Goal: Task Accomplishment & Management: Complete application form

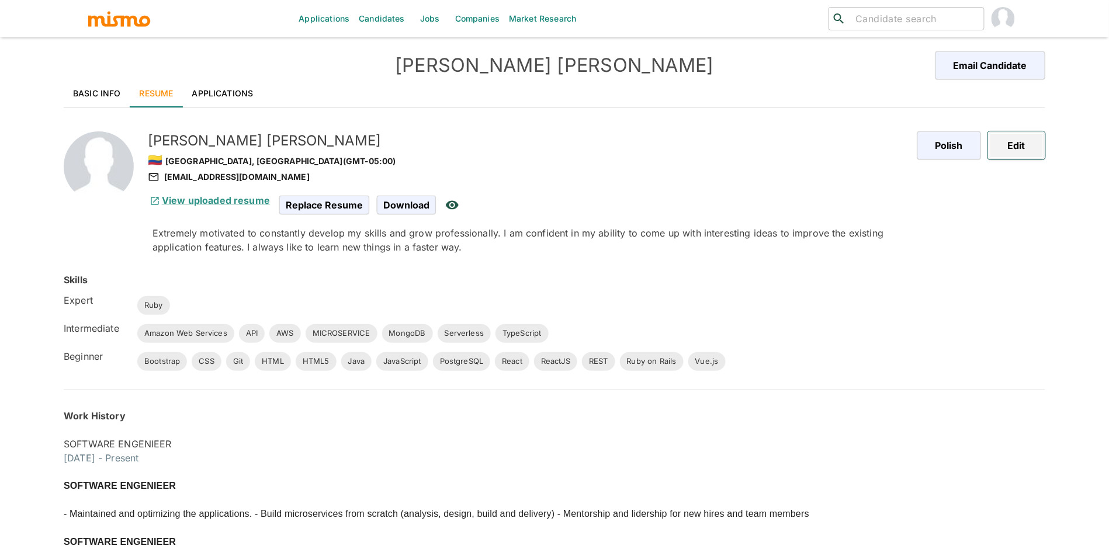
click at [1022, 153] on button "Edit" at bounding box center [1016, 145] width 57 height 28
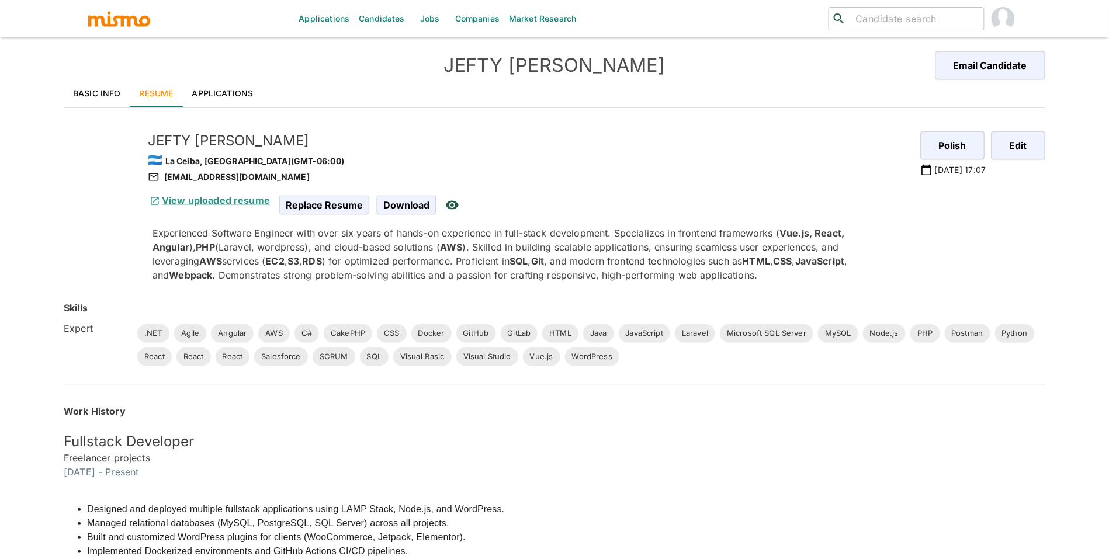
click at [249, 68] on div "JEFTY RIVERA Email Candidate" at bounding box center [554, 65] width 981 height 28
click at [411, 11] on link "Jobs" at bounding box center [429, 18] width 41 height 37
click at [498, 16] on link "Companies" at bounding box center [477, 18] width 54 height 37
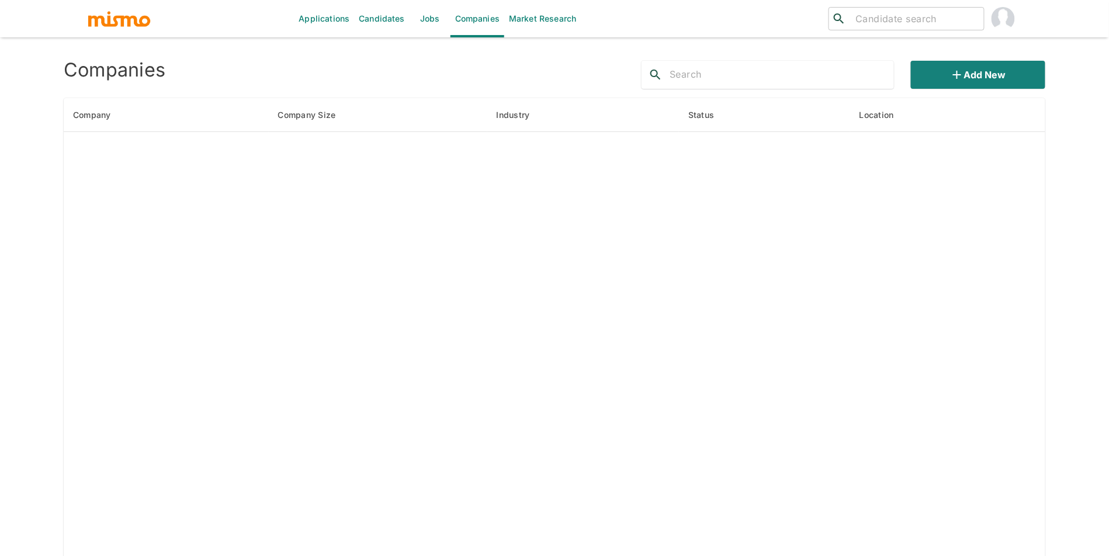
click at [824, 85] on div at bounding box center [767, 75] width 252 height 28
click at [821, 81] on input "text" at bounding box center [781, 74] width 224 height 19
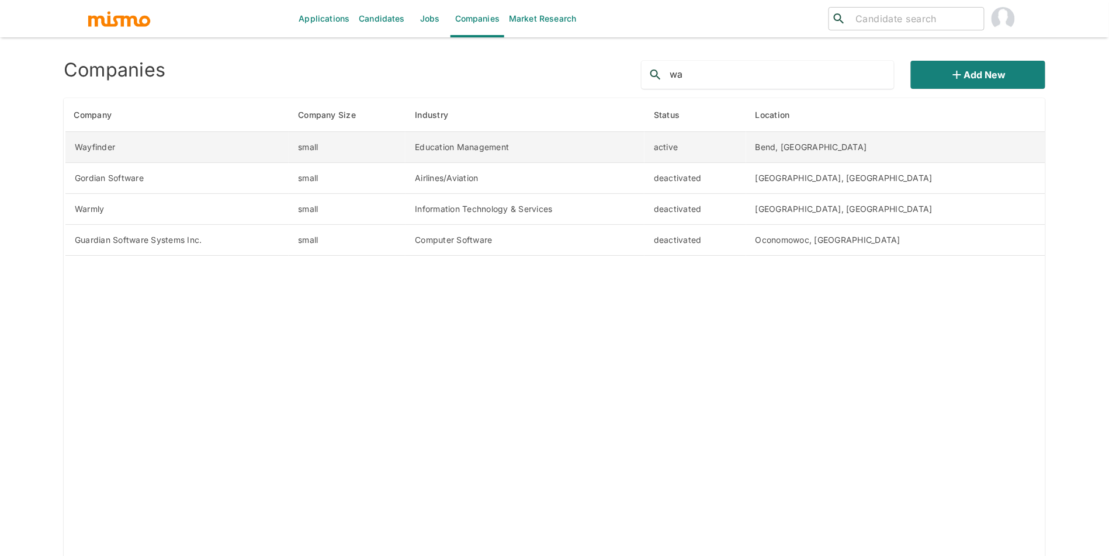
type input "wa"
click at [138, 147] on td "Wayfinder" at bounding box center [177, 147] width 224 height 31
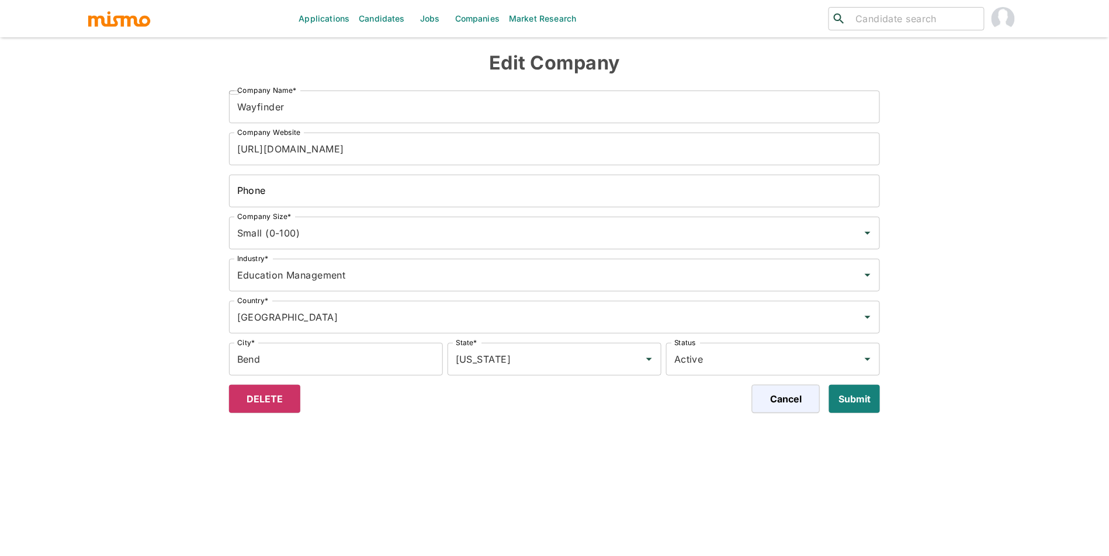
click at [394, 161] on input "https://www.withwayfinder.com/" at bounding box center [554, 149] width 651 height 33
click at [874, 404] on button "Submit" at bounding box center [851, 399] width 55 height 28
click at [434, 23] on link "Jobs" at bounding box center [429, 18] width 41 height 37
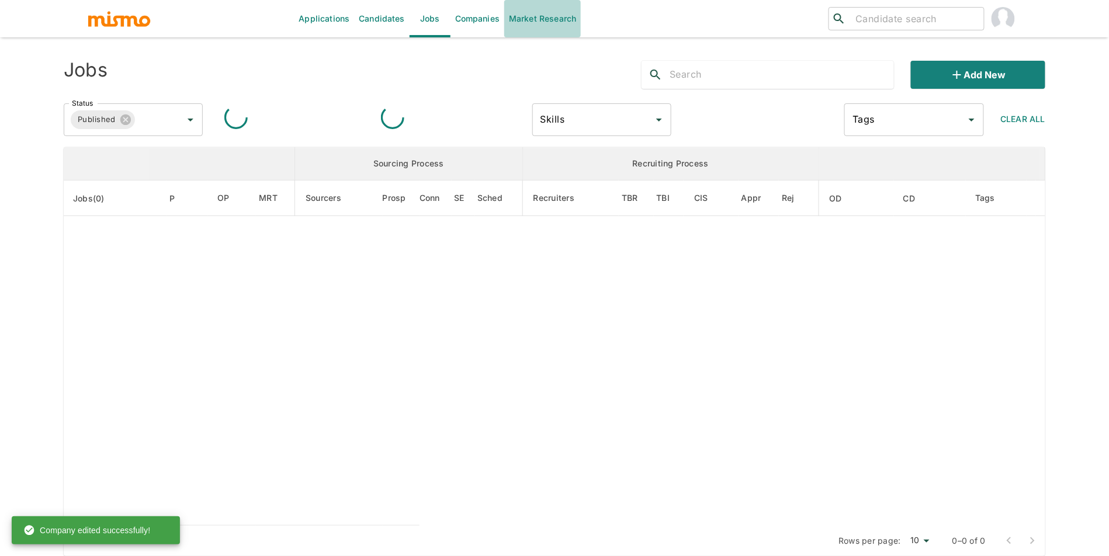
click at [506, 23] on link "Market Research" at bounding box center [542, 18] width 77 height 37
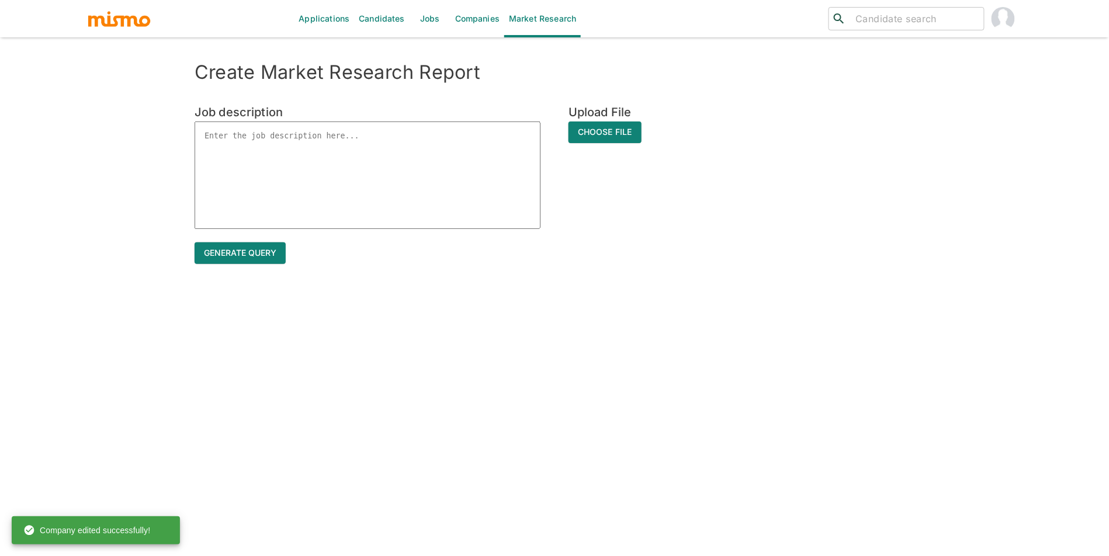
click at [907, 18] on input "search" at bounding box center [914, 19] width 128 height 16
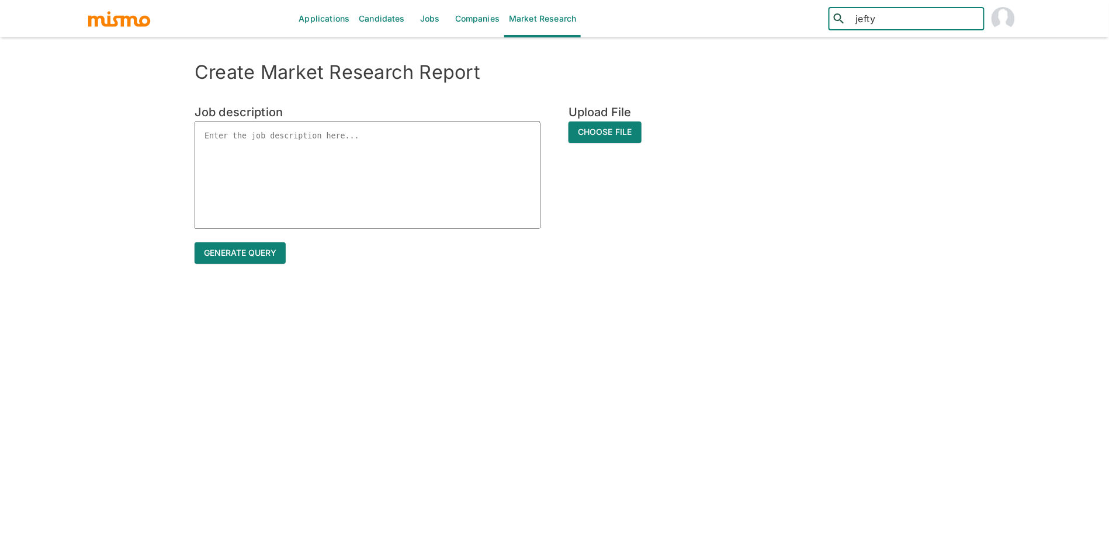
click at [926, 19] on input "jefty" at bounding box center [914, 19] width 128 height 16
click at [467, 22] on link "Companies" at bounding box center [477, 18] width 54 height 37
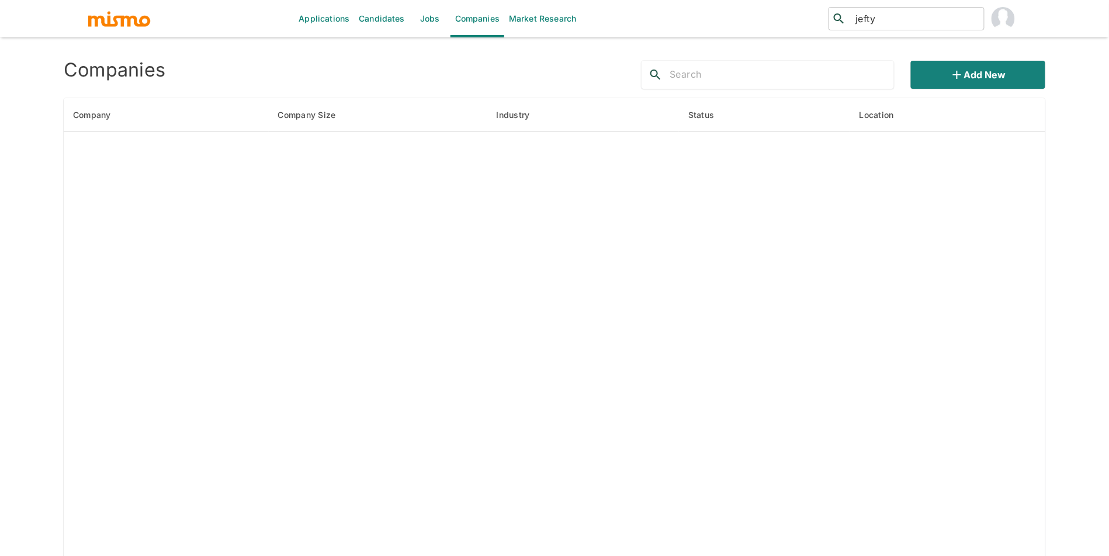
click at [419, 23] on link "Jobs" at bounding box center [429, 18] width 41 height 37
click at [393, 25] on link "Candidates" at bounding box center [381, 18] width 55 height 37
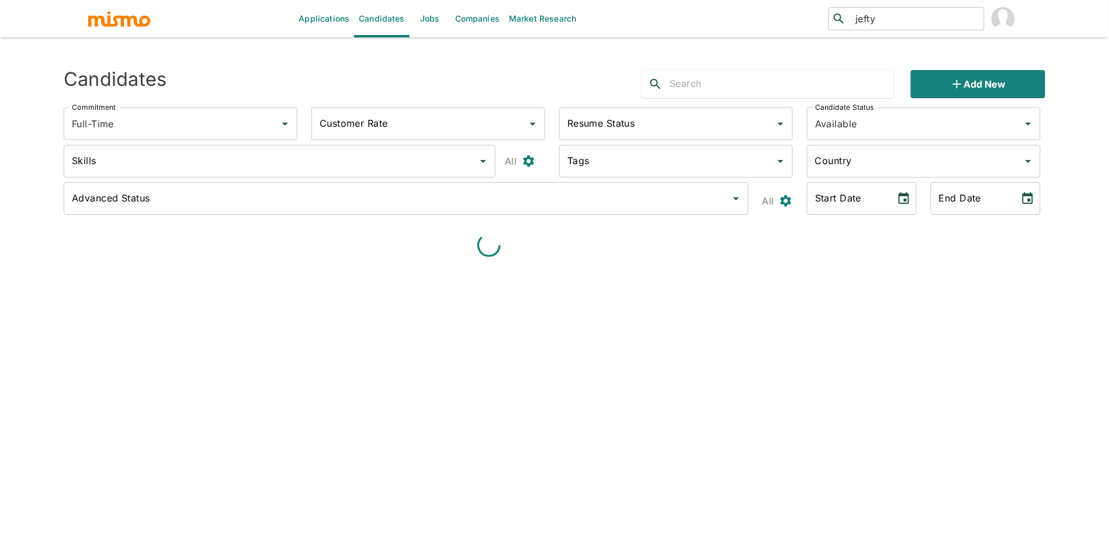
click at [894, 7] on div "​ jefty ​" at bounding box center [906, 18] width 156 height 23
click at [896, 16] on input "jefty" at bounding box center [914, 19] width 128 height 16
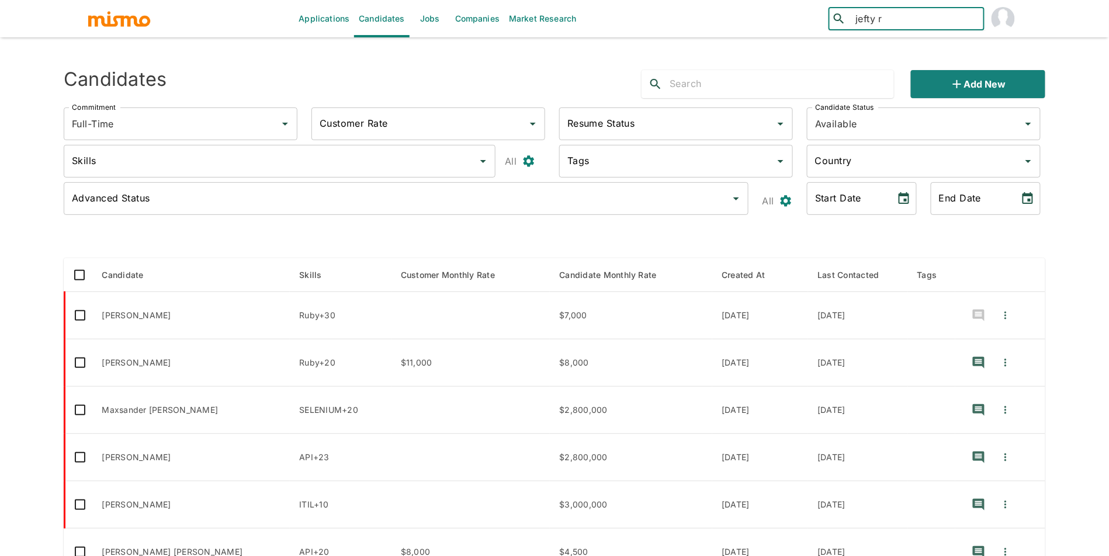
click at [896, 18] on input "jefty r" at bounding box center [914, 19] width 128 height 16
click at [896, 16] on input "jeft" at bounding box center [914, 19] width 128 height 16
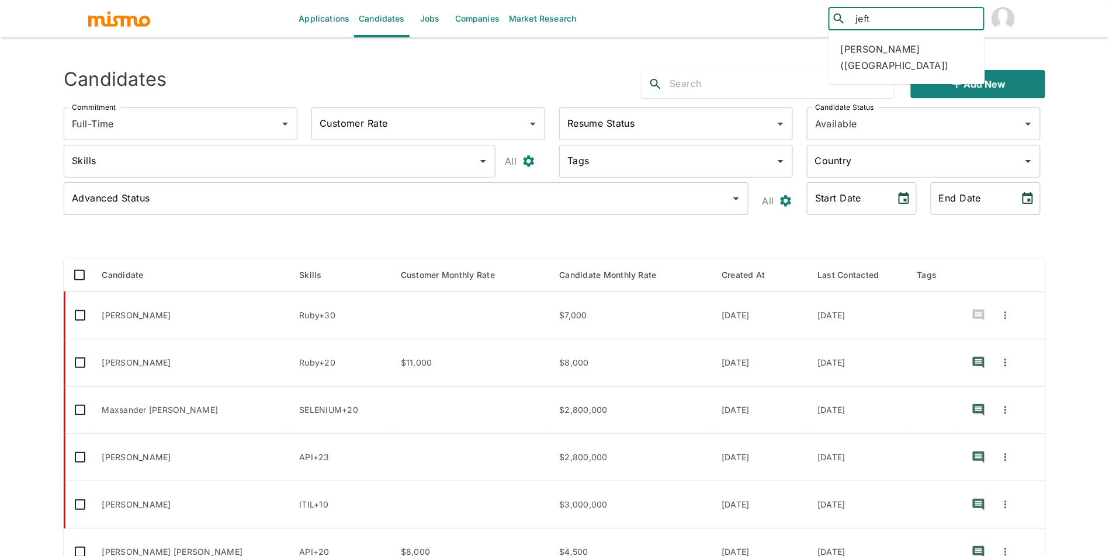
click at [896, 16] on input "jeft" at bounding box center [914, 19] width 128 height 16
type input "jeft"
click at [728, 81] on input "text" at bounding box center [781, 84] width 224 height 19
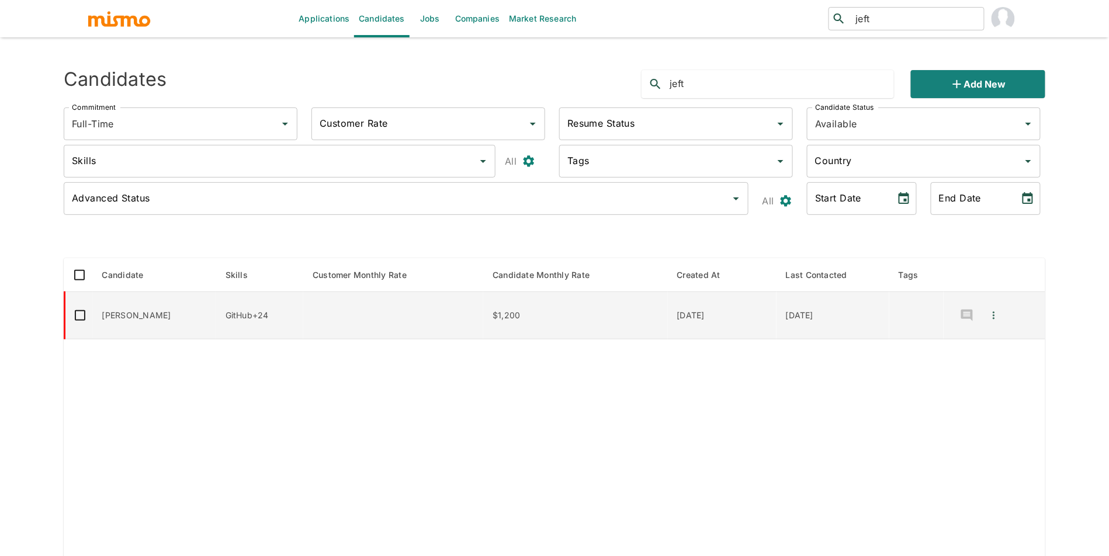
type input "jeft"
click at [177, 311] on td "Jefté Hidalgo" at bounding box center [154, 315] width 123 height 47
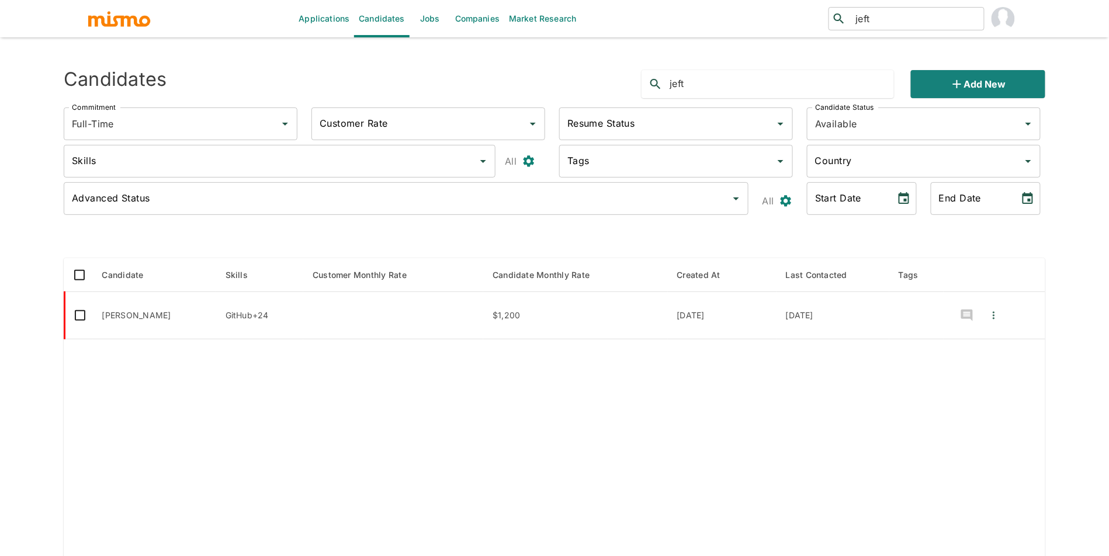
click at [662, 125] on input "Resume Status" at bounding box center [667, 124] width 206 height 22
click at [646, 199] on li "Polished" at bounding box center [676, 203] width 234 height 23
type input "Polished"
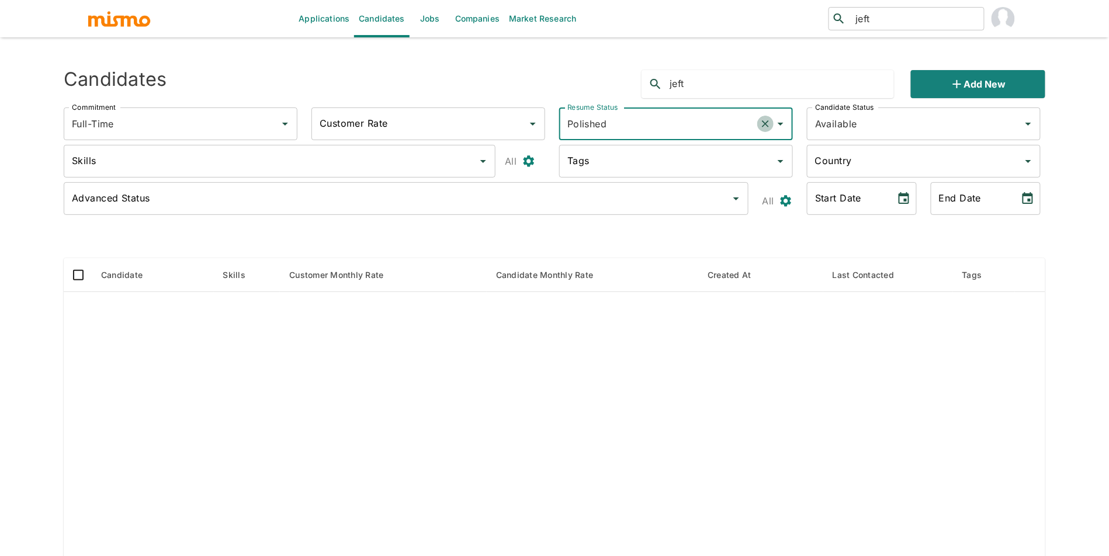
click at [763, 124] on icon "Clear" at bounding box center [765, 124] width 12 height 12
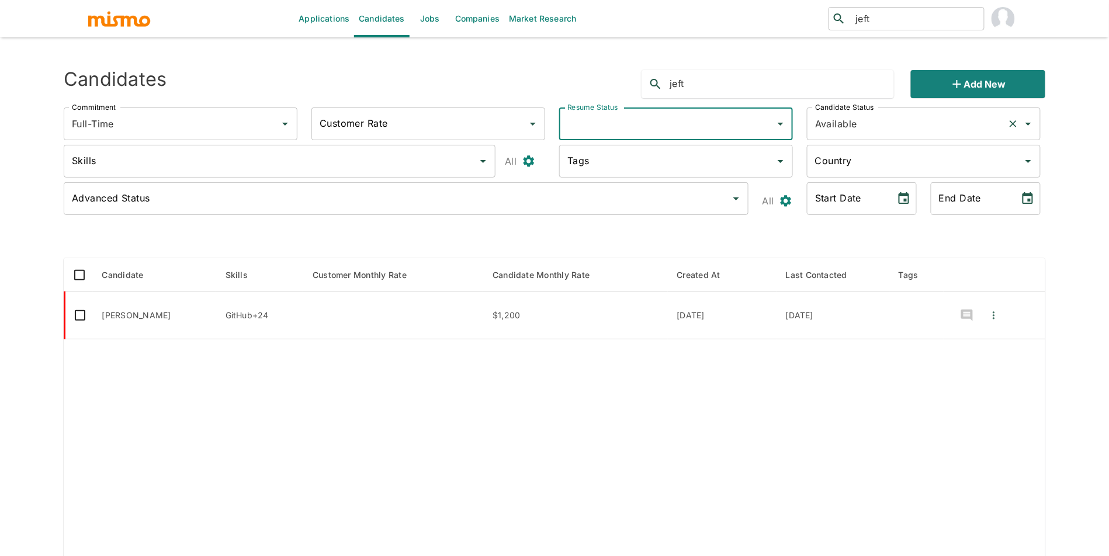
click at [862, 129] on input "Available" at bounding box center [907, 124] width 190 height 22
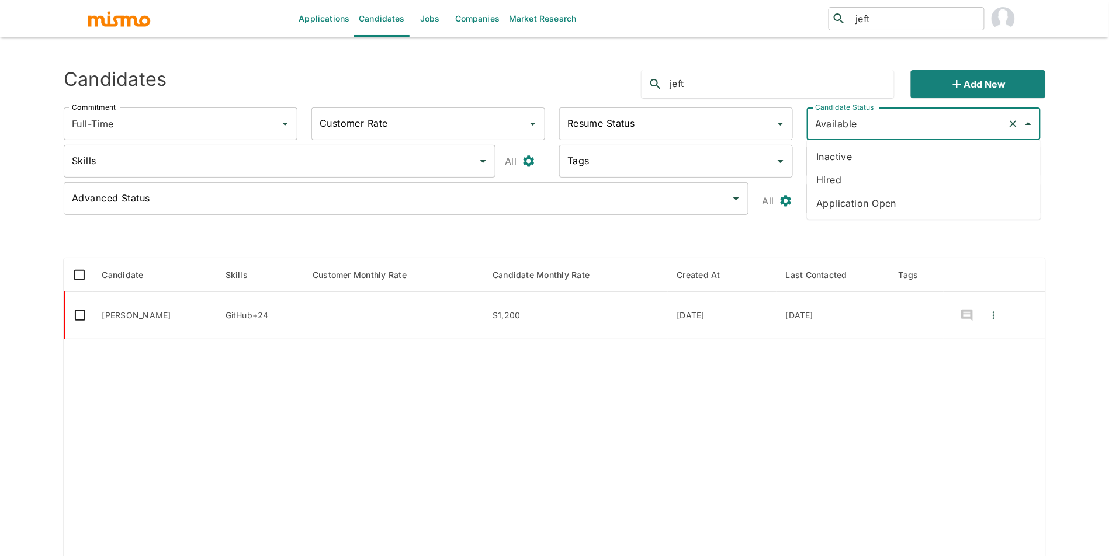
click at [861, 190] on li "Hired" at bounding box center [924, 179] width 234 height 23
type input "Hired"
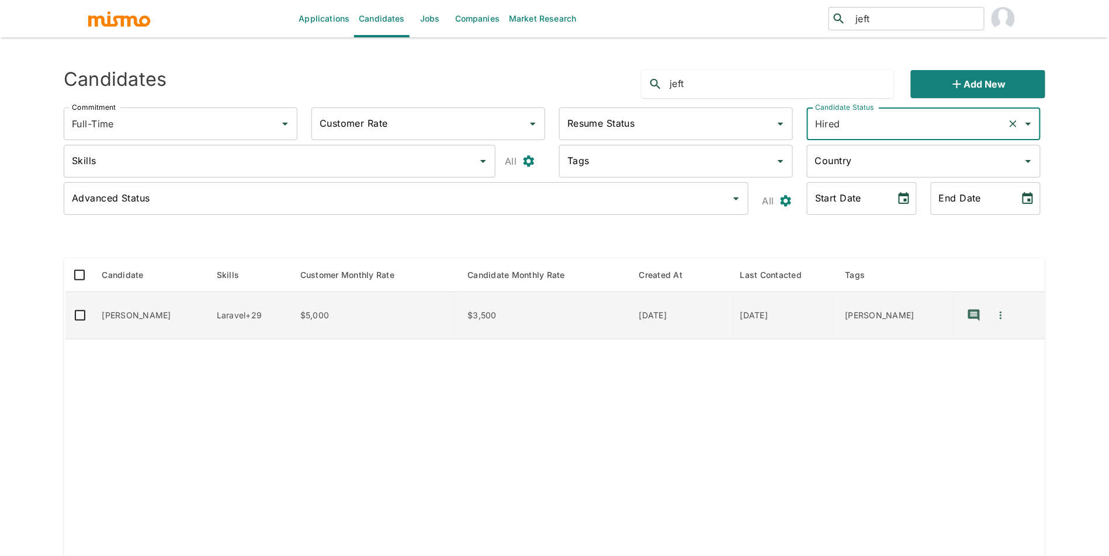
click at [145, 314] on td "JEFTY RIVERA" at bounding box center [150, 315] width 114 height 47
click at [1001, 317] on button "Quick Actions" at bounding box center [1001, 315] width 26 height 28
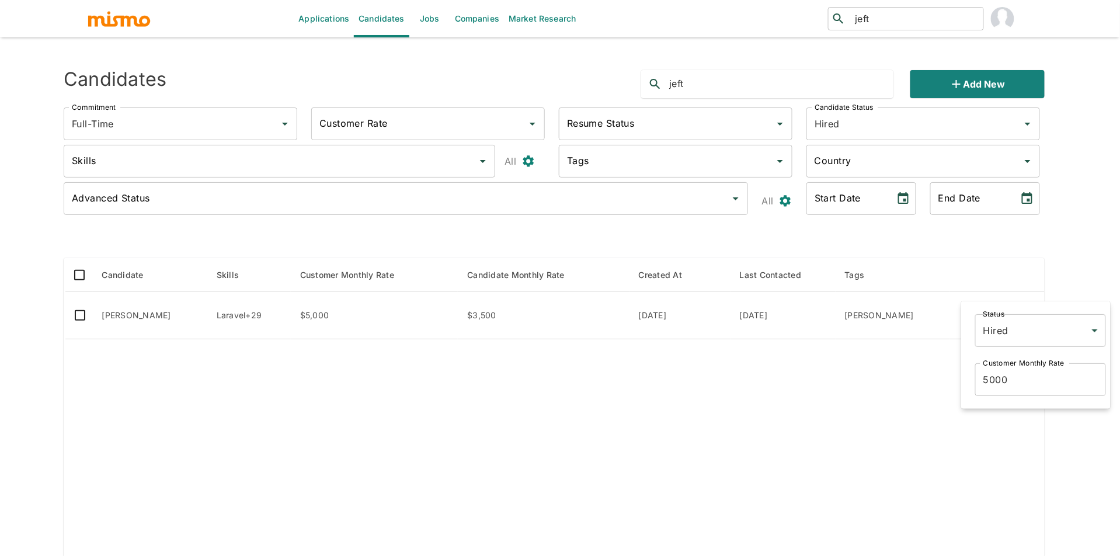
click at [1021, 338] on body "Applications Candidates Jobs Companies Market Research ​ jeft ​ Sending Emails …" at bounding box center [560, 292] width 1120 height 584
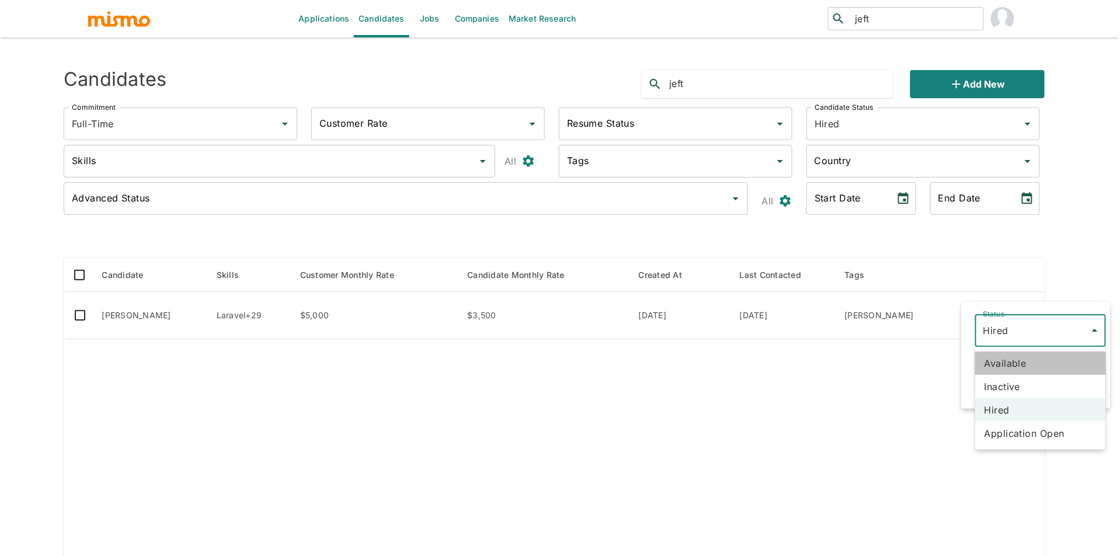
click at [1023, 369] on li "Available" at bounding box center [1040, 363] width 131 height 23
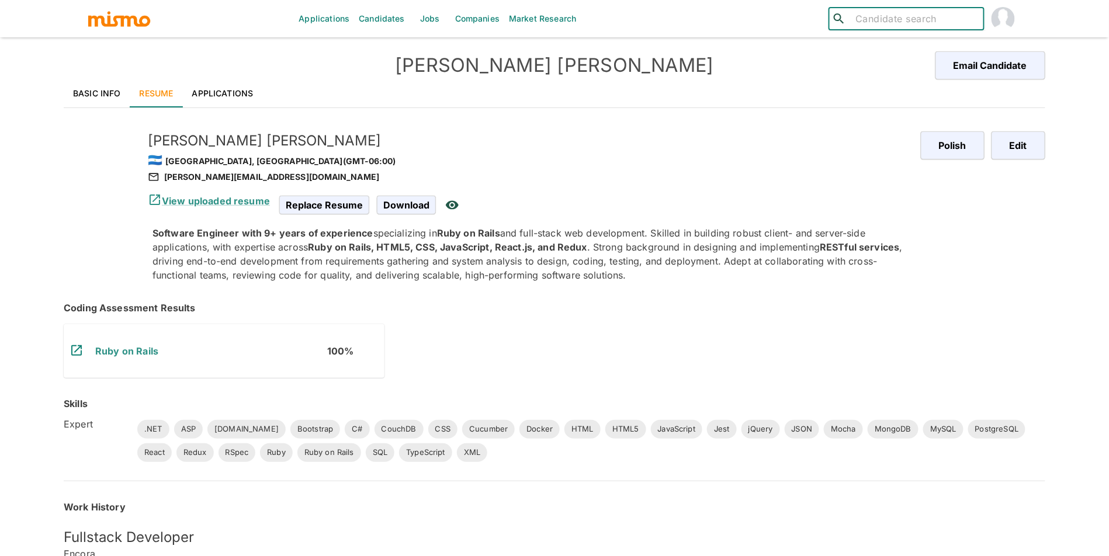
type input "i"
type input "[PERSON_NAME]"
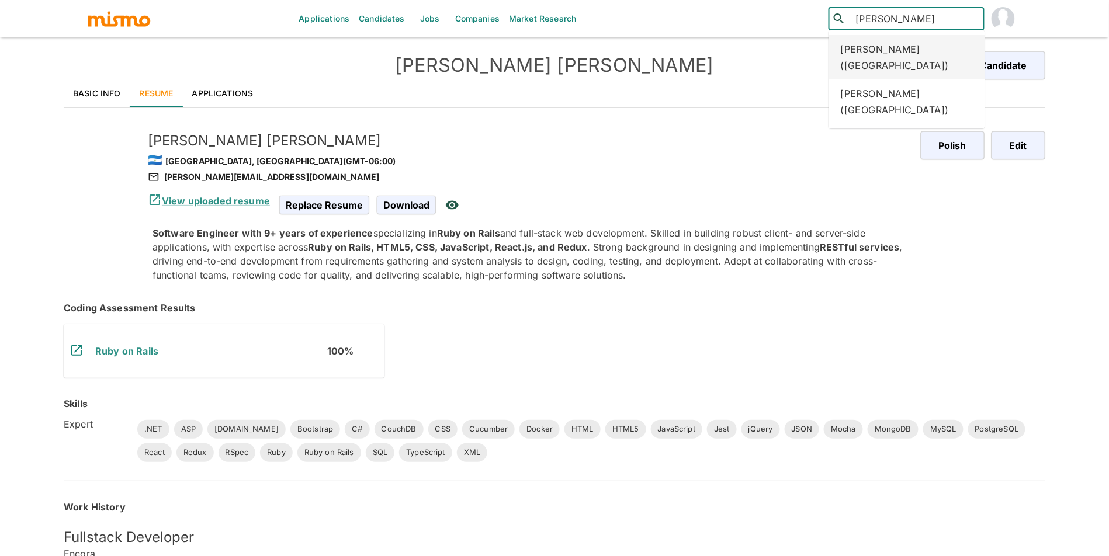
click at [884, 58] on div "[PERSON_NAME] ([GEOGRAPHIC_DATA])" at bounding box center [907, 57] width 156 height 44
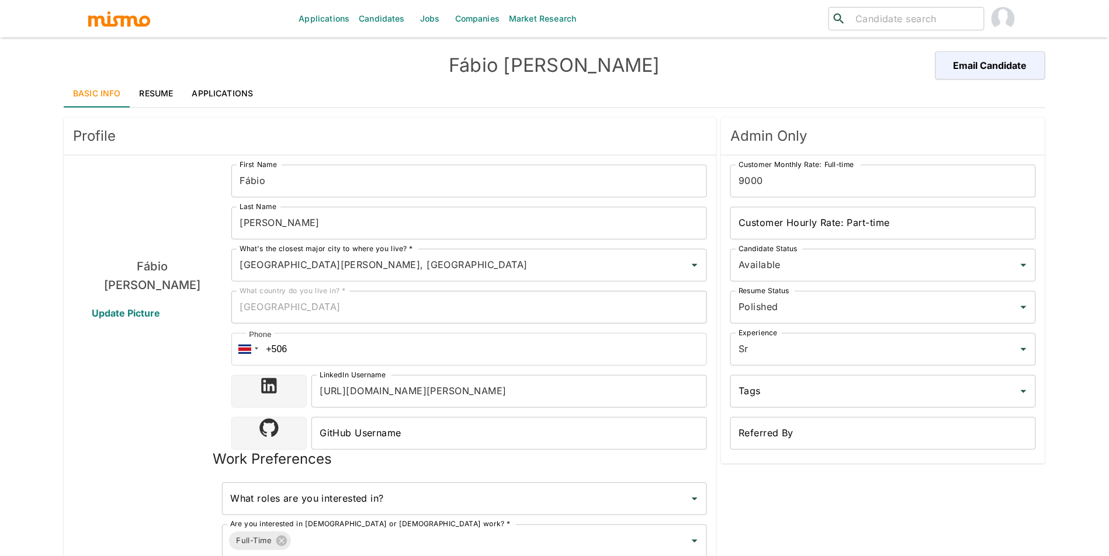
click at [255, 89] on link "Applications" at bounding box center [223, 93] width 80 height 28
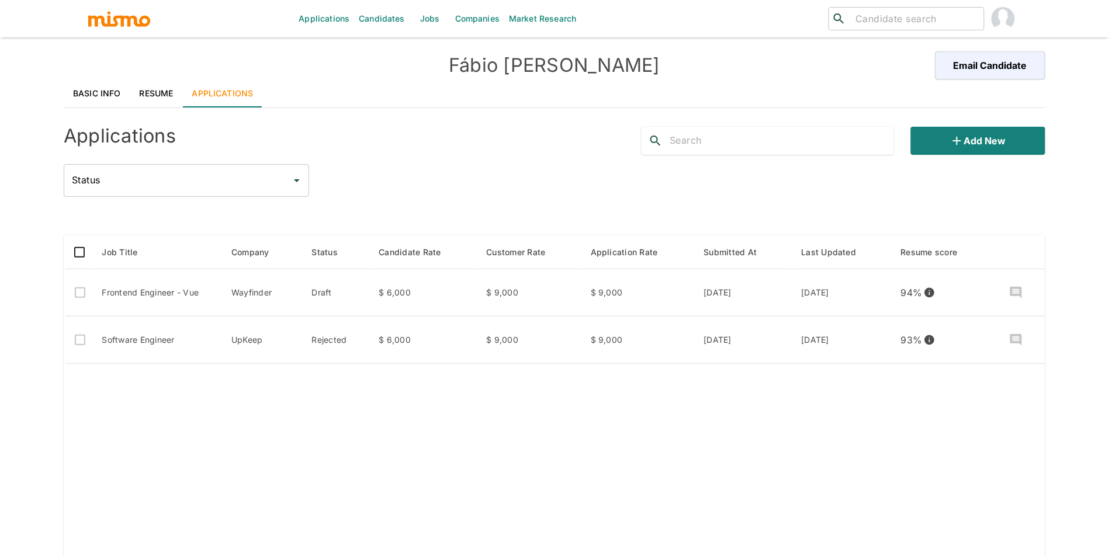
click at [157, 90] on link "Resume" at bounding box center [156, 93] width 53 height 28
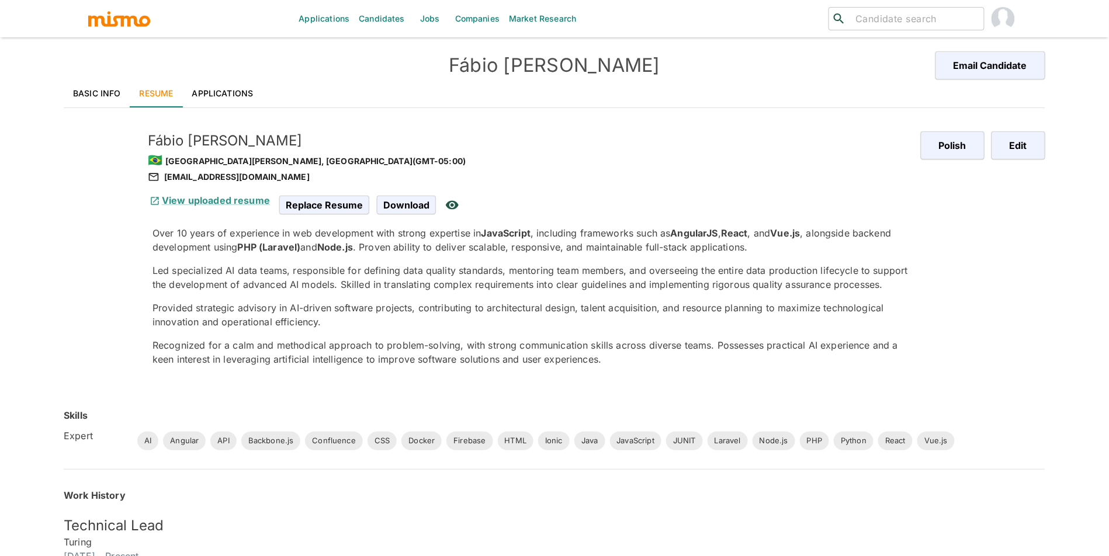
click at [221, 85] on link "Applications" at bounding box center [223, 93] width 80 height 28
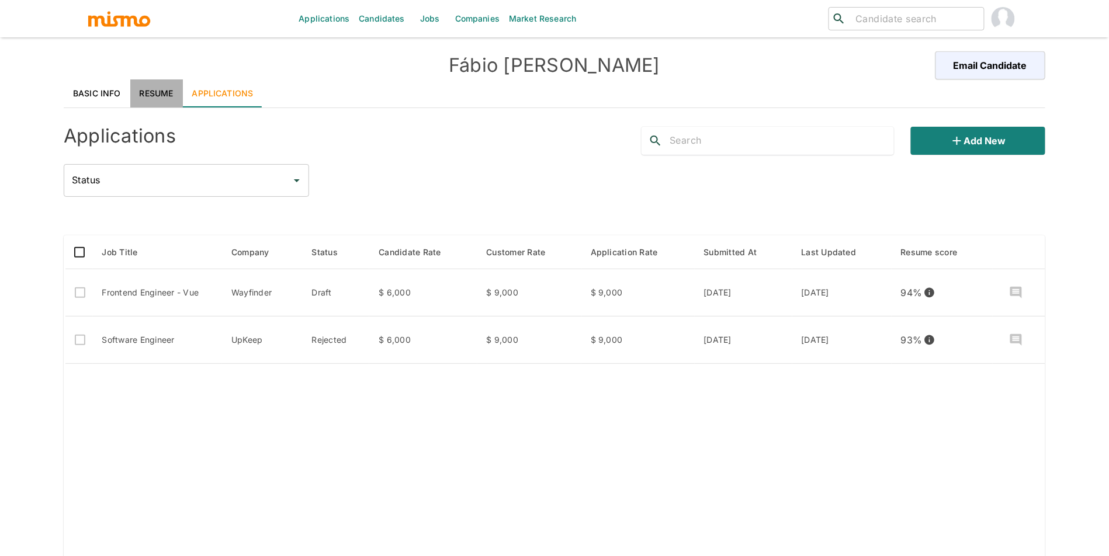
click at [148, 90] on link "Resume" at bounding box center [156, 93] width 53 height 28
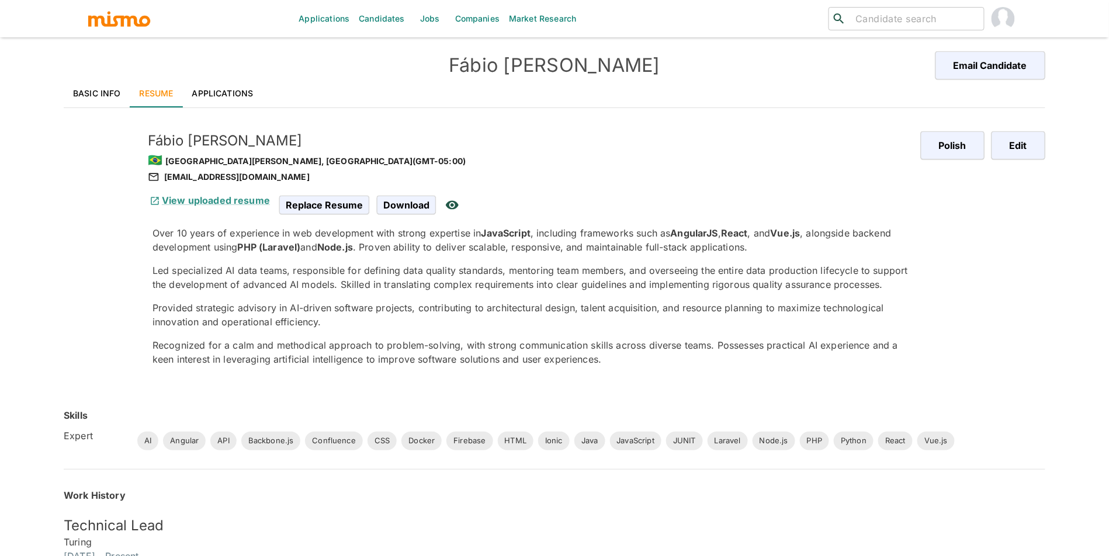
click at [387, 19] on link "Candidates" at bounding box center [381, 18] width 55 height 37
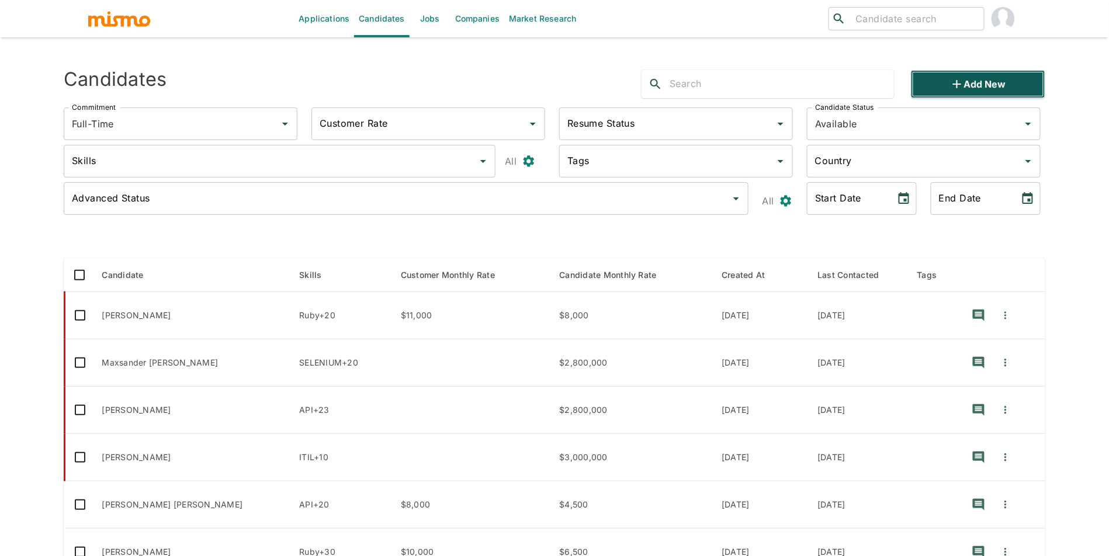
click at [969, 84] on button "Add new" at bounding box center [978, 84] width 134 height 28
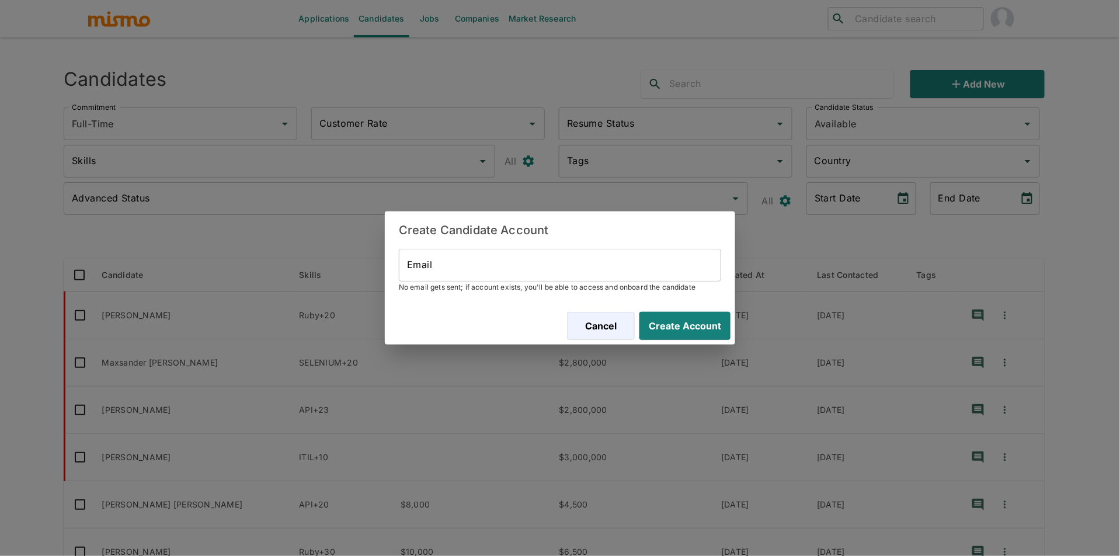
click at [620, 293] on span "No email gets sent; if account exists, you'll be able to access and onboard the…" at bounding box center [560, 288] width 322 height 12
click at [626, 269] on input "Email" at bounding box center [560, 265] width 322 height 33
paste input "lucas.feijalm@gmail.com"
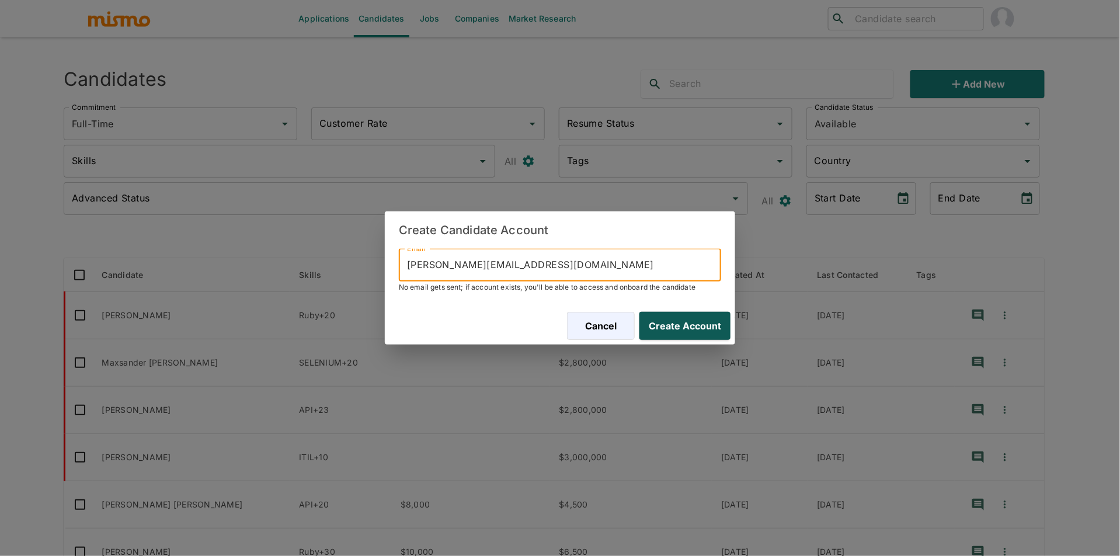
type input "lucas.feijalm@gmail.com"
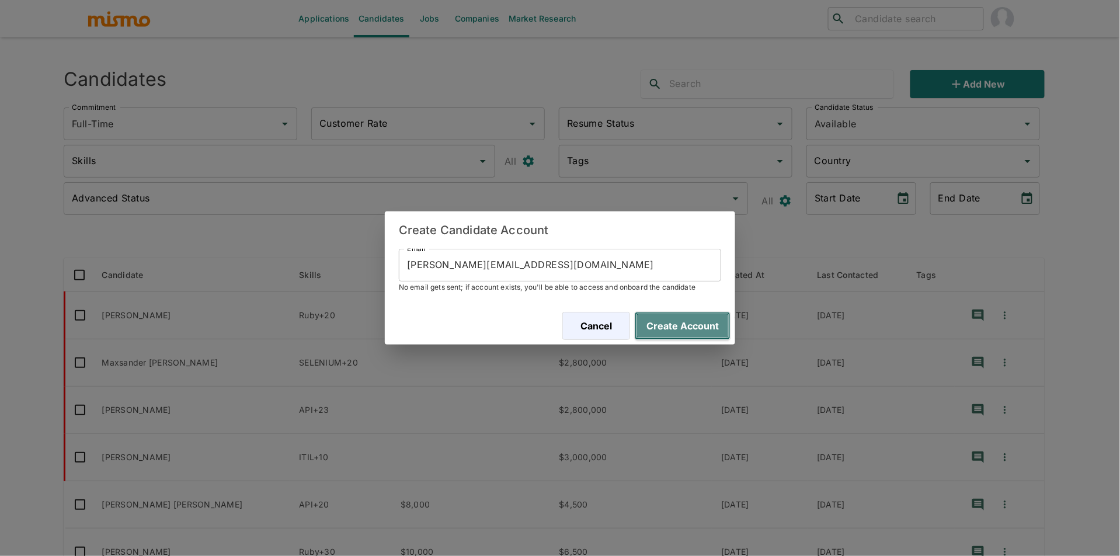
click at [683, 325] on button "Create Account" at bounding box center [683, 326] width 96 height 28
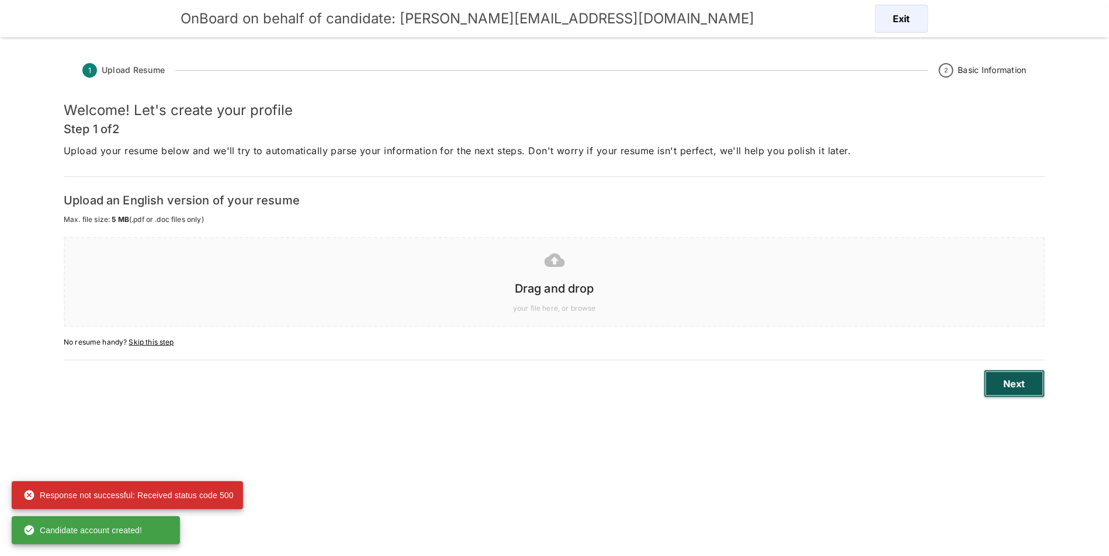
click at [1010, 388] on button "Next" at bounding box center [1014, 384] width 61 height 28
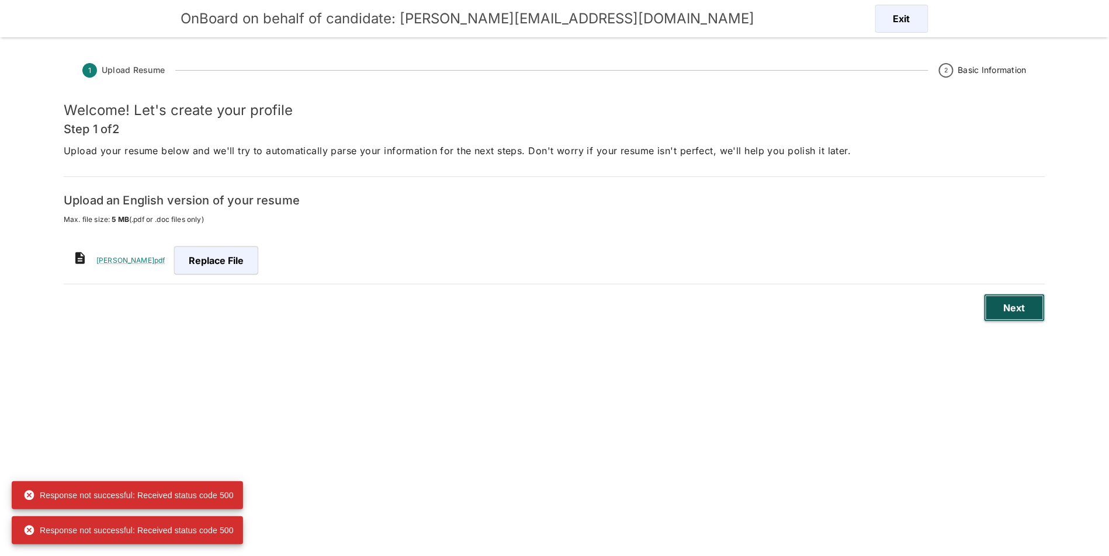
click at [1000, 312] on button "Next" at bounding box center [1014, 308] width 61 height 28
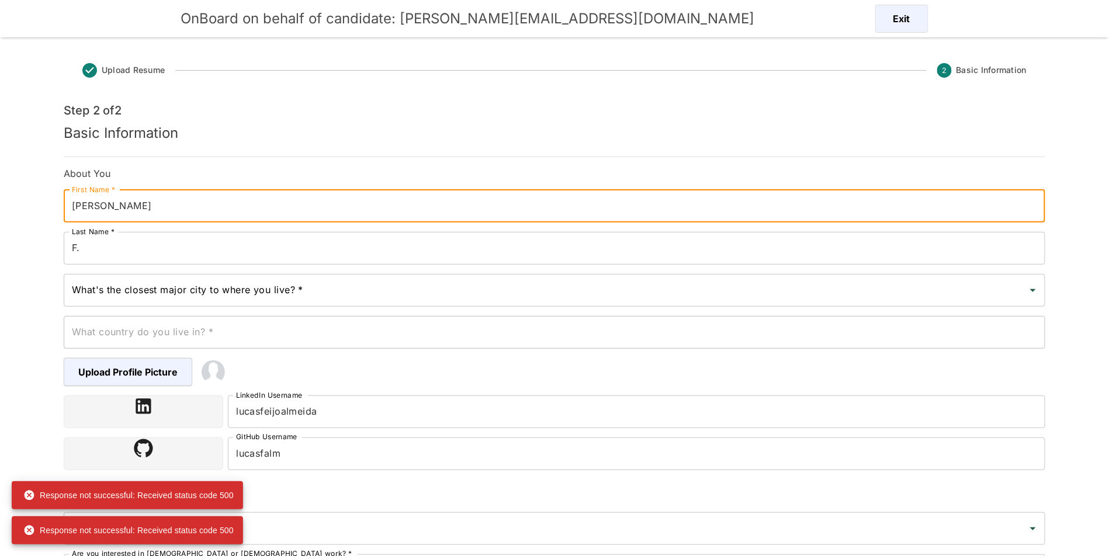
click at [154, 222] on input "[PERSON_NAME]" at bounding box center [554, 206] width 981 height 33
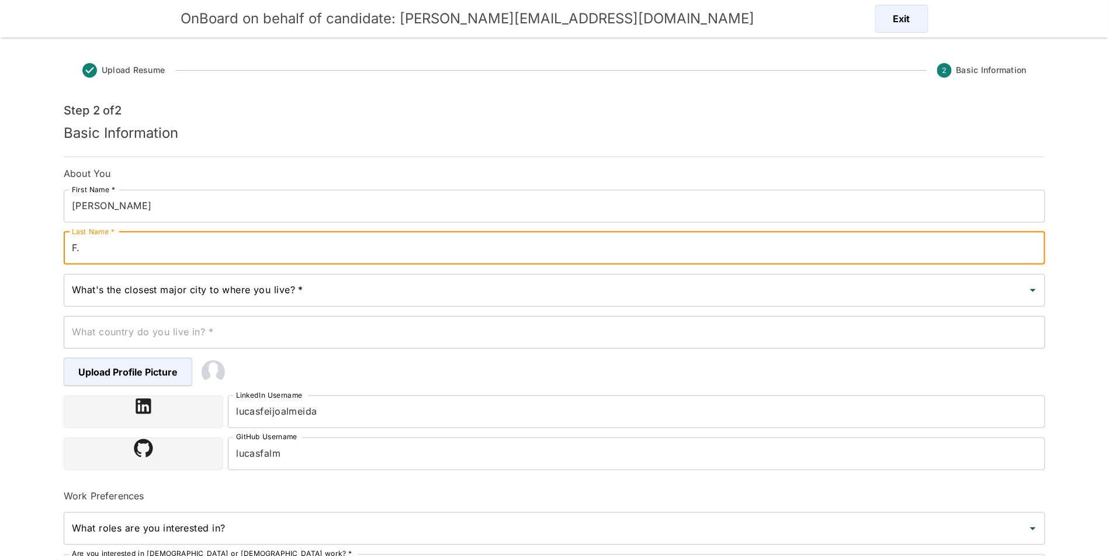
click at [114, 253] on input "F." at bounding box center [554, 248] width 981 height 33
paste input "eijo de Almeida"
type input "[PERSON_NAME] [PERSON_NAME]"
click at [270, 287] on div "What's the closest major city to where you live? * What's the closest major cit…" at bounding box center [554, 290] width 981 height 33
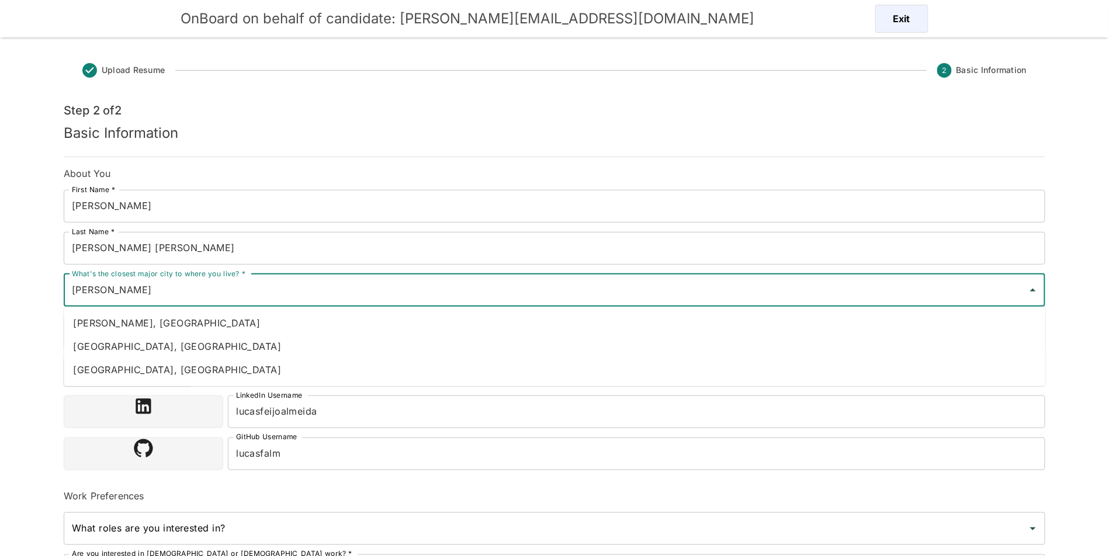
click at [176, 293] on input "floria" at bounding box center [545, 290] width 953 height 22
click at [164, 345] on li "[GEOGRAPHIC_DATA], [GEOGRAPHIC_DATA]" at bounding box center [554, 346] width 981 height 23
type input "[GEOGRAPHIC_DATA], [GEOGRAPHIC_DATA]"
type input "[GEOGRAPHIC_DATA]"
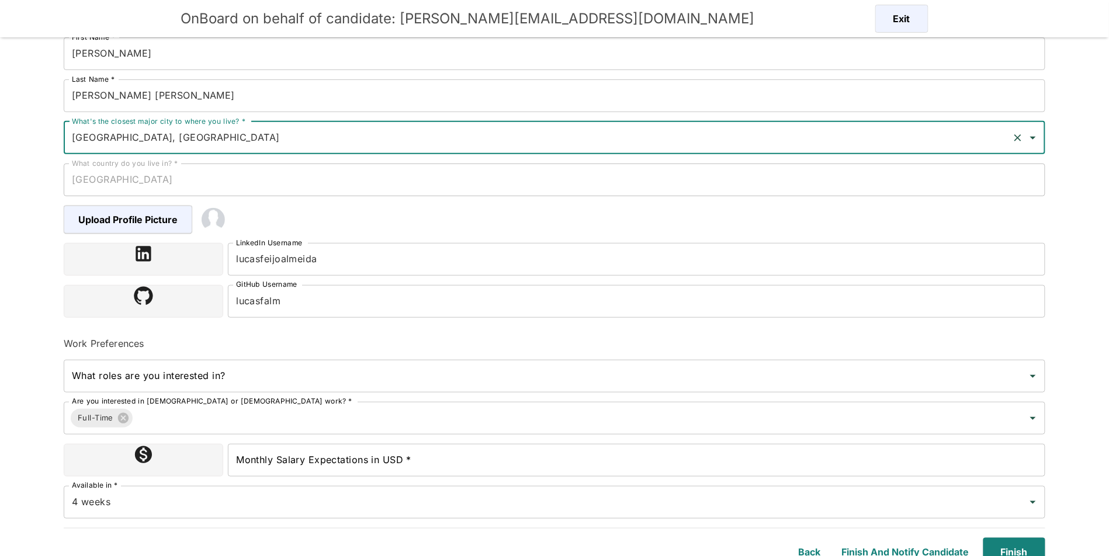
scroll to position [162, 0]
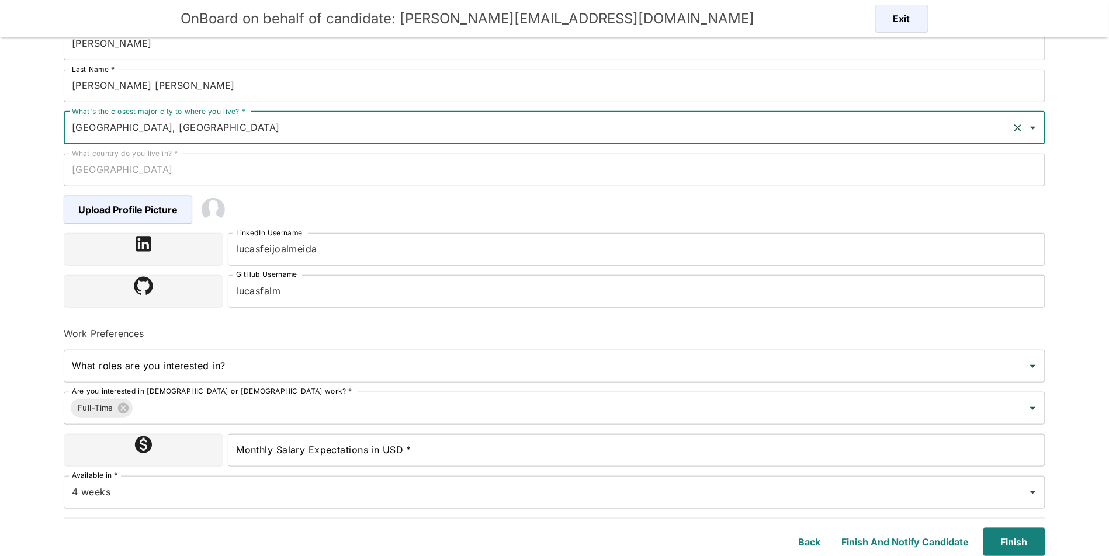
type input "[GEOGRAPHIC_DATA], [GEOGRAPHIC_DATA]"
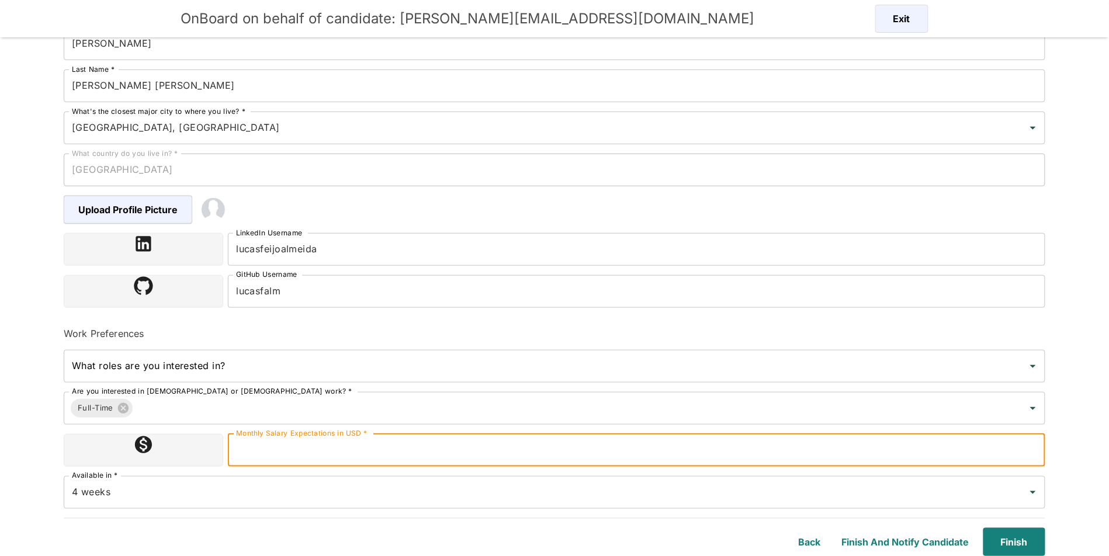
click at [412, 450] on input "Monthly Salary Expectations in USD *" at bounding box center [636, 450] width 817 height 33
type input "7000"
click at [1016, 544] on button "Finish" at bounding box center [1011, 542] width 67 height 28
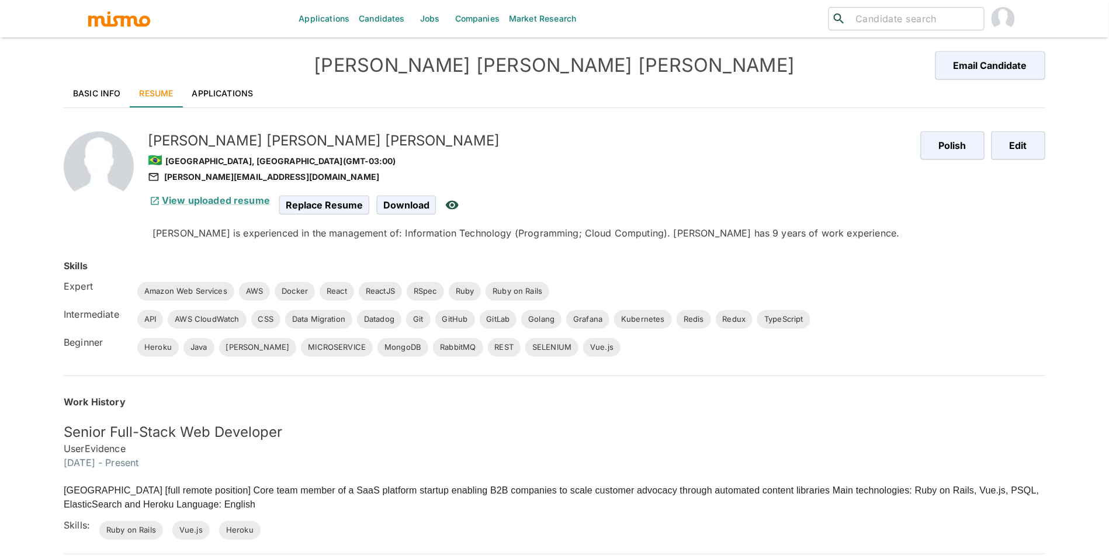
click at [101, 96] on link "Basic Info" at bounding box center [97, 93] width 67 height 28
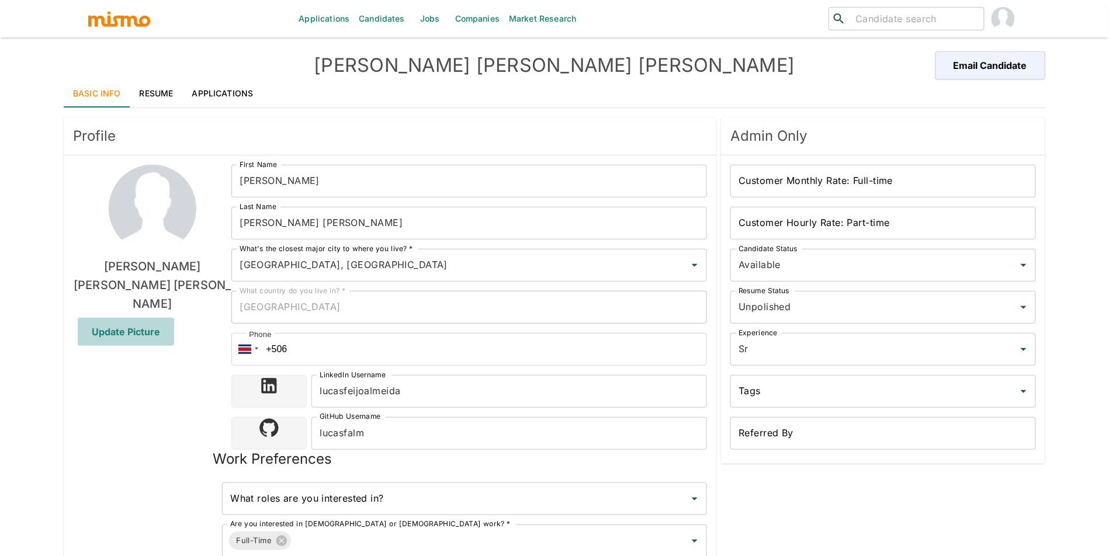
click at [115, 318] on span "Update Picture" at bounding box center [126, 332] width 96 height 28
click at [0, 0] on input "Update Picture" at bounding box center [0, 0] width 0 height 0
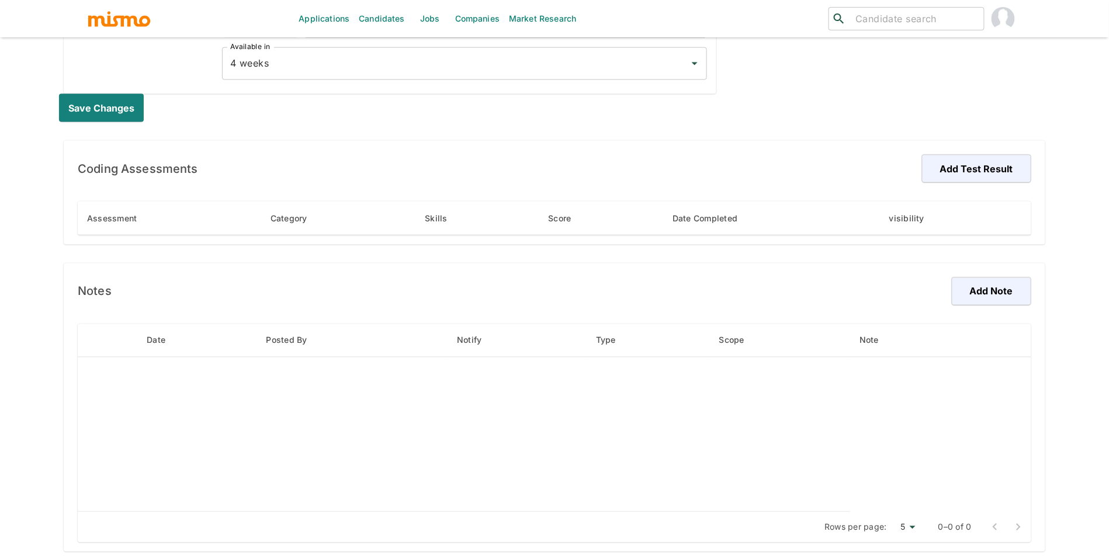
scroll to position [609, 0]
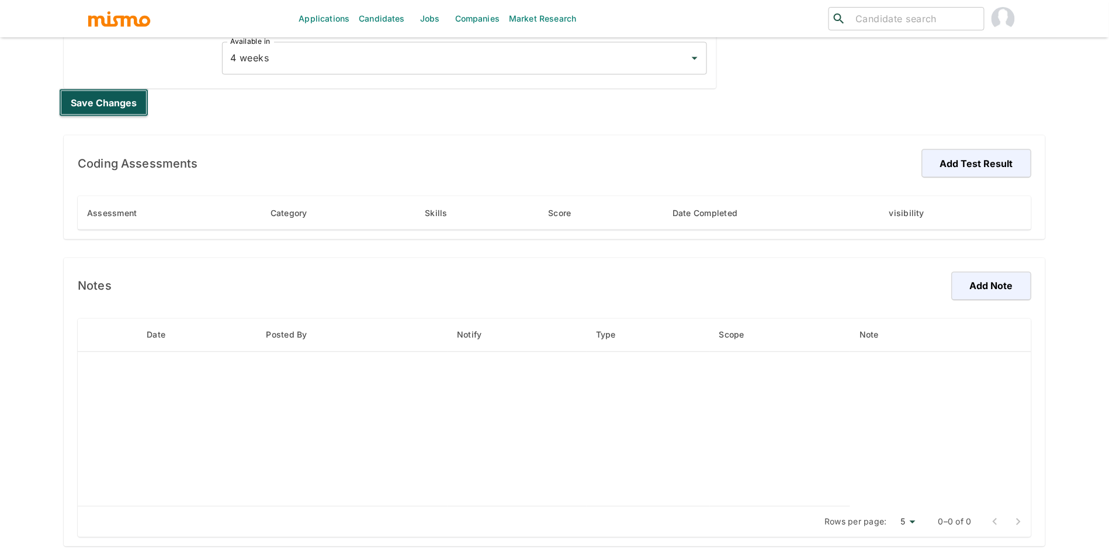
click at [115, 106] on button "Save changes" at bounding box center [103, 103] width 89 height 28
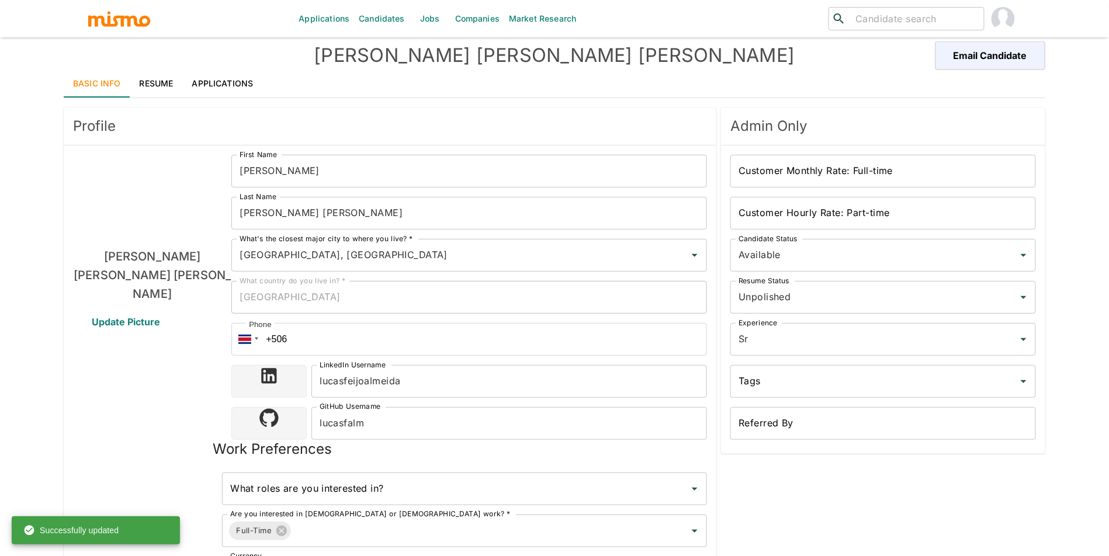
scroll to position [0, 0]
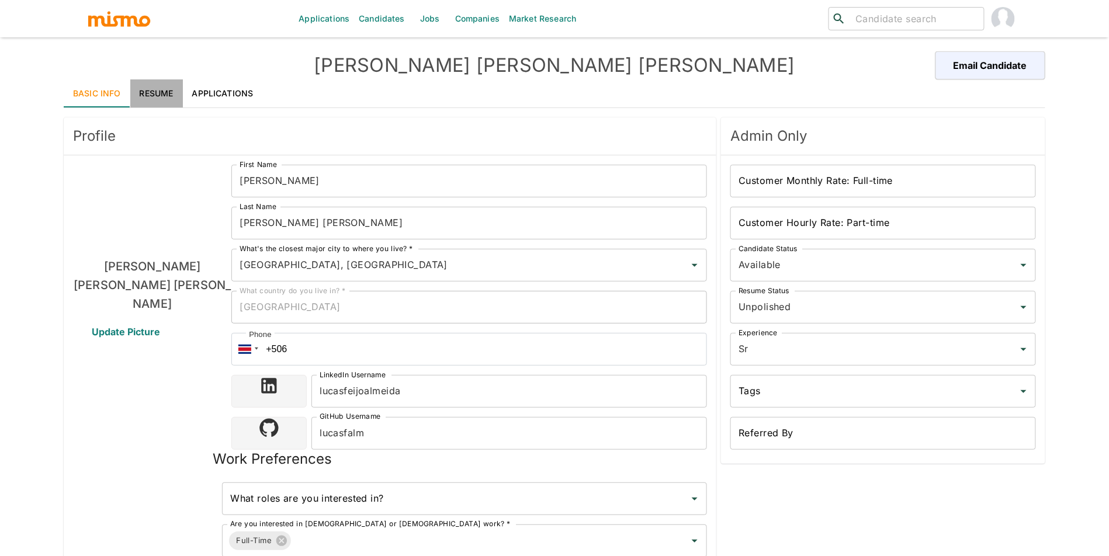
click at [150, 99] on link "Resume" at bounding box center [156, 93] width 53 height 28
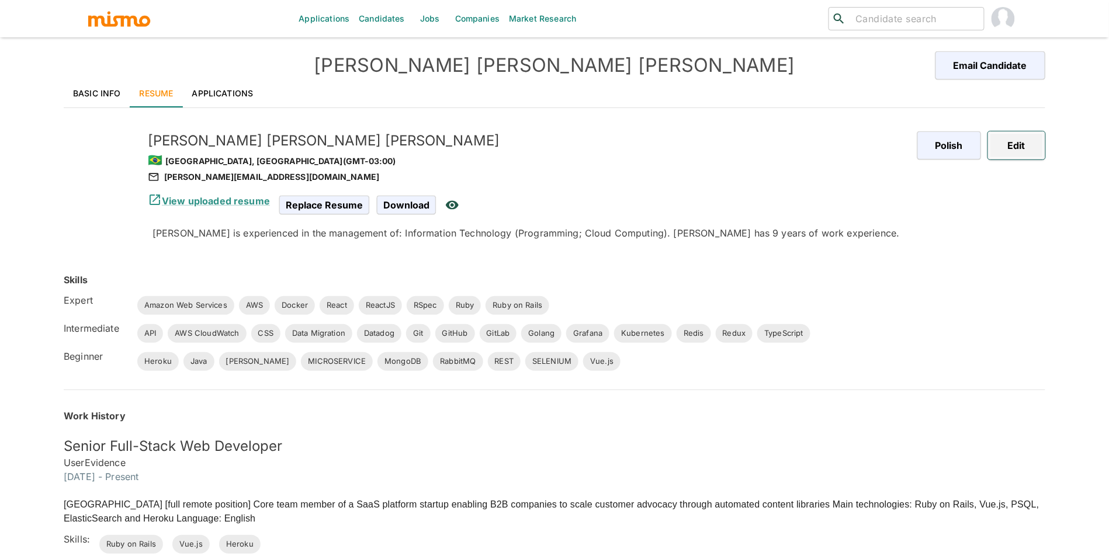
click at [1021, 150] on button "Edit" at bounding box center [1016, 145] width 57 height 28
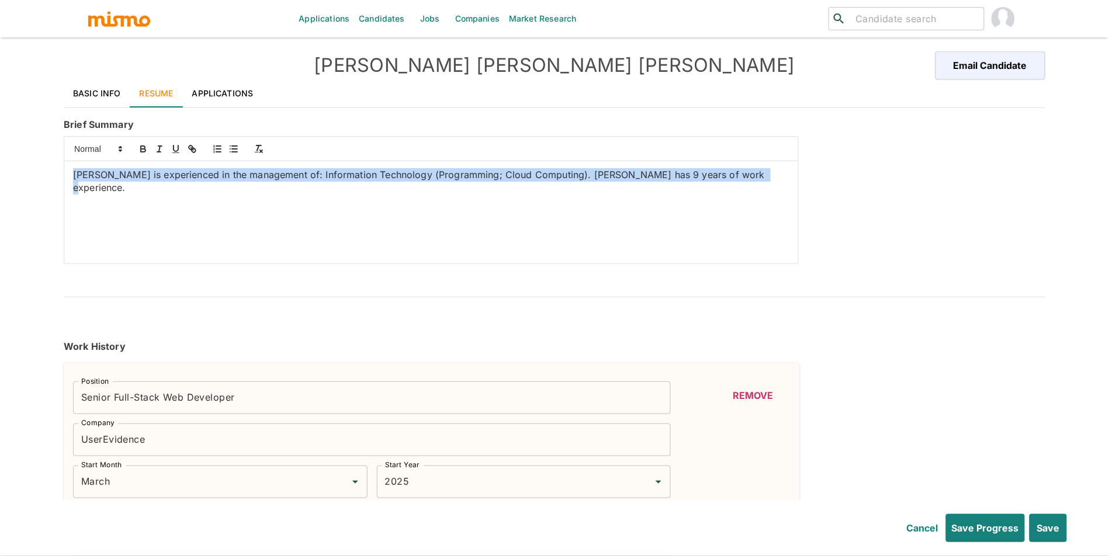
drag, startPoint x: 381, startPoint y: 228, endPoint x: 24, endPoint y: 150, distance: 365.2
click at [24, 150] on div "Applications Candidates Jobs Companies Market Research ​ ​ Lucas Feijo de Almei…" at bounding box center [554, 292] width 1109 height 584
paste div
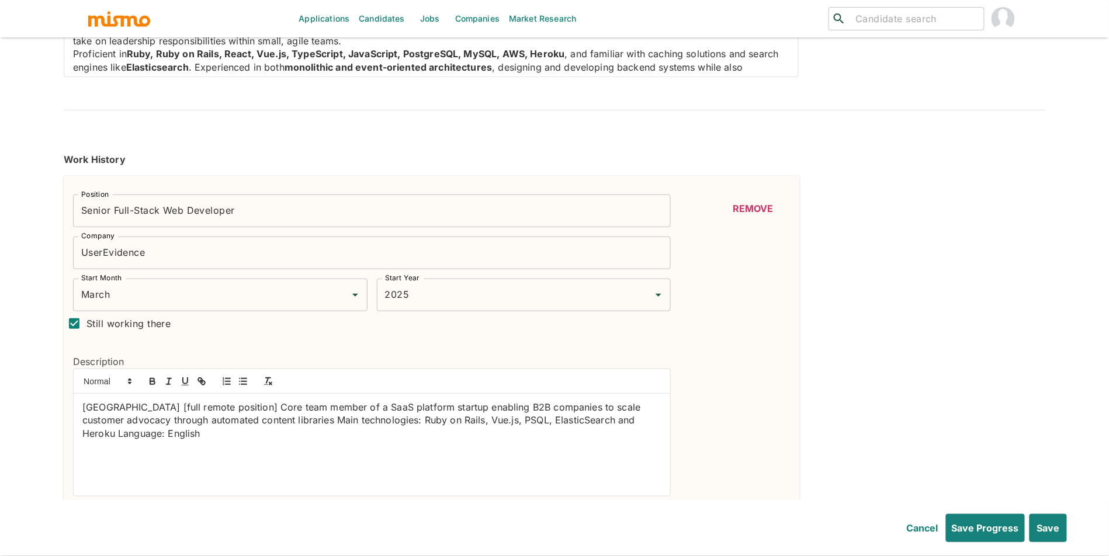
scroll to position [196, 0]
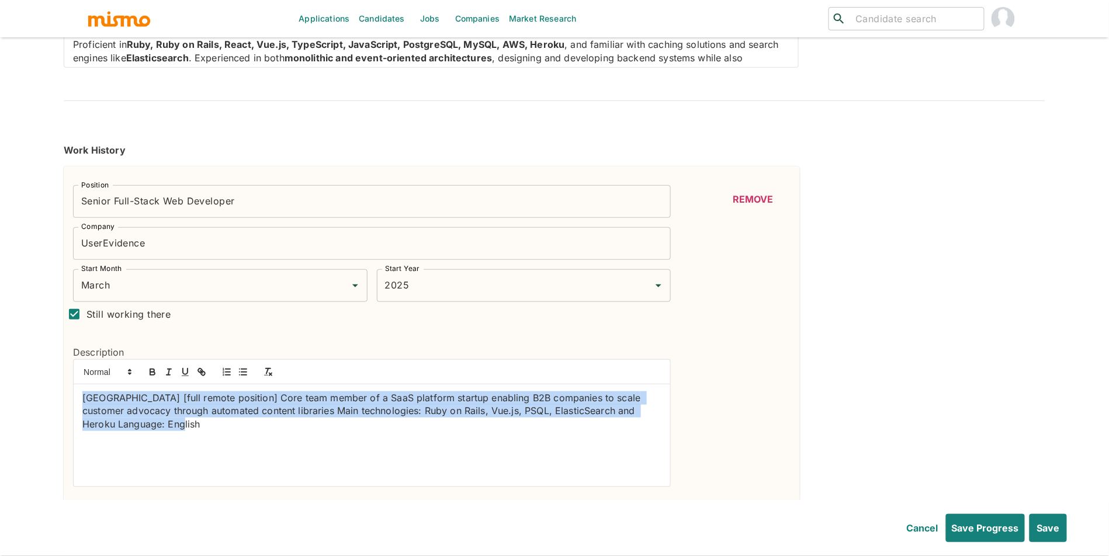
drag, startPoint x: 185, startPoint y: 439, endPoint x: 36, endPoint y: 390, distance: 157.0
click at [36, 388] on html "Applications Candidates Jobs Companies Market Research ​ ​ Lucas Feijo de Almei…" at bounding box center [554, 96] width 1109 height 584
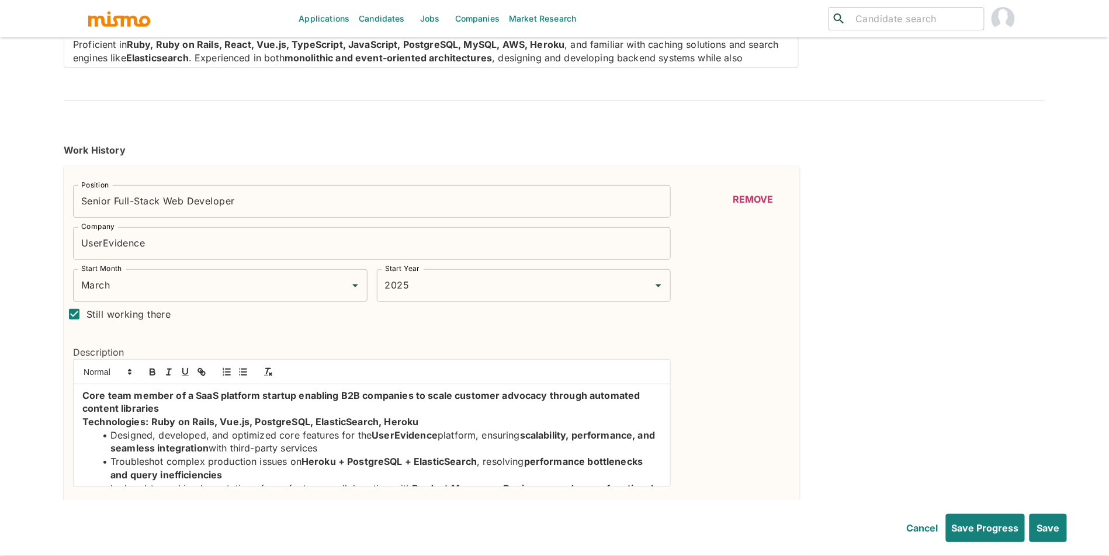
scroll to position [0, 0]
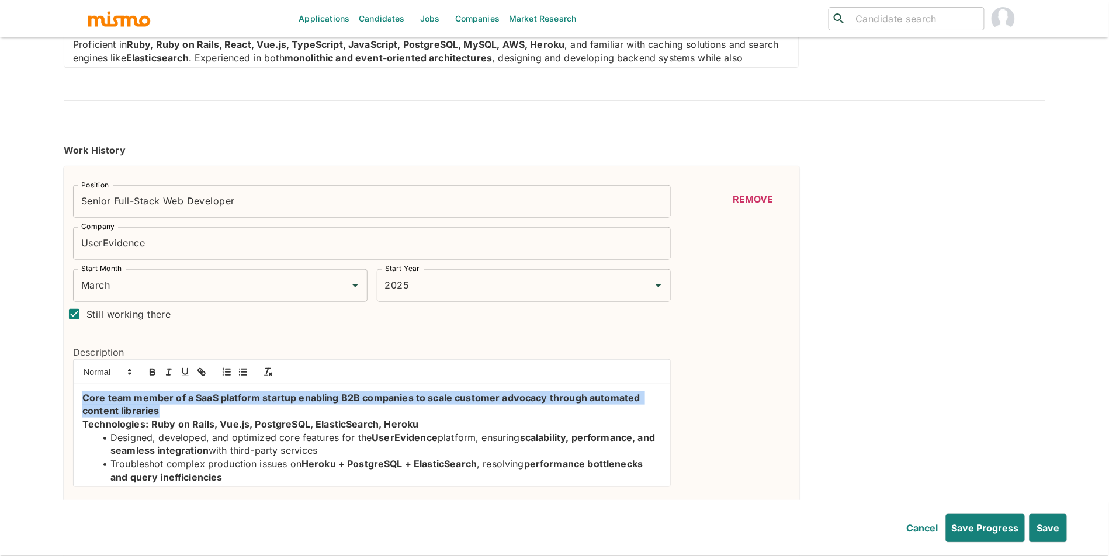
drag, startPoint x: 221, startPoint y: 411, endPoint x: 87, endPoint y: 391, distance: 135.9
click at [87, 391] on div "Core team member of a SaaS platform startup enabling B2B companies to scale cus…" at bounding box center [372, 435] width 596 height 102
click at [164, 372] on icon "button" at bounding box center [169, 372] width 11 height 11
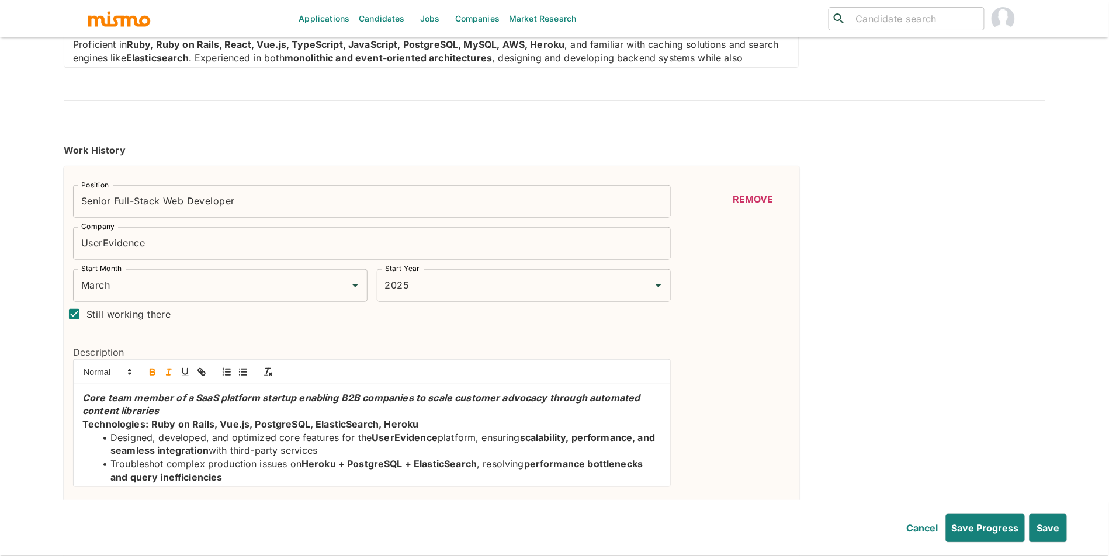
click at [154, 371] on icon "button" at bounding box center [152, 370] width 4 height 3
click at [166, 372] on icon "button" at bounding box center [169, 372] width 11 height 11
click at [230, 412] on p "Core team member of a SaaS platform startup enabling B2B companies to scale cus…" at bounding box center [371, 404] width 579 height 26
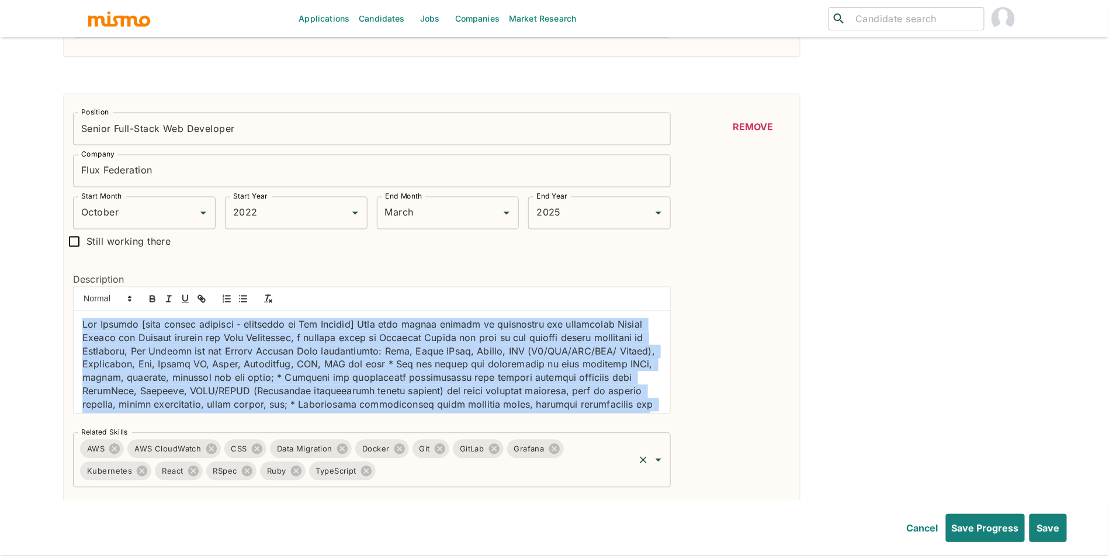
scroll to position [124, 0]
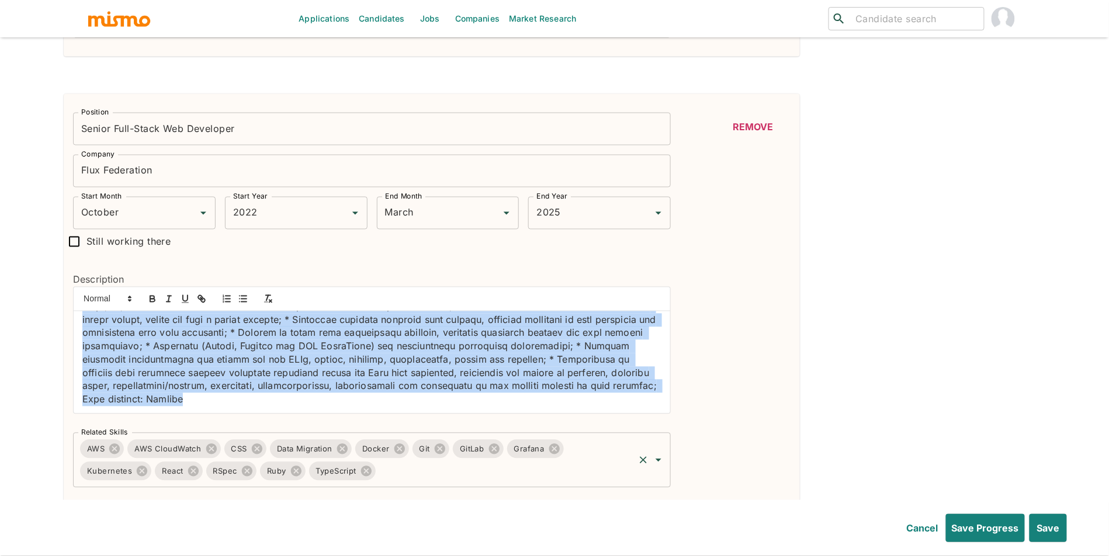
drag, startPoint x: 83, startPoint y: 327, endPoint x: 456, endPoint y: 446, distance: 391.8
click at [456, 446] on div "Position Senior Full-Stack Web Developer Position Company Flux Federation Compa…" at bounding box center [367, 295] width 607 height 385
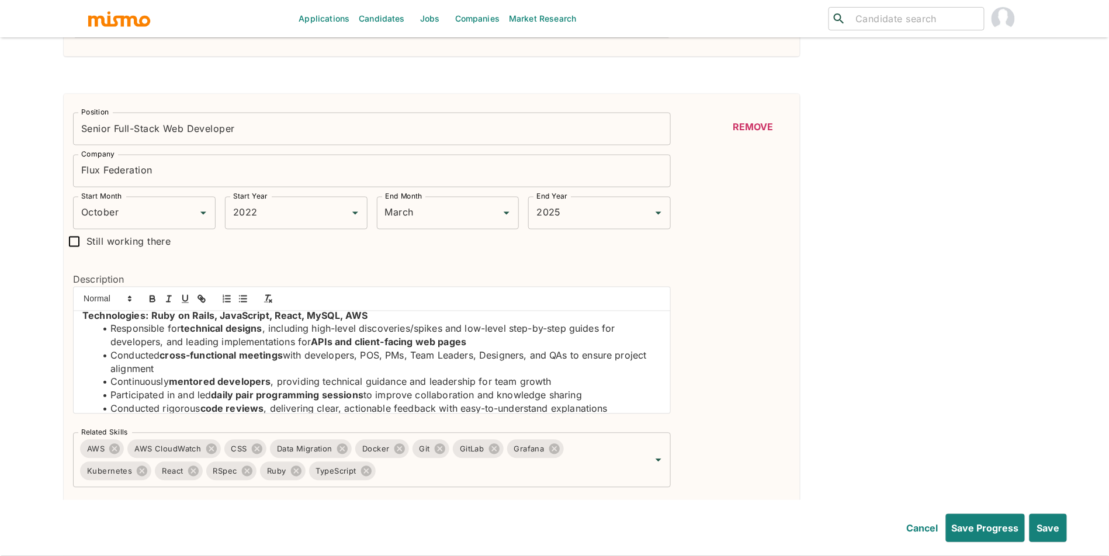
scroll to position [0, 0]
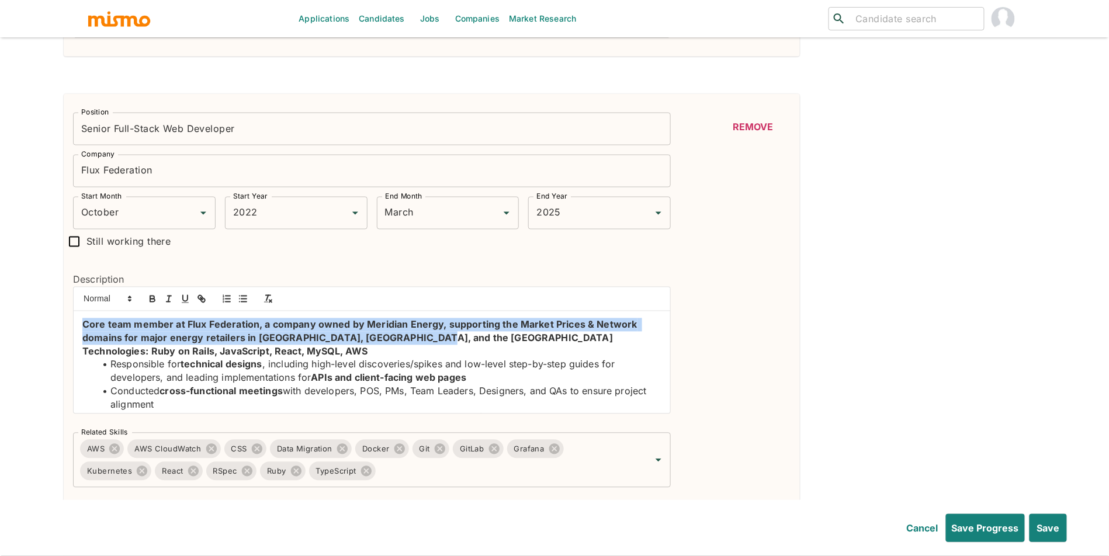
drag, startPoint x: 428, startPoint y: 340, endPoint x: 65, endPoint y: 325, distance: 362.4
click at [65, 325] on div "Description Core team member at Flux Federation, a company owned by Meridian En…" at bounding box center [367, 339] width 607 height 170
click at [157, 298] on icon "button" at bounding box center [152, 299] width 11 height 11
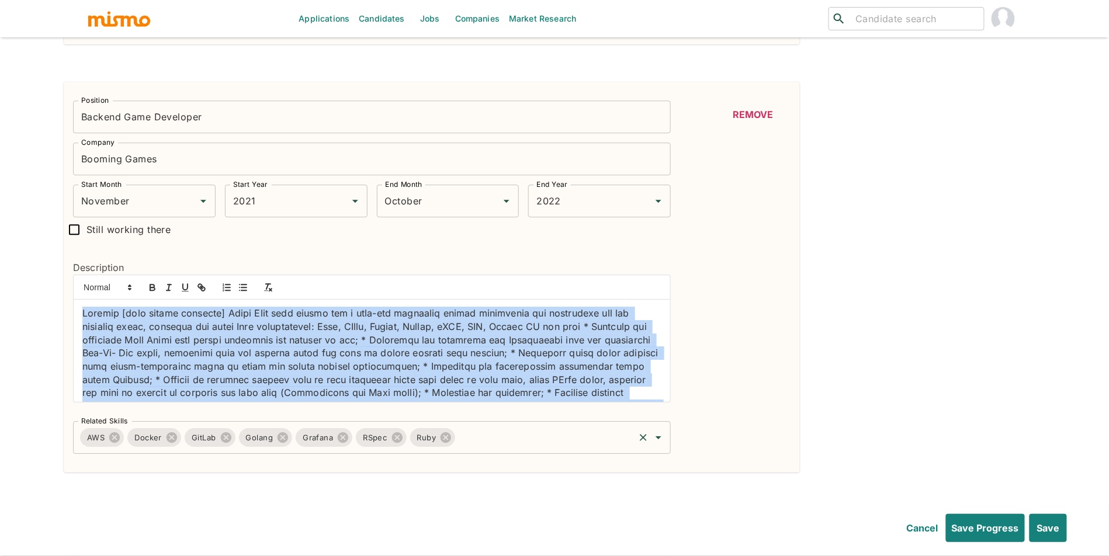
scroll to position [71, 0]
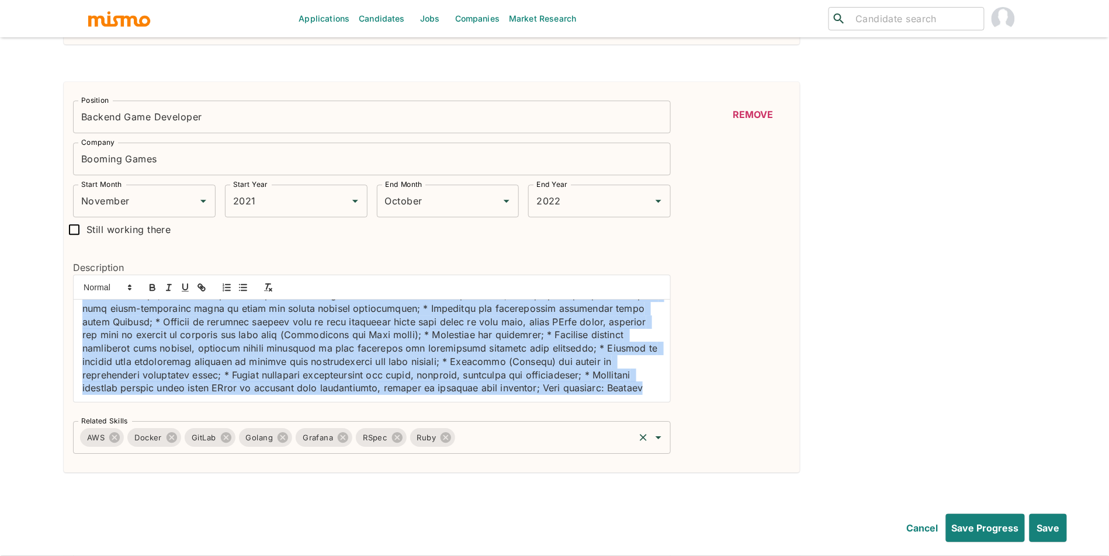
drag, startPoint x: 81, startPoint y: 318, endPoint x: 356, endPoint y: 440, distance: 300.7
click at [356, 440] on div "Position Backend Game Developer Position Company Booming Games Company Start Mo…" at bounding box center [367, 272] width 607 height 363
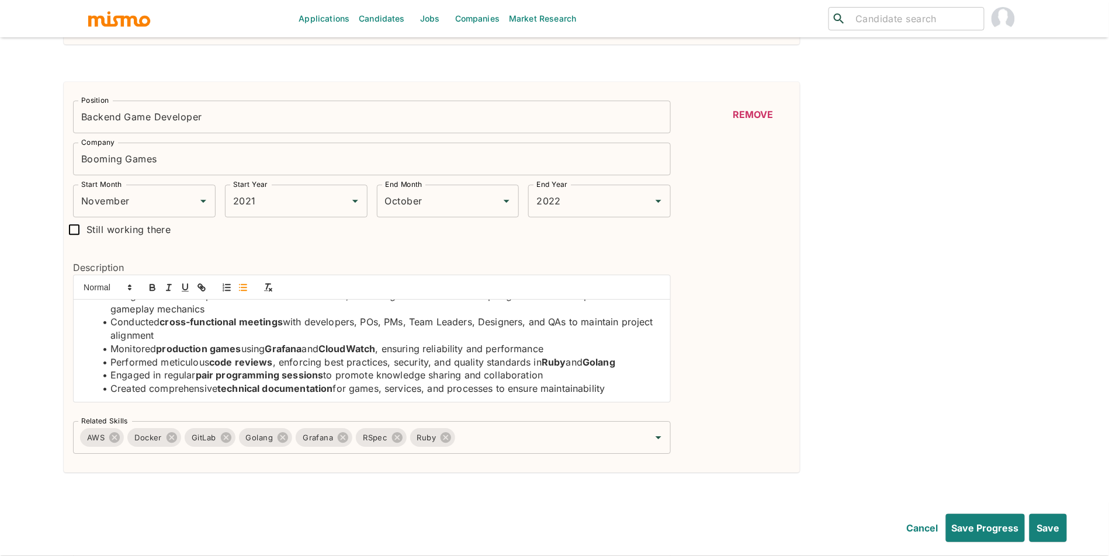
scroll to position [0, 0]
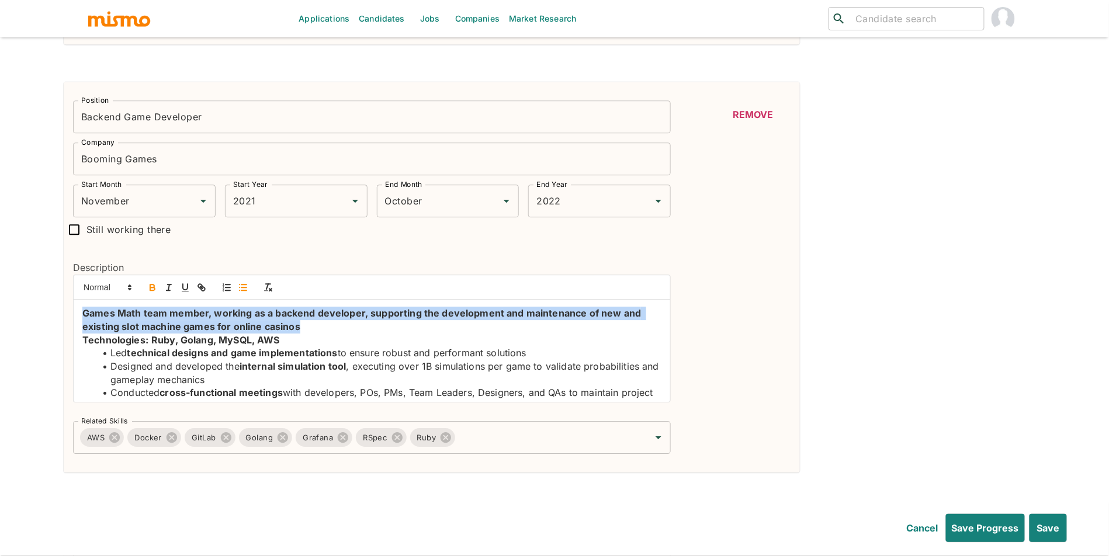
drag, startPoint x: 326, startPoint y: 326, endPoint x: 153, endPoint y: 287, distance: 177.2
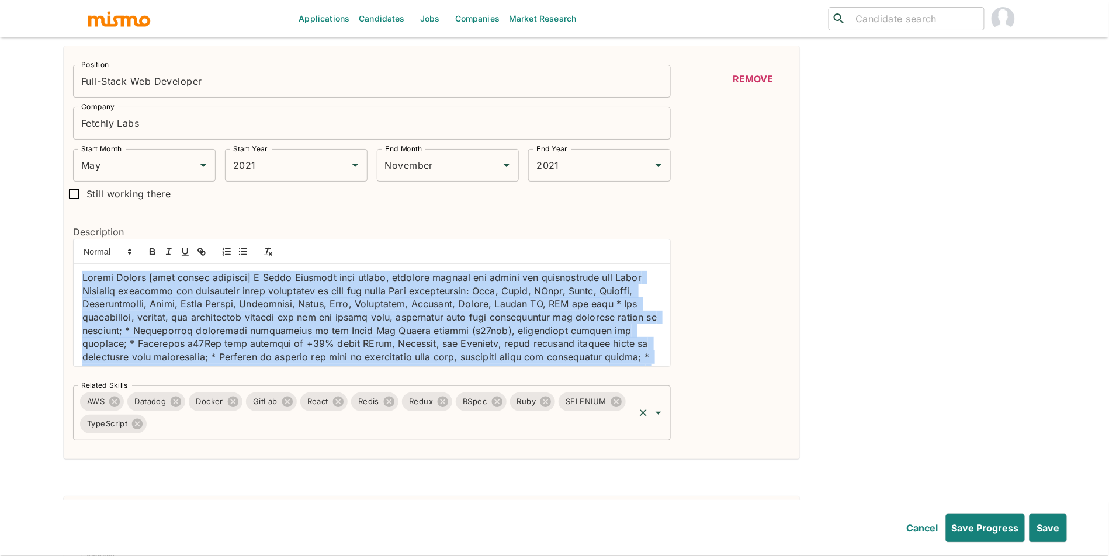
scroll to position [71, 0]
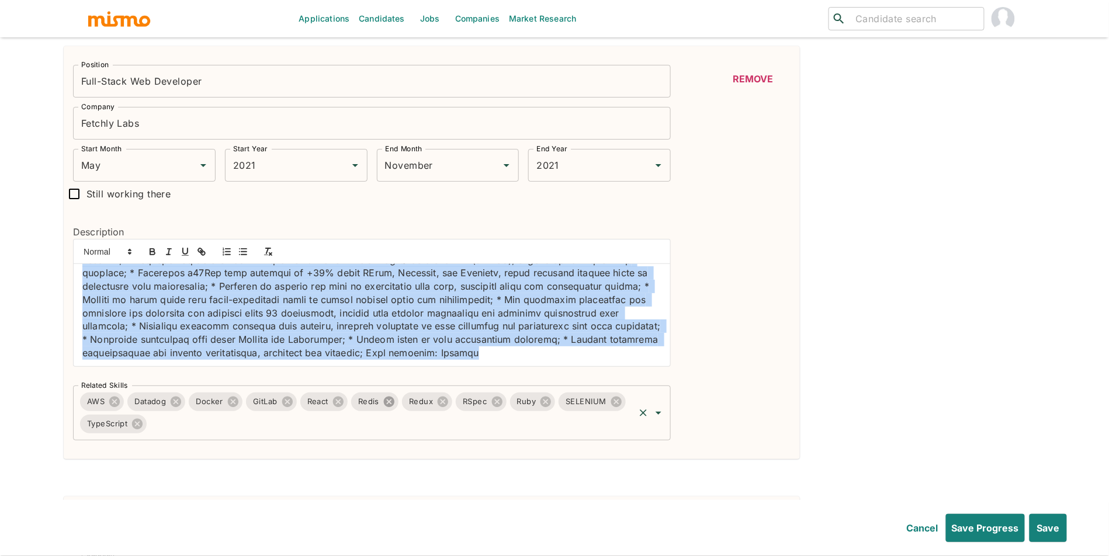
drag, startPoint x: 84, startPoint y: 276, endPoint x: 385, endPoint y: 401, distance: 326.3
click at [385, 401] on div "Position Full-Stack Web Developer Position Company Fetchly Labs Company Start M…" at bounding box center [367, 247] width 607 height 385
paste div
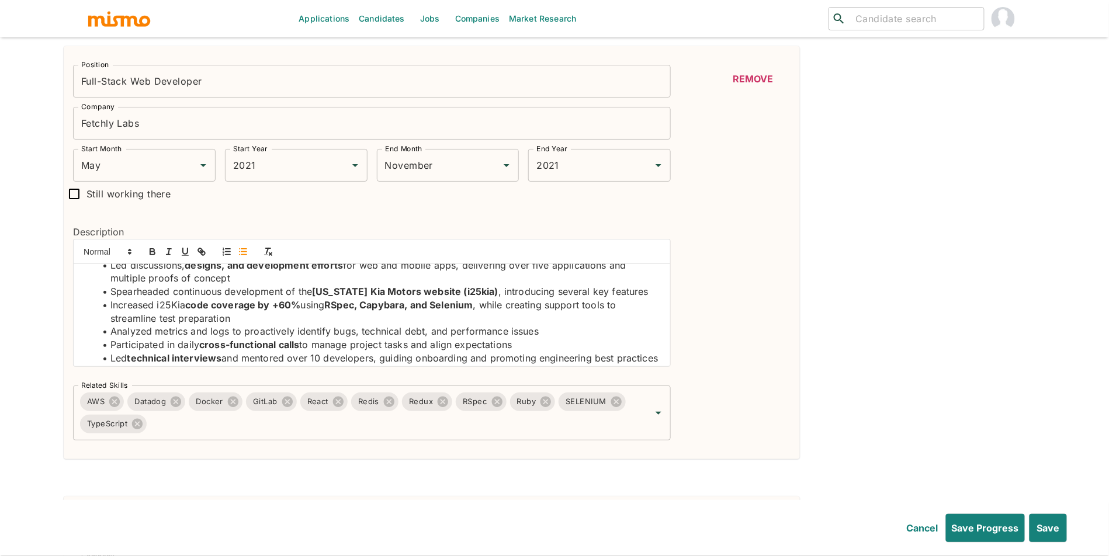
scroll to position [0, 0]
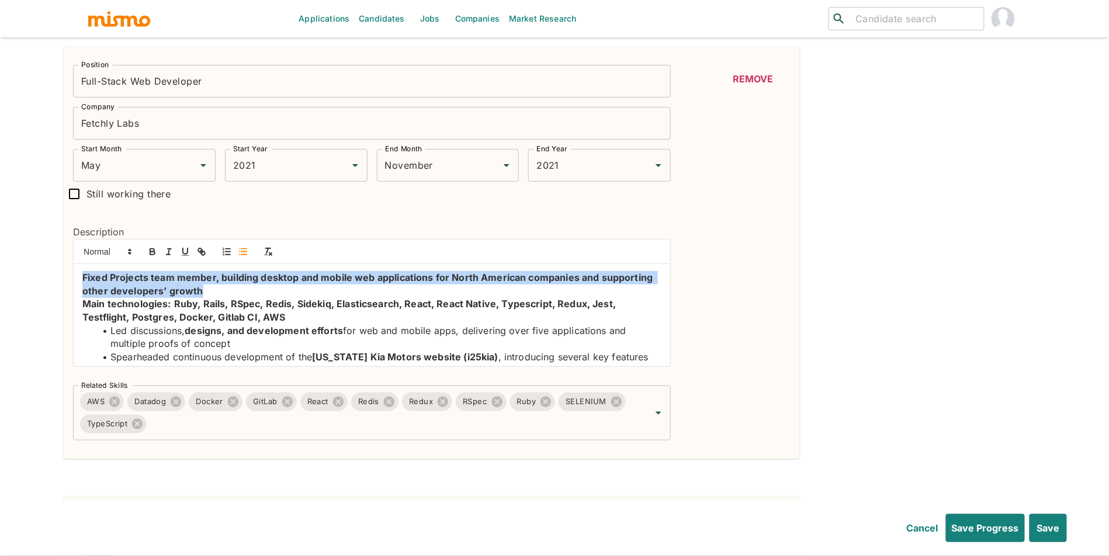
drag, startPoint x: 284, startPoint y: 298, endPoint x: 55, endPoint y: 273, distance: 230.3
click at [159, 251] on button "button" at bounding box center [152, 252] width 16 height 14
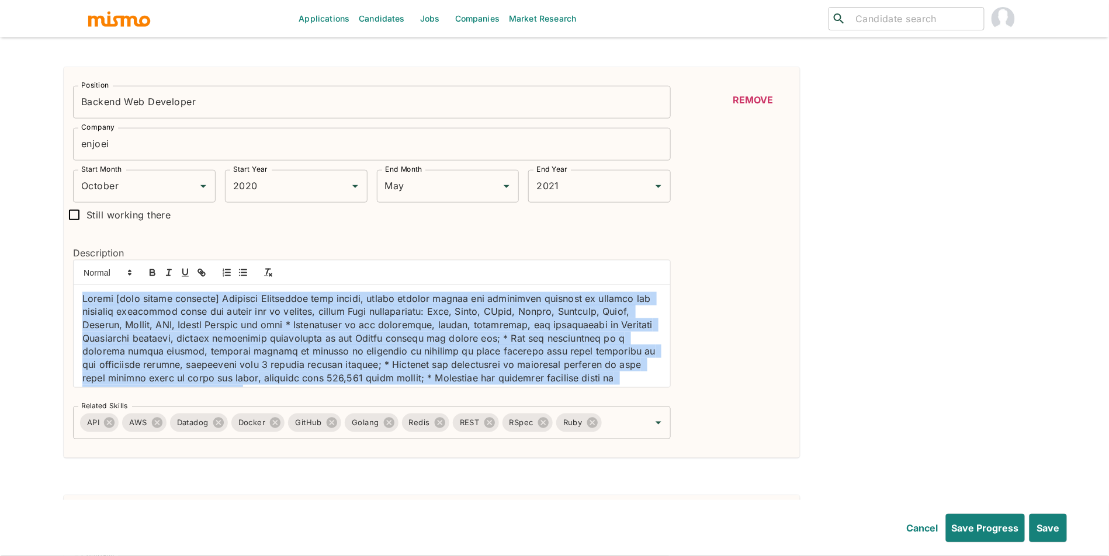
scroll to position [84, 0]
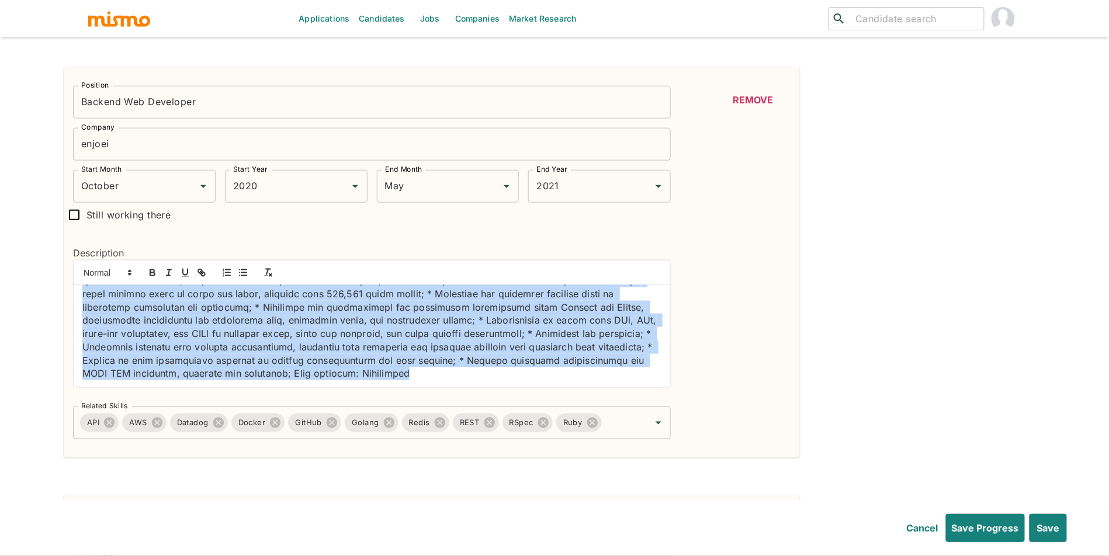
drag, startPoint x: 84, startPoint y: 302, endPoint x: 363, endPoint y: 477, distance: 329.8
click at [363, 477] on div "Position Senior Full-Stack Web Developer Position Company UserEvidence Company …" at bounding box center [554, 483] width 981 height 4345
paste div
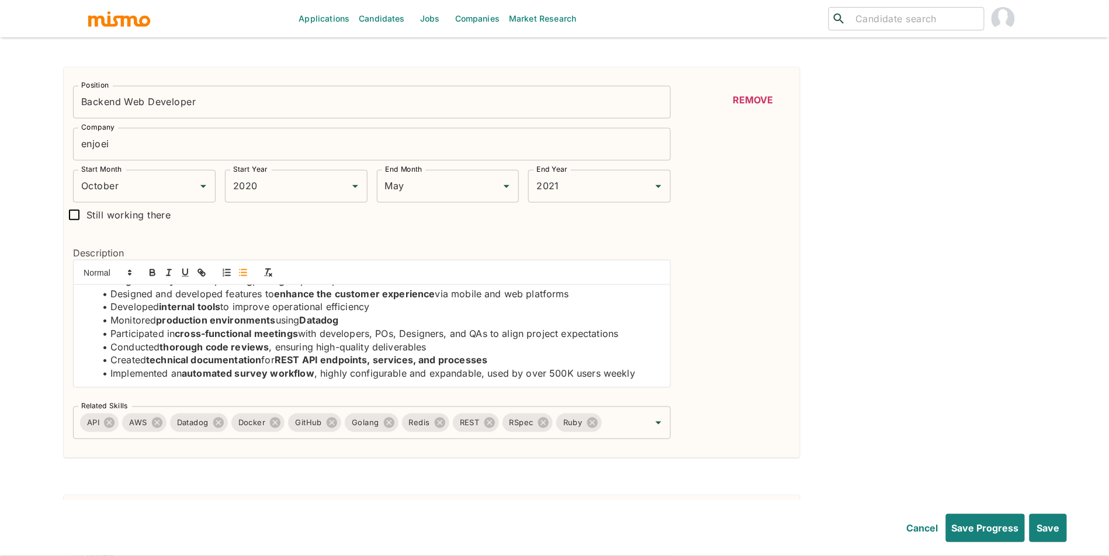
scroll to position [0, 0]
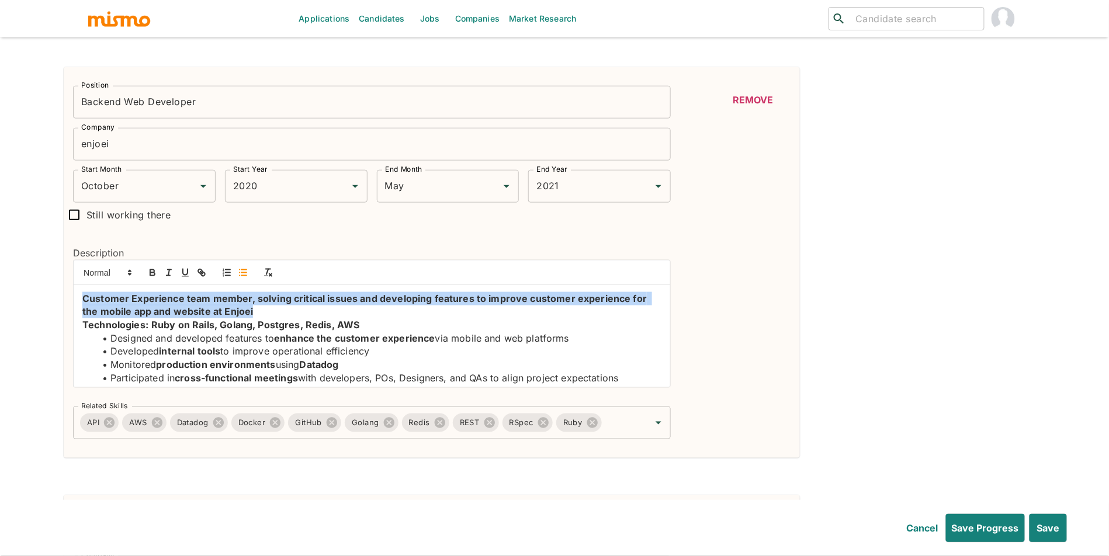
drag, startPoint x: 252, startPoint y: 318, endPoint x: 32, endPoint y: 300, distance: 221.5
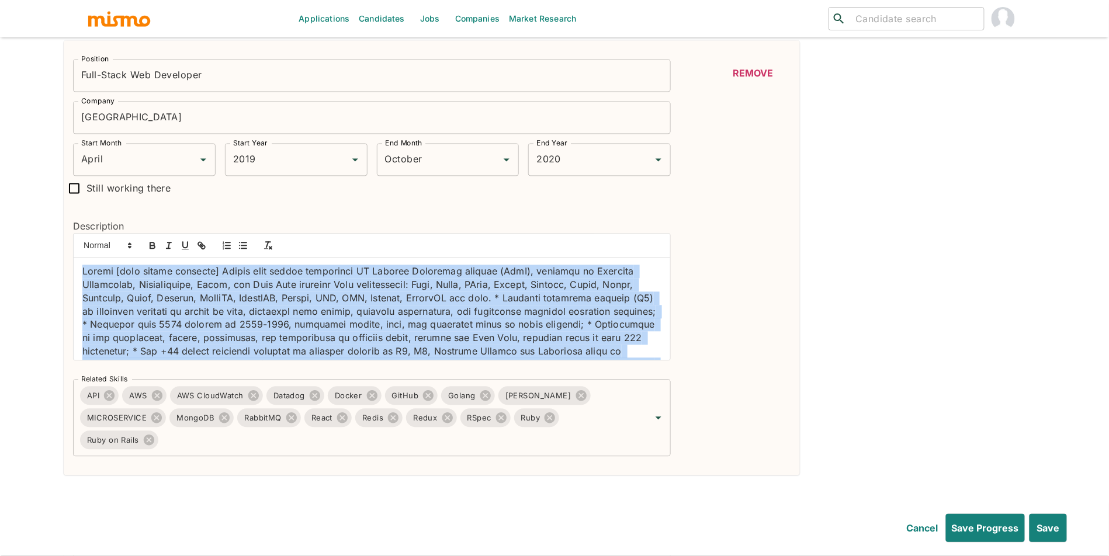
scroll to position [124, 0]
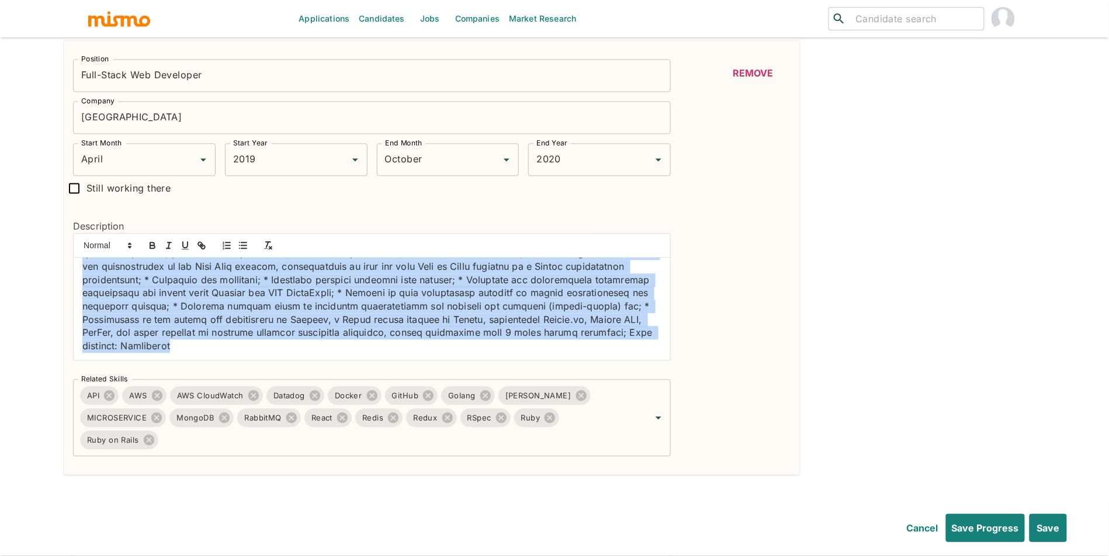
drag, startPoint x: 79, startPoint y: 275, endPoint x: 270, endPoint y: 470, distance: 273.0
click at [270, 470] on div "Position Full-Stack Web Developer Position Company RD Station Company Start Mon…" at bounding box center [432, 257] width 736 height 435
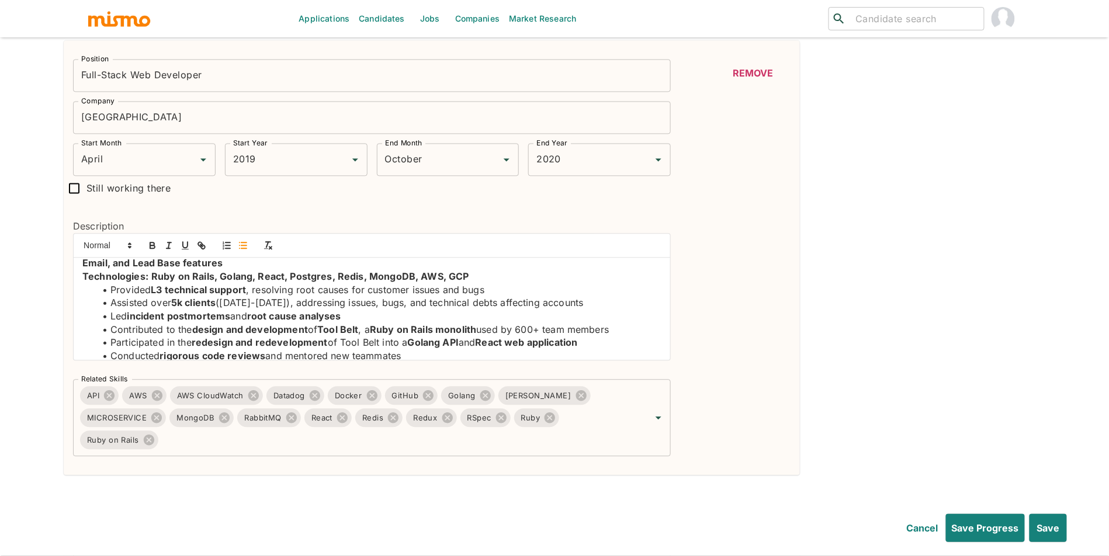
scroll to position [0, 0]
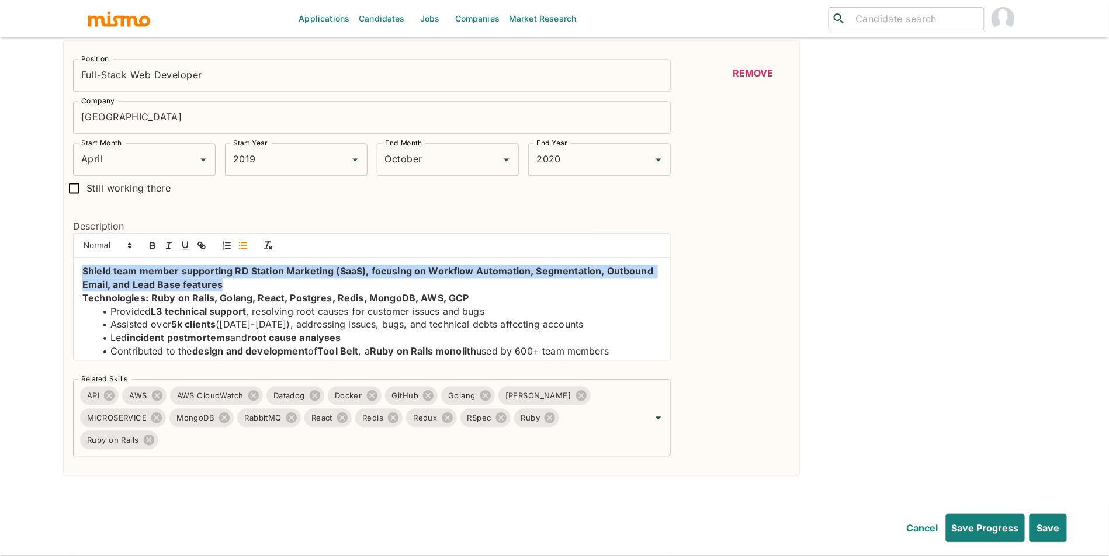
drag, startPoint x: 275, startPoint y: 293, endPoint x: 86, endPoint y: 269, distance: 190.8
click at [152, 251] on icon "button" at bounding box center [152, 245] width 11 height 11
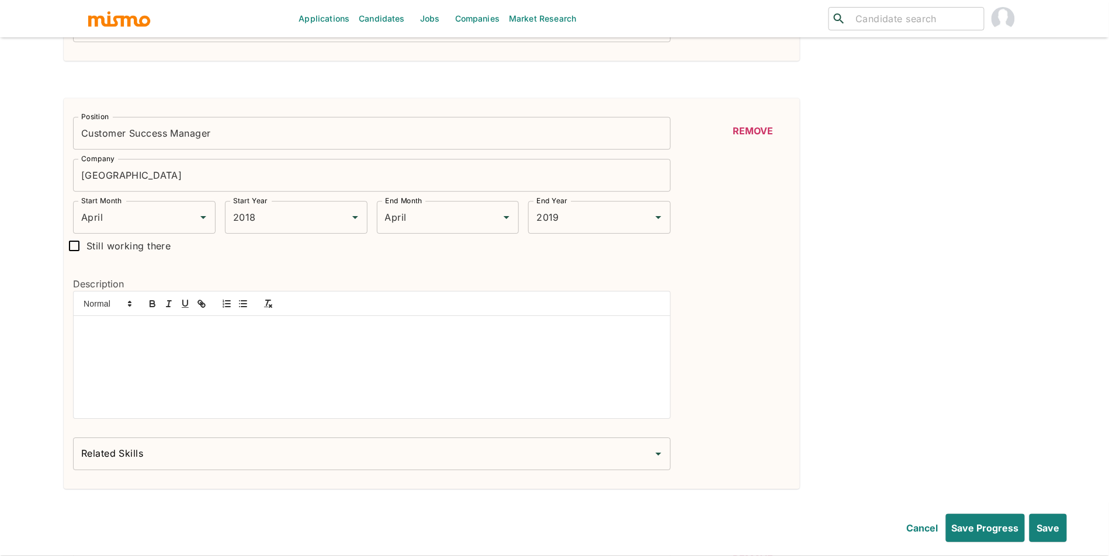
scroll to position [2902, 0]
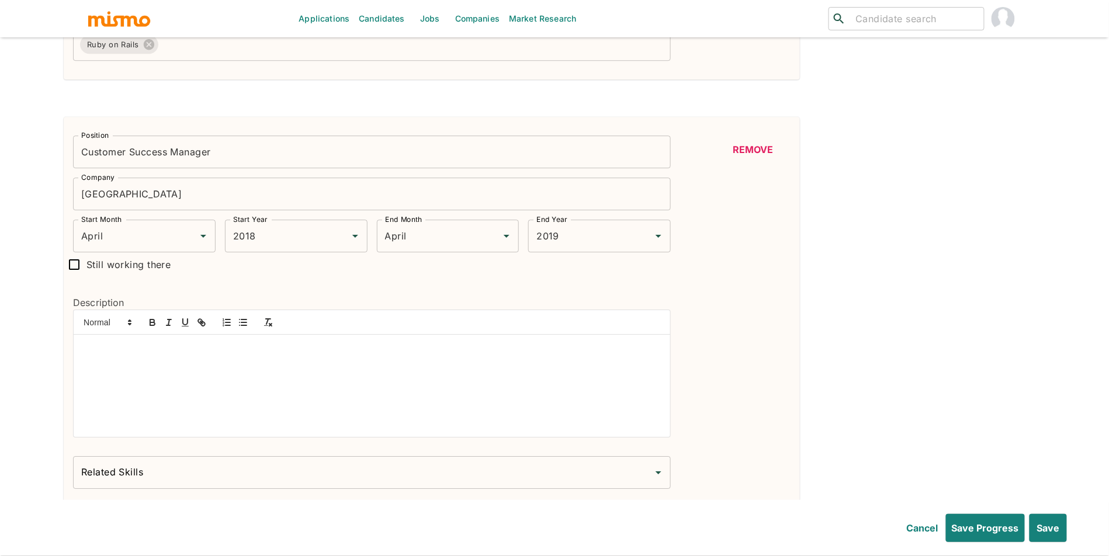
click at [734, 150] on button "Remove" at bounding box center [752, 149] width 75 height 28
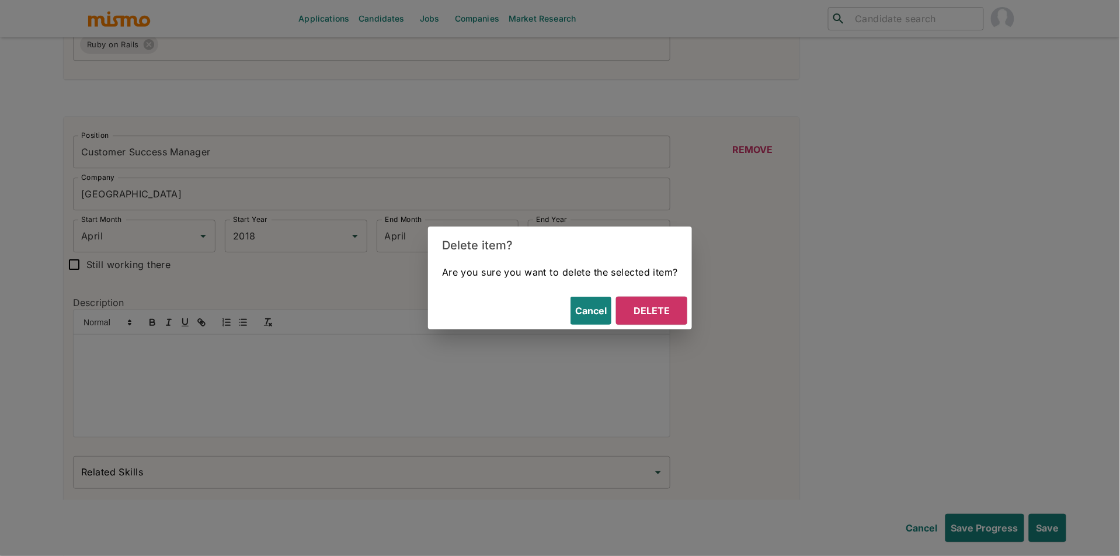
click at [658, 302] on button "Delete" at bounding box center [651, 311] width 71 height 28
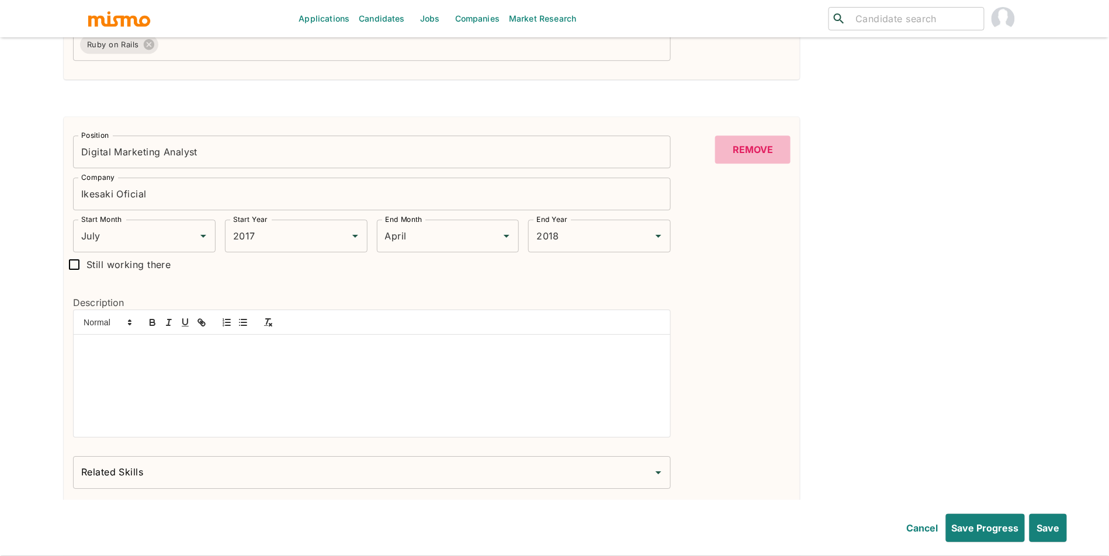
click at [731, 161] on button "Remove" at bounding box center [752, 149] width 75 height 28
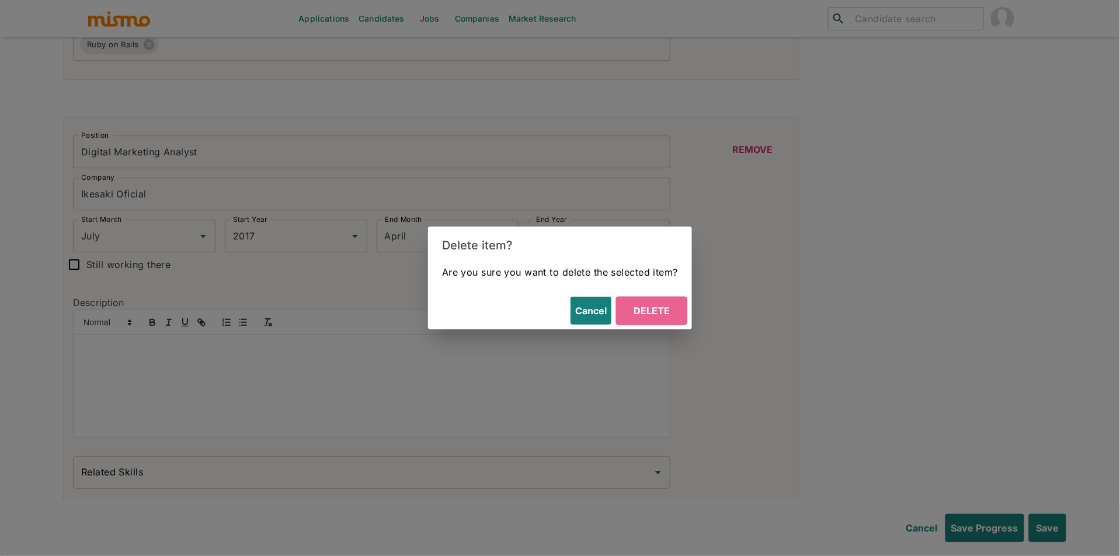
click at [655, 312] on button "Delete" at bounding box center [651, 311] width 71 height 28
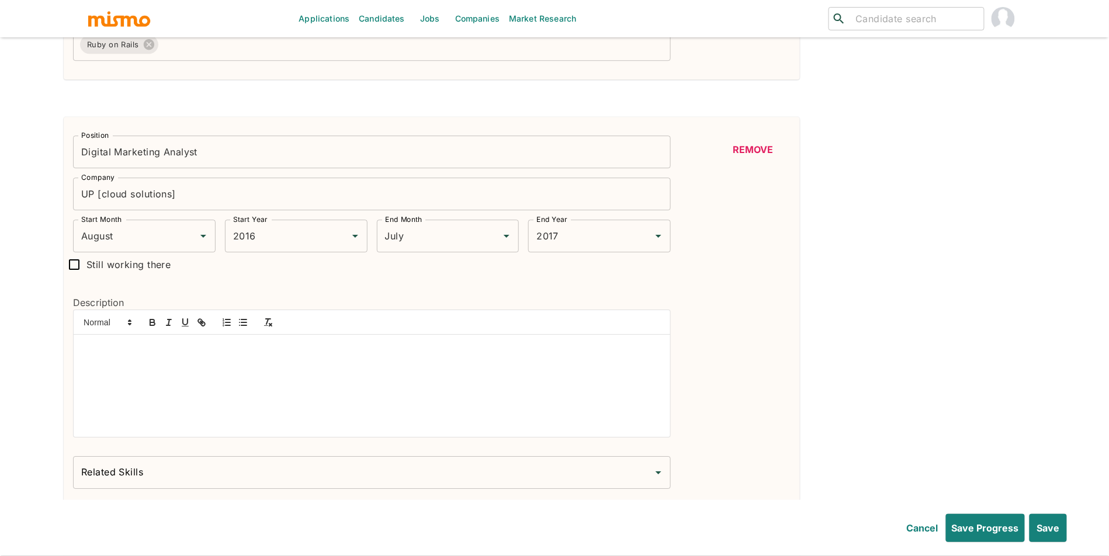
click at [745, 154] on button "Remove" at bounding box center [752, 149] width 75 height 28
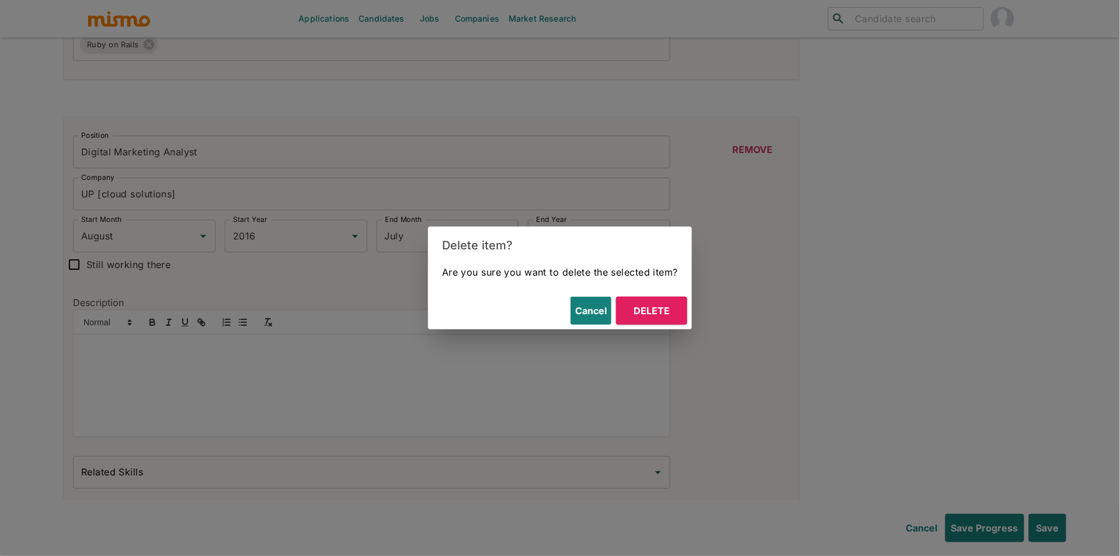
click at [651, 306] on button "Delete" at bounding box center [651, 311] width 71 height 28
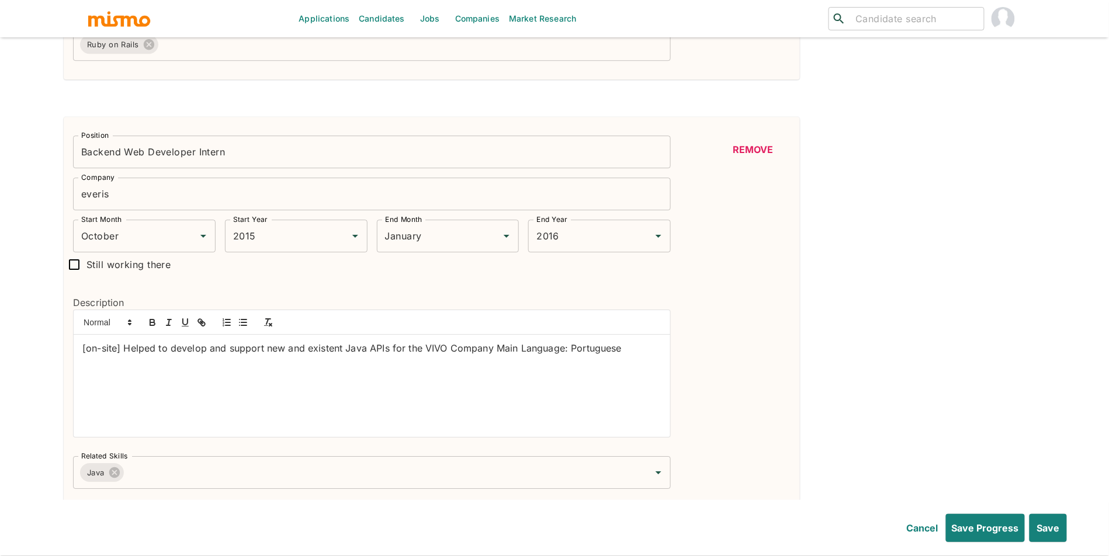
click at [755, 151] on button "Remove" at bounding box center [752, 149] width 75 height 28
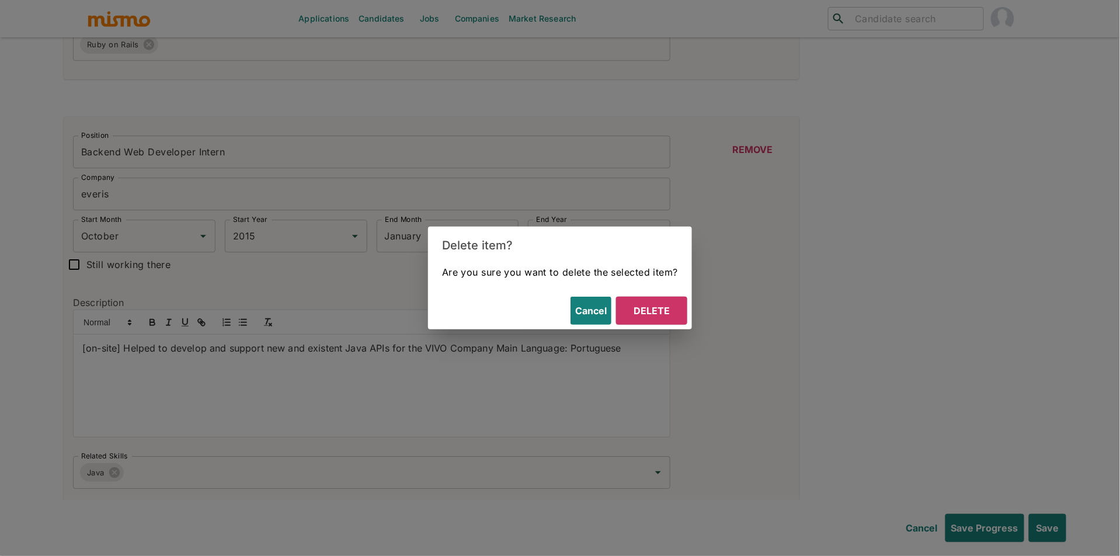
click at [655, 312] on button "Delete" at bounding box center [651, 311] width 71 height 28
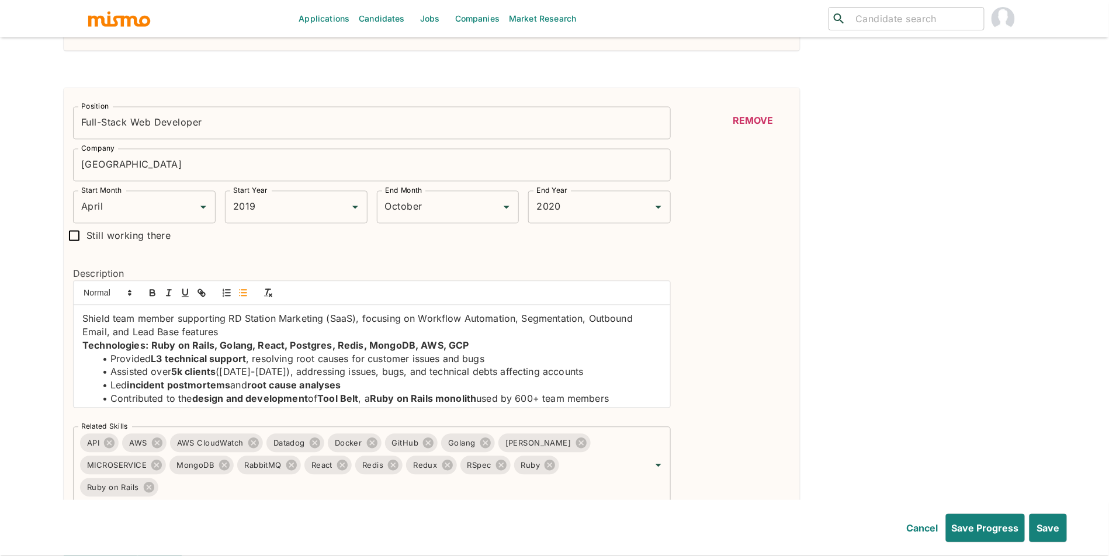
scroll to position [2494, 0]
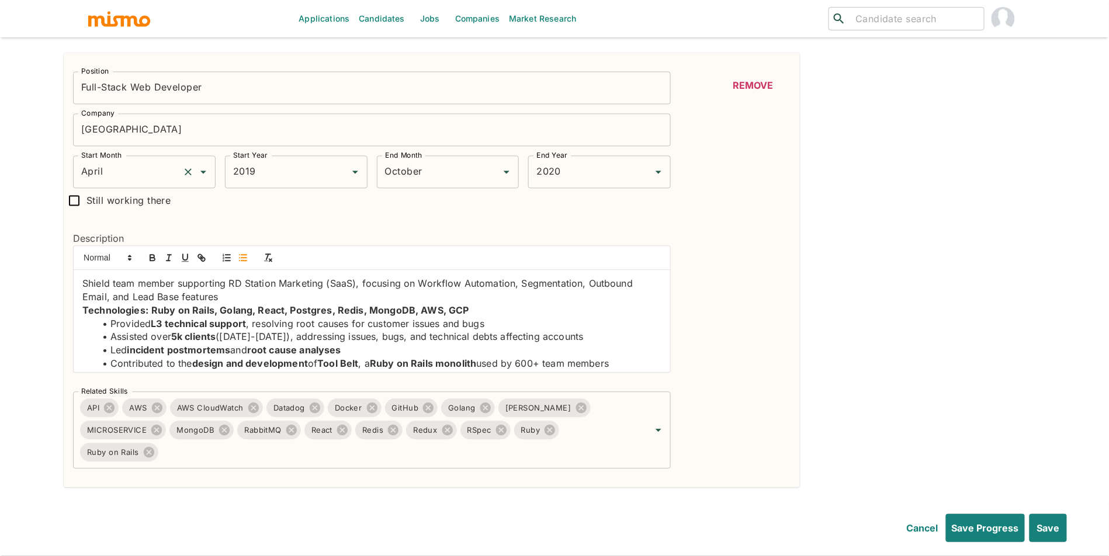
click at [157, 180] on input "April" at bounding box center [127, 172] width 99 height 22
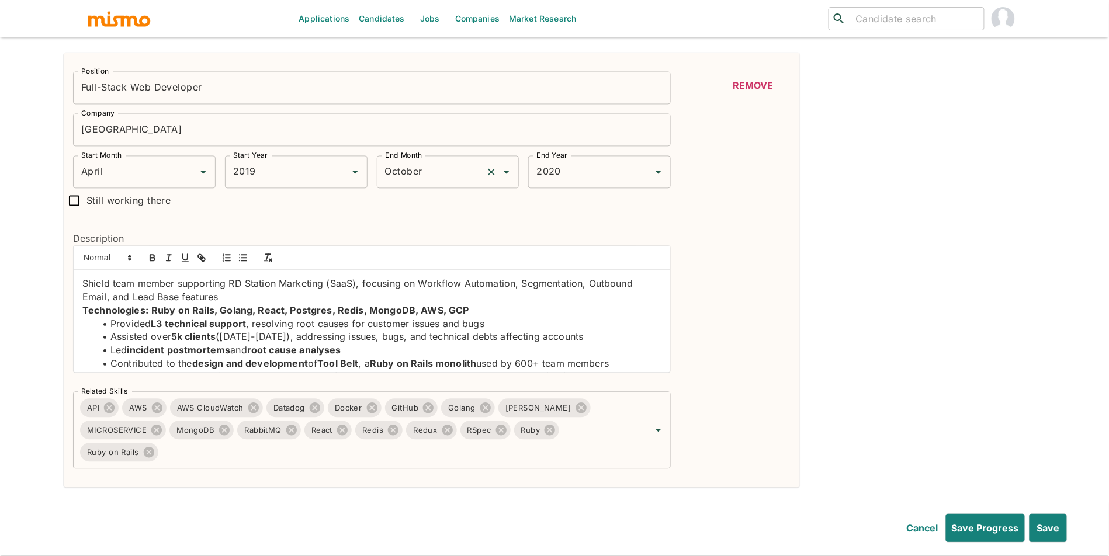
click at [465, 183] on input "October" at bounding box center [431, 172] width 99 height 22
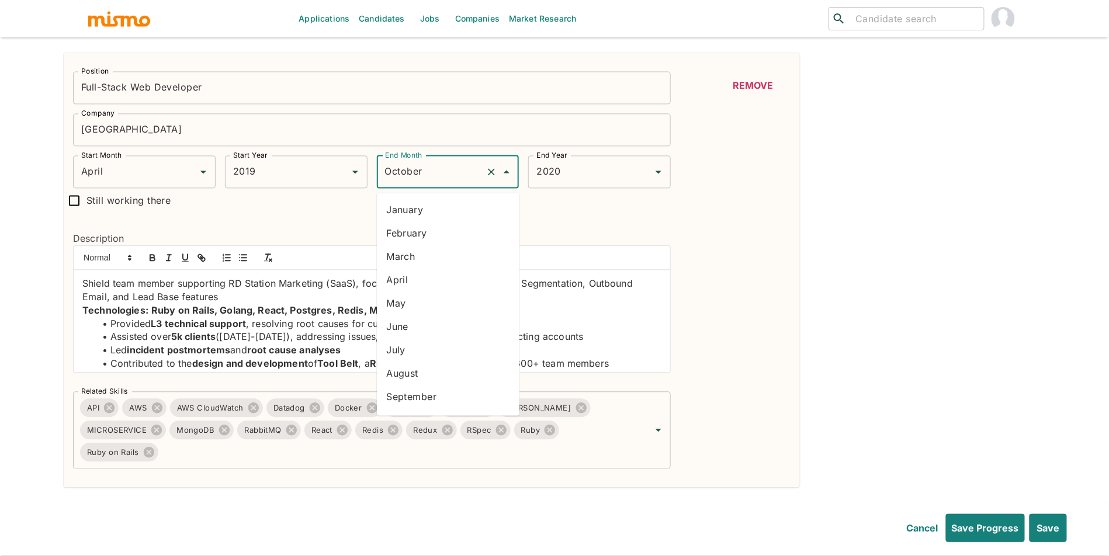
scroll to position [43, 0]
click at [450, 378] on li "November" at bounding box center [448, 376] width 143 height 23
type input "November"
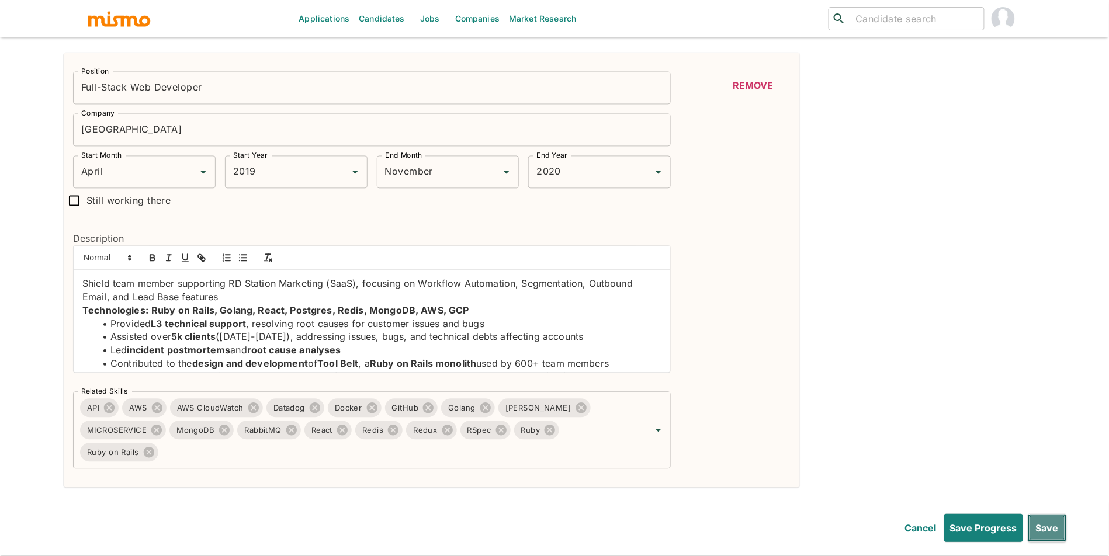
click at [1048, 517] on button "Save" at bounding box center [1046, 528] width 39 height 28
click at [1058, 520] on button "Save" at bounding box center [1046, 528] width 39 height 28
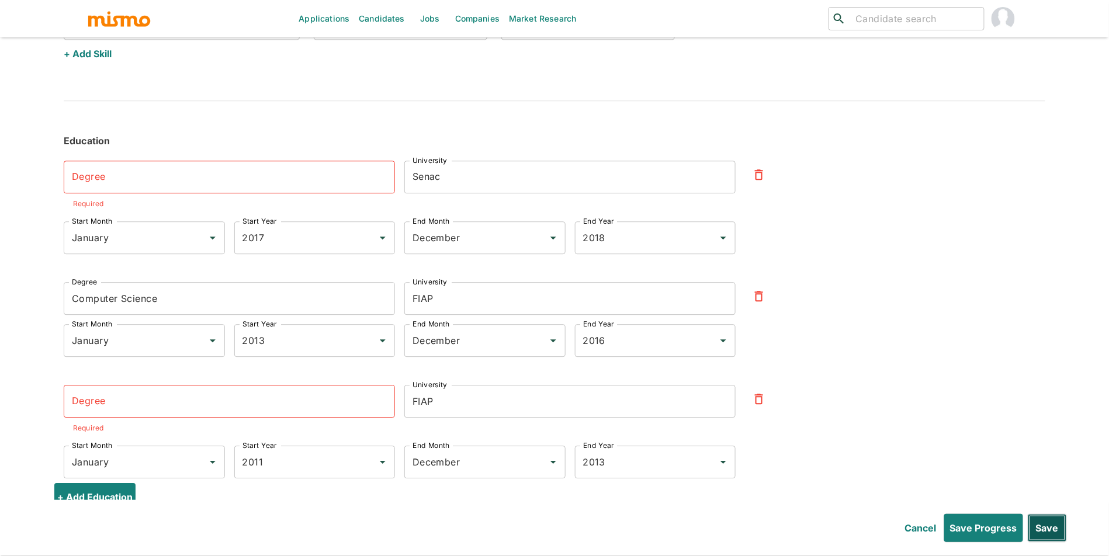
scroll to position [4418, 0]
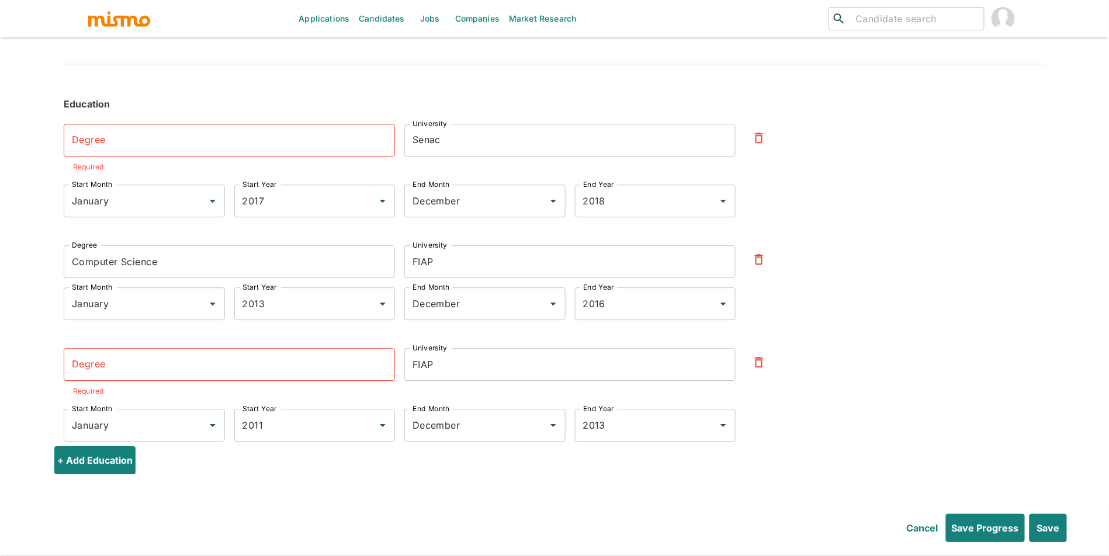
click at [303, 370] on input "Degree" at bounding box center [229, 364] width 331 height 33
paste input "Technical School in Web Development"
type input "Technical School in Web Development"
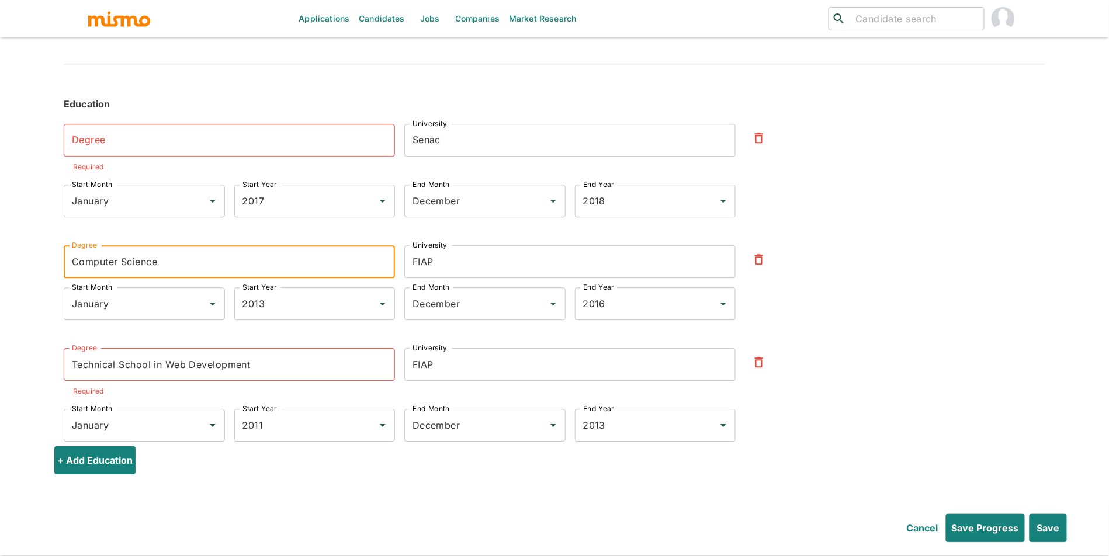
click at [245, 270] on input "Computer Science" at bounding box center [229, 261] width 331 height 33
paste input "University in Digital Games Development"
type input "University in Digital Games Development"
click at [353, 138] on input "Degree" at bounding box center [229, 140] width 331 height 33
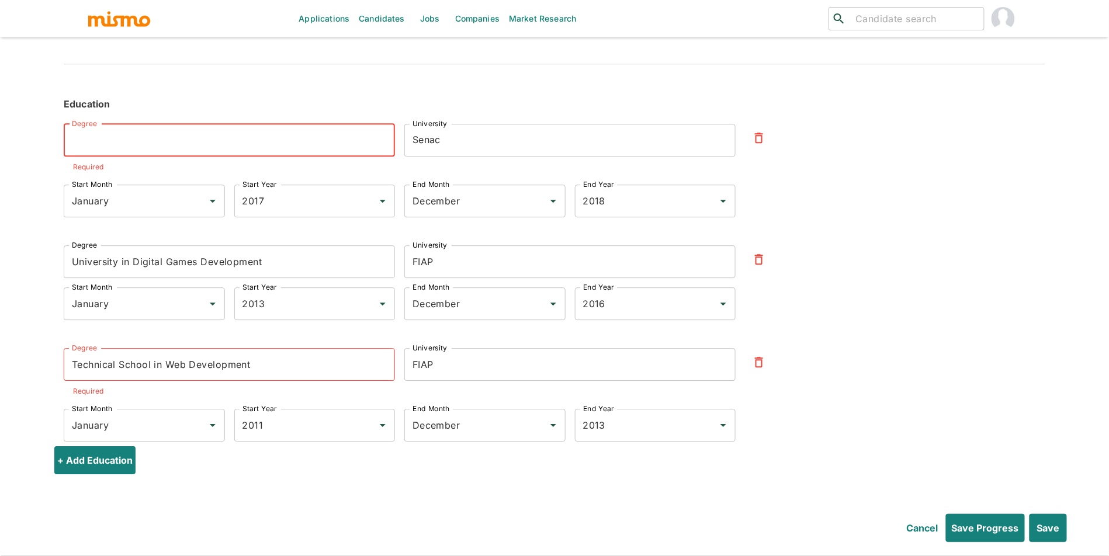
paste input "Post Graduation in Cyber Security"
type input "Post Graduation in Cyber Security"
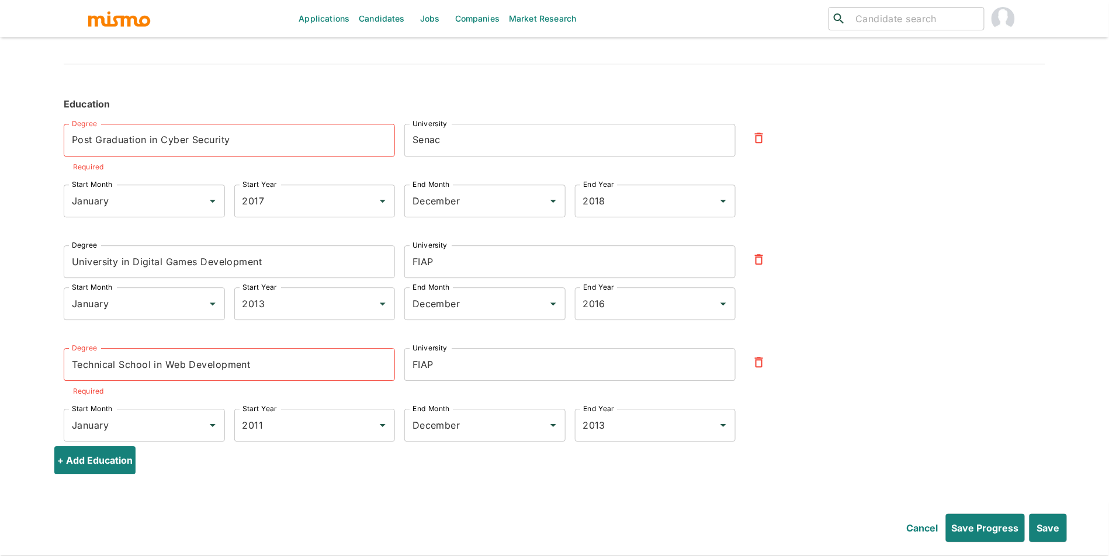
click at [896, 321] on div "Degree Post Graduation in Cyber Security Degree Required University Senac Unive…" at bounding box center [545, 275] width 1000 height 341
click at [1049, 527] on button "Save" at bounding box center [1046, 528] width 39 height 28
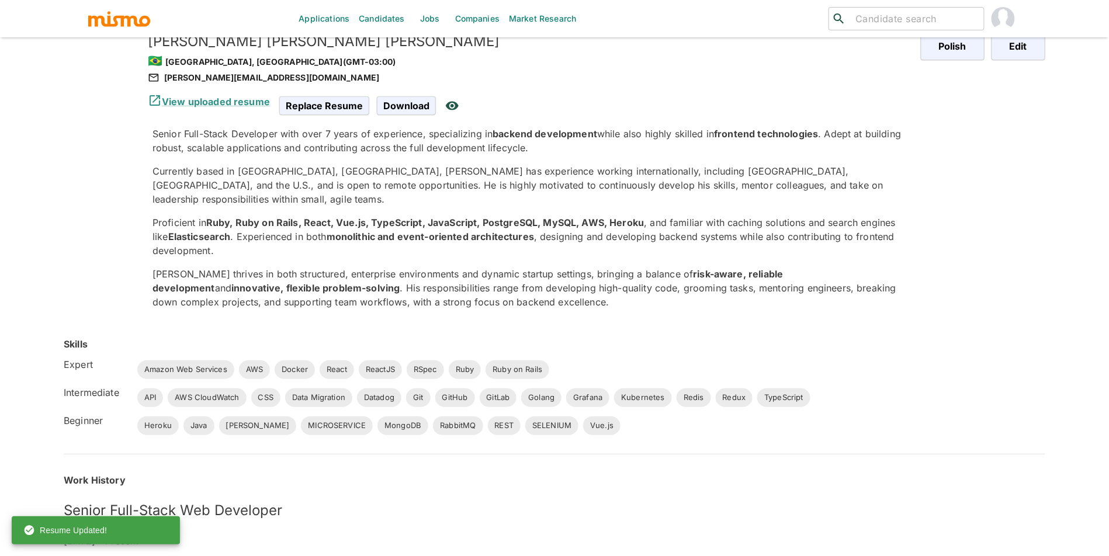
scroll to position [0, 0]
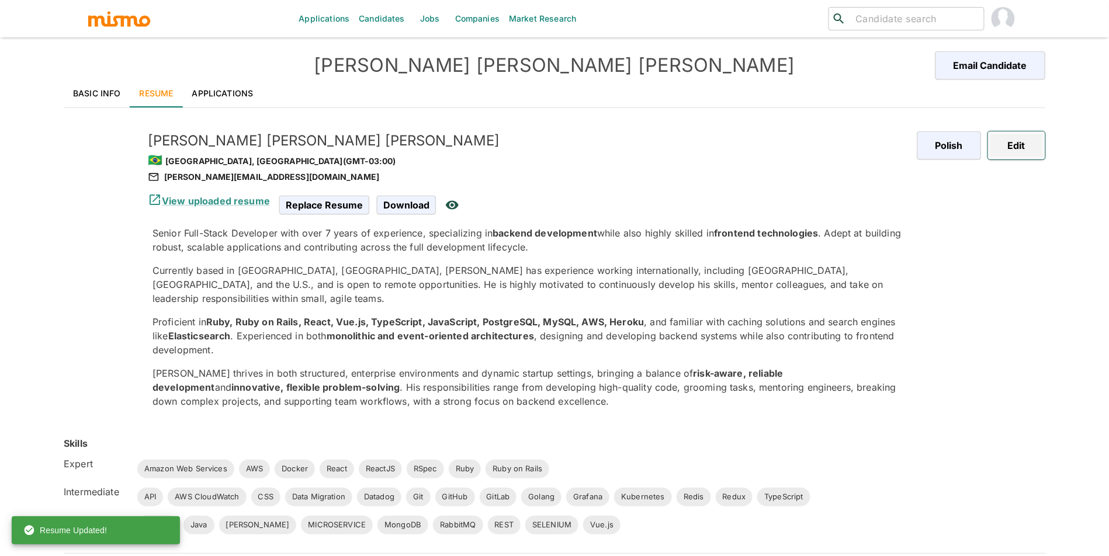
click at [1031, 142] on button "Edit" at bounding box center [1016, 145] width 57 height 28
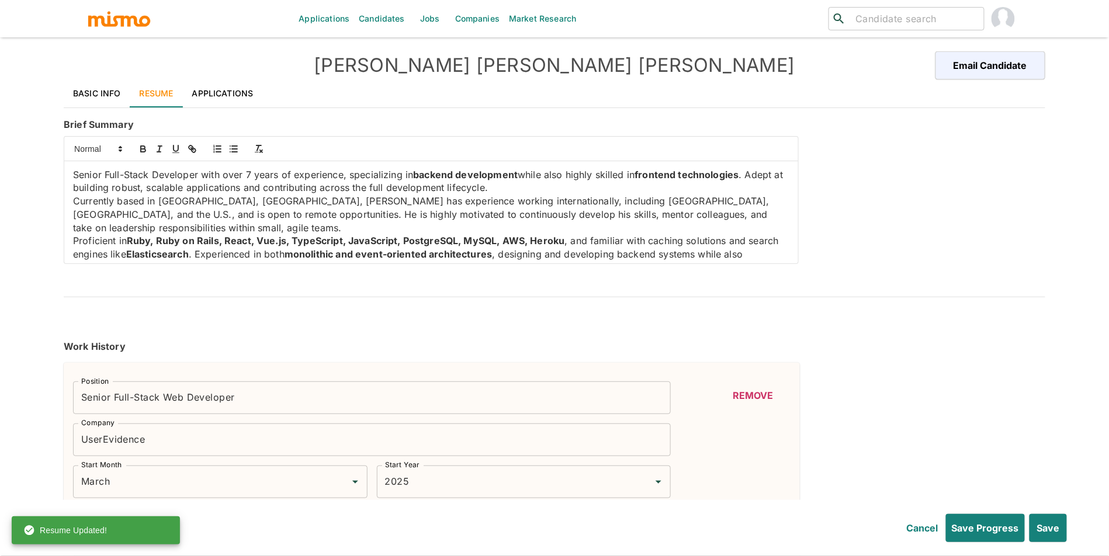
type input "March"
type input "2025"
type input "October"
type input "2022"
type input "March"
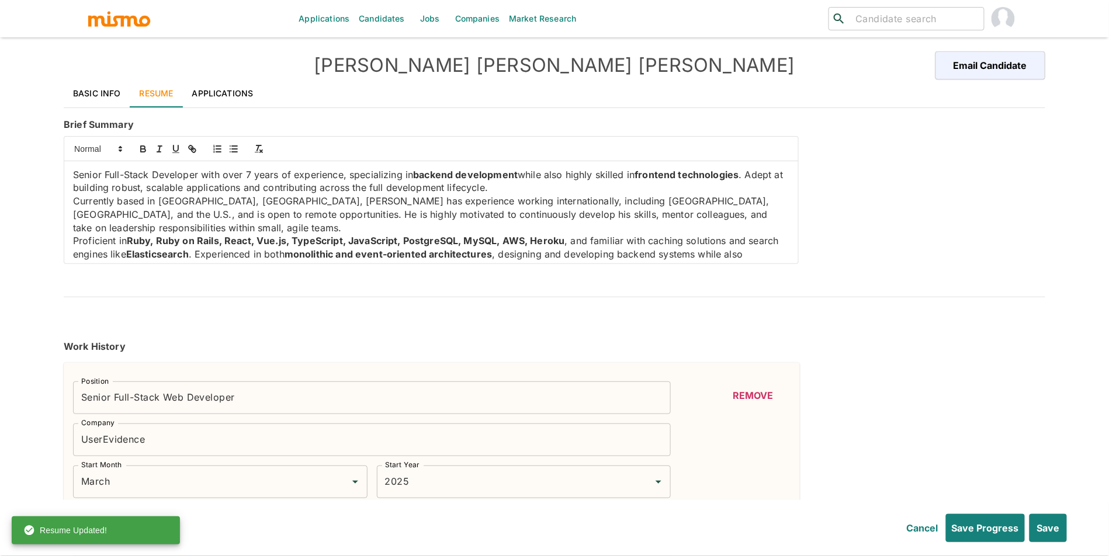
type input "2025"
type input "November"
type input "2021"
type input "October"
type input "2022"
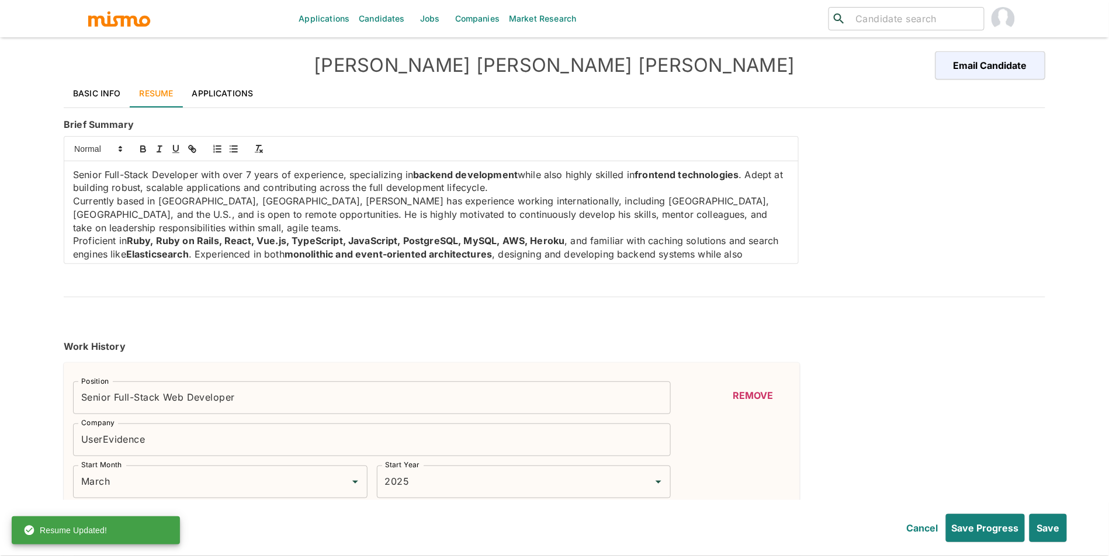
type input "May"
type input "2021"
type input "November"
type input "2021"
type input "October"
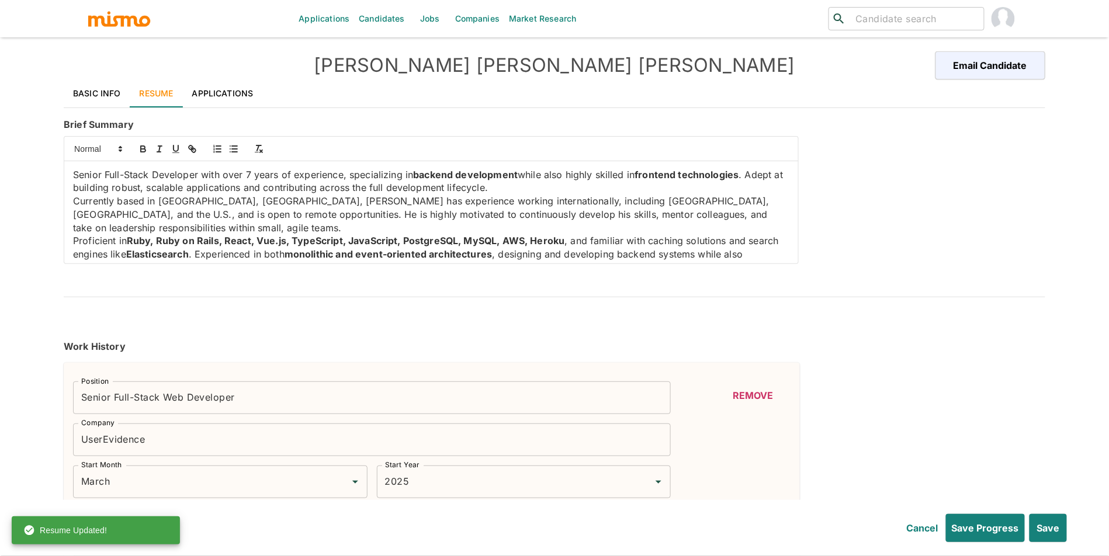
type input "2020"
type input "May"
type input "2021"
type input "April"
type input "2019"
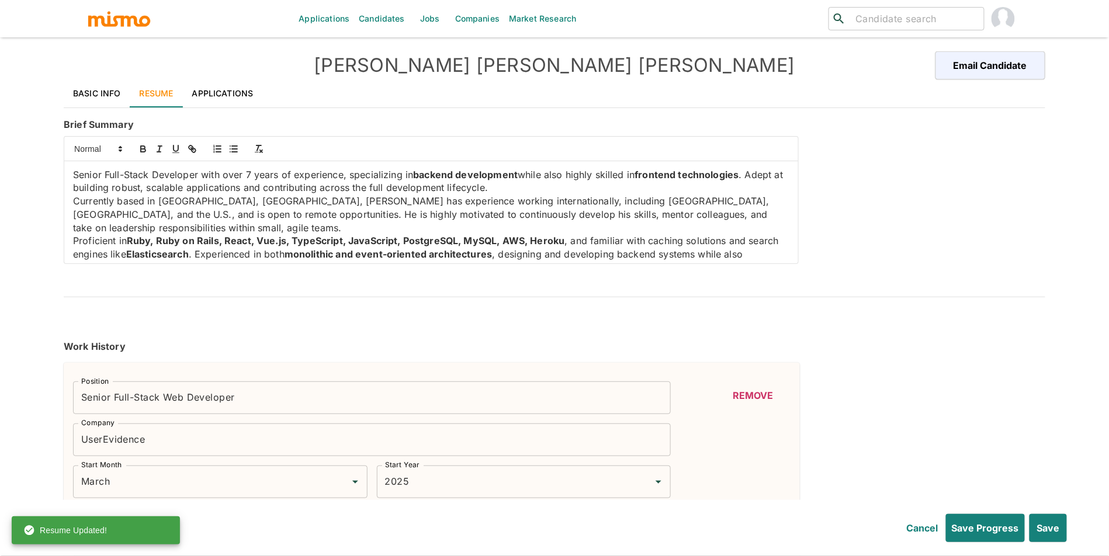
type input "November"
type input "2020"
type input "Ruby"
type input "Expert"
type input "8"
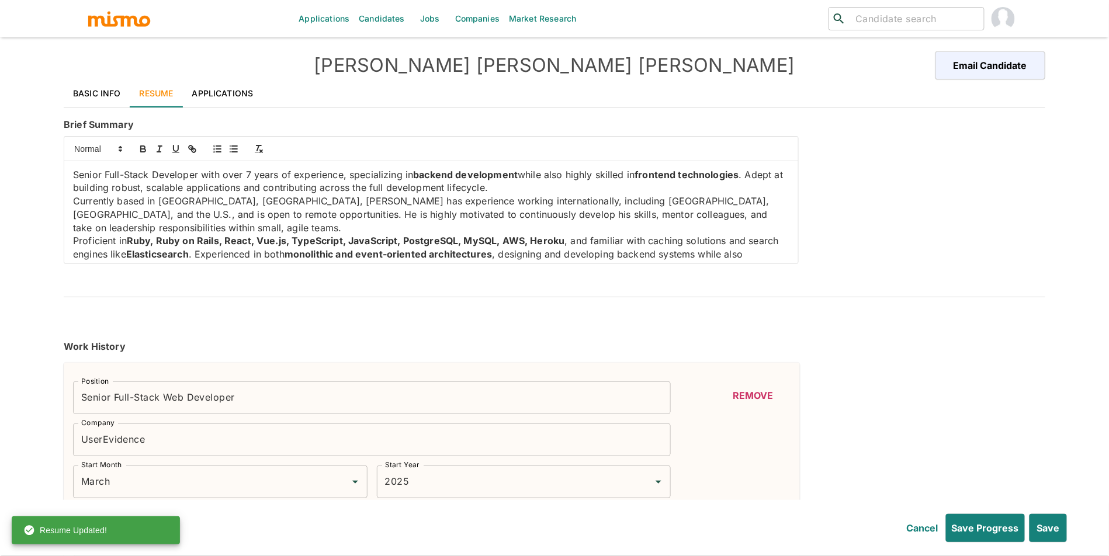
type input "Docker"
type input "Expert"
type input "5"
type input "RSpec"
type input "Expert"
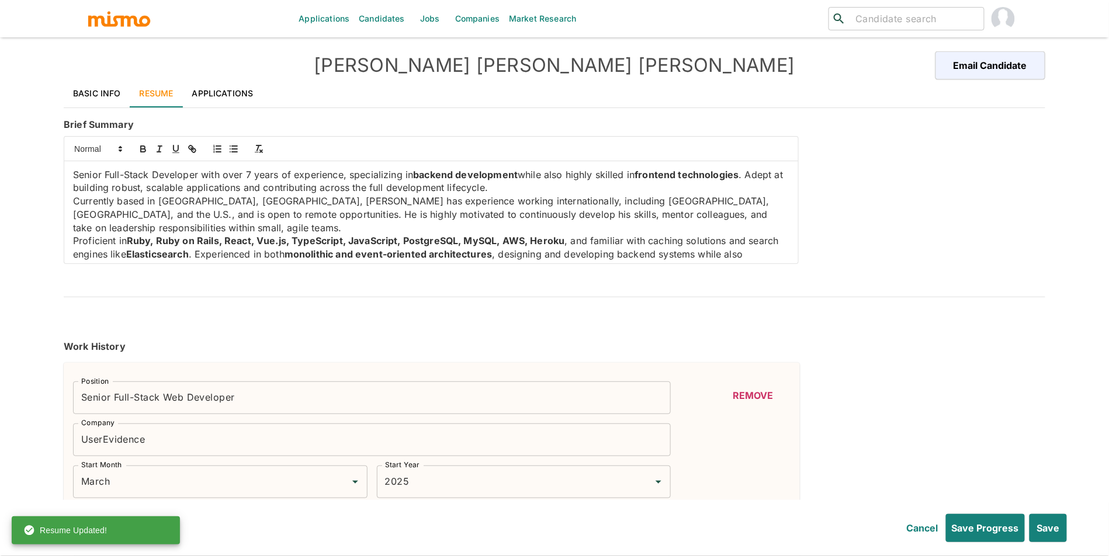
type input "5"
type input "Ruby on Rails"
type input "Expert"
type input "5"
type input "Amazon Web Services"
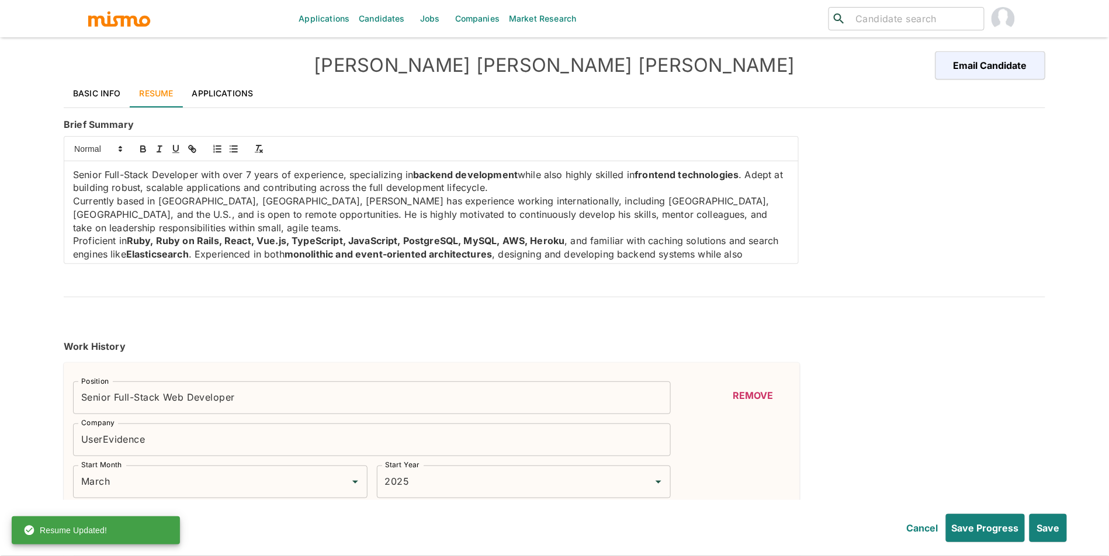
type input "Expert"
type input "5"
type input "AWS"
type input "Expert"
type input "5"
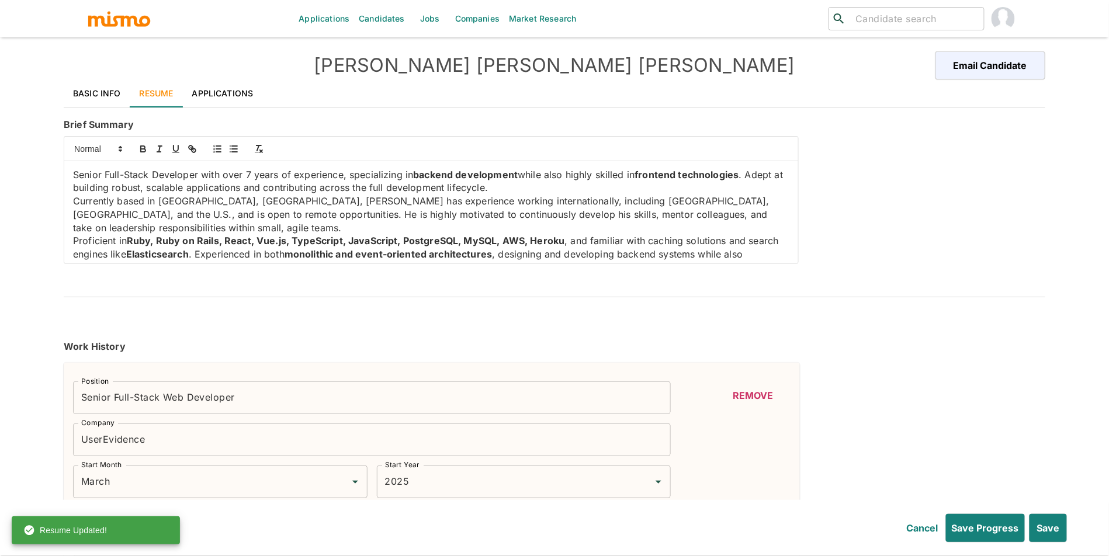
type input "ReactJS"
type input "Expert"
type input "4"
type input "React"
type input "Expert"
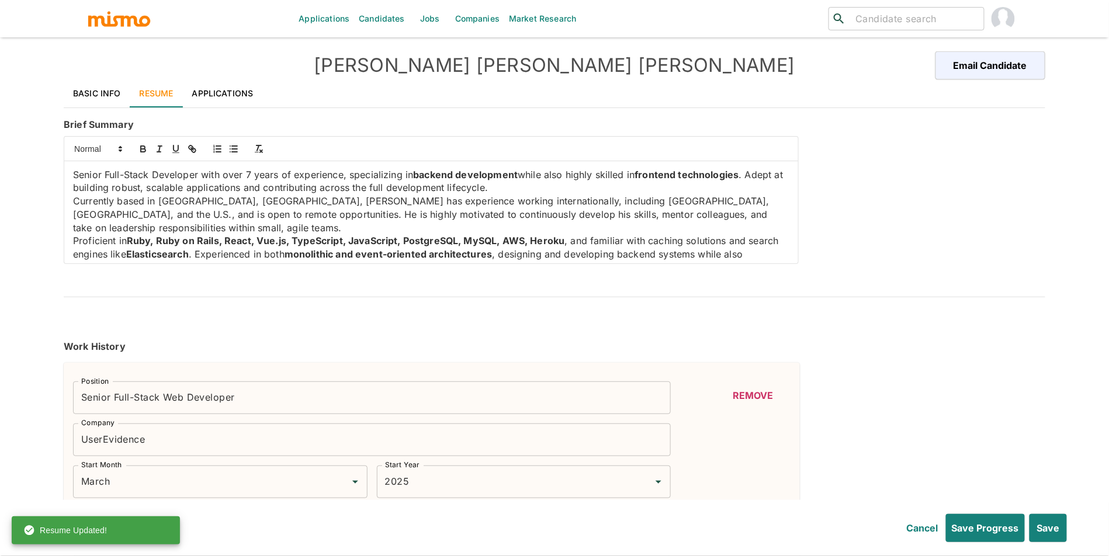
type input "4"
type input "Golang"
type input "Intermediate"
type input "3"
type input "Grafana"
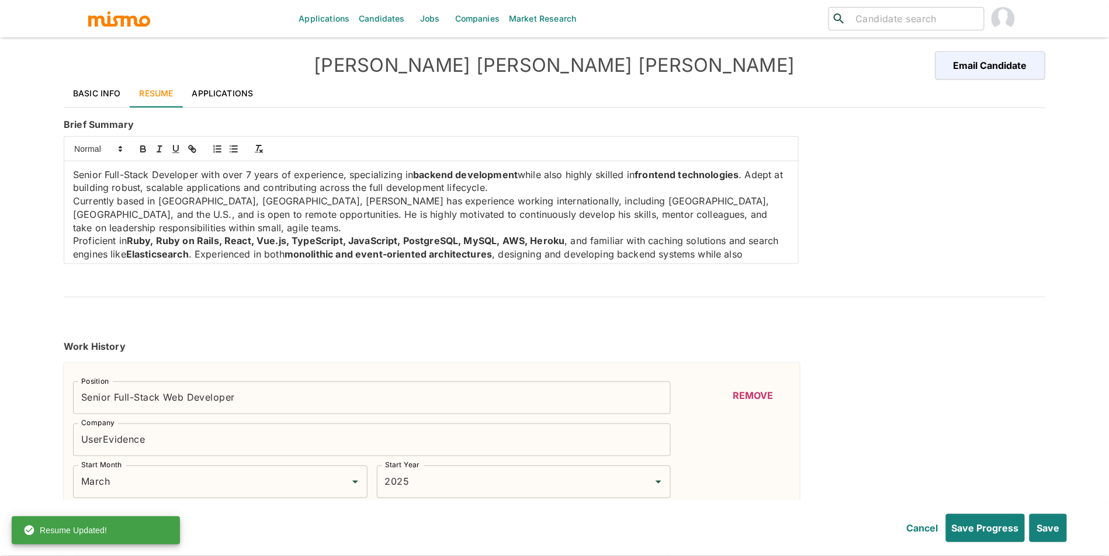
type input "Intermediate"
type input "3"
type input "GitLab"
type input "Intermediate"
type input "3"
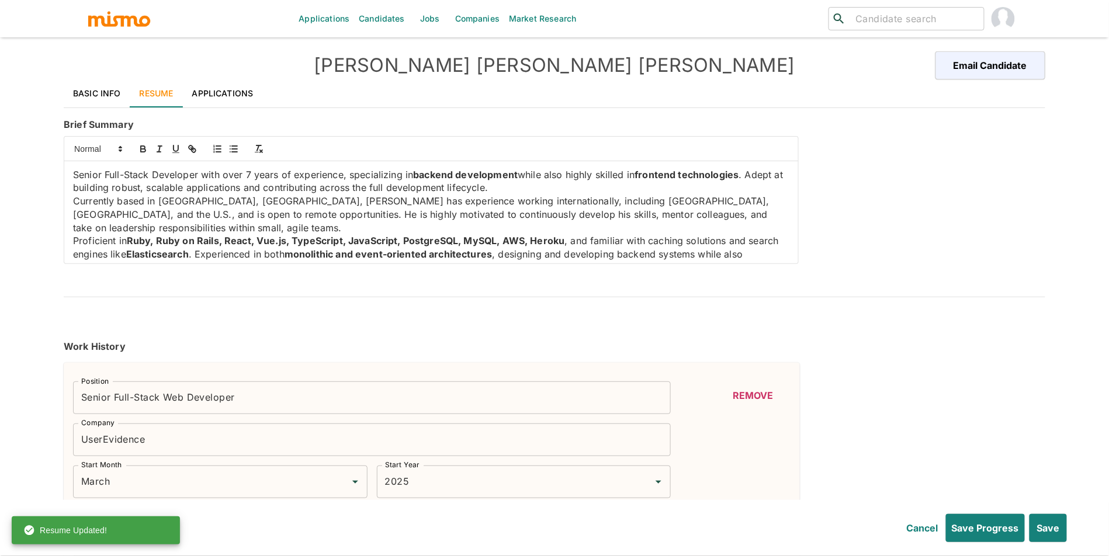
type input "AWS CloudWatch"
type input "Intermediate"
type input "3"
type input "Datadog"
type input "Intermediate"
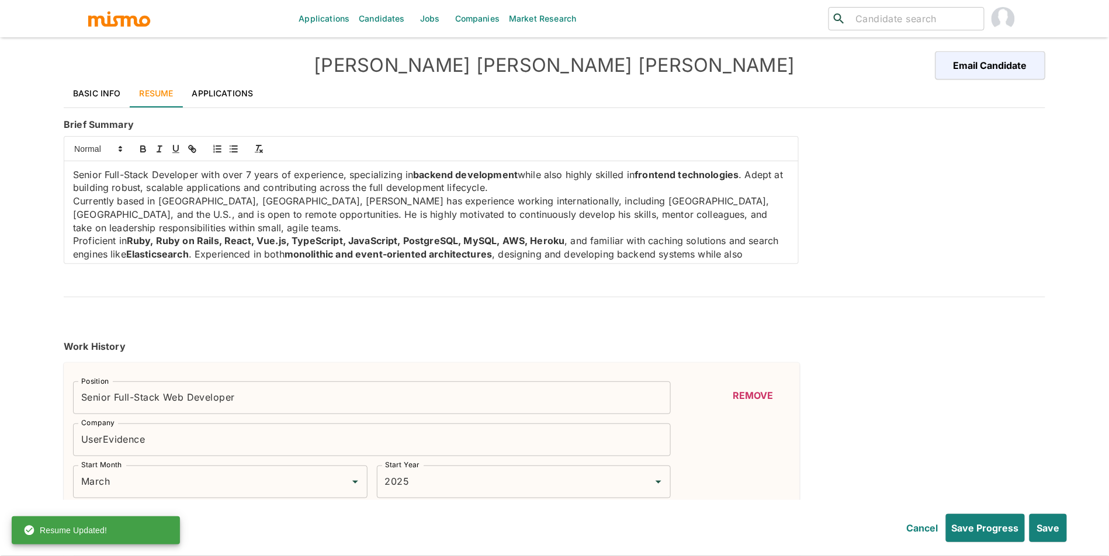
type input "2"
type input "Git"
type input "Intermediate"
type input "2"
type input "GitHub"
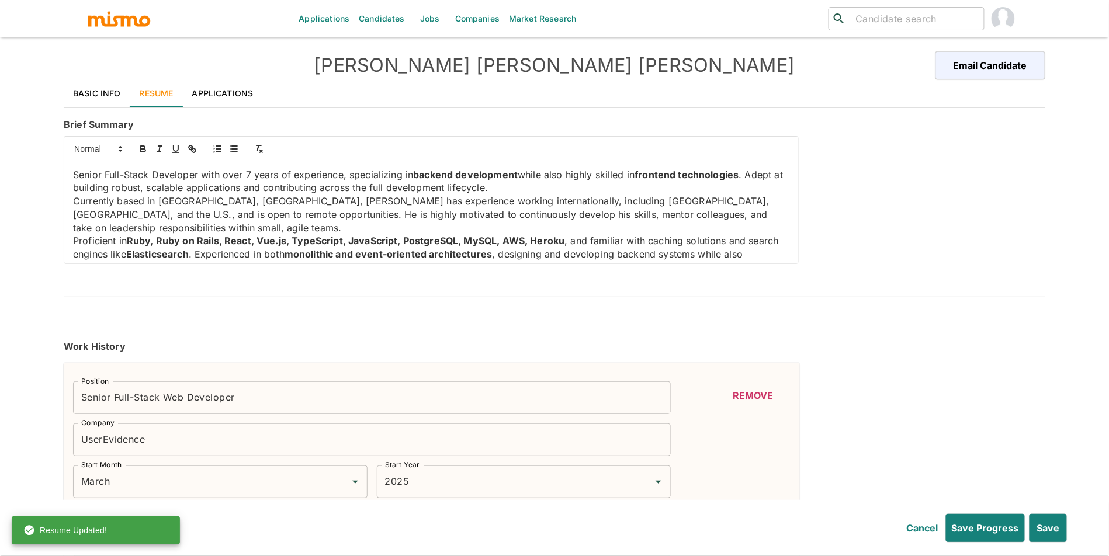
type input "Intermediate"
type input "2"
type input "Data Migration"
type input "Intermediate"
type input "2"
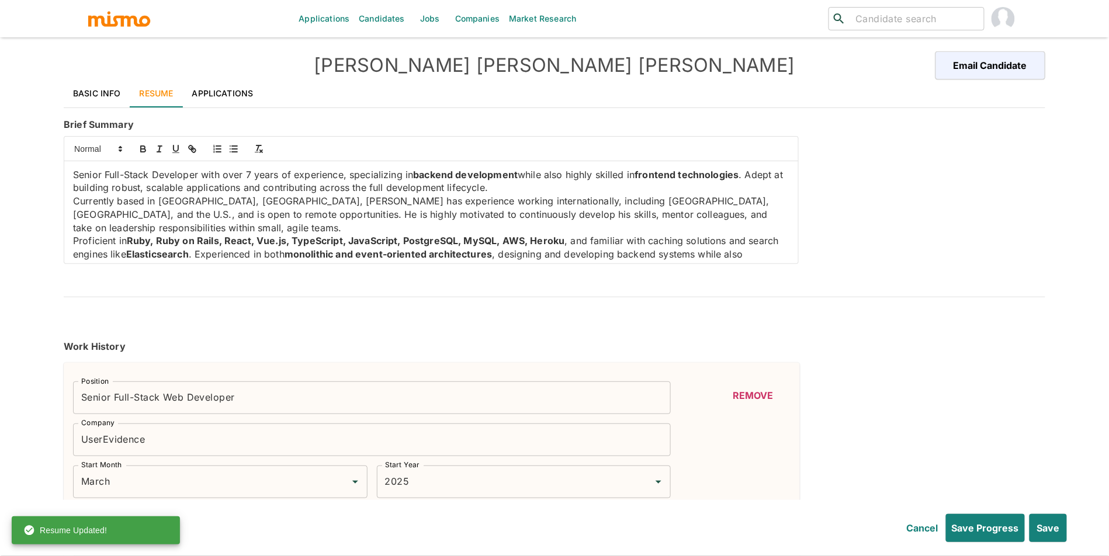
type input "Redis"
type input "Intermediate"
type input "2"
type input "CSS"
type input "Intermediate"
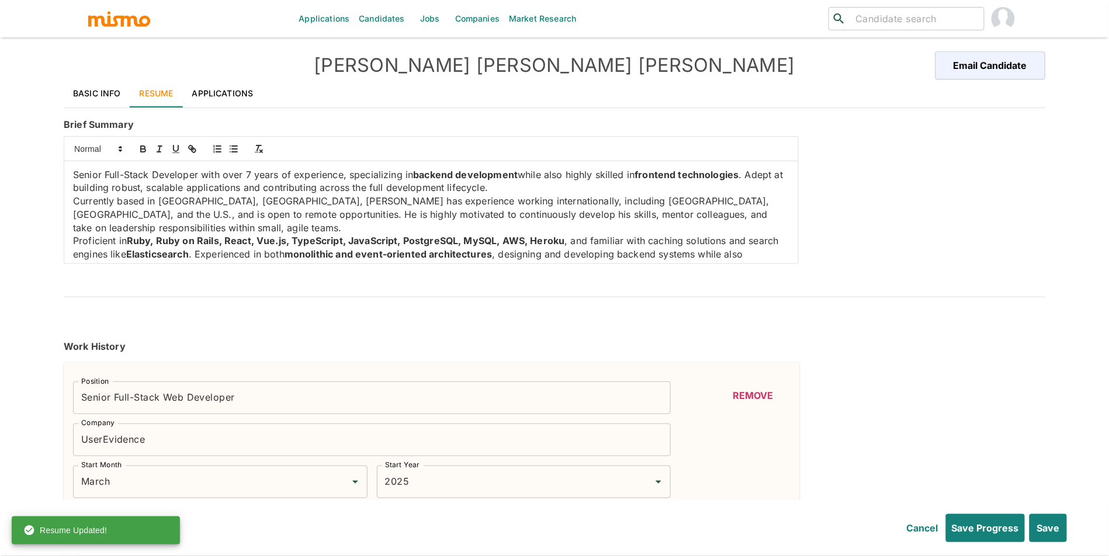
type input "2"
type input "Kubernetes"
type input "Intermediate"
type input "2"
type input "TypeScript"
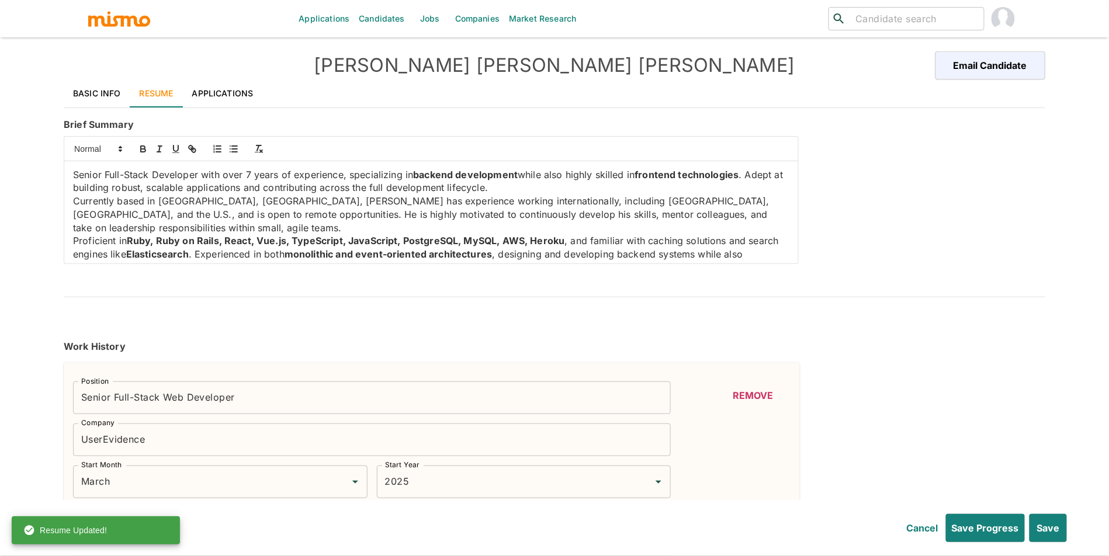
type input "Intermediate"
type input "2"
type input "Redux"
type input "Intermediate"
type input "2"
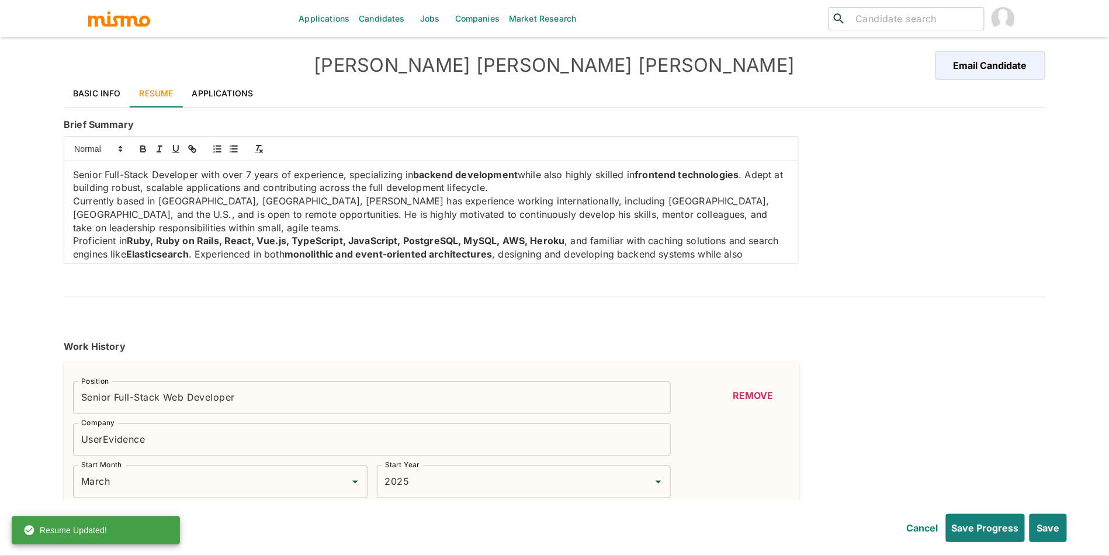
type input "API"
type input "Intermediate"
type input "2"
type input "RabbitMQ"
type input "Beginner"
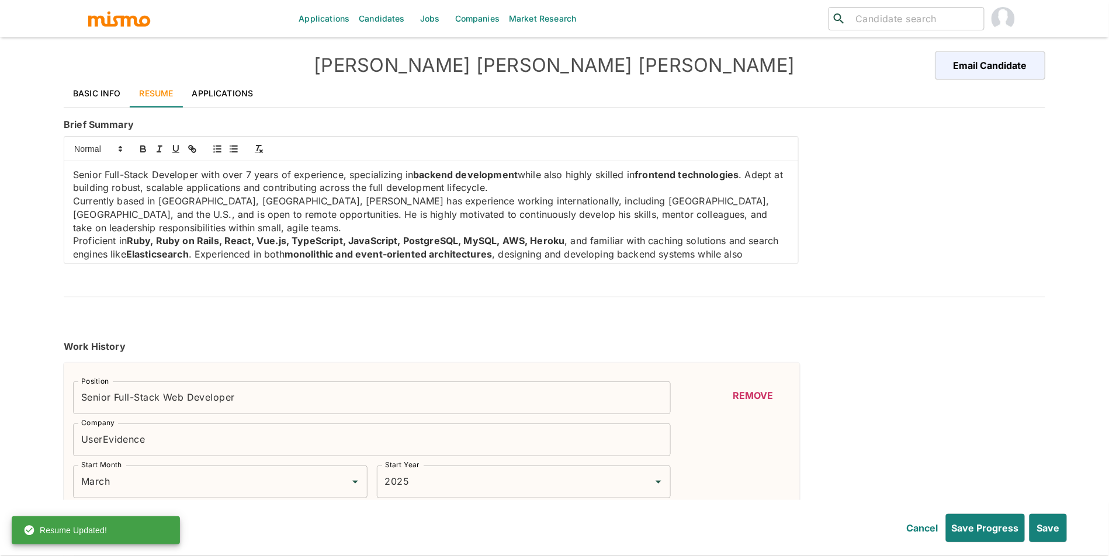
type input "1"
type input "MongoDB"
type input "Beginner"
type input "1"
type input "Vue.js"
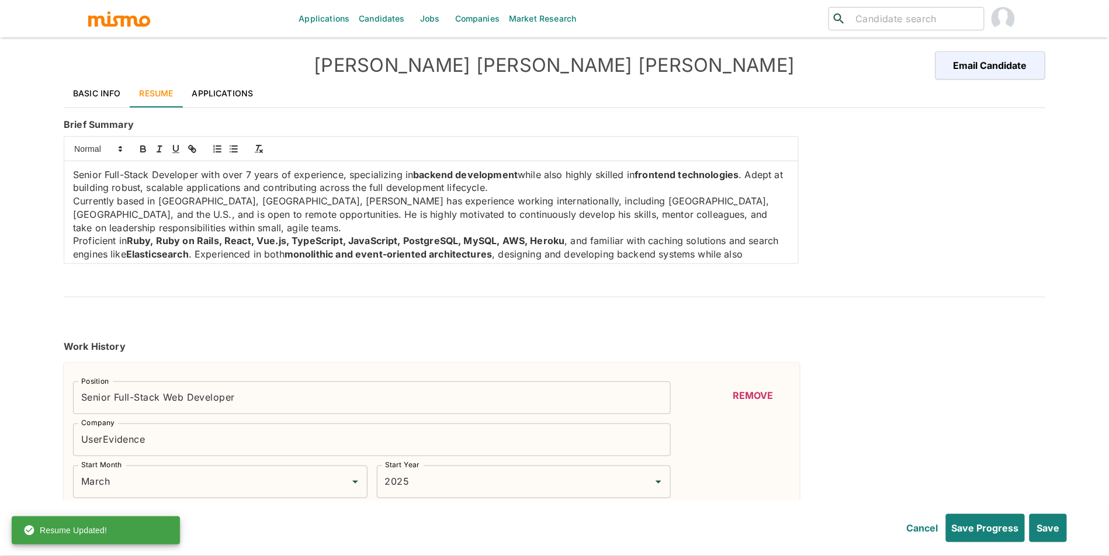
type input "Beginner"
type input "1"
type input "JENKINS"
type input "Beginner"
type input "1"
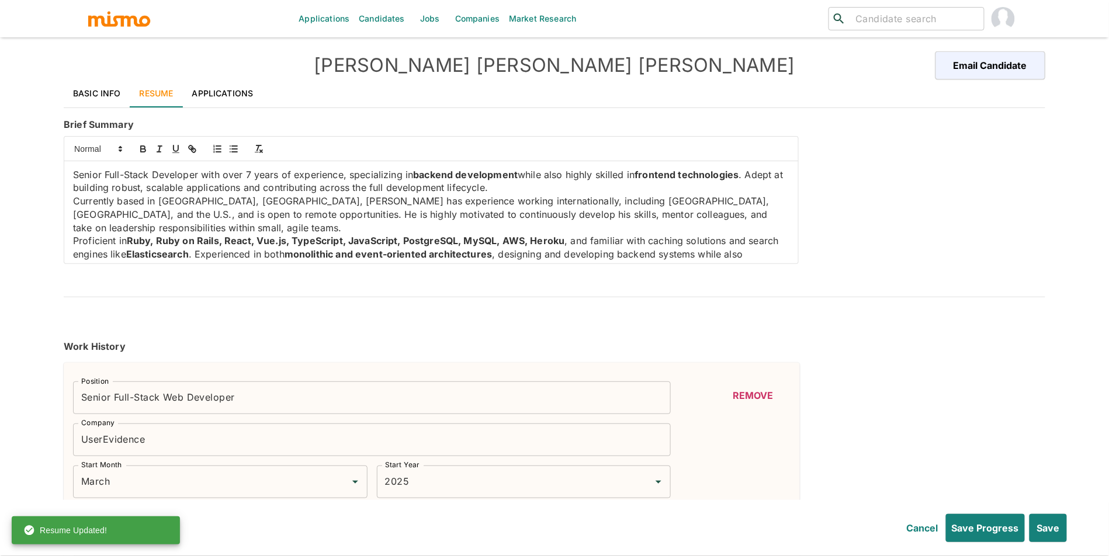
type input "Heroku"
type input "Beginner"
type input "1"
type input "MICROSERVICE"
type input "Beginner"
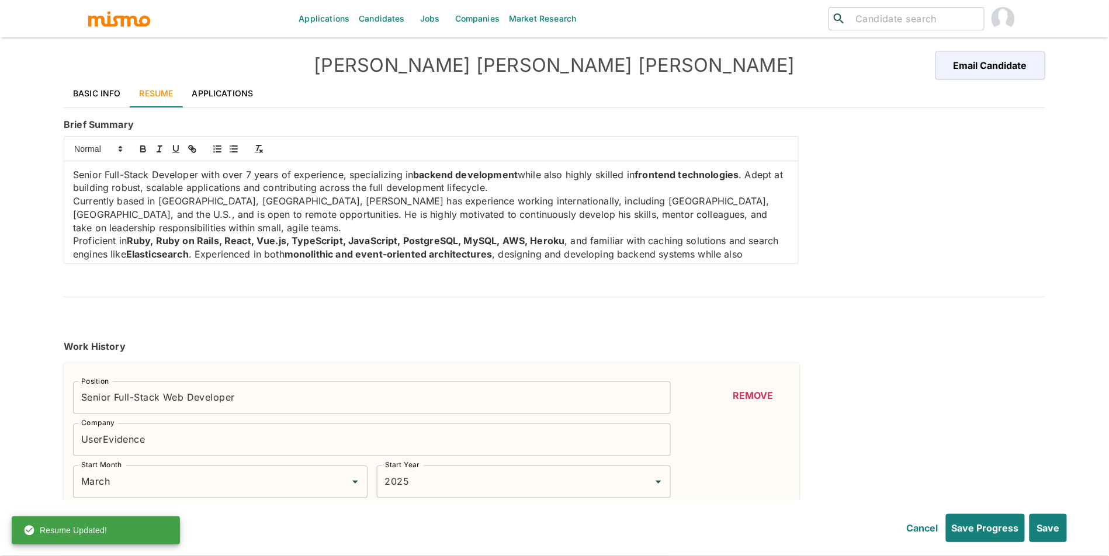
type input "1"
type input "REST"
type input "Beginner"
type input "1"
type input "SELENIUM"
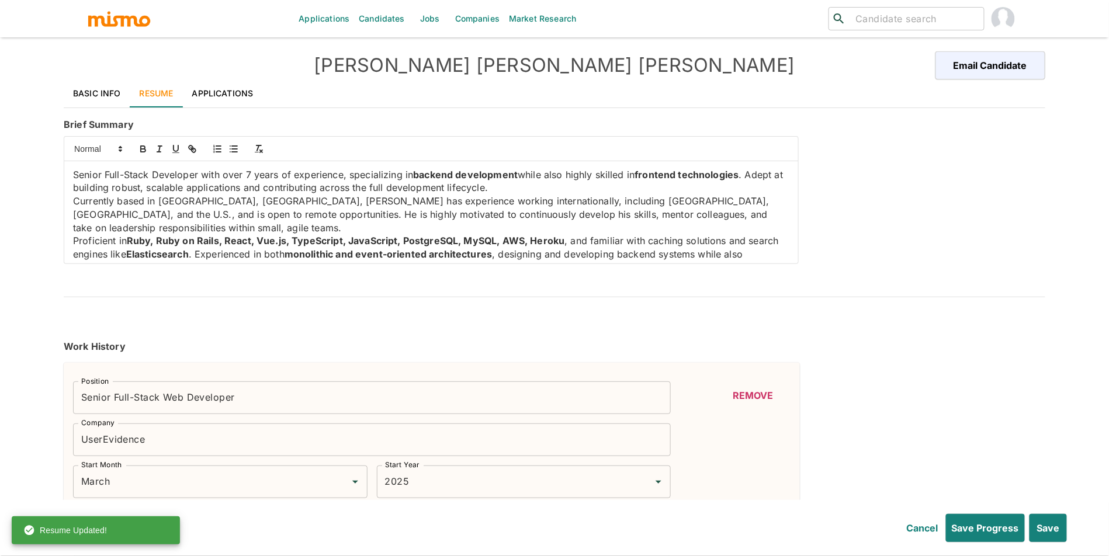
type input "Beginner"
type input "1"
type input "Java"
type input "Beginner"
type input "1"
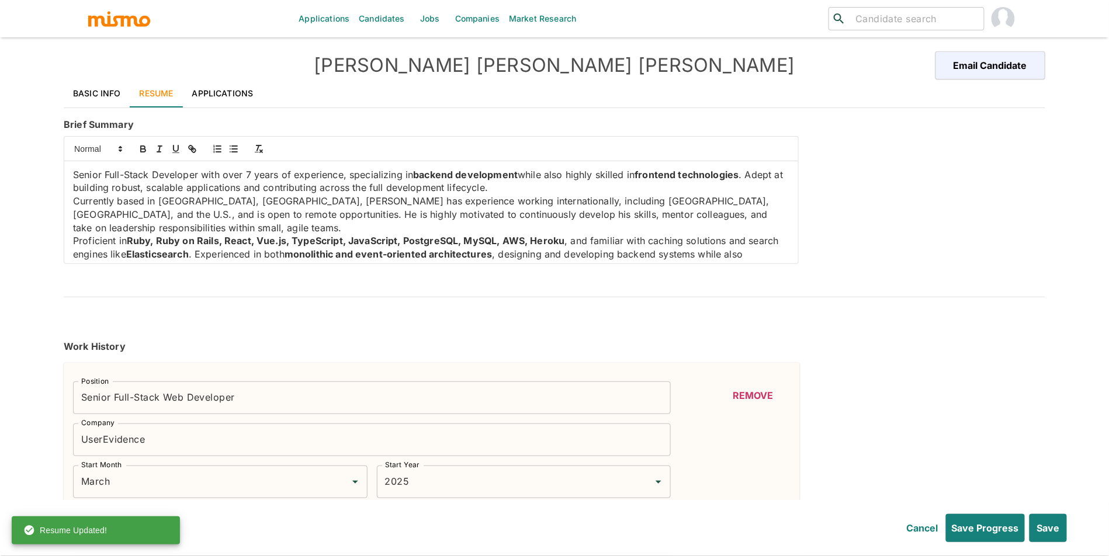
type input "January"
type input "2017"
type input "December"
type input "2018"
type input "January"
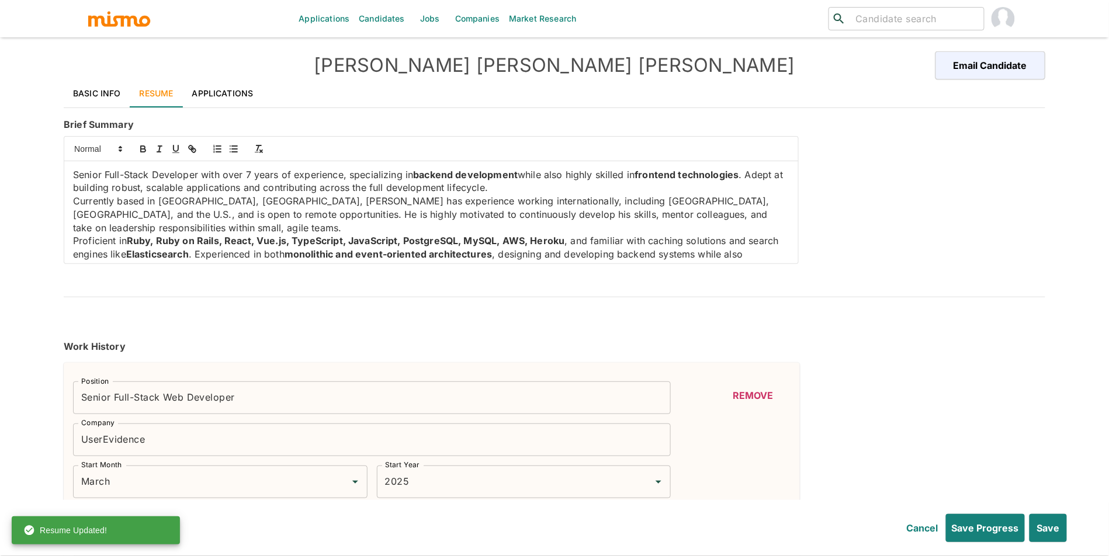
type input "2013"
type input "December"
type input "2016"
type input "January"
type input "2011"
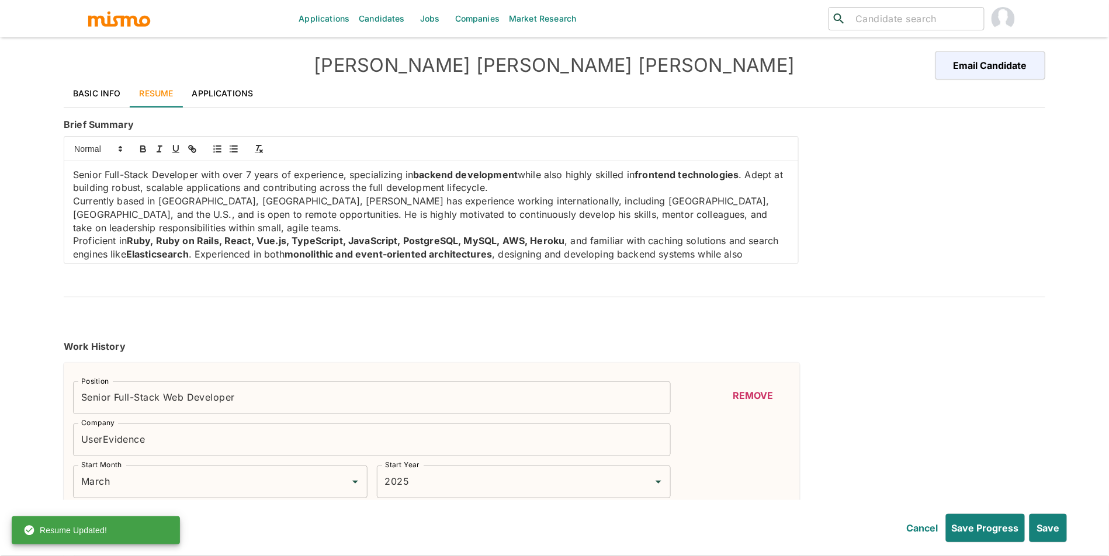
type input "December"
type input "2013"
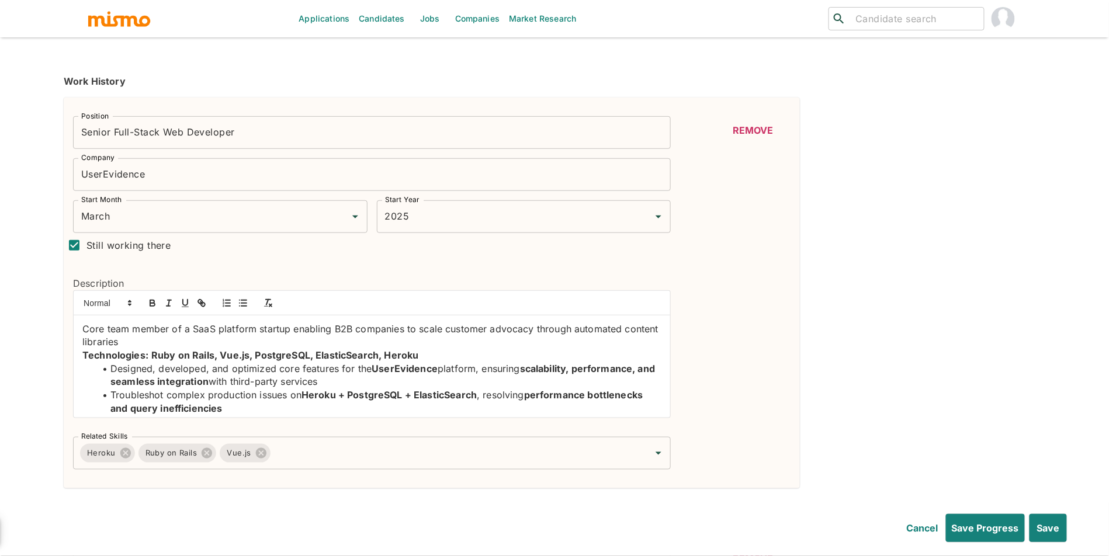
scroll to position [300, 0]
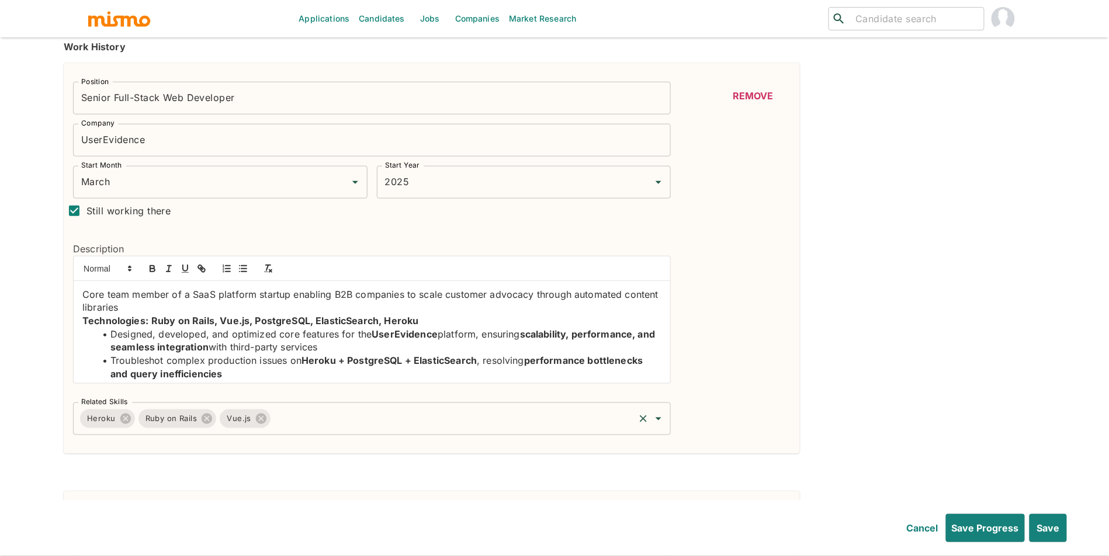
click at [494, 420] on input "Related Skills" at bounding box center [452, 419] width 360 height 22
click at [700, 423] on div "Remove" at bounding box center [730, 258] width 120 height 353
click at [464, 418] on input "Related Skills" at bounding box center [452, 419] width 360 height 22
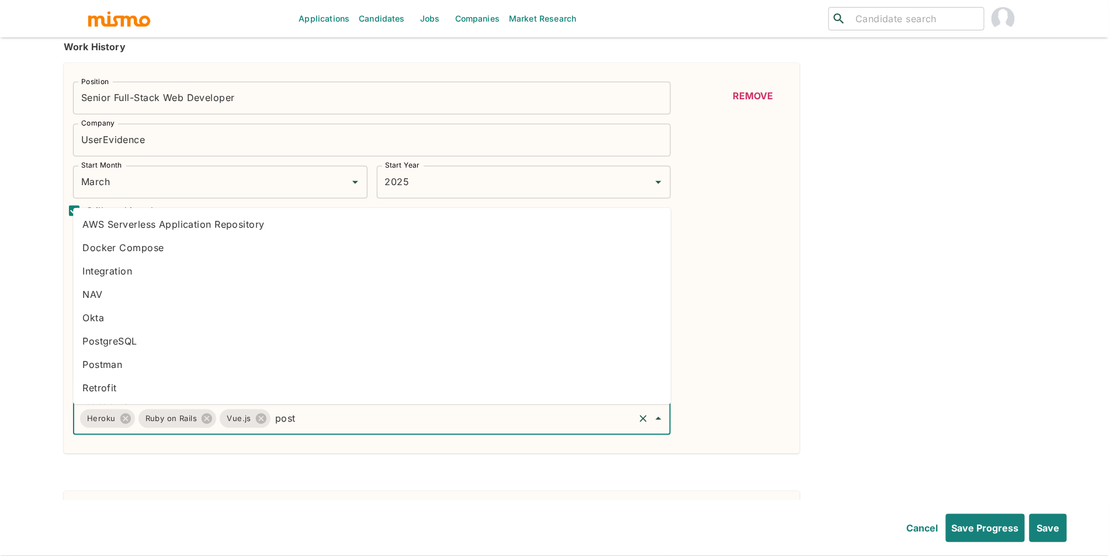
type input "postg"
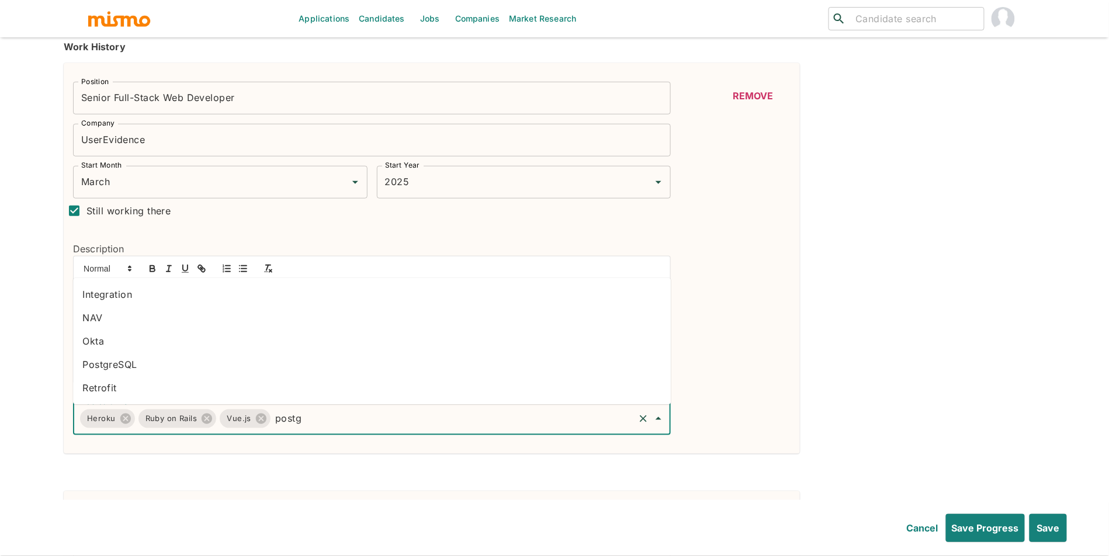
click at [372, 374] on li "PostgreSQL" at bounding box center [371, 364] width 597 height 23
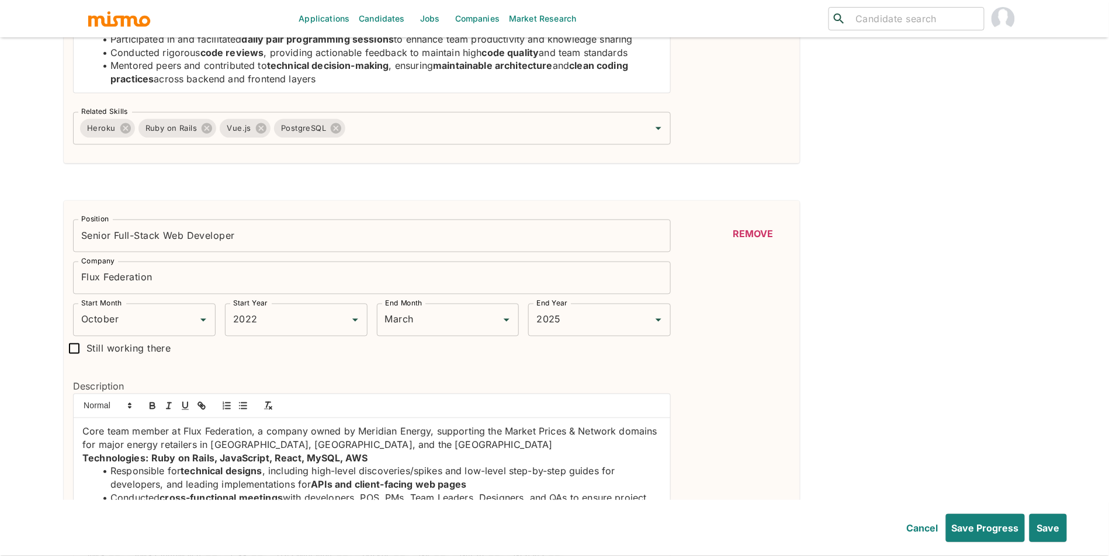
scroll to position [500, 0]
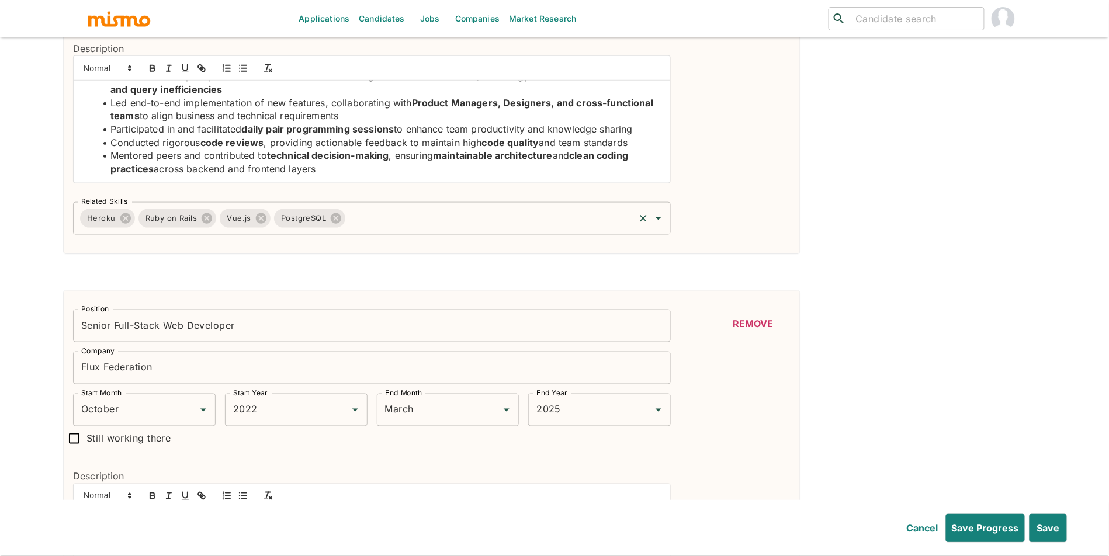
click at [538, 218] on input "Related Skills" at bounding box center [490, 218] width 286 height 22
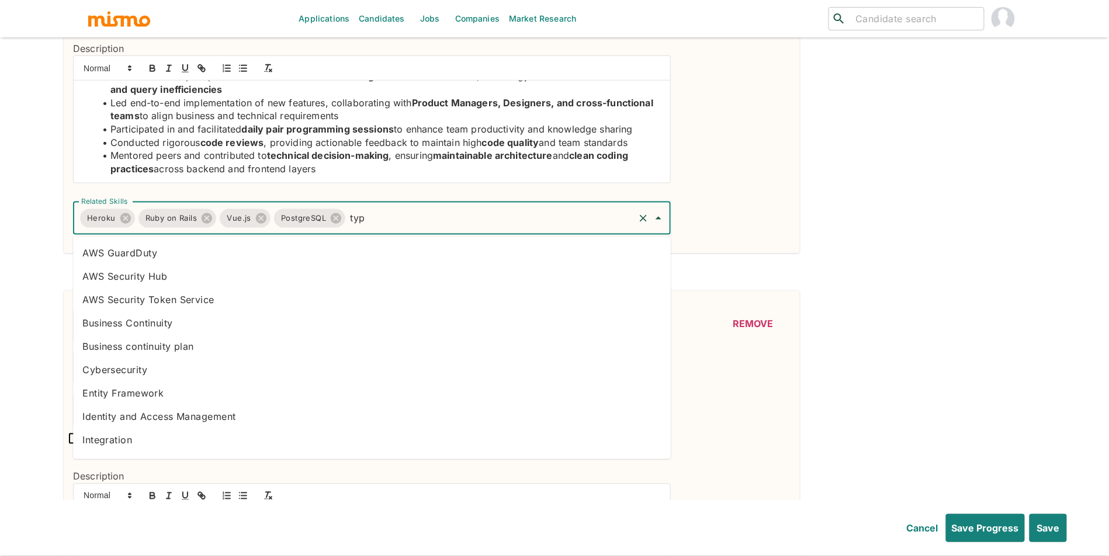
type input "type"
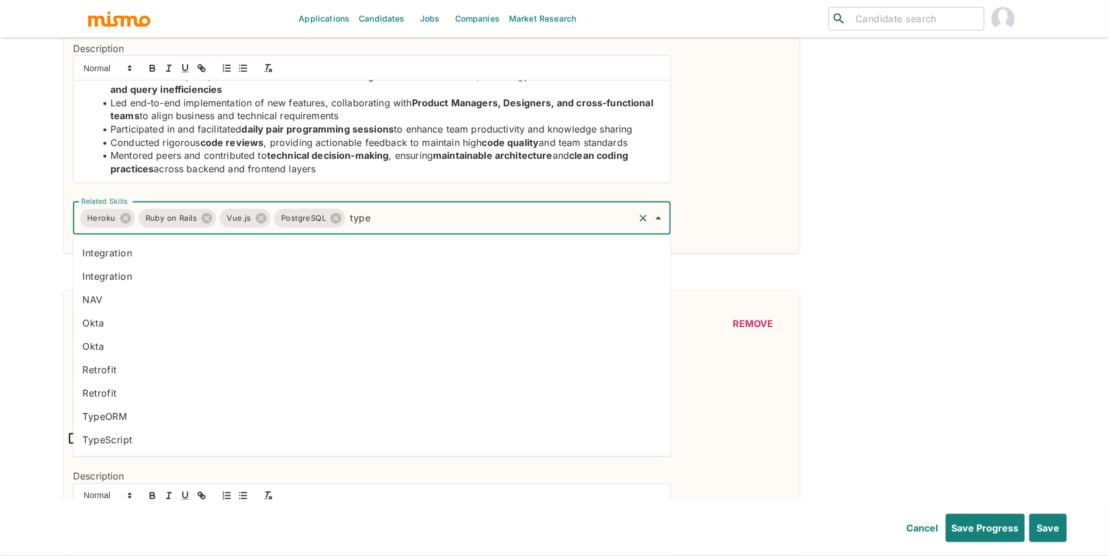
click at [270, 439] on li "TypeScript" at bounding box center [371, 439] width 597 height 23
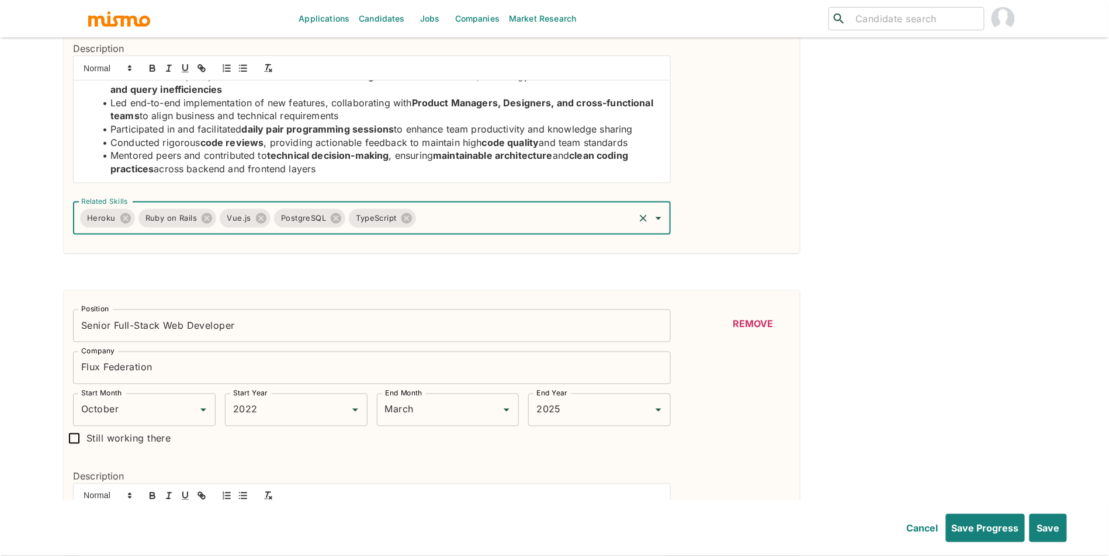
scroll to position [729, 0]
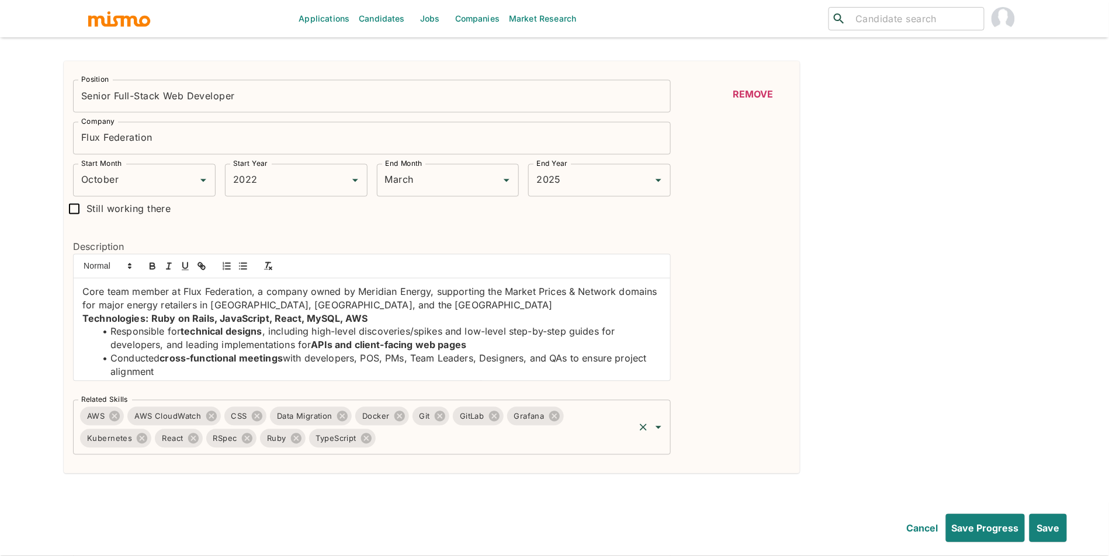
click at [457, 444] on input "Related Skills" at bounding box center [504, 439] width 255 height 22
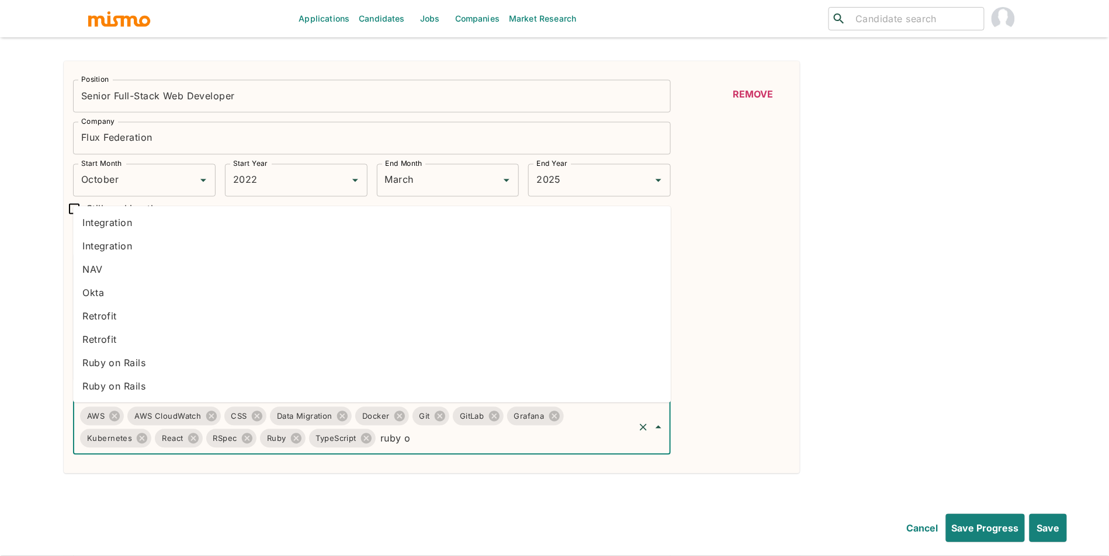
type input "ruby on"
click at [273, 369] on li "Ruby on Rails" at bounding box center [371, 363] width 597 height 23
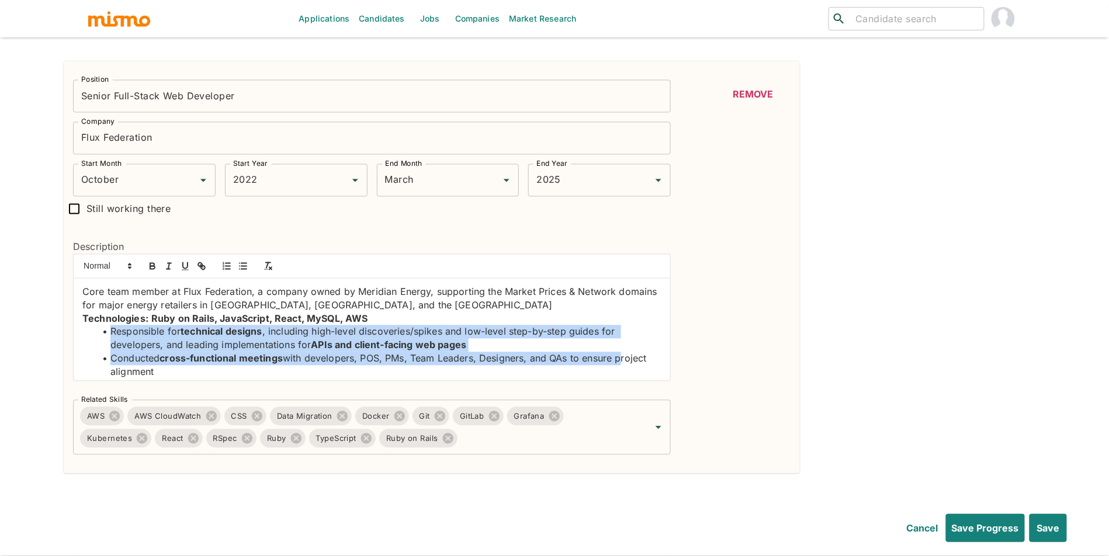
drag, startPoint x: 656, startPoint y: 320, endPoint x: 656, endPoint y: 357, distance: 37.4
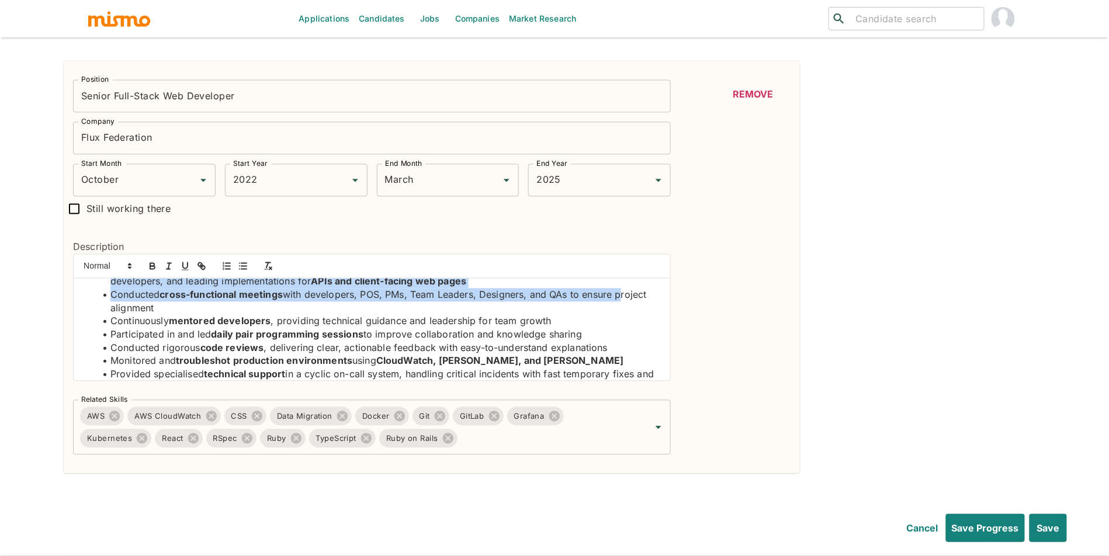
scroll to position [110, 0]
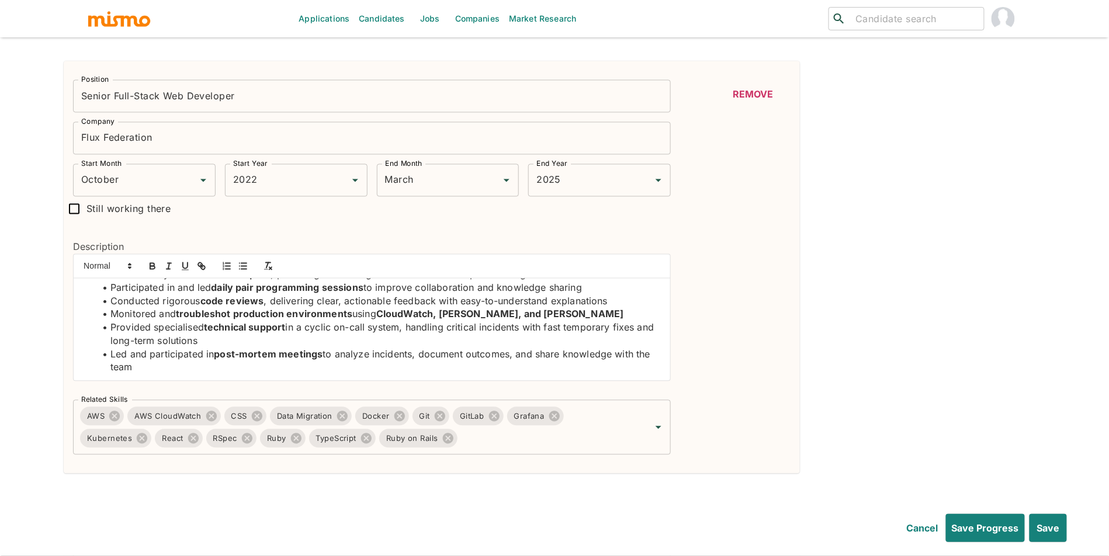
click at [545, 364] on li "Led and participated in post-mortem meetings to analyze incidents, document out…" at bounding box center [378, 361] width 565 height 26
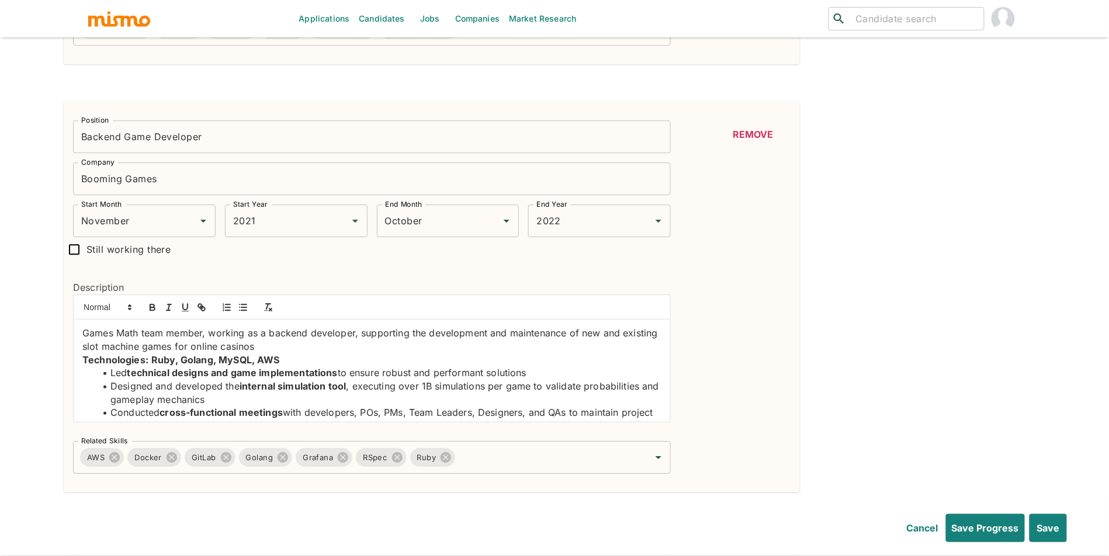
scroll to position [1215, 0]
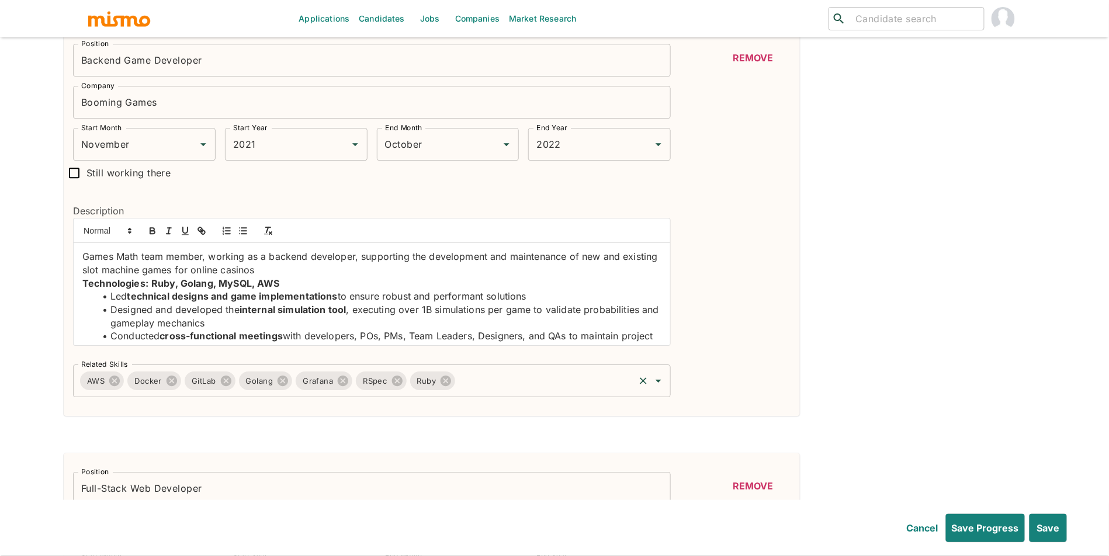
click at [571, 390] on input "Related Skills" at bounding box center [545, 381] width 176 height 22
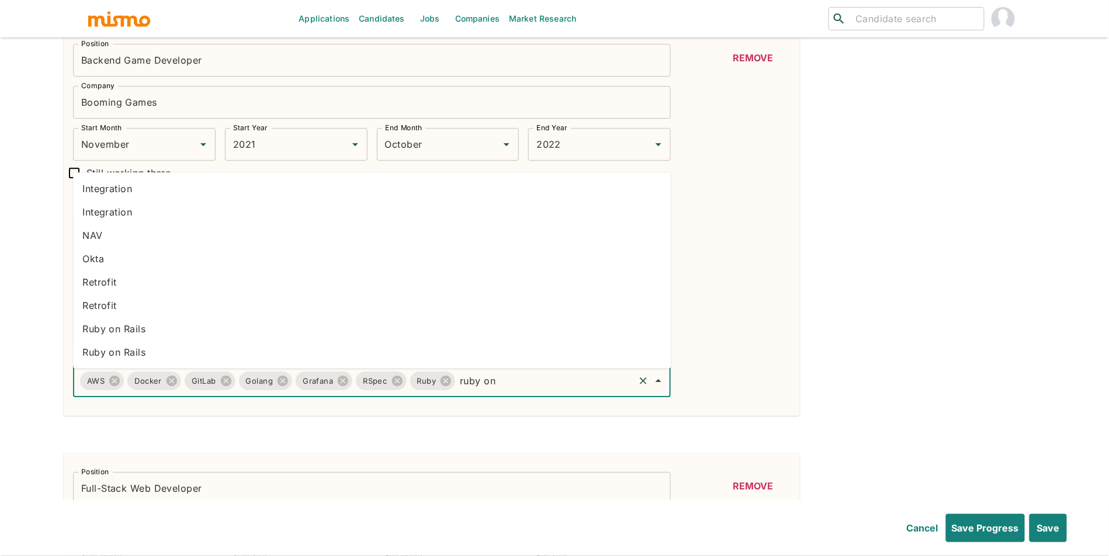
type input "ruby on"
click at [335, 331] on li "Ruby on Rails" at bounding box center [371, 328] width 597 height 23
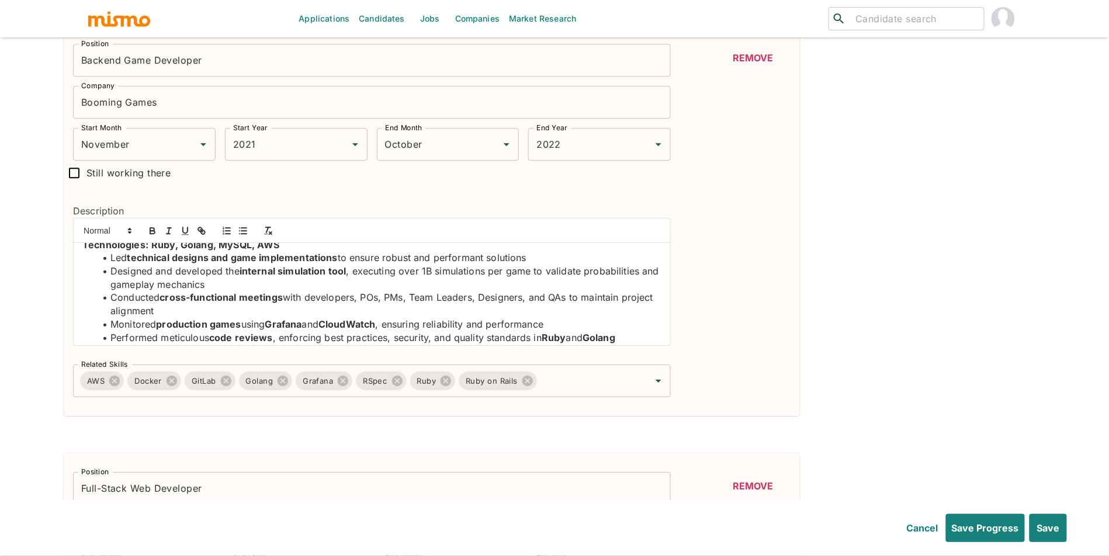
scroll to position [71, 0]
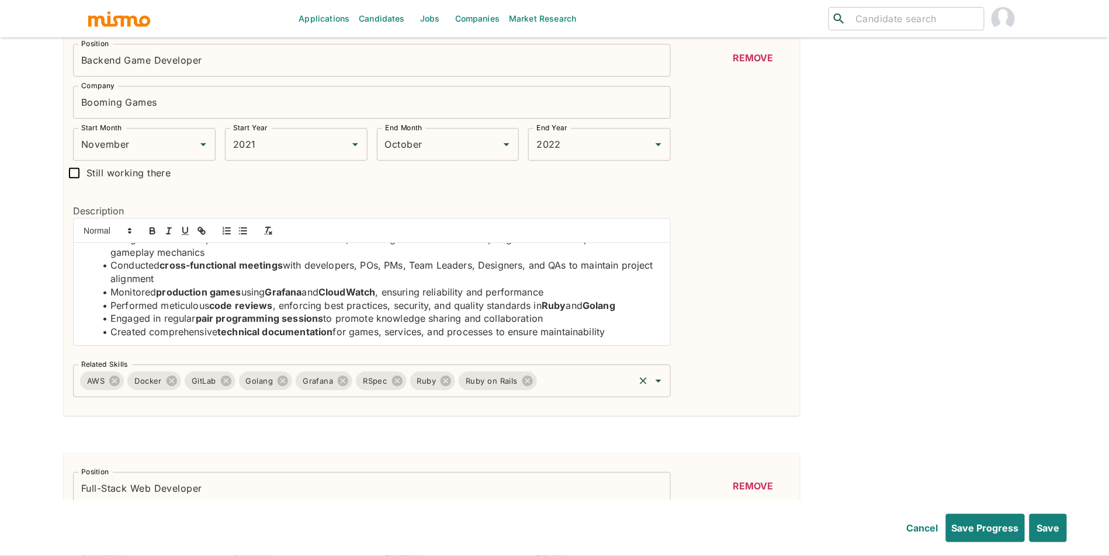
click at [588, 391] on input "Related Skills" at bounding box center [585, 381] width 94 height 22
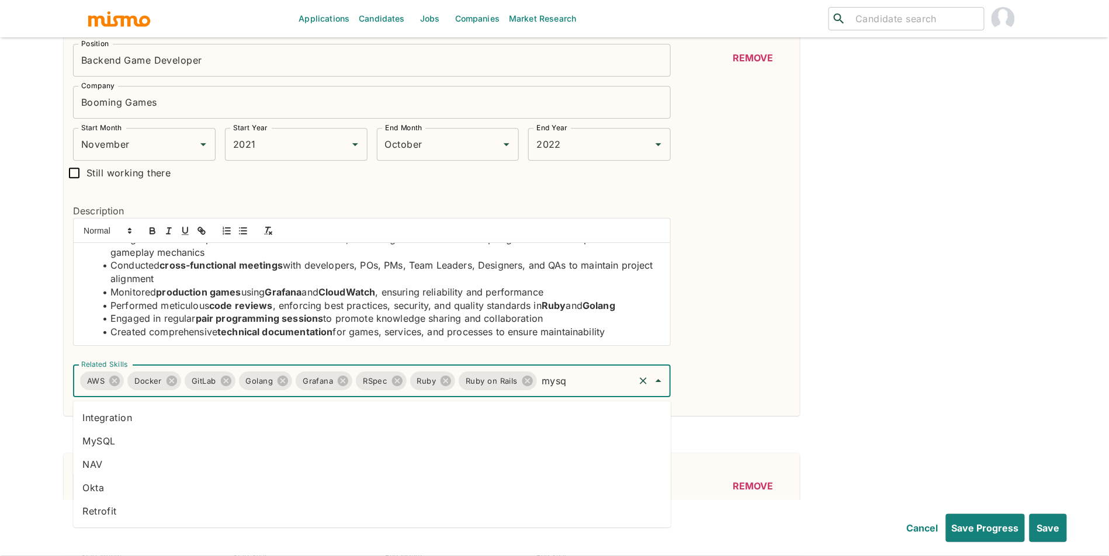
type input "mysql"
click at [376, 437] on li "MySQL" at bounding box center [371, 440] width 597 height 23
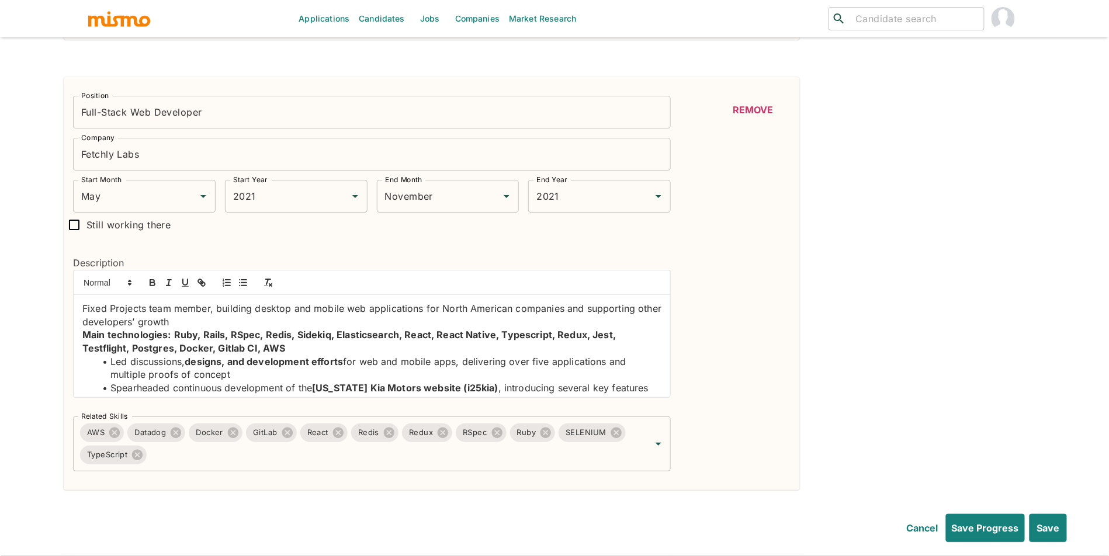
scroll to position [1613, 0]
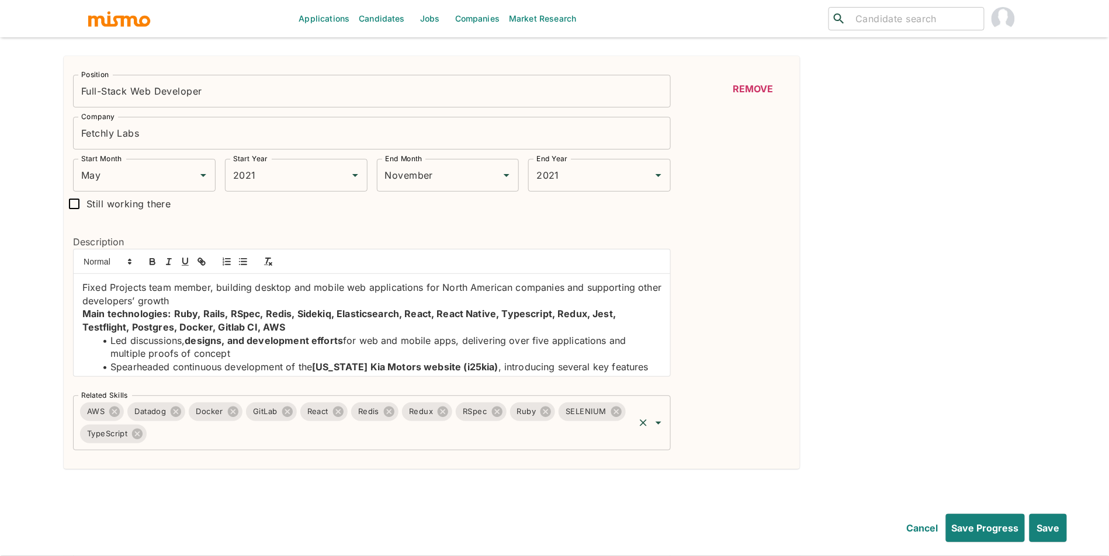
click at [485, 439] on input "Related Skills" at bounding box center [390, 434] width 484 height 22
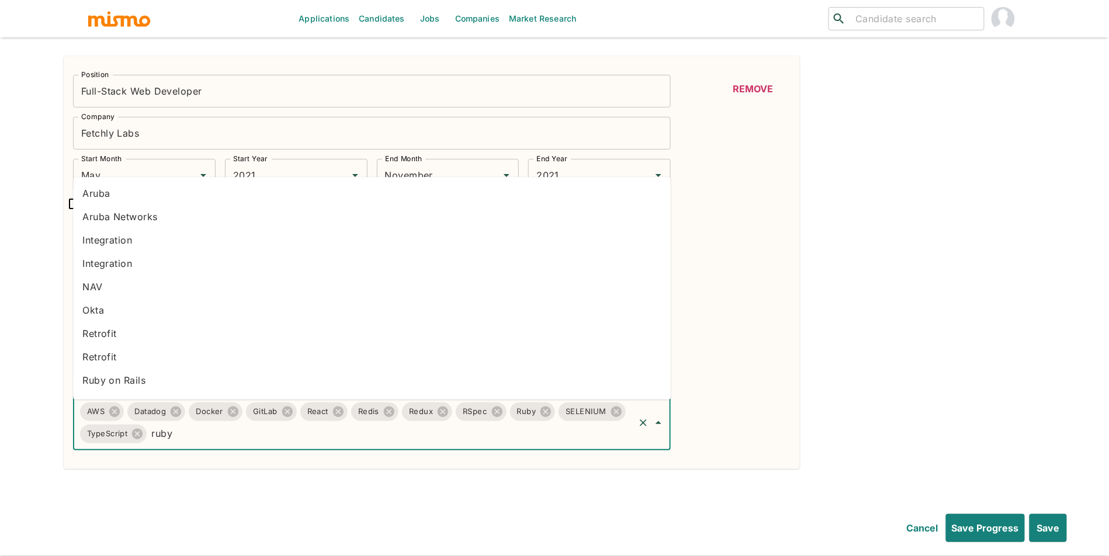
type input "ruby"
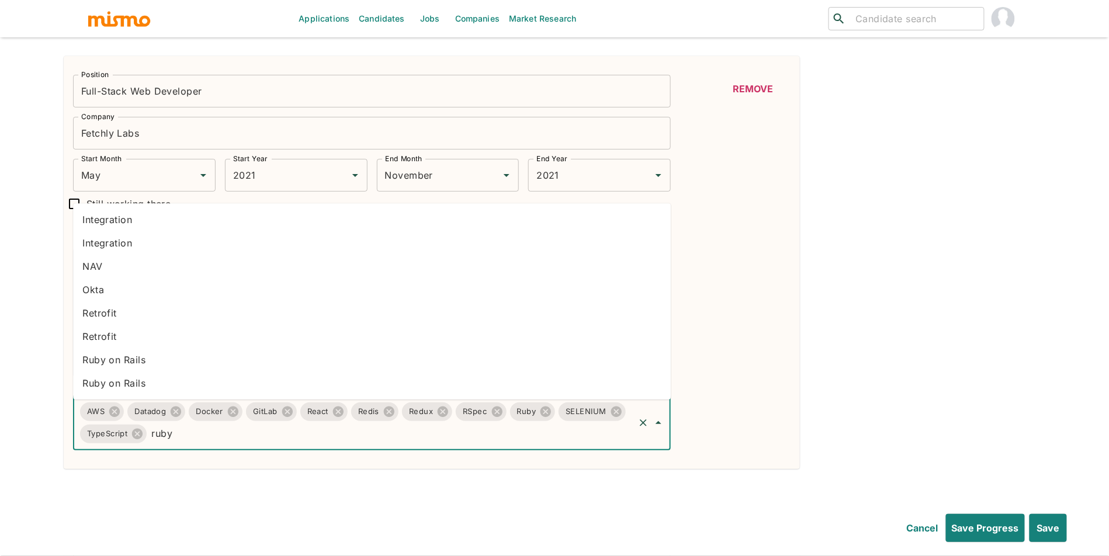
click at [416, 369] on li "Ruby on Rails" at bounding box center [371, 359] width 597 height 23
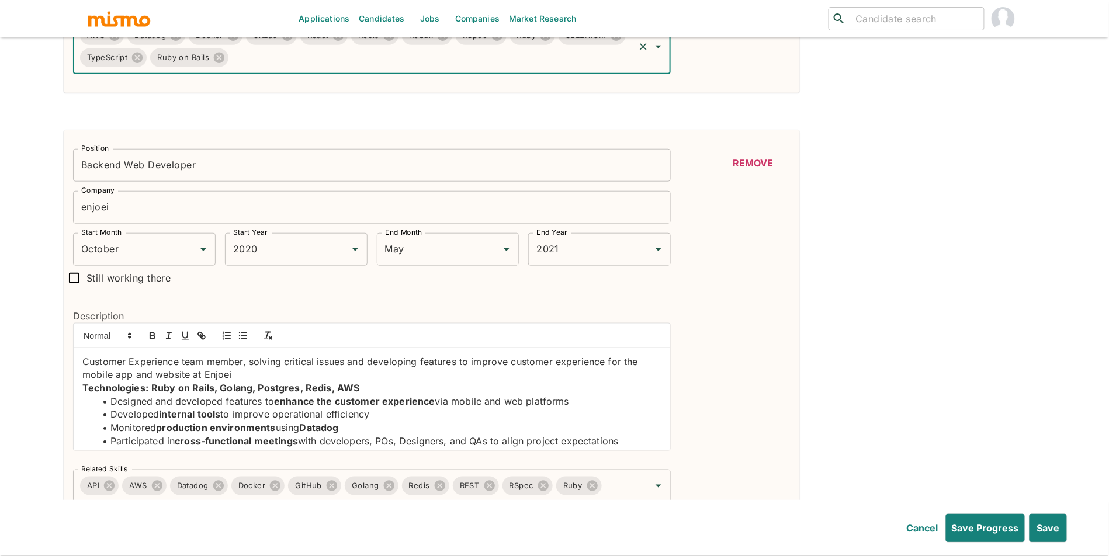
scroll to position [2078, 0]
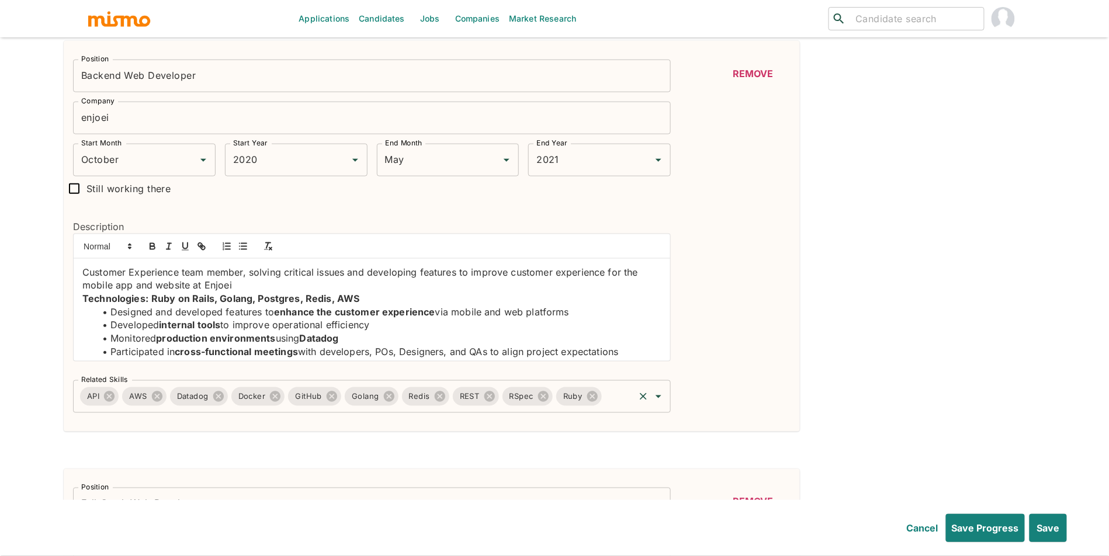
click at [624, 408] on input "Related Skills" at bounding box center [618, 396] width 30 height 22
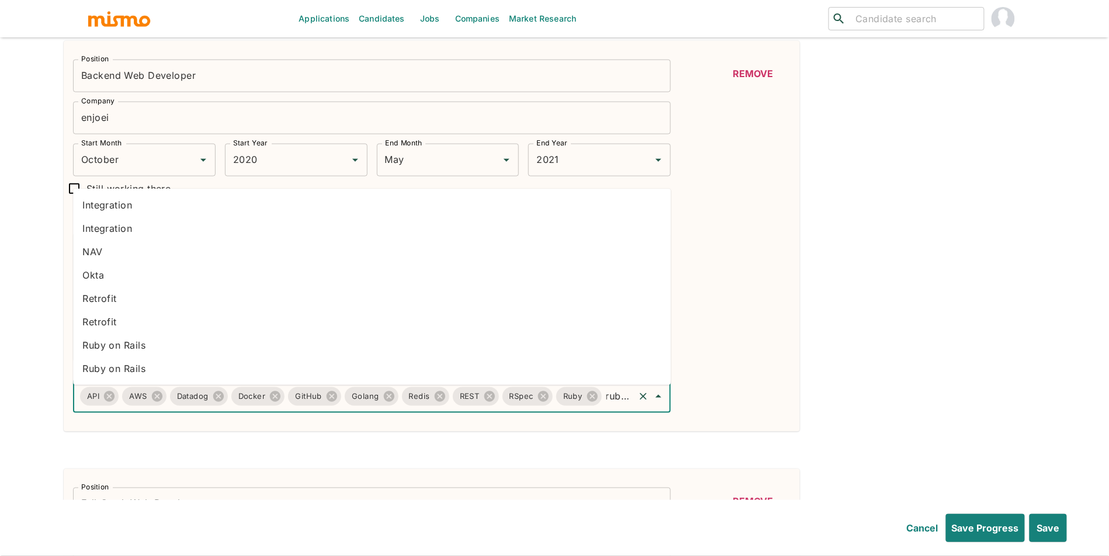
type input "ruby on"
click at [288, 338] on li "Ruby on Rails" at bounding box center [371, 344] width 597 height 23
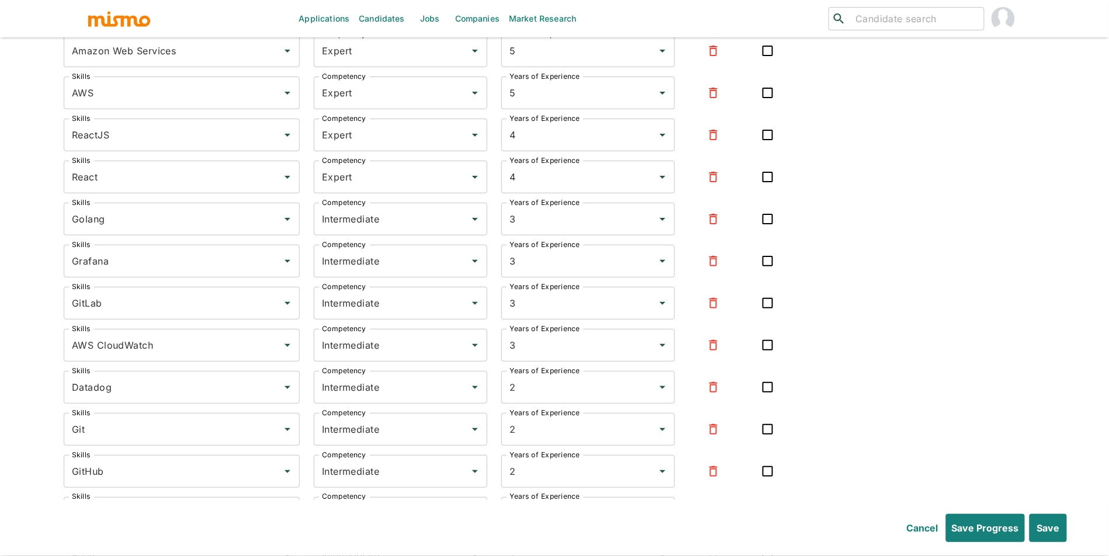
scroll to position [3185, 0]
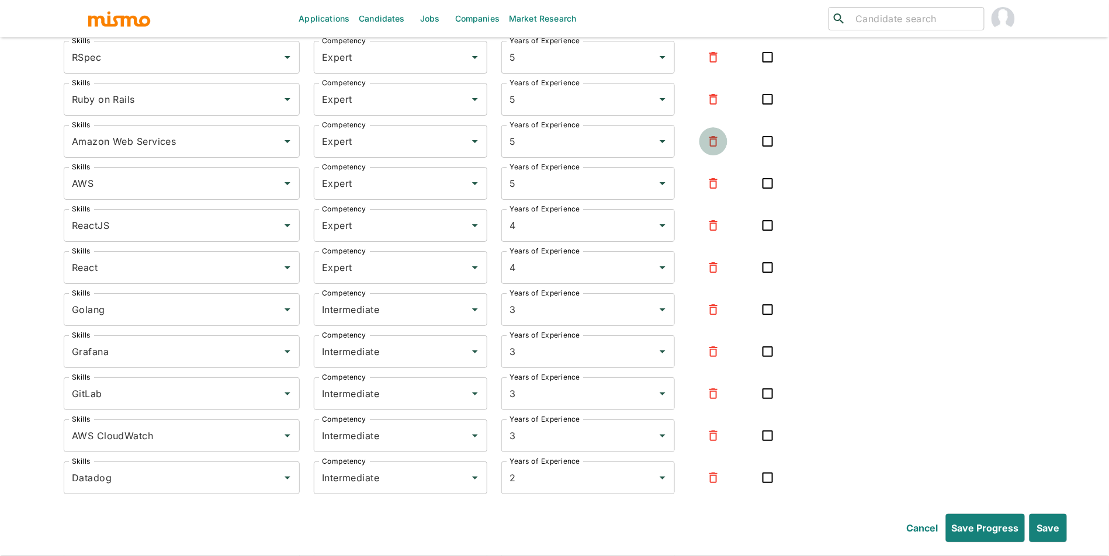
click at [716, 148] on icon "button" at bounding box center [713, 141] width 14 height 14
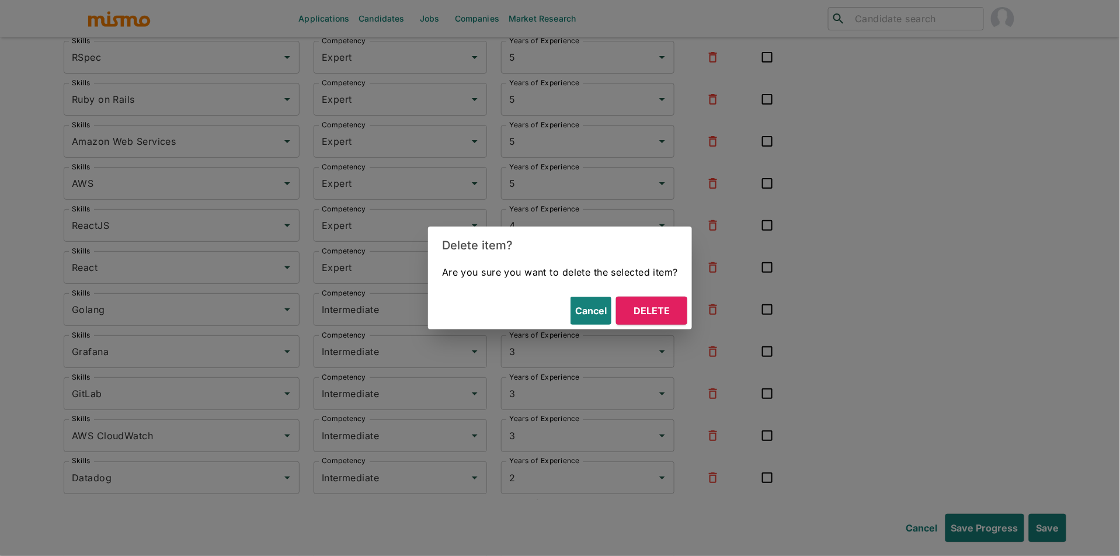
click at [668, 312] on button "Delete" at bounding box center [651, 311] width 71 height 28
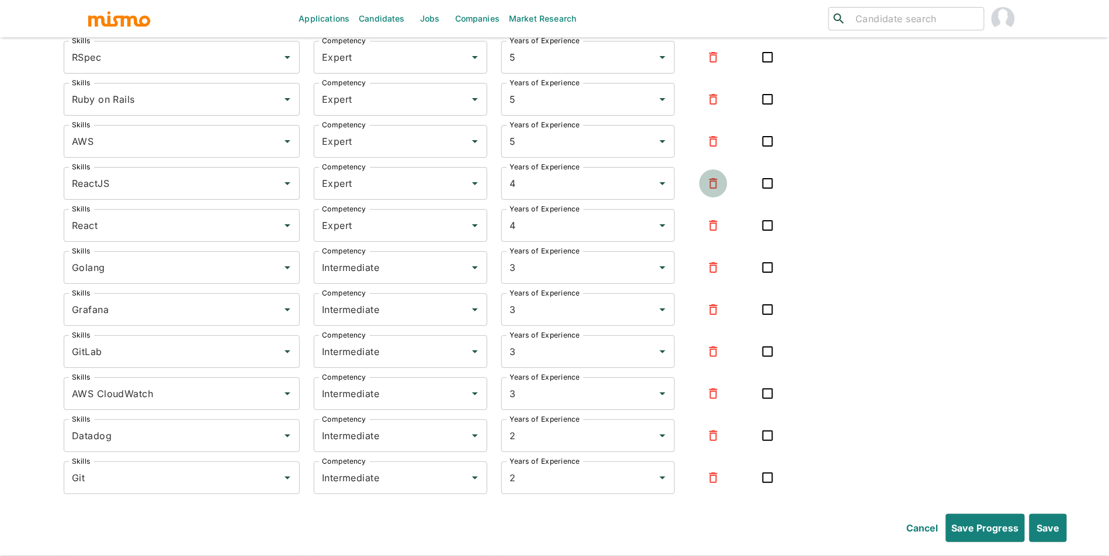
click at [712, 196] on button "button" at bounding box center [713, 183] width 28 height 28
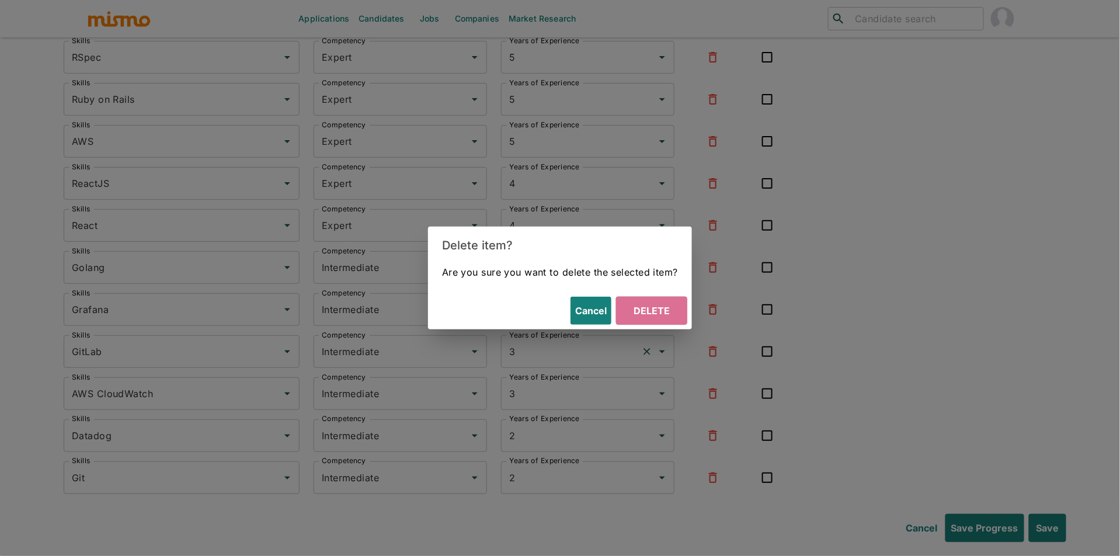
click at [649, 308] on button "Delete" at bounding box center [651, 311] width 71 height 28
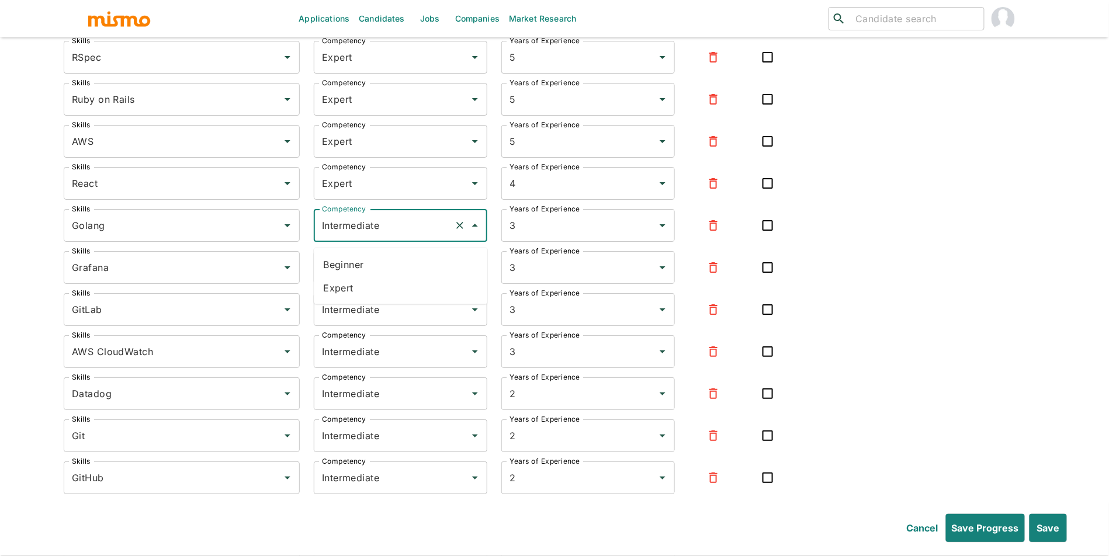
click at [412, 235] on input "Intermediate" at bounding box center [384, 225] width 130 height 22
click at [381, 289] on li "Expert" at bounding box center [400, 287] width 173 height 23
type input "Expert"
click at [391, 272] on input "Intermediate" at bounding box center [384, 267] width 130 height 22
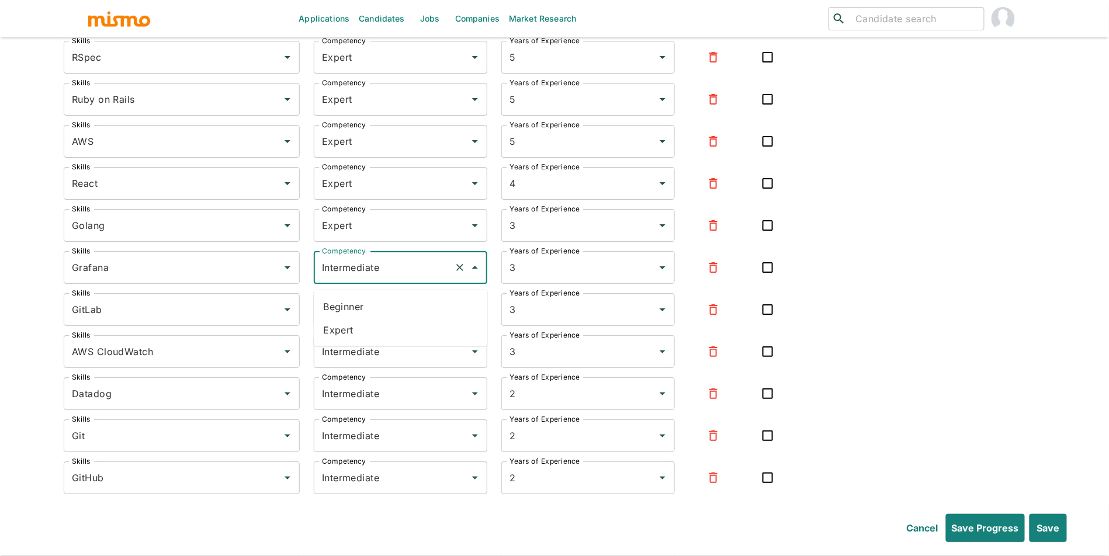
click at [380, 336] on li "Expert" at bounding box center [400, 329] width 173 height 23
type input "Expert"
click at [397, 321] on input "Intermediate" at bounding box center [384, 309] width 130 height 22
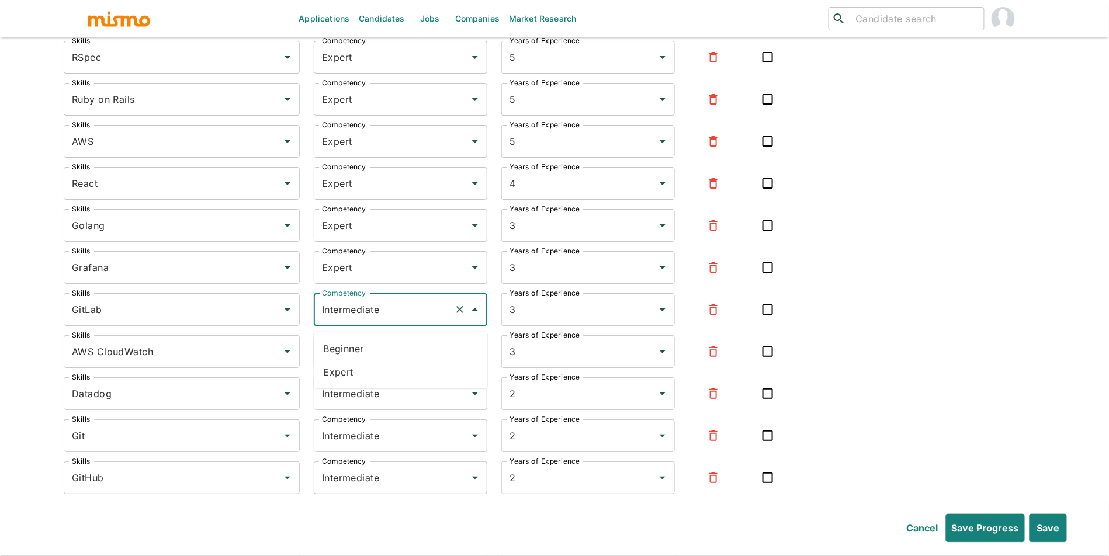
click at [388, 368] on li "Expert" at bounding box center [400, 371] width 173 height 23
type input "Expert"
click at [395, 363] on input "Intermediate" at bounding box center [384, 351] width 130 height 22
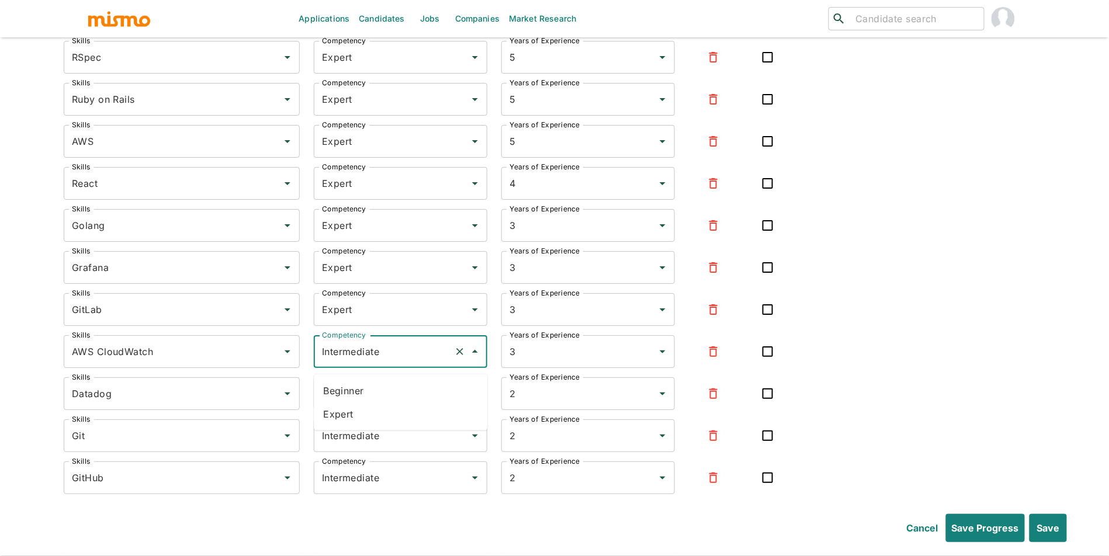
click at [388, 412] on li "Expert" at bounding box center [400, 413] width 173 height 23
type input "Expert"
click at [399, 405] on input "Intermediate" at bounding box center [384, 394] width 130 height 22
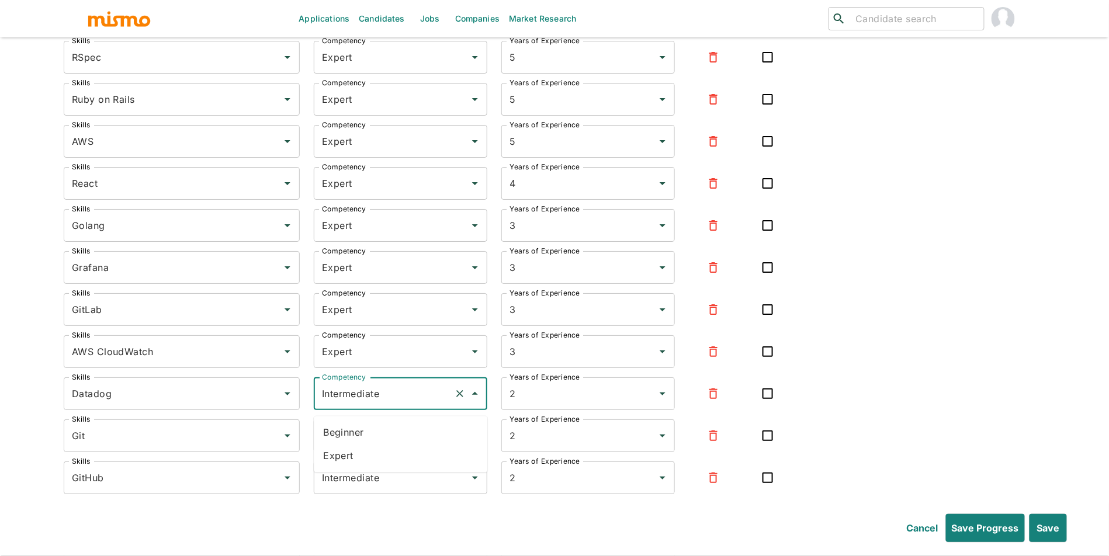
click at [394, 452] on li "Expert" at bounding box center [400, 455] width 173 height 23
type input "Expert"
click at [402, 447] on input "Intermediate" at bounding box center [384, 436] width 130 height 22
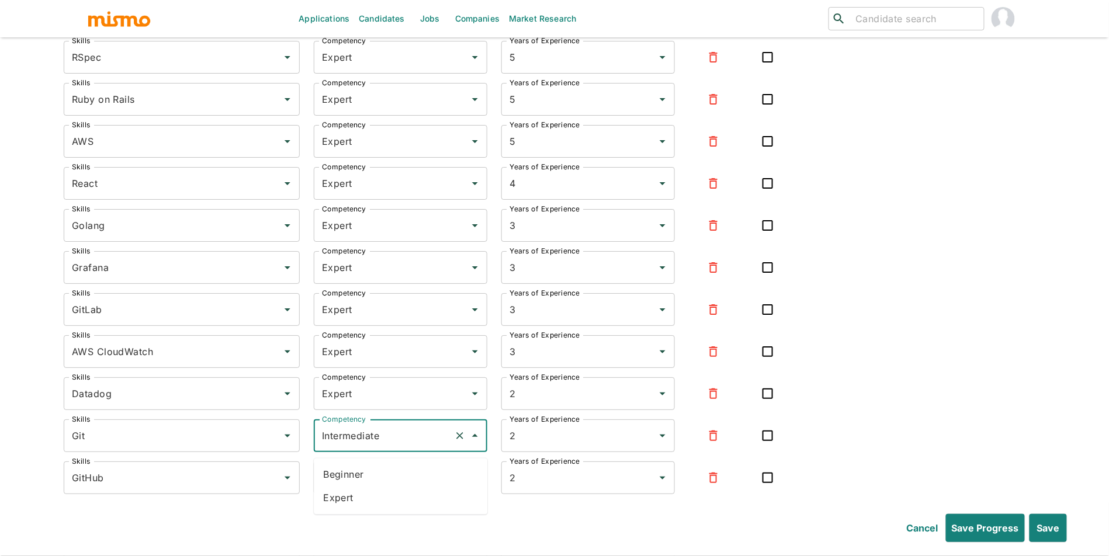
click at [390, 496] on li "Expert" at bounding box center [400, 498] width 173 height 23
type input "Expert"
click at [404, 487] on input "Intermediate" at bounding box center [384, 478] width 130 height 22
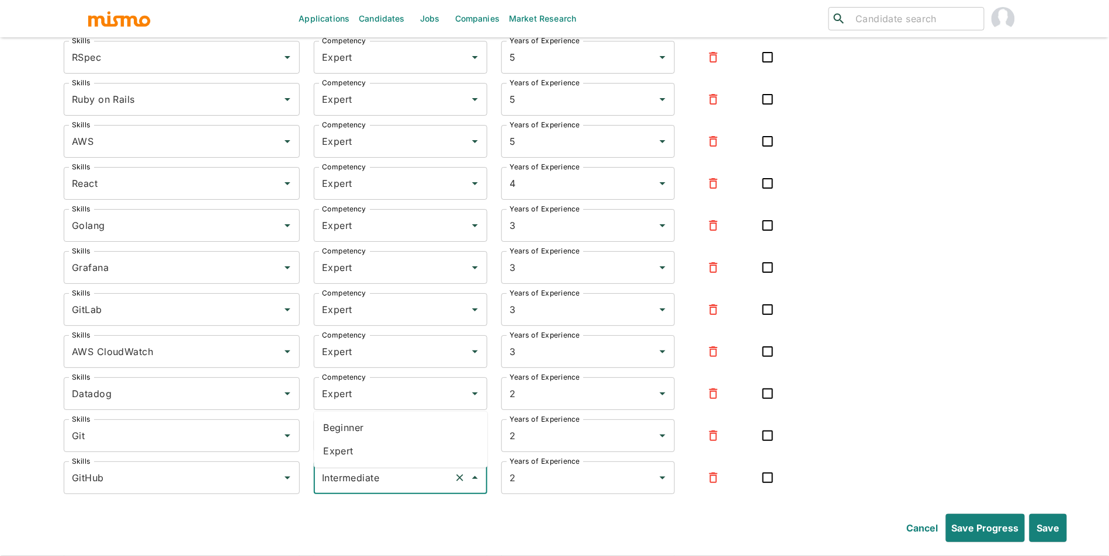
click at [381, 456] on li "Expert" at bounding box center [400, 451] width 173 height 23
type input "Expert"
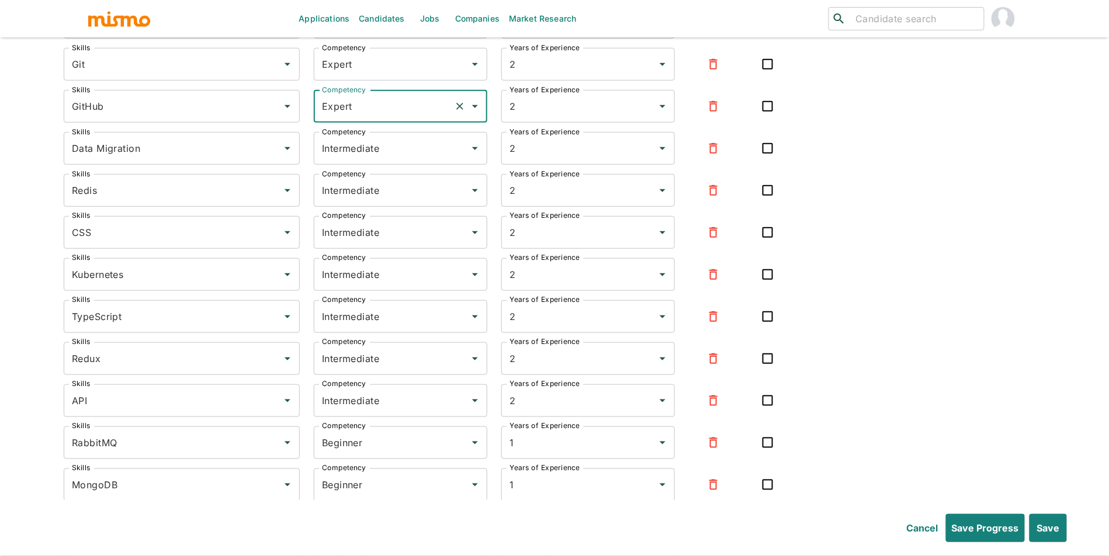
scroll to position [3584, 0]
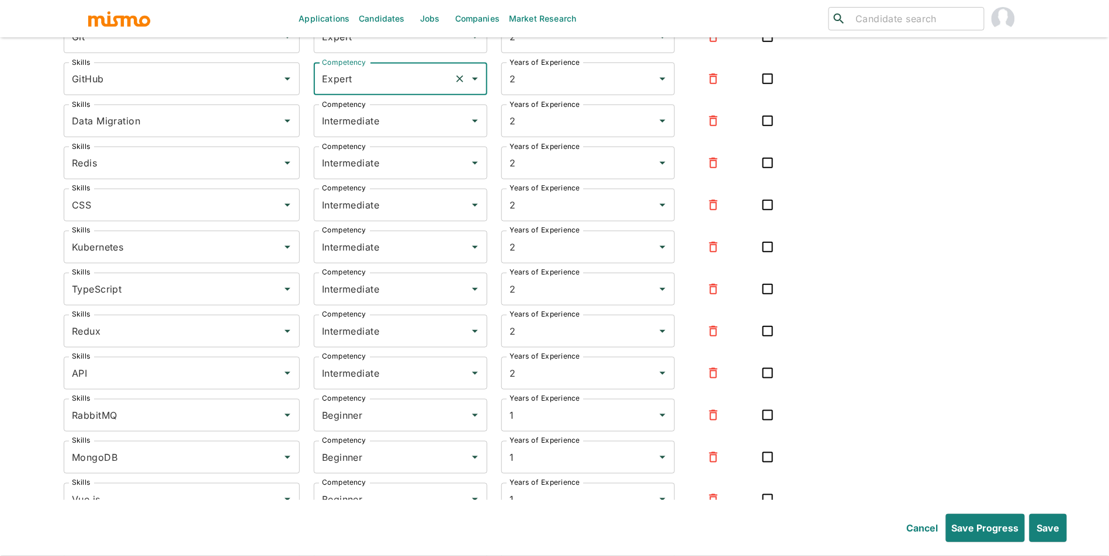
click at [713, 128] on icon "button" at bounding box center [713, 121] width 14 height 14
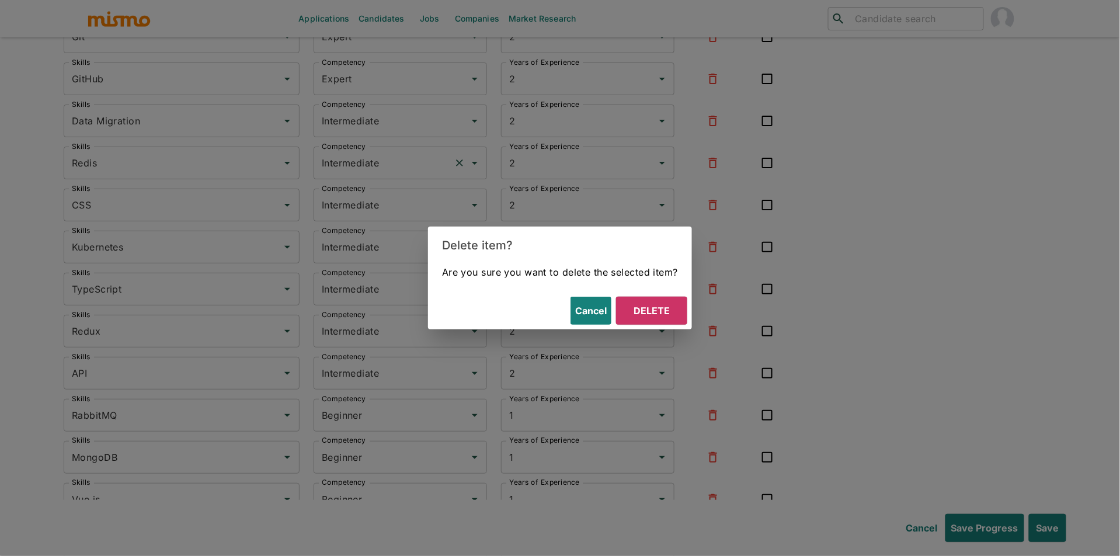
click at [641, 303] on button "Delete" at bounding box center [651, 311] width 71 height 28
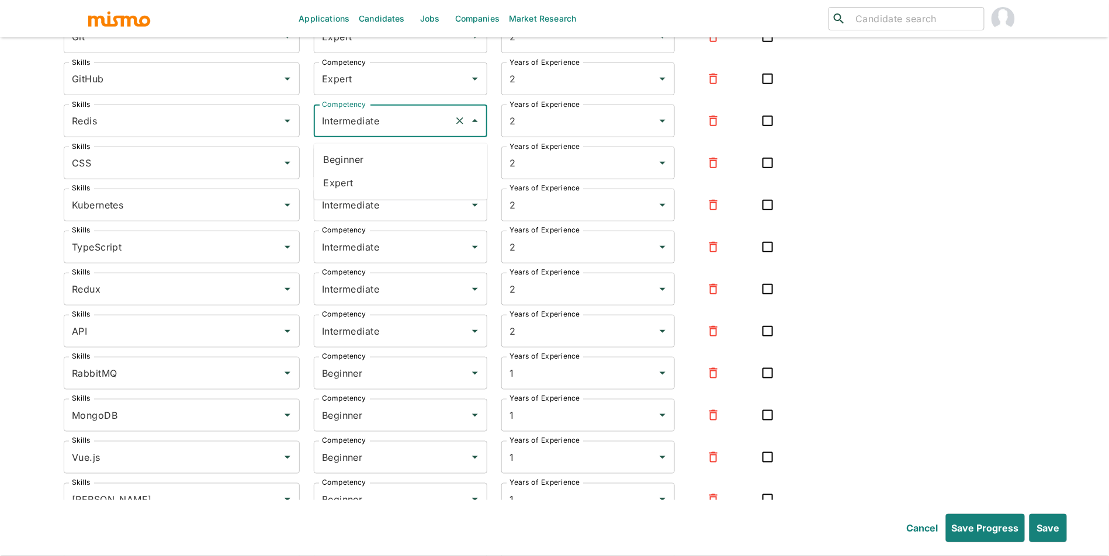
click at [391, 132] on input "Intermediate" at bounding box center [384, 121] width 130 height 22
click at [374, 180] on li "Expert" at bounding box center [400, 183] width 173 height 23
type input "Expert"
click at [388, 171] on input "Intermediate" at bounding box center [384, 163] width 130 height 22
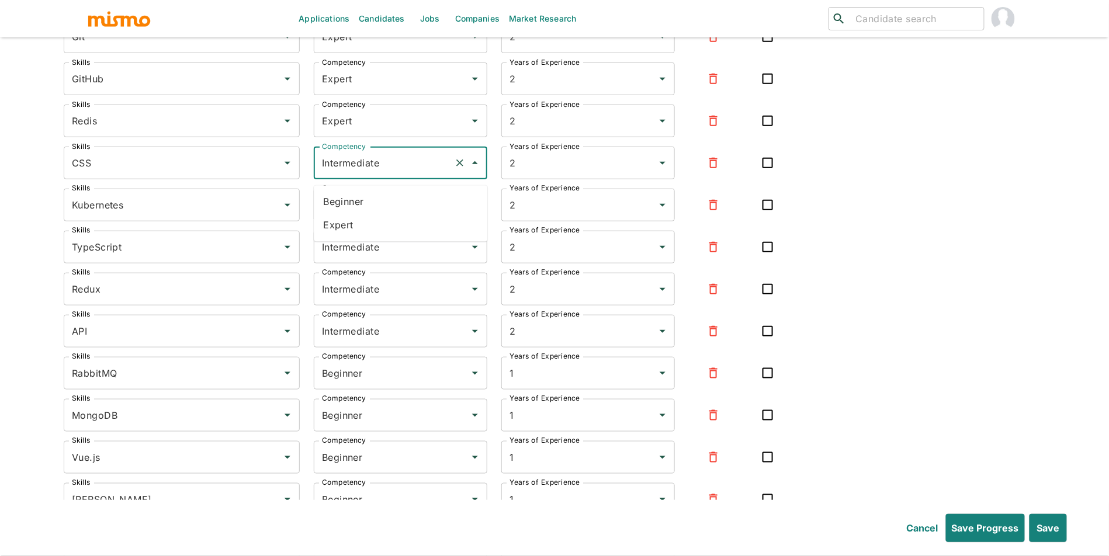
click at [383, 230] on li "Expert" at bounding box center [400, 225] width 173 height 23
type input "Expert"
click at [393, 216] on input "Intermediate" at bounding box center [384, 205] width 130 height 22
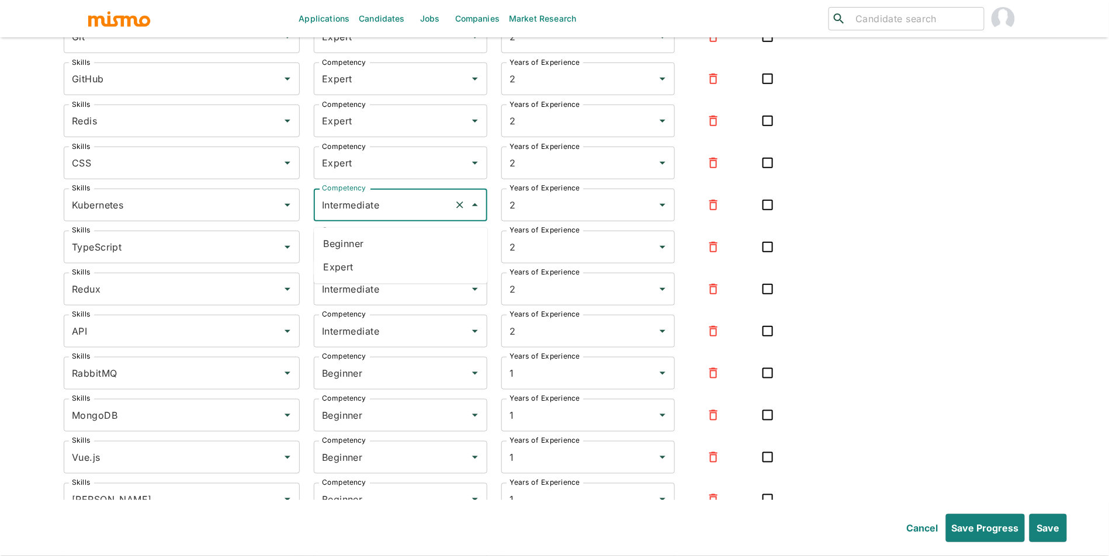
click at [383, 254] on li "Beginner" at bounding box center [400, 243] width 173 height 23
click at [394, 216] on input "Beginner" at bounding box center [384, 205] width 130 height 22
click at [371, 270] on li "Expert" at bounding box center [400, 267] width 173 height 23
type input "Expert"
click at [384, 258] on input "Intermediate" at bounding box center [384, 247] width 130 height 22
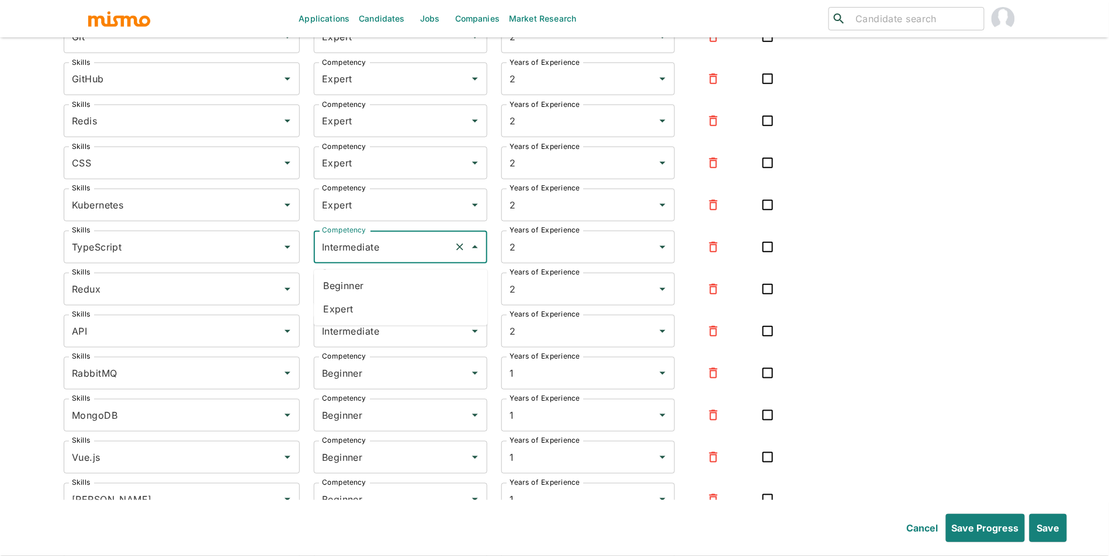
click at [381, 298] on li "Expert" at bounding box center [400, 309] width 173 height 23
type input "Expert"
click at [387, 289] on input "Intermediate" at bounding box center [384, 289] width 130 height 22
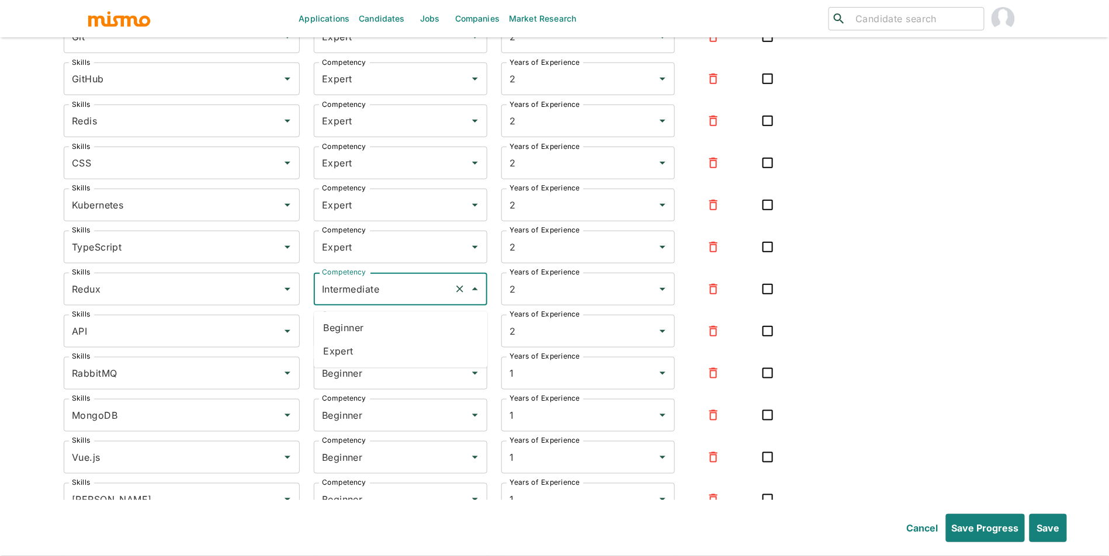
click at [377, 348] on li "Expert" at bounding box center [400, 351] width 173 height 23
type input "Expert"
click at [392, 342] on input "Intermediate" at bounding box center [384, 331] width 130 height 22
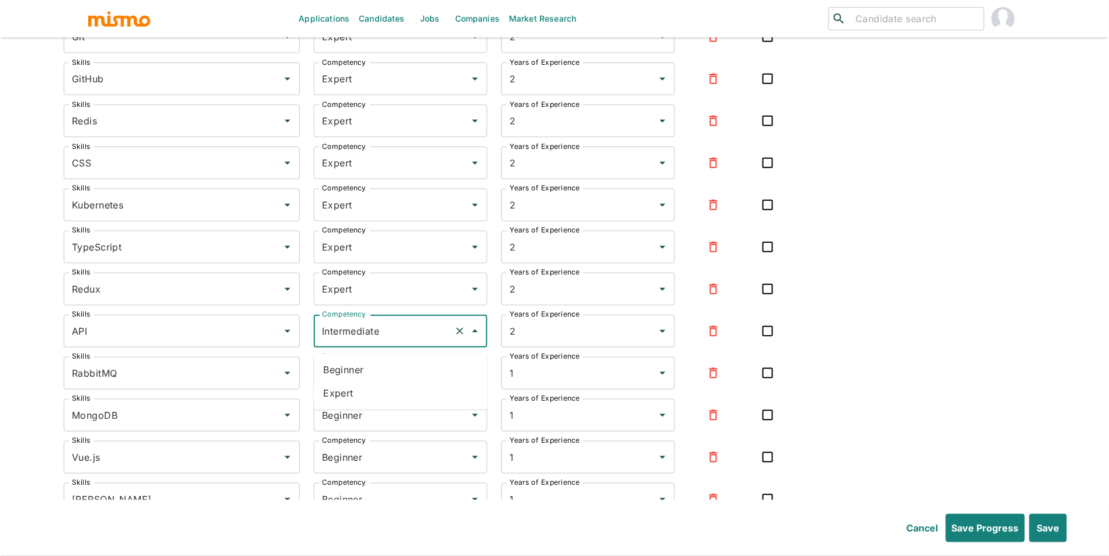
click at [376, 395] on li "Expert" at bounding box center [400, 393] width 173 height 23
type input "Expert"
click at [392, 390] on div "Beginner Competency" at bounding box center [400, 373] width 173 height 33
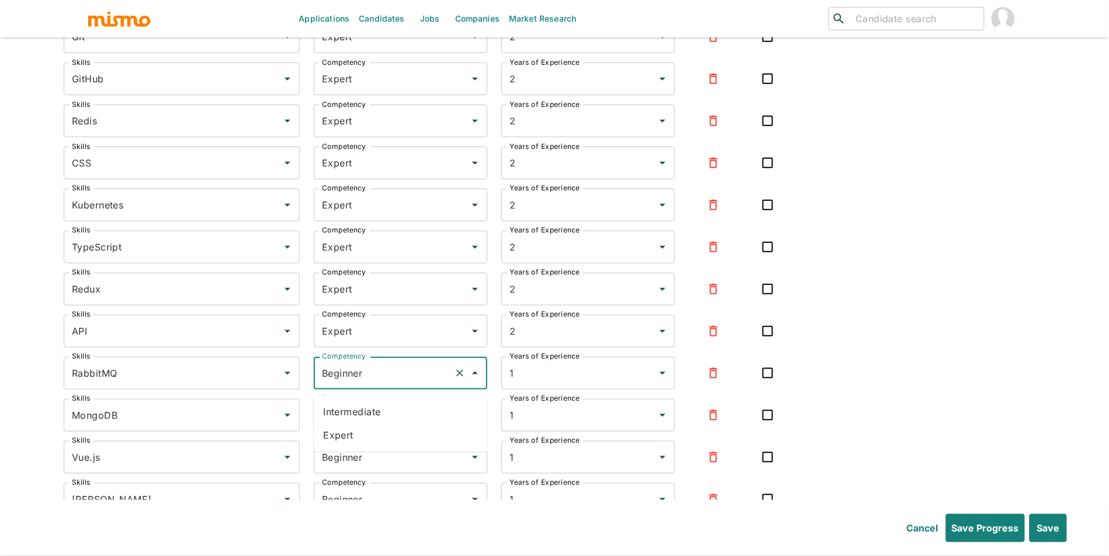
click at [384, 443] on li "Expert" at bounding box center [400, 435] width 173 height 23
type input "Expert"
click at [399, 426] on input "Beginner" at bounding box center [384, 415] width 130 height 22
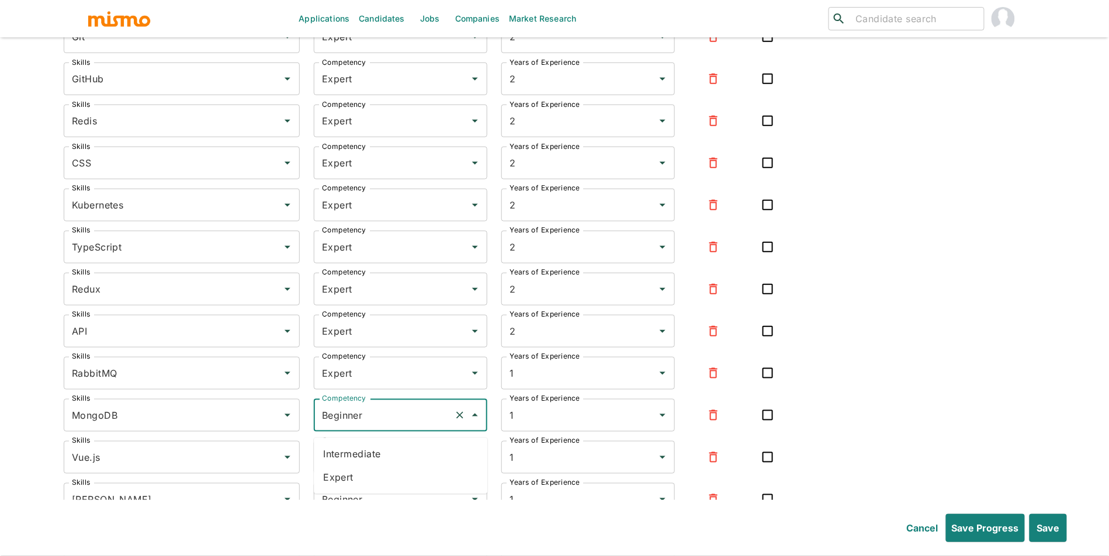
click at [391, 469] on li "Expert" at bounding box center [400, 477] width 173 height 23
type input "Expert"
click at [399, 468] on input "Beginner" at bounding box center [384, 457] width 130 height 22
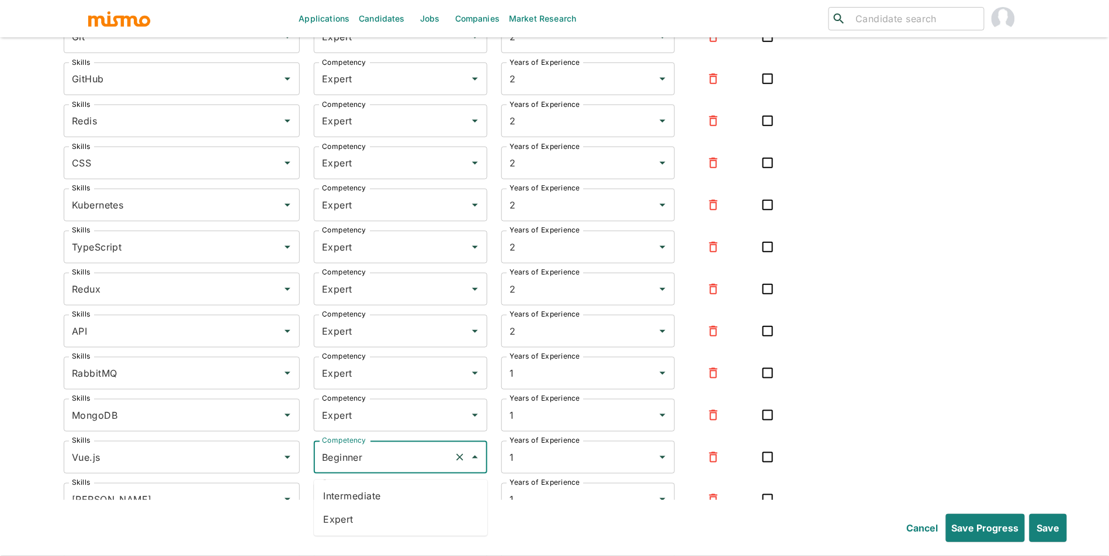
click at [394, 515] on li "Expert" at bounding box center [400, 519] width 173 height 23
type input "Expert"
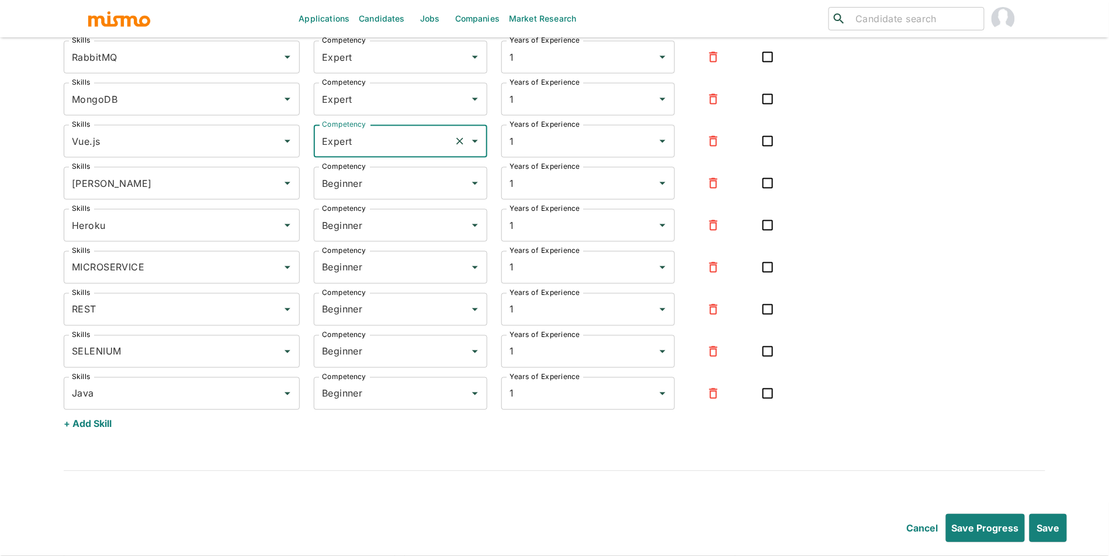
scroll to position [3955, 0]
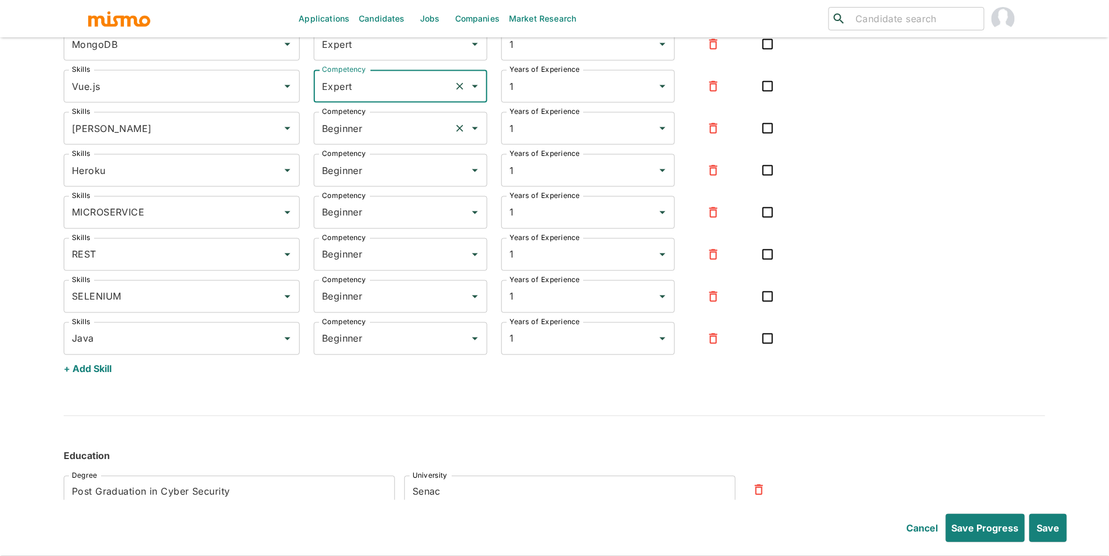
click at [395, 140] on input "Beginner" at bounding box center [384, 128] width 130 height 22
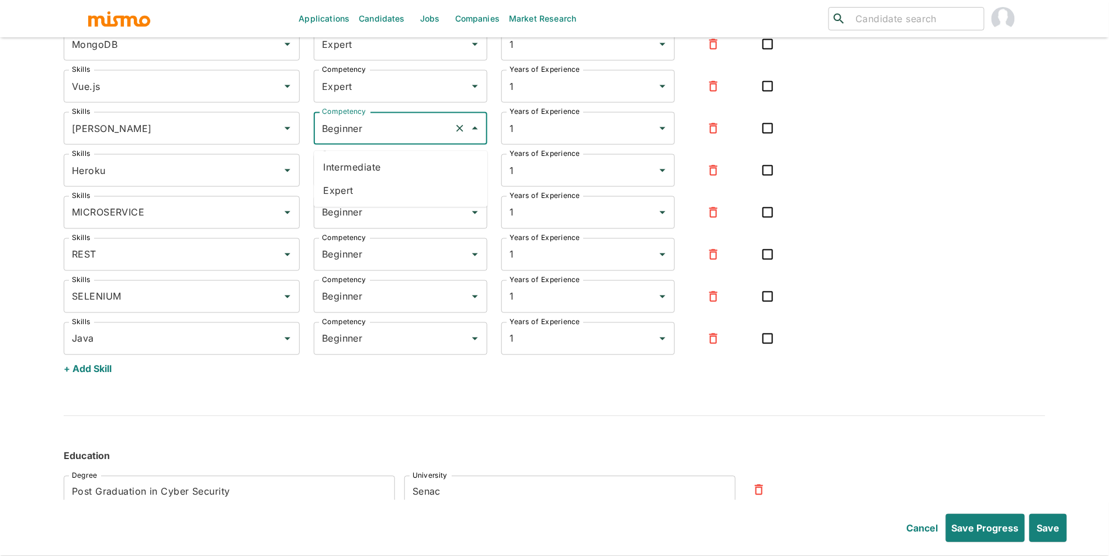
click at [368, 189] on li "Expert" at bounding box center [400, 190] width 173 height 23
type input "Expert"
click at [377, 176] on input "Beginner" at bounding box center [384, 170] width 130 height 22
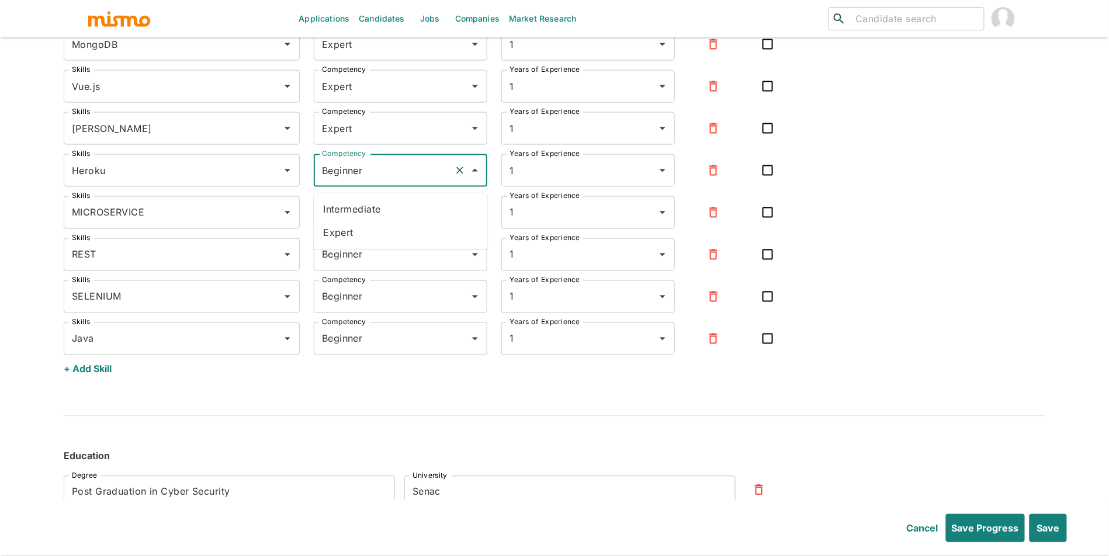
click at [368, 239] on li "Expert" at bounding box center [400, 232] width 173 height 23
type input "Expert"
click at [383, 224] on input "Beginner" at bounding box center [384, 212] width 130 height 22
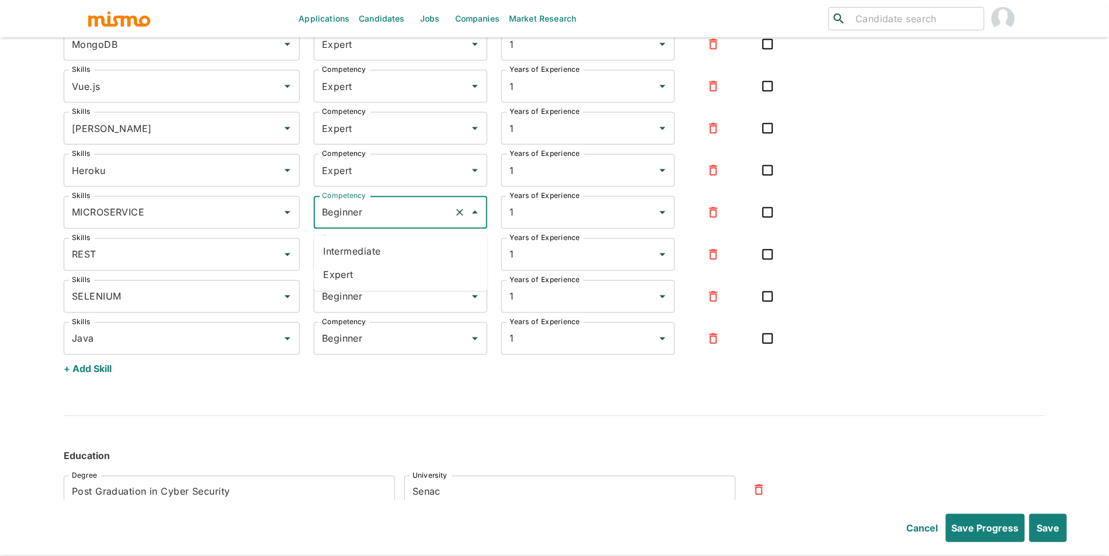
click at [378, 273] on li "Expert" at bounding box center [400, 274] width 173 height 23
type input "Expert"
click at [390, 265] on input "Beginner" at bounding box center [384, 255] width 130 height 22
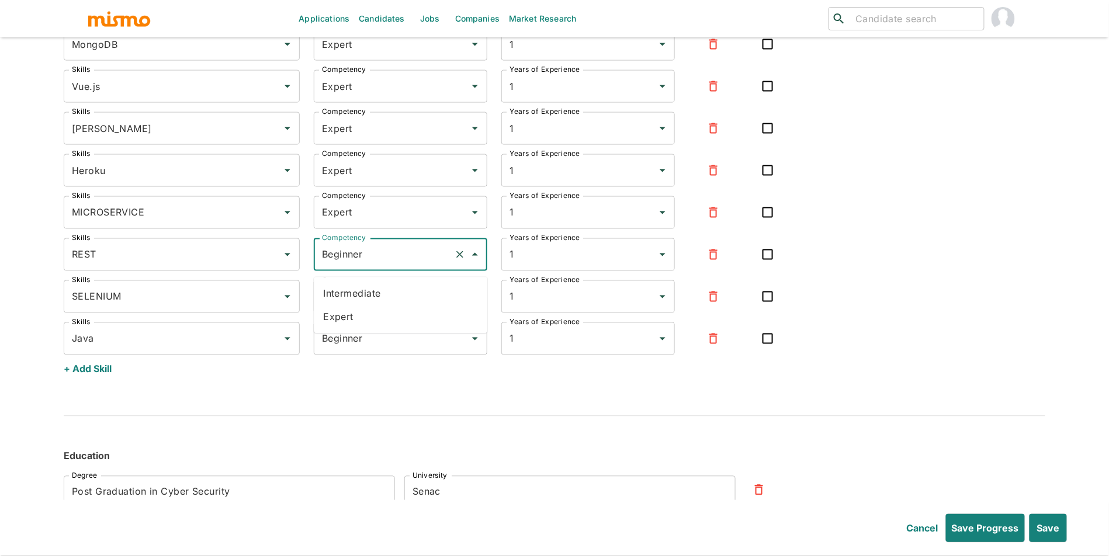
click at [379, 309] on li "Expert" at bounding box center [400, 316] width 173 height 23
type input "Expert"
click at [388, 306] on input "Beginner" at bounding box center [384, 297] width 130 height 22
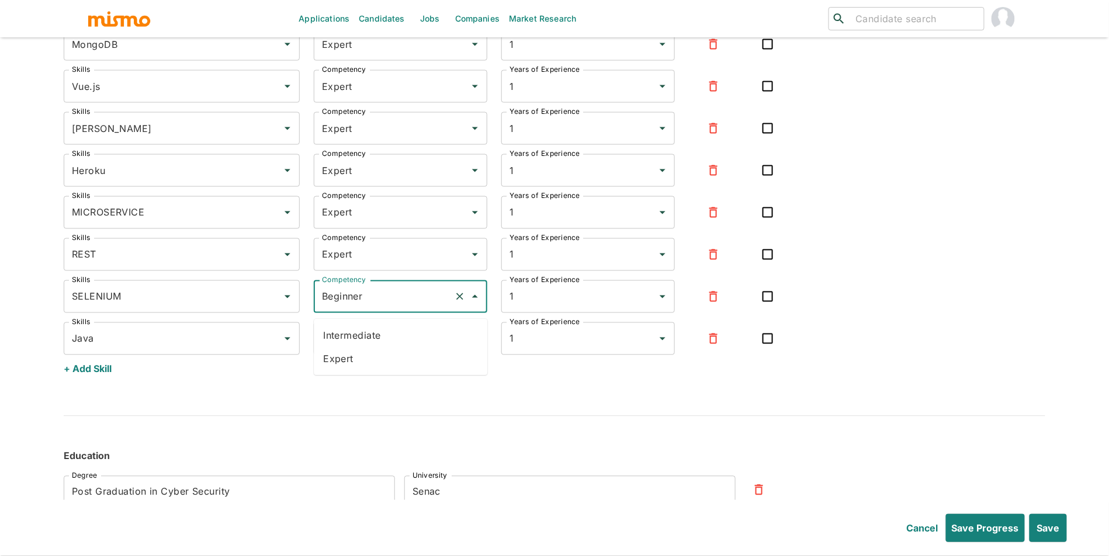
click at [381, 356] on li "Expert" at bounding box center [400, 359] width 173 height 23
type input "Expert"
click at [389, 346] on input "Beginner" at bounding box center [384, 339] width 130 height 22
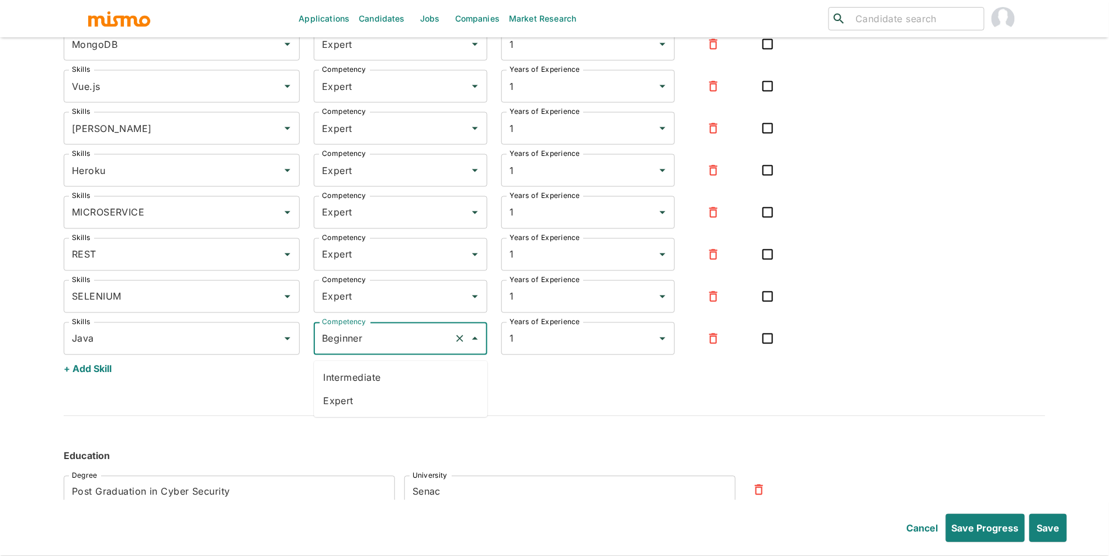
click at [385, 396] on li "Expert" at bounding box center [400, 401] width 173 height 23
type input "Expert"
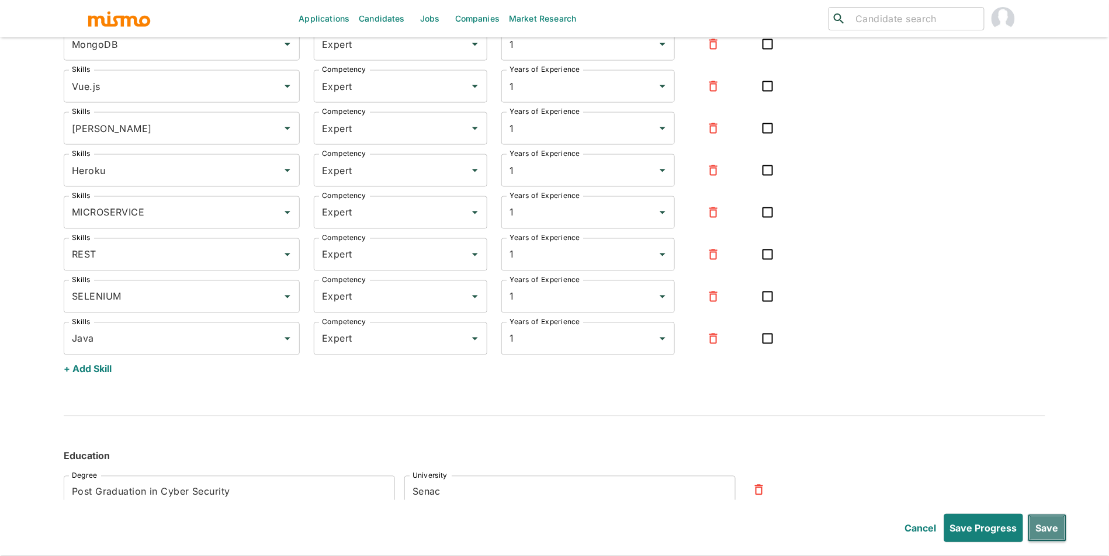
click at [1042, 525] on button "Save" at bounding box center [1046, 528] width 39 height 28
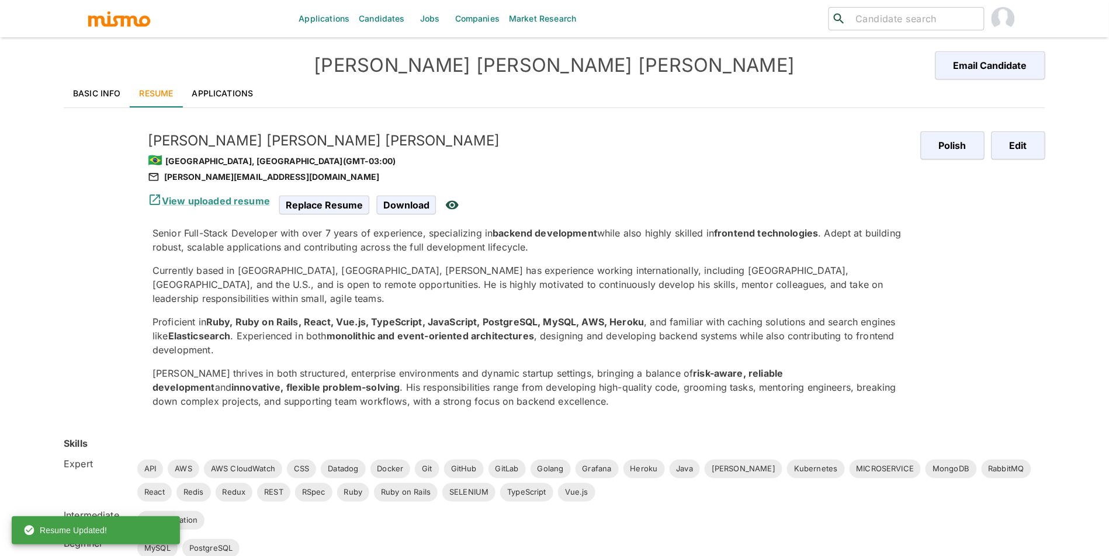
scroll to position [54, 0]
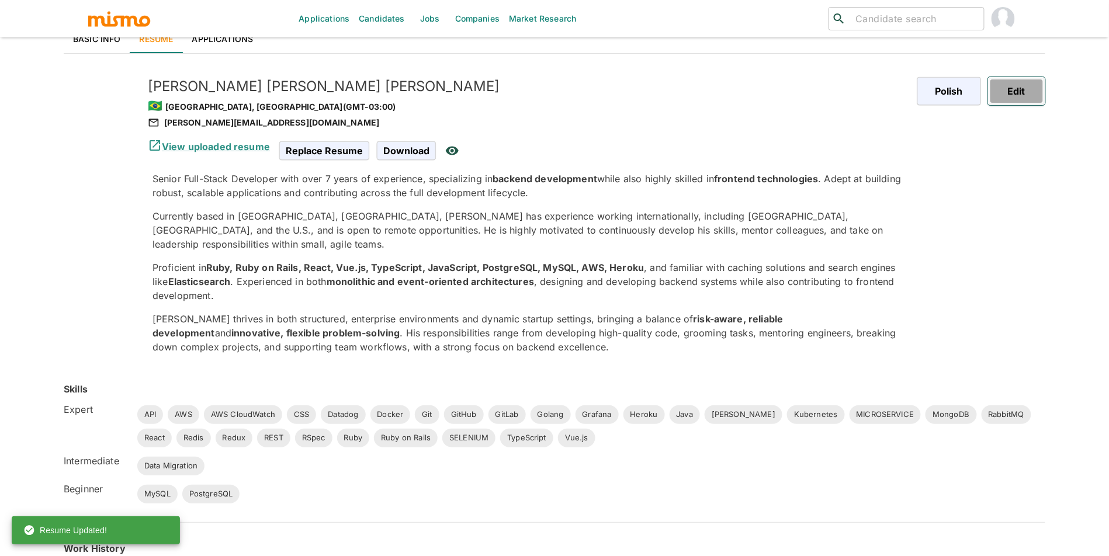
click at [1032, 88] on button "Edit" at bounding box center [1016, 91] width 57 height 28
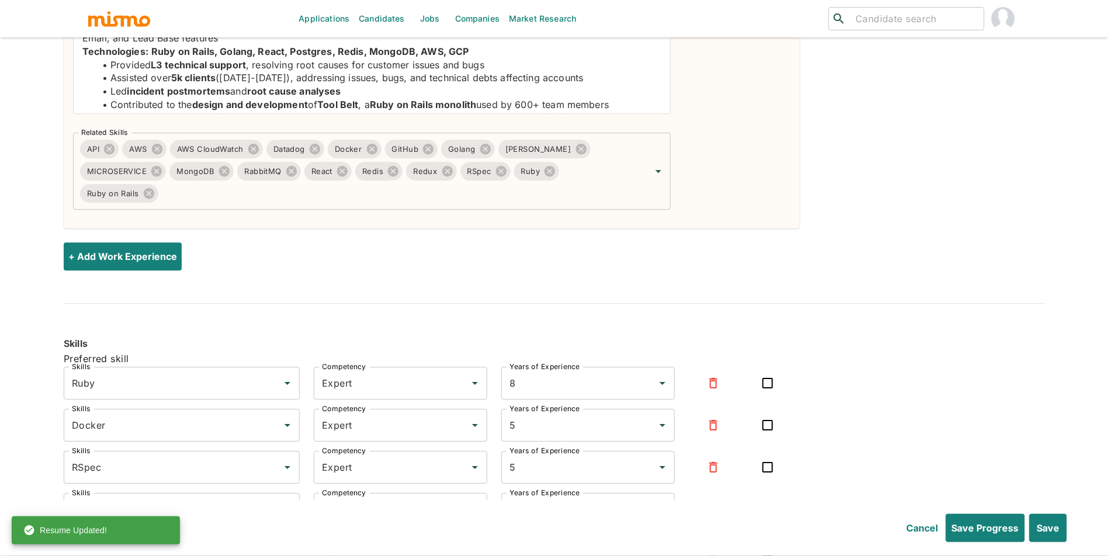
type input "March"
type input "2025"
type input "October"
type input "2022"
type input "March"
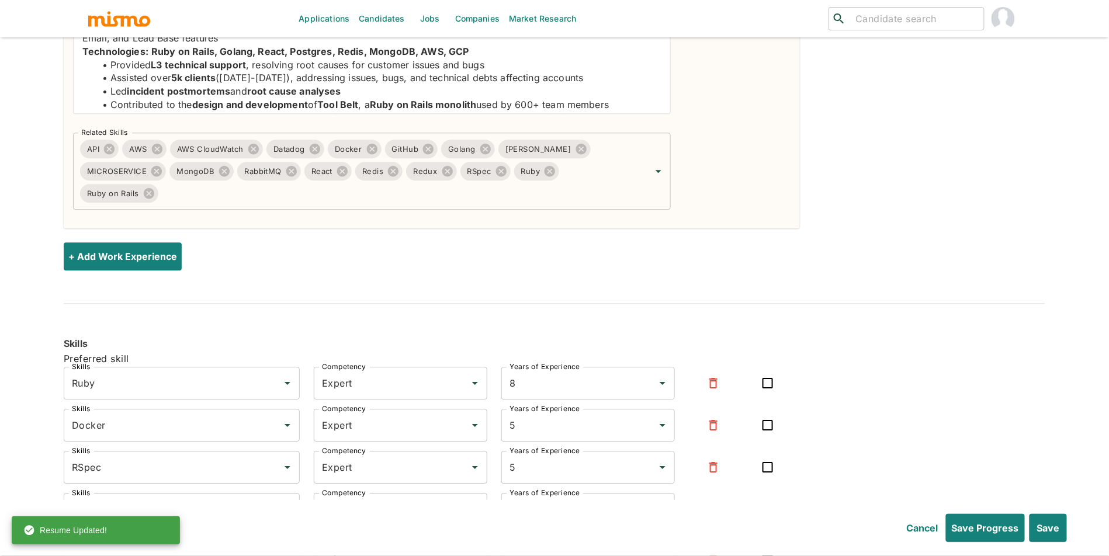
type input "2025"
type input "November"
type input "2021"
type input "October"
type input "2022"
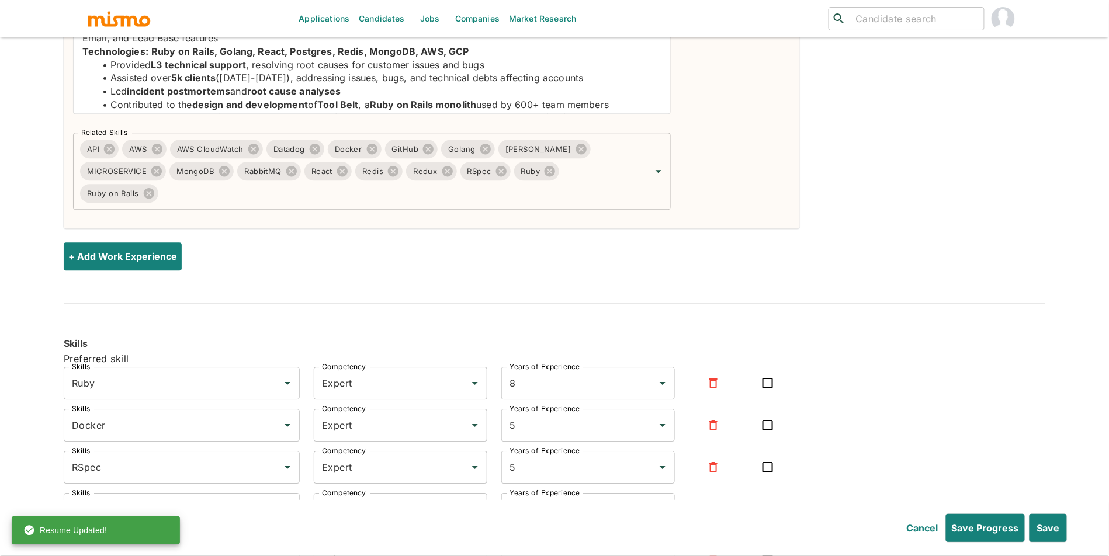
type input "May"
type input "2021"
type input "November"
type input "2021"
type input "October"
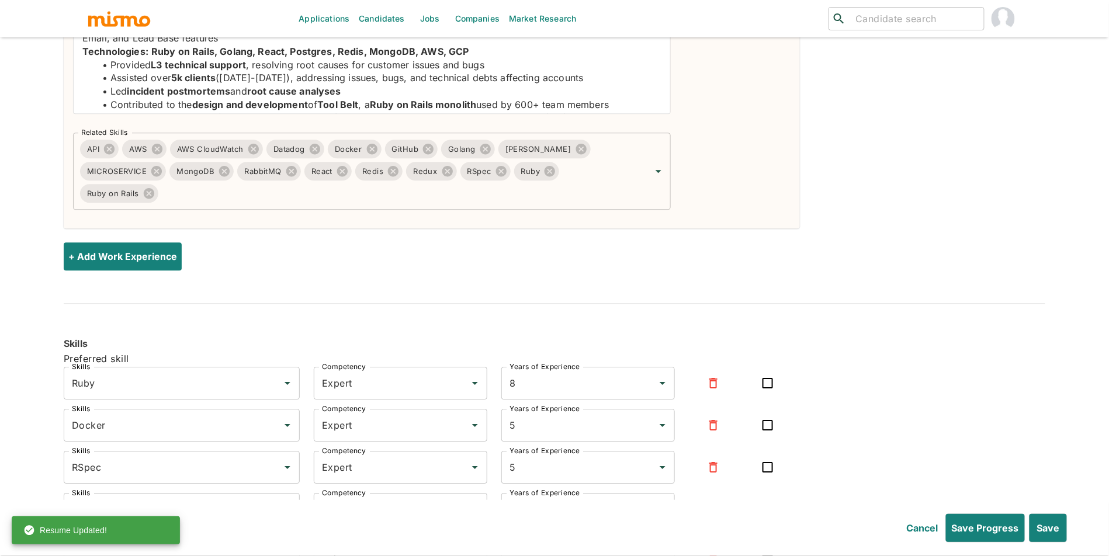
type input "2020"
type input "May"
type input "2021"
type input "April"
type input "2019"
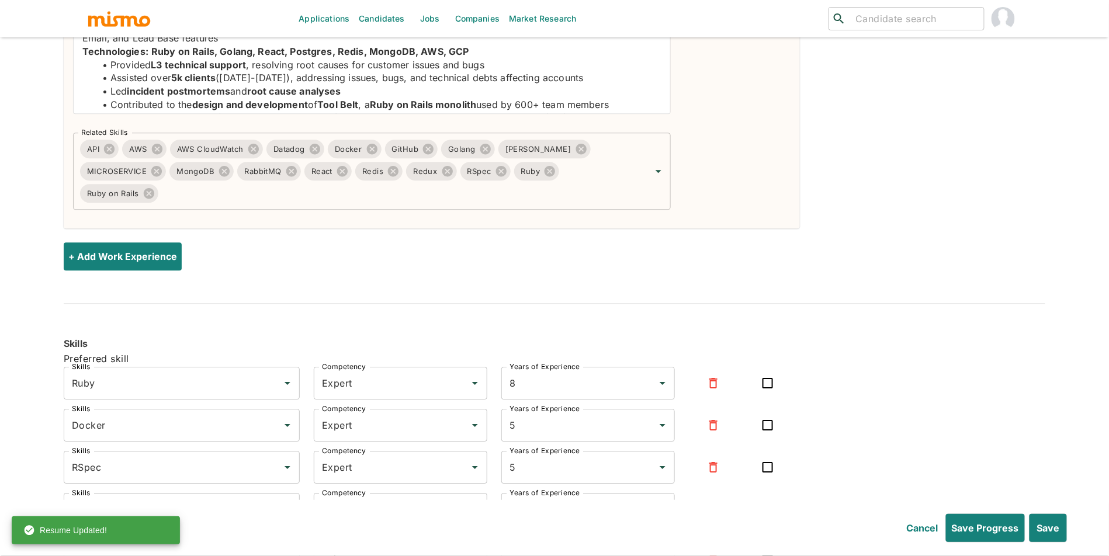
type input "November"
type input "2020"
type input "Ruby"
type input "Expert"
type input "8"
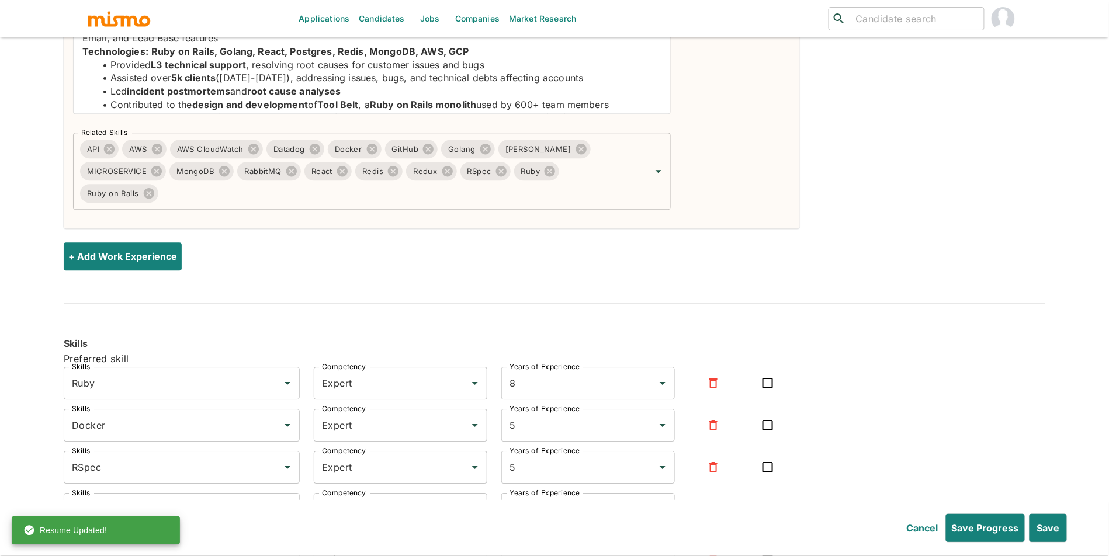
type input "Docker"
type input "Expert"
type input "5"
type input "RSpec"
type input "Expert"
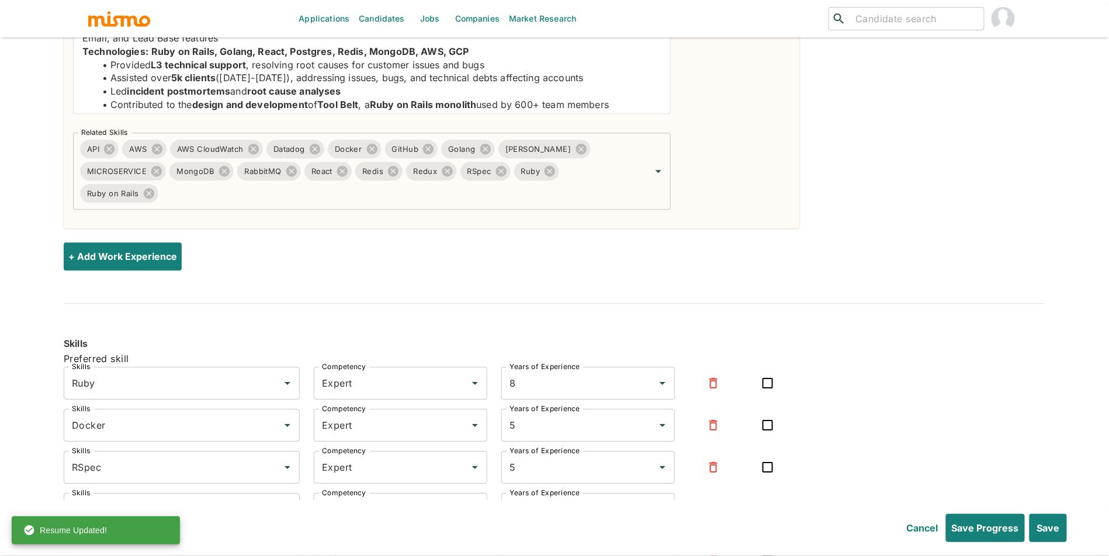
type input "5"
type input "Ruby on Rails"
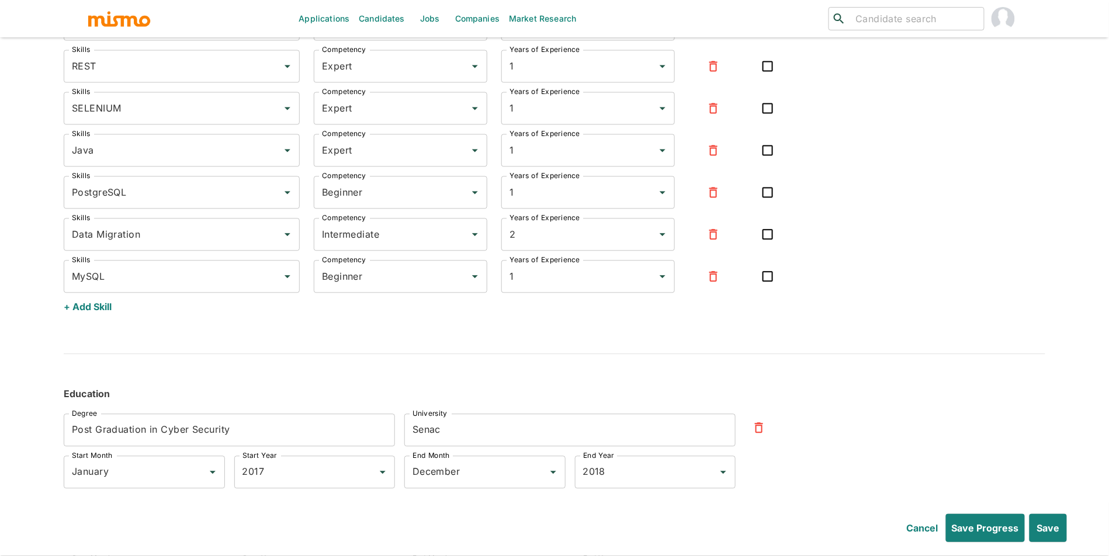
scroll to position [4095, 0]
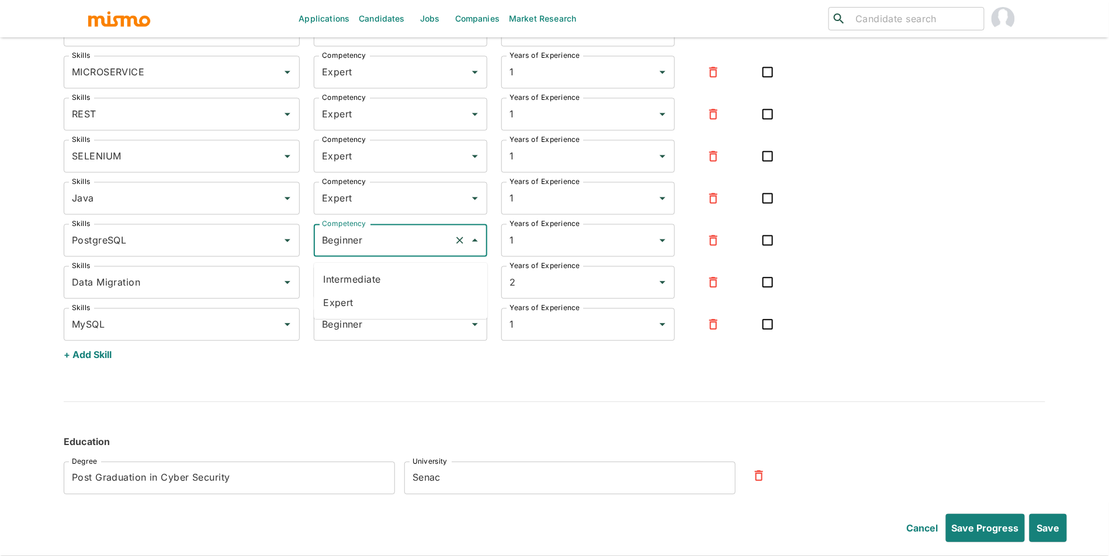
click at [394, 252] on input "Beginner" at bounding box center [384, 241] width 130 height 22
click at [387, 294] on li "Expert" at bounding box center [400, 302] width 173 height 23
click at [395, 291] on input "Intermediate" at bounding box center [384, 283] width 130 height 22
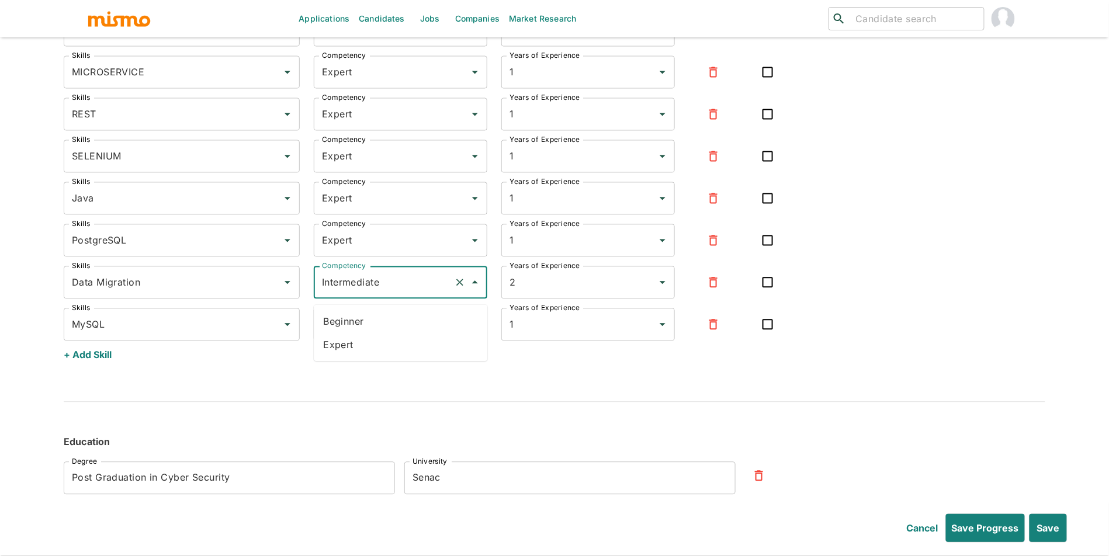
click at [386, 353] on li "Expert" at bounding box center [400, 344] width 173 height 23
click at [398, 335] on input "Beginner" at bounding box center [384, 325] width 130 height 22
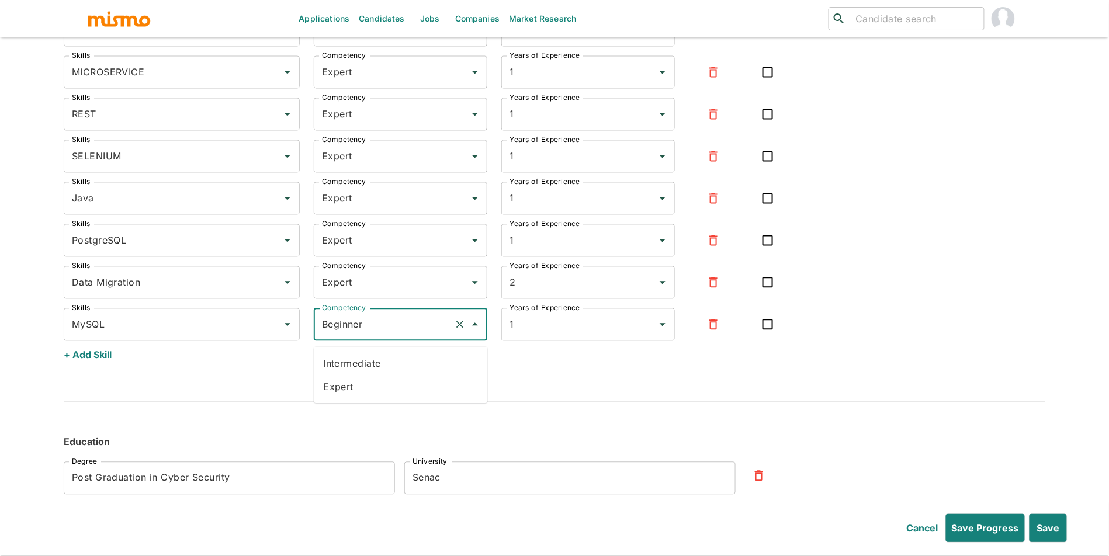
click at [394, 379] on li "Expert" at bounding box center [400, 387] width 173 height 23
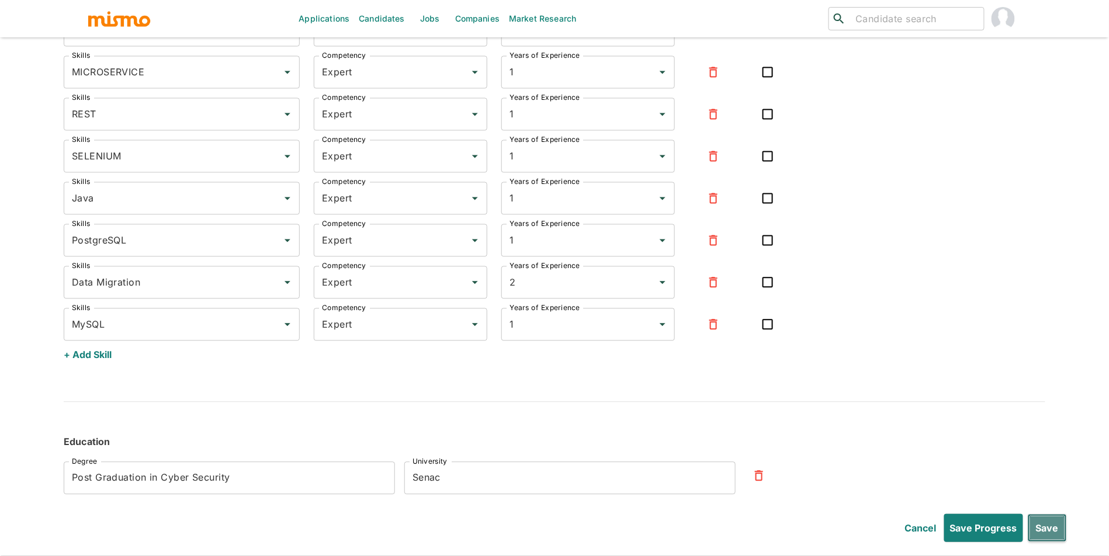
click at [1042, 524] on button "Save" at bounding box center [1046, 528] width 39 height 28
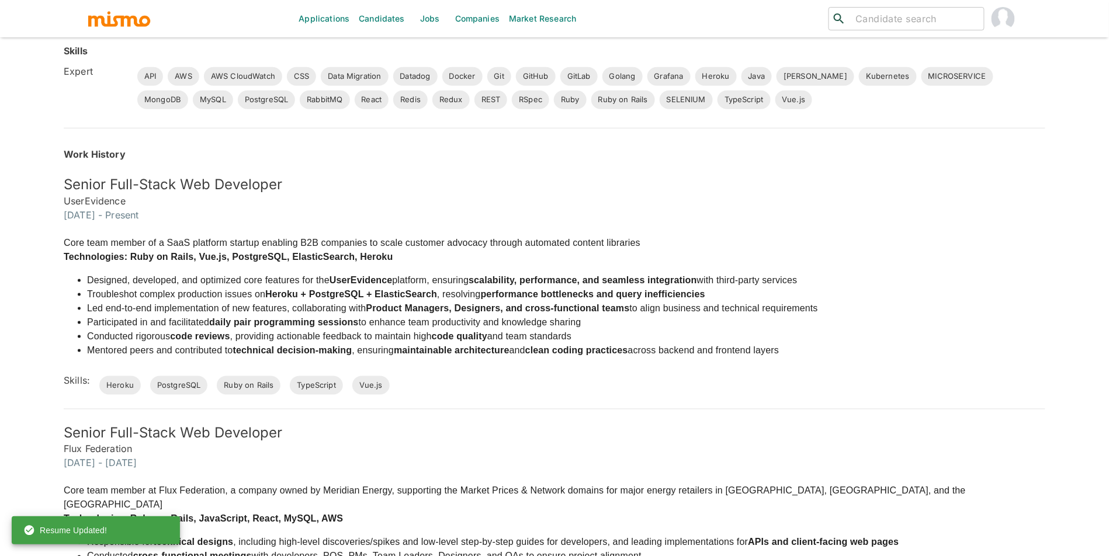
scroll to position [0, 0]
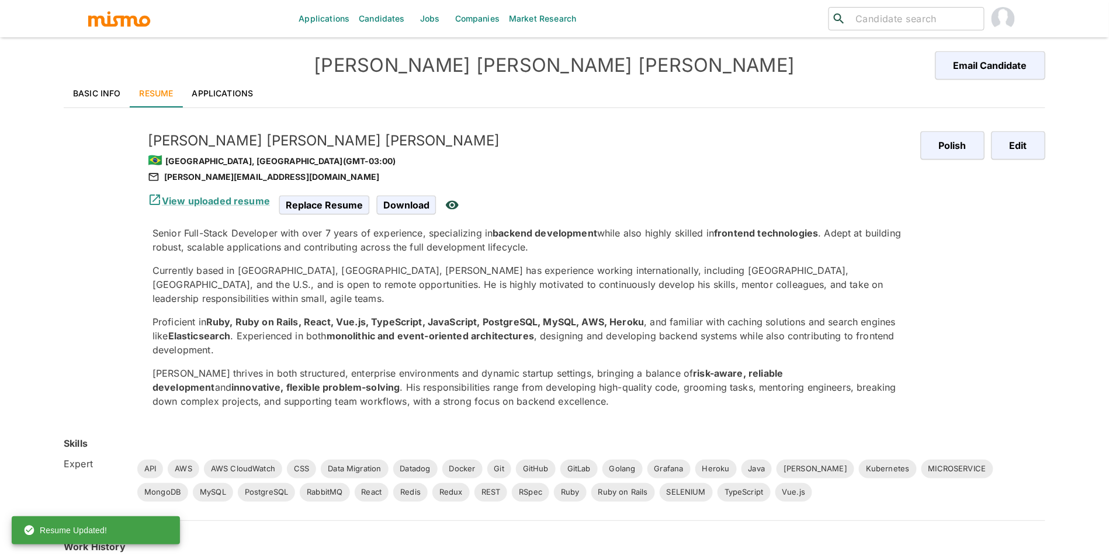
click at [260, 93] on link "Applications" at bounding box center [223, 93] width 80 height 28
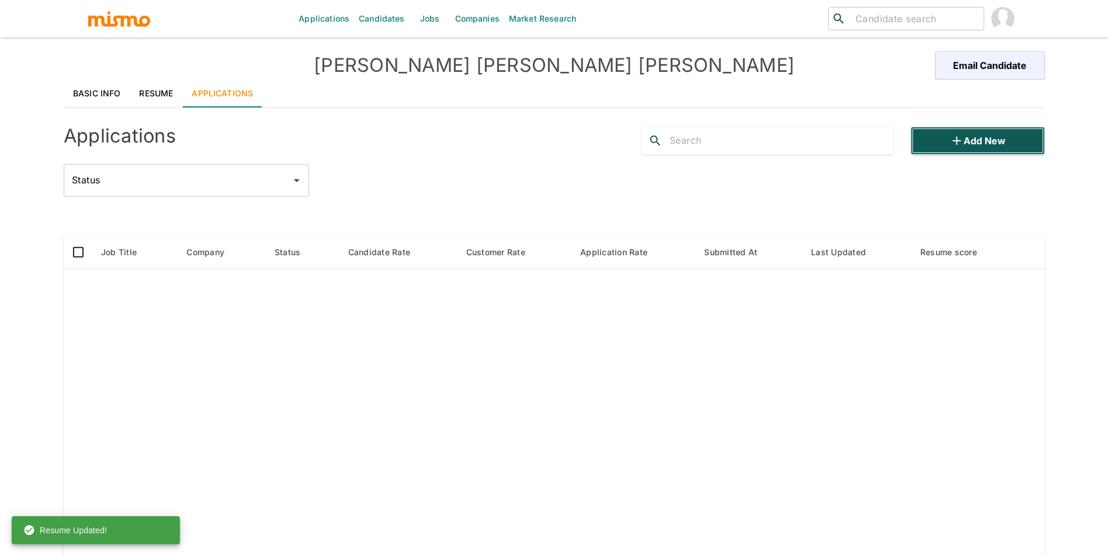
click at [950, 141] on icon "button" at bounding box center [957, 141] width 14 height 14
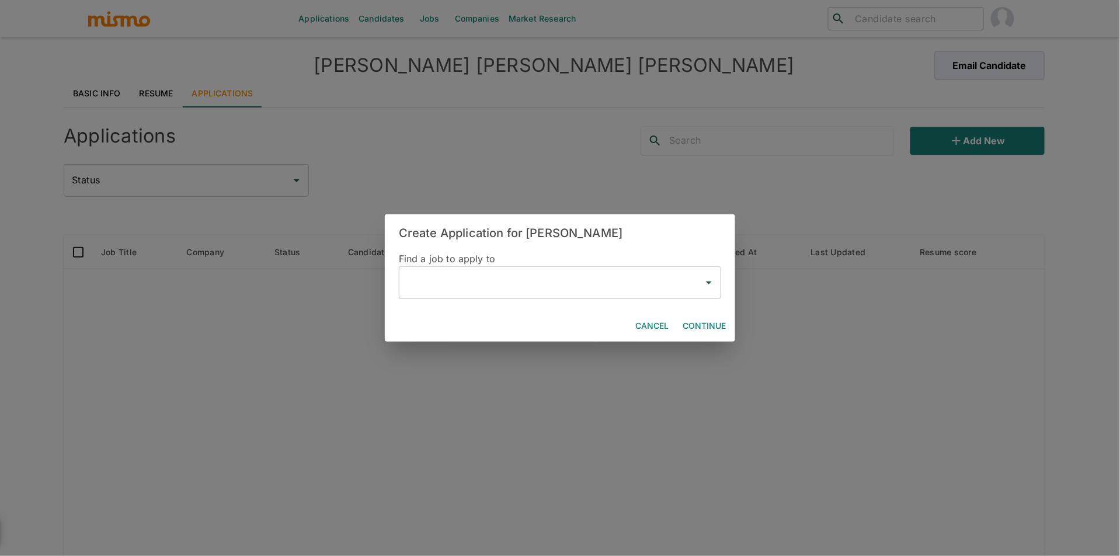
click at [454, 287] on input "text" at bounding box center [551, 283] width 294 height 22
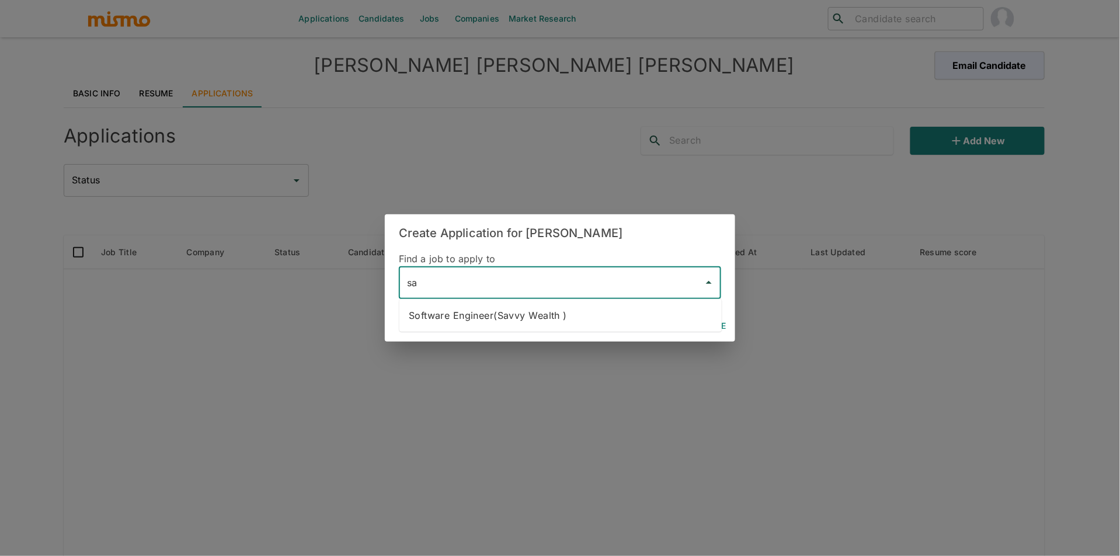
click at [463, 312] on li "Software Engineer(Savvy Wealth )" at bounding box center [560, 315] width 322 height 23
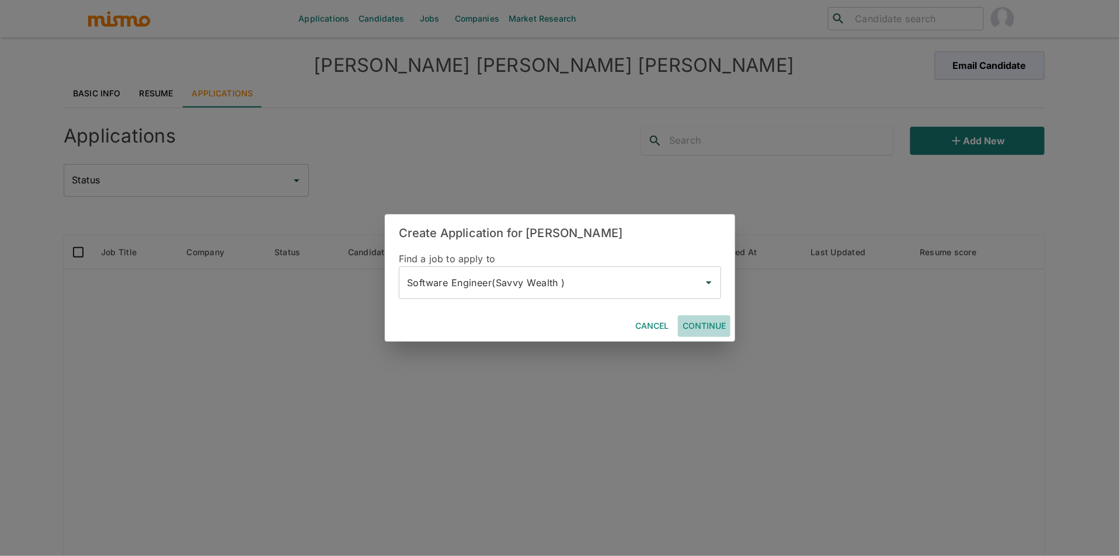
click at [699, 318] on button "Continue" at bounding box center [704, 326] width 53 height 22
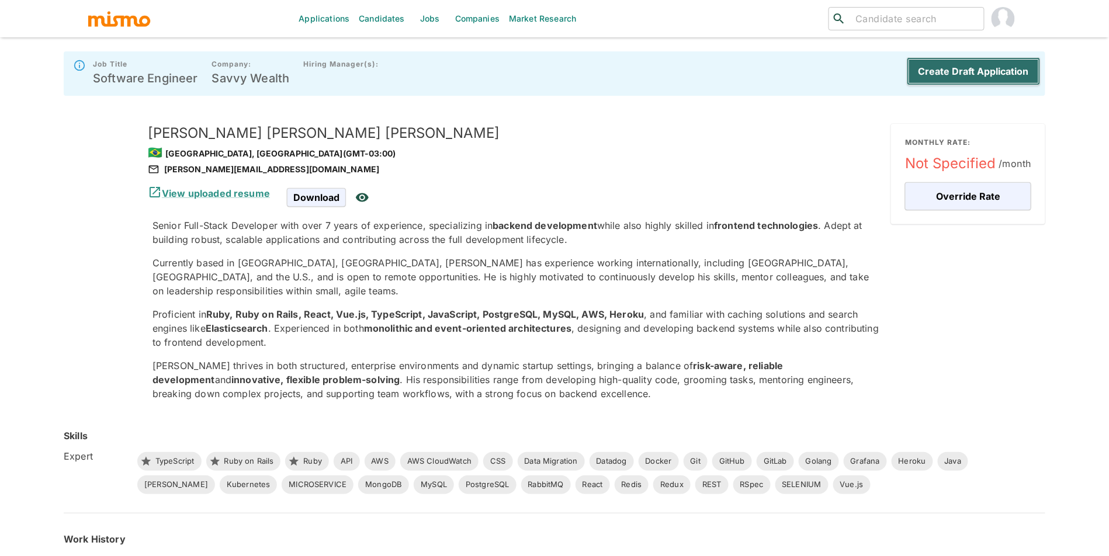
click at [965, 71] on button "Create Draft Application" at bounding box center [973, 71] width 134 height 28
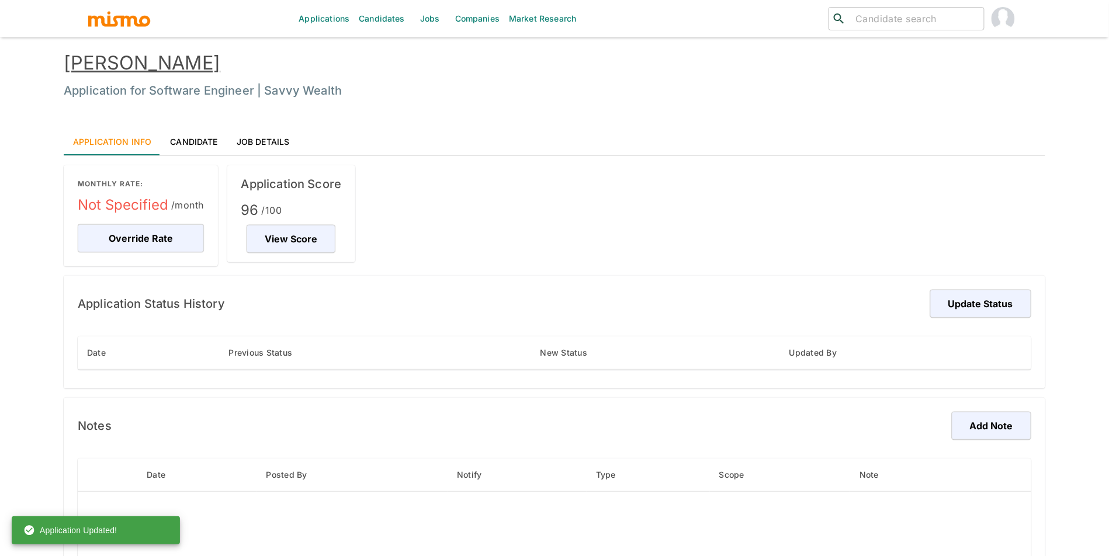
click at [138, 61] on link "[PERSON_NAME]" at bounding box center [142, 62] width 157 height 23
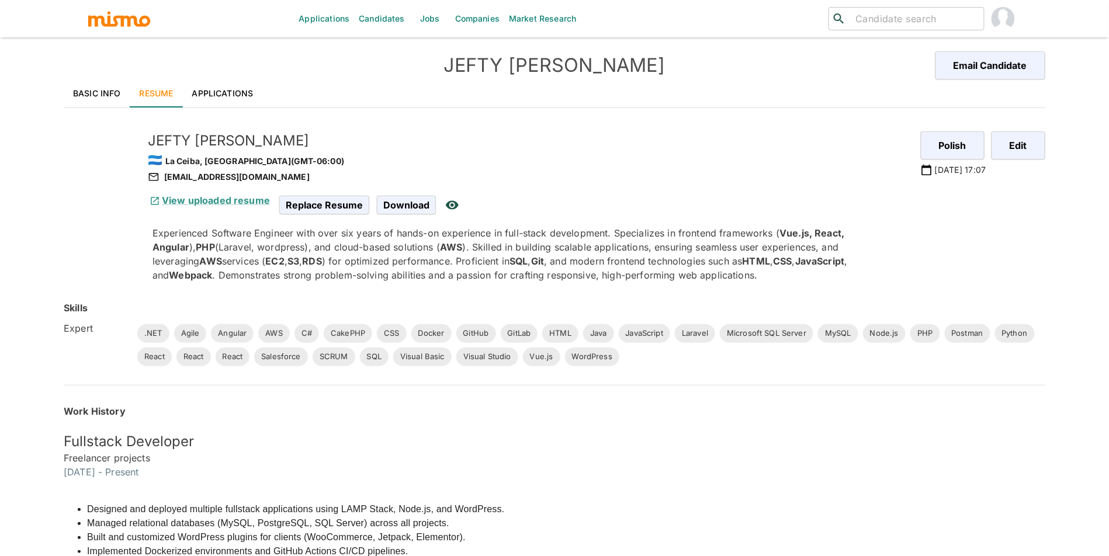
click at [199, 85] on link "Applications" at bounding box center [223, 93] width 80 height 28
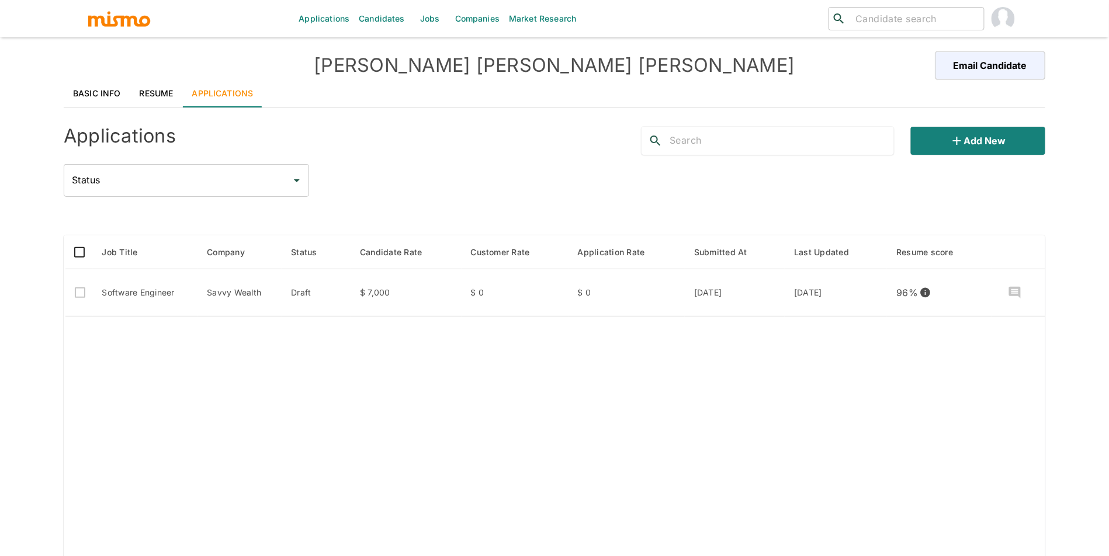
click at [110, 102] on link "Basic Info" at bounding box center [97, 93] width 67 height 28
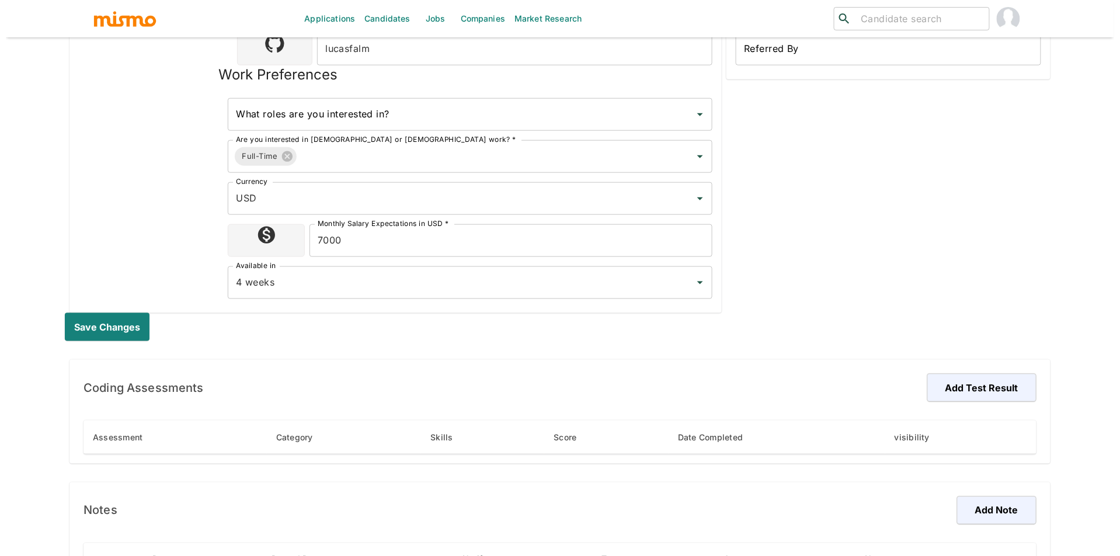
scroll to position [489, 0]
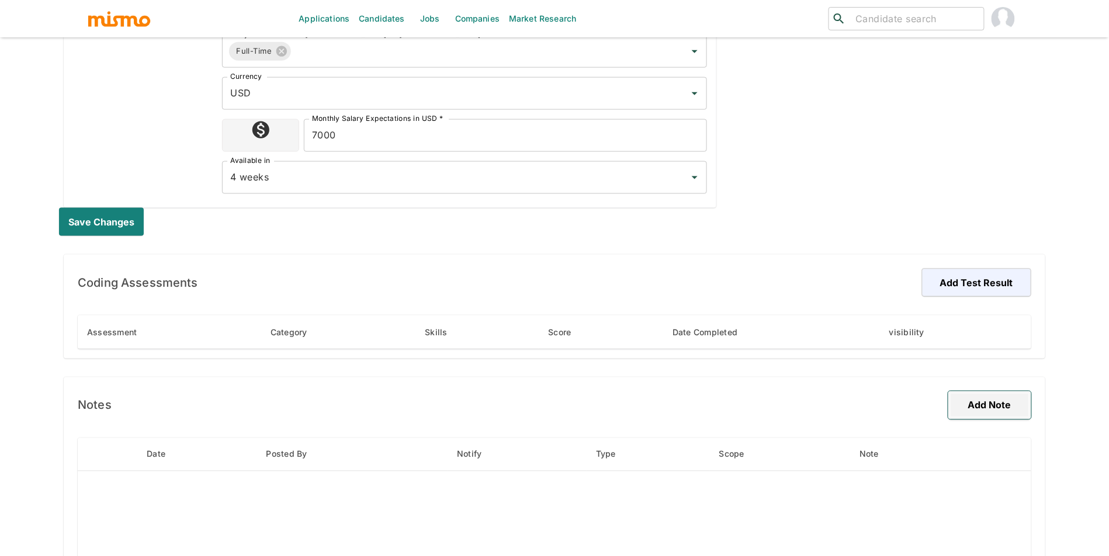
click at [977, 398] on button "Add Note" at bounding box center [989, 405] width 83 height 28
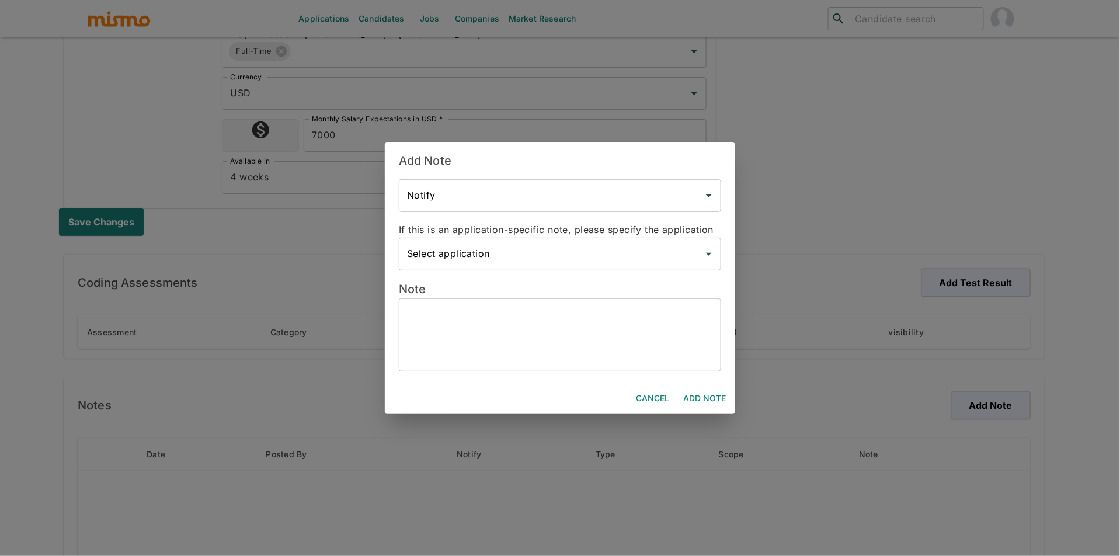
click at [697, 360] on textarea at bounding box center [560, 335] width 306 height 54
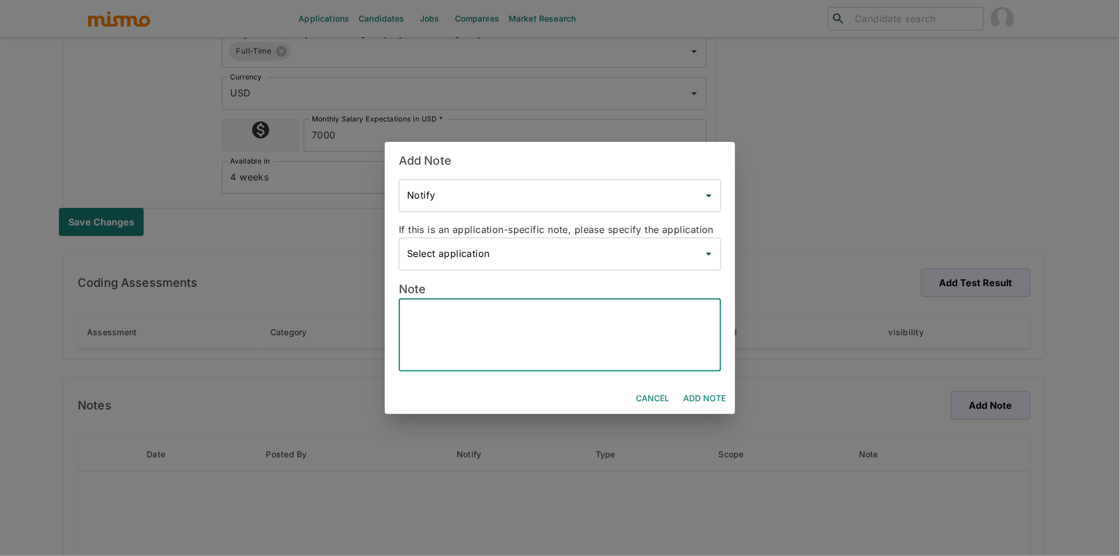
paste textarea "Current Situation: Currently working for a company from [US_STATE] on a contrac…"
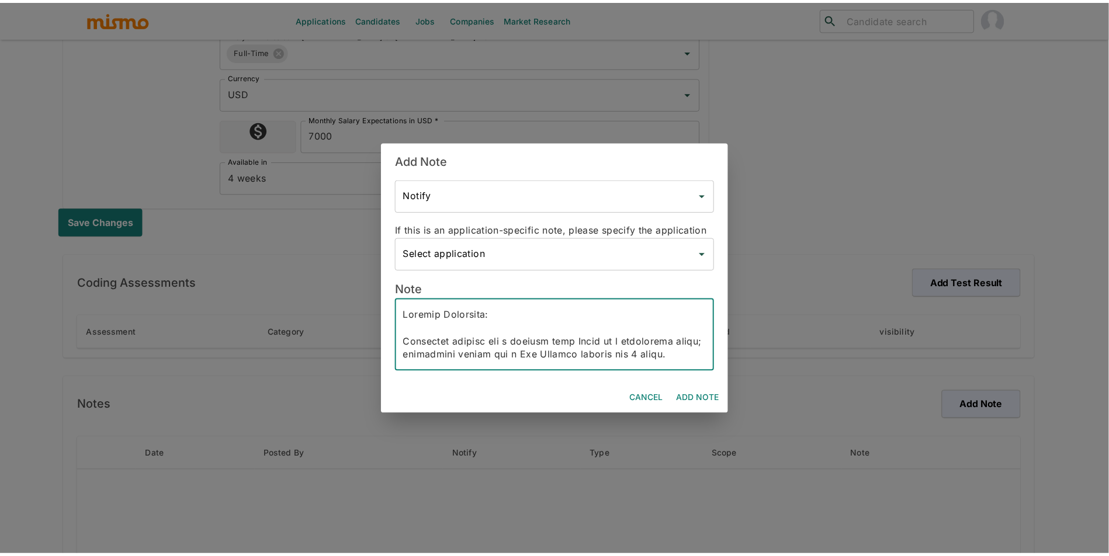
scroll to position [993, 0]
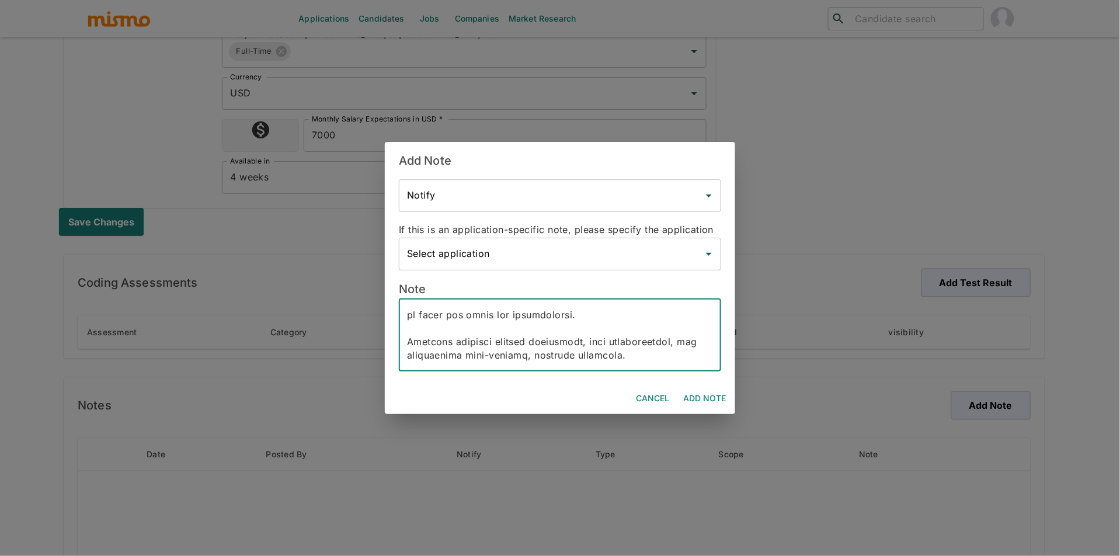
type textarea "Current Situation: Currently working for a company from [US_STATE] on a contrac…"
click at [725, 405] on button "Add Note" at bounding box center [705, 399] width 52 height 22
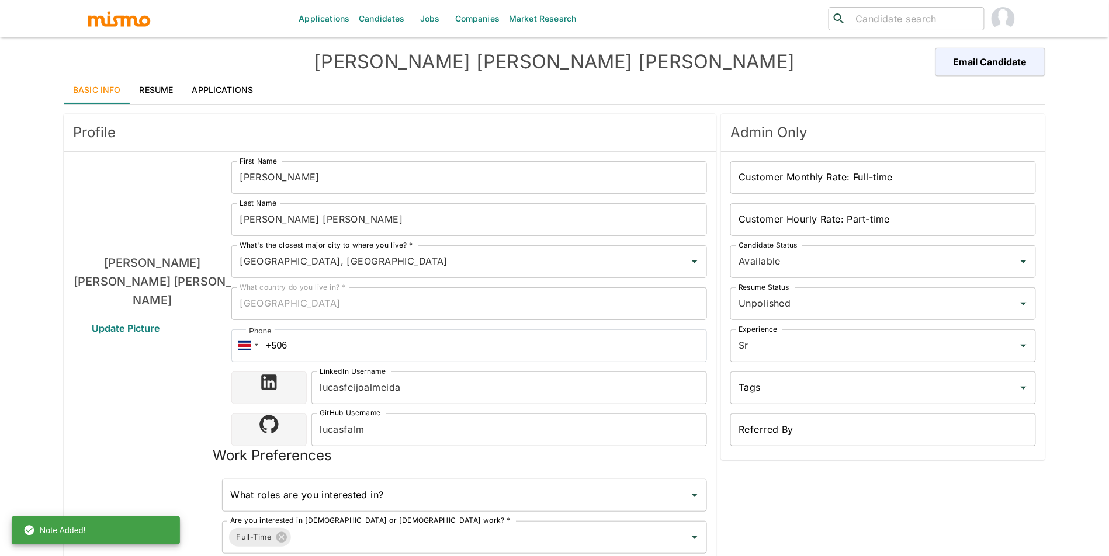
scroll to position [0, 0]
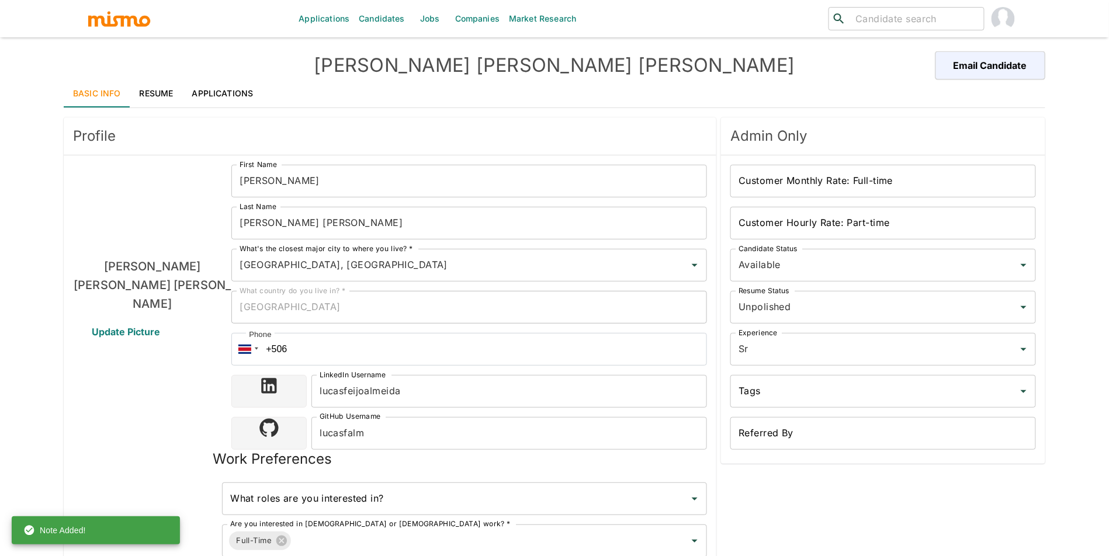
click at [763, 176] on div "Customer Monthly Rate: Full-time Customer Monthly Rate: Full-time" at bounding box center [882, 181] width 305 height 33
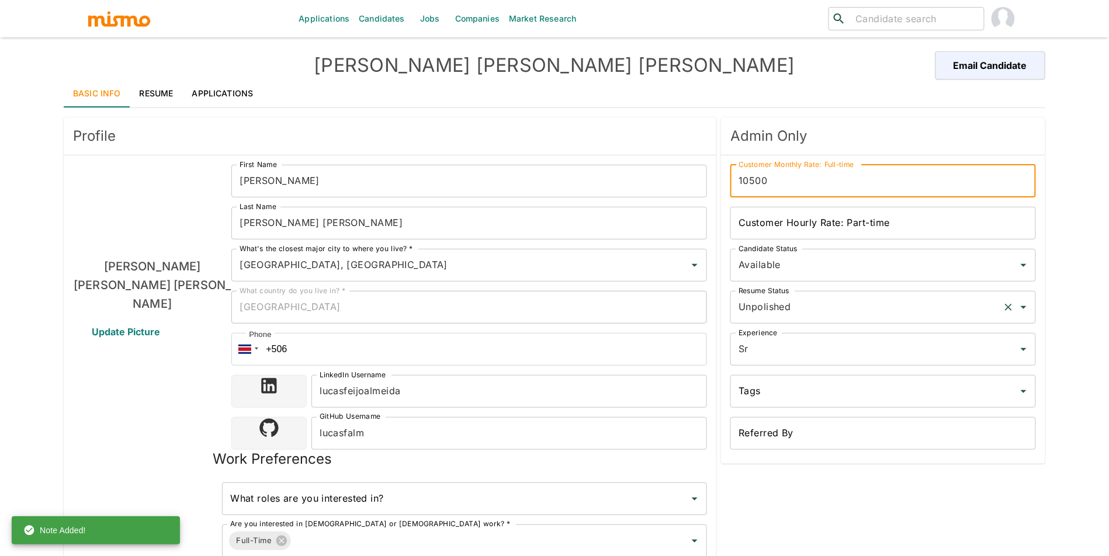
type input "10500"
click at [779, 304] on input "Unpolished" at bounding box center [866, 307] width 262 height 22
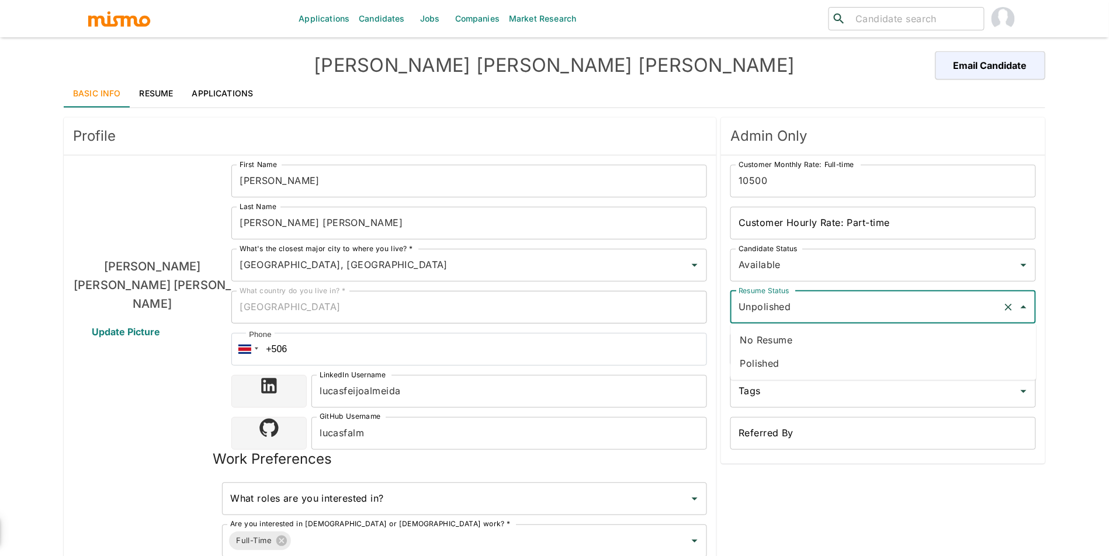
click at [773, 358] on li "Polished" at bounding box center [883, 363] width 305 height 23
type input "Polished"
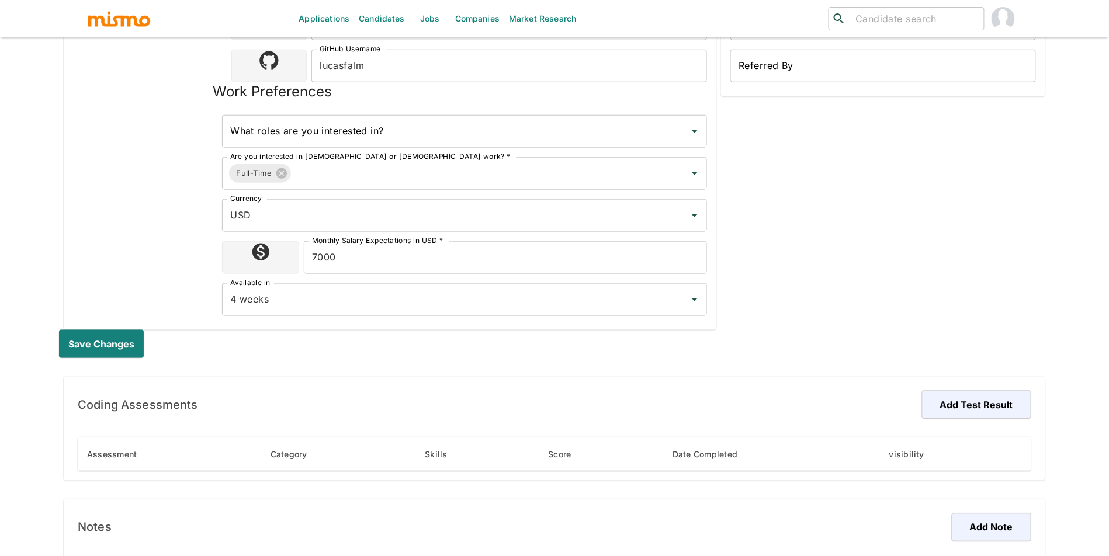
scroll to position [609, 0]
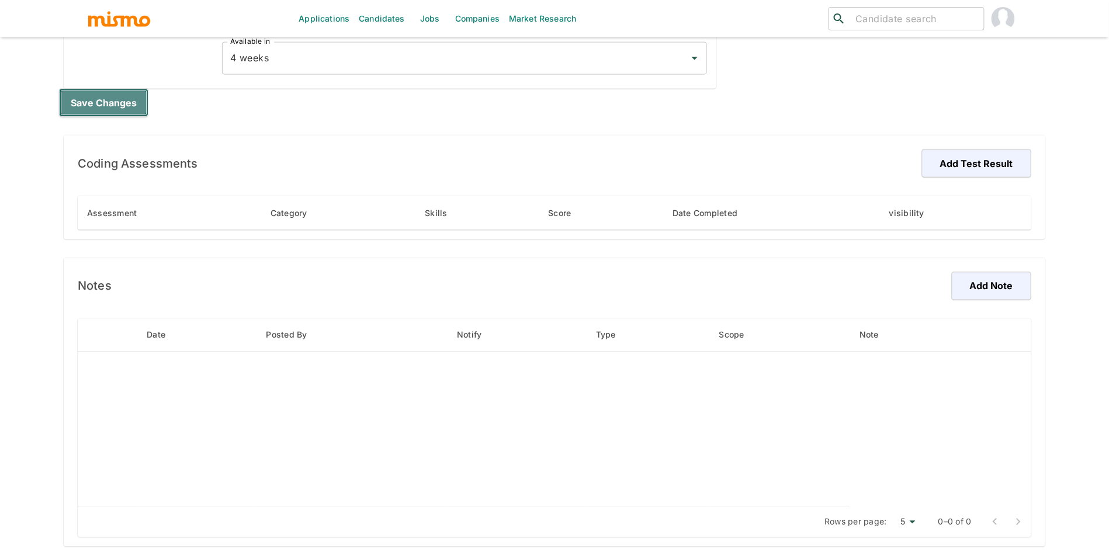
click at [120, 107] on button "Save changes" at bounding box center [103, 103] width 89 height 28
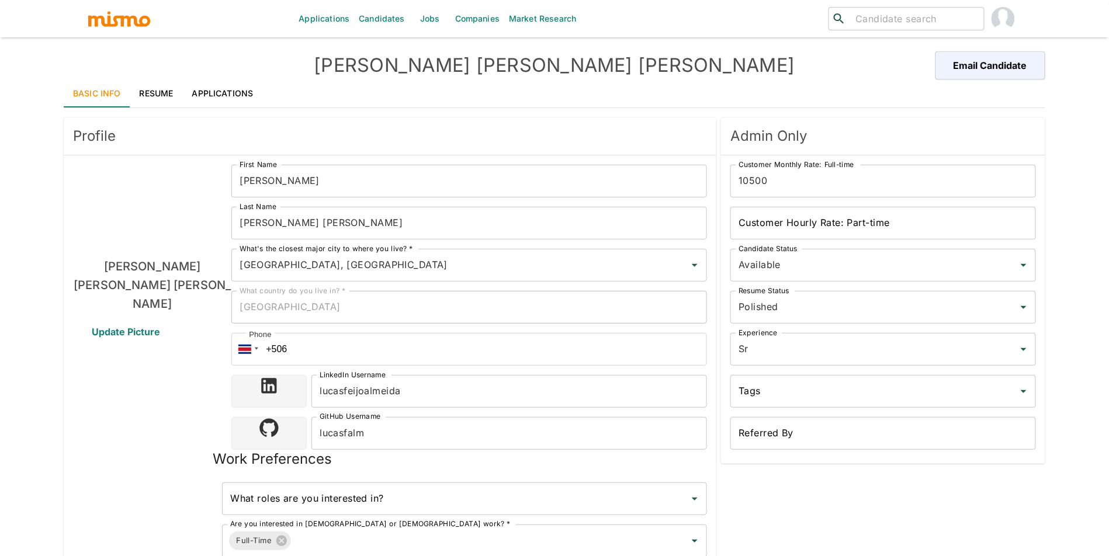
click at [234, 95] on link "Applications" at bounding box center [223, 93] width 80 height 28
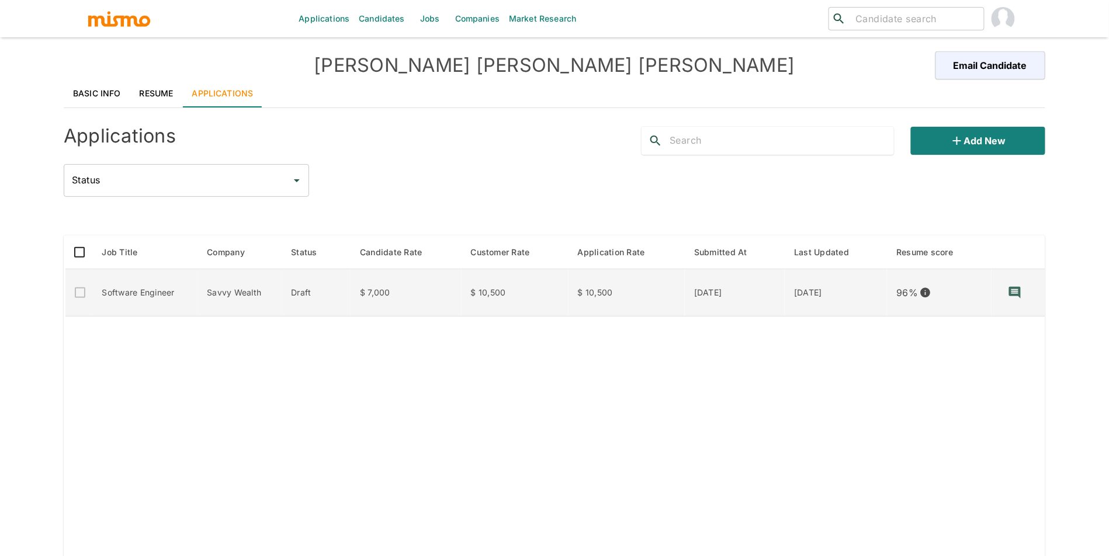
click at [306, 291] on td "Draft" at bounding box center [316, 292] width 69 height 47
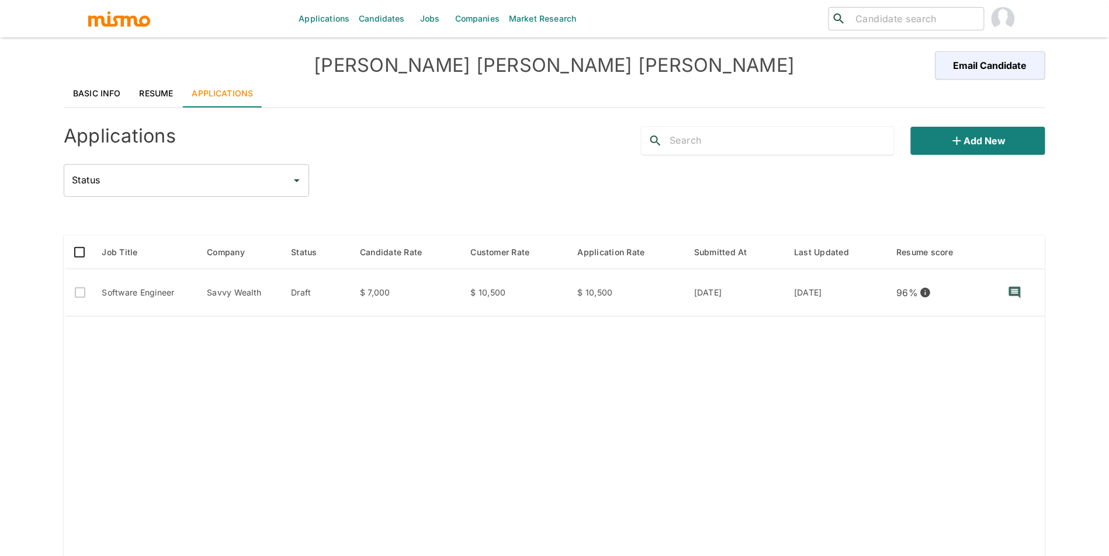
click at [185, 89] on link "Applications" at bounding box center [223, 93] width 80 height 28
click at [152, 95] on link "Resume" at bounding box center [156, 93] width 53 height 28
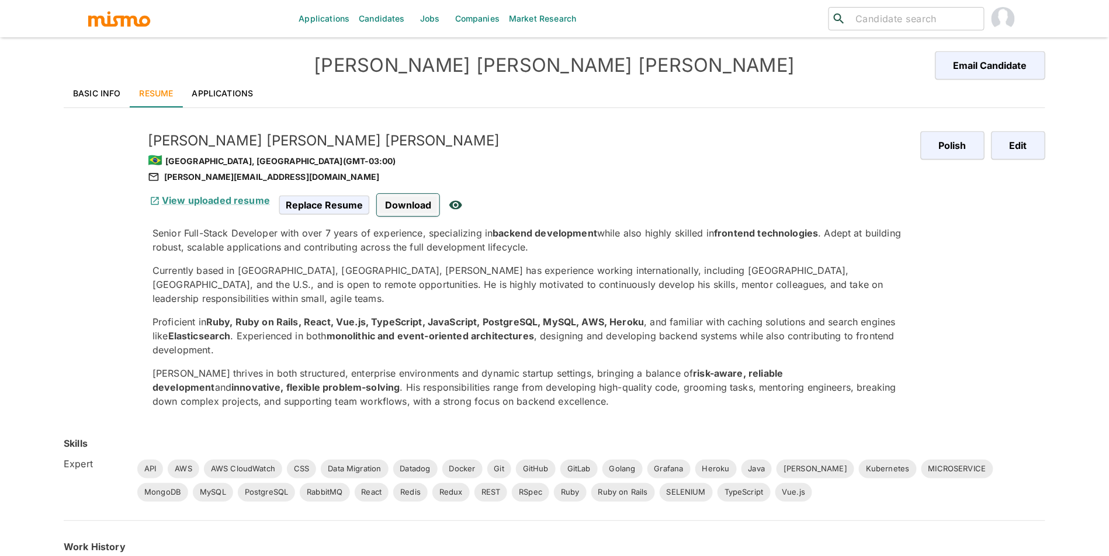
click at [424, 205] on span "Download" at bounding box center [408, 205] width 62 height 22
click at [401, 194] on span "Download" at bounding box center [408, 205] width 62 height 22
click at [245, 167] on div "🇧🇷 Florianopolis, Brazil (GMT-03:00)" at bounding box center [529, 160] width 763 height 20
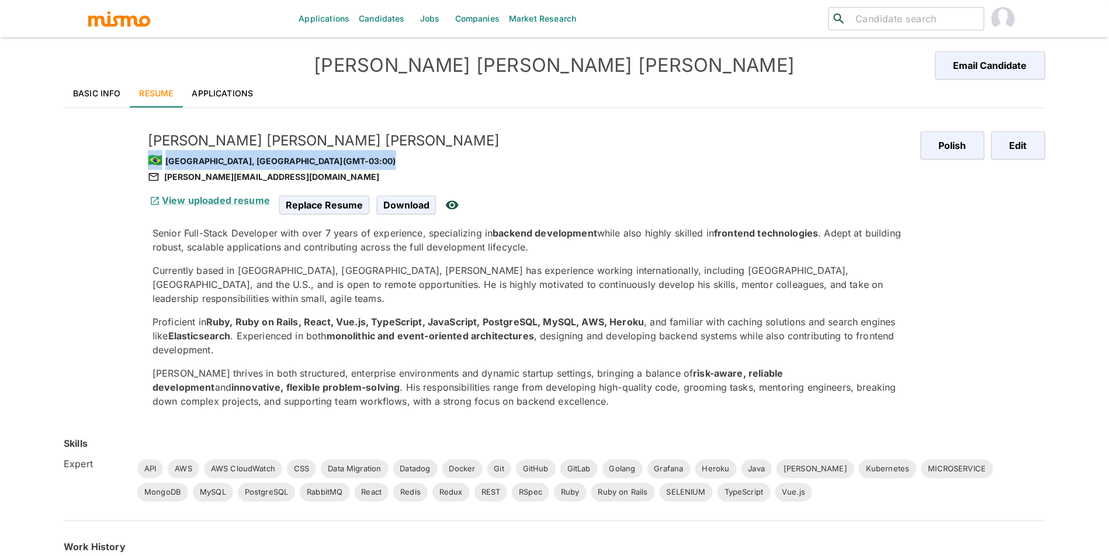
click at [245, 167] on div "🇧🇷 Florianopolis, Brazil (GMT-03:00)" at bounding box center [529, 160] width 763 height 20
click at [250, 180] on div "lucas.feijalm@gmail.com" at bounding box center [529, 177] width 763 height 14
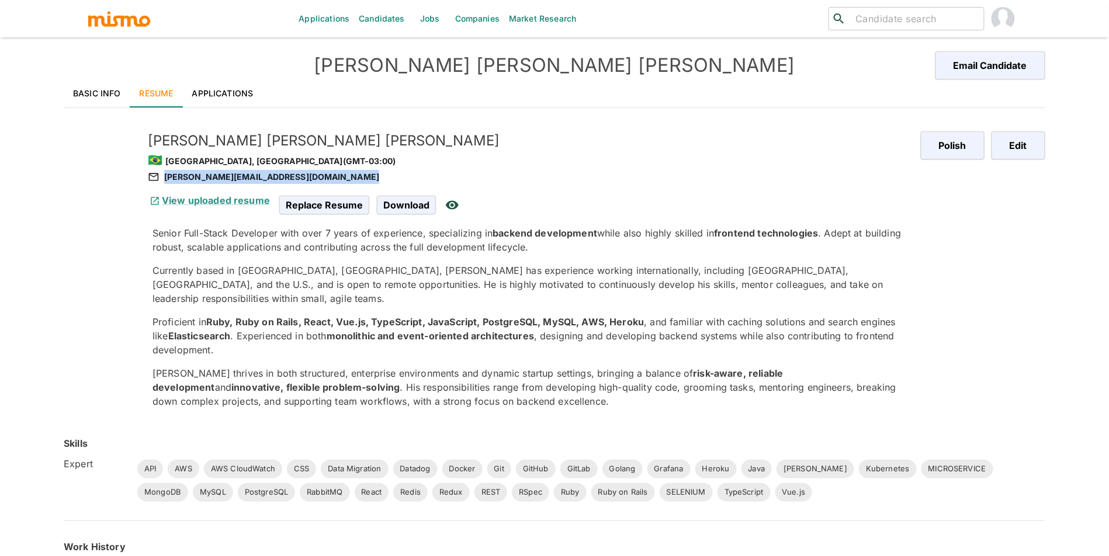
click at [250, 180] on div "lucas.feijalm@gmail.com" at bounding box center [529, 177] width 763 height 14
copy div "lucas.feijalm@gmail.com"
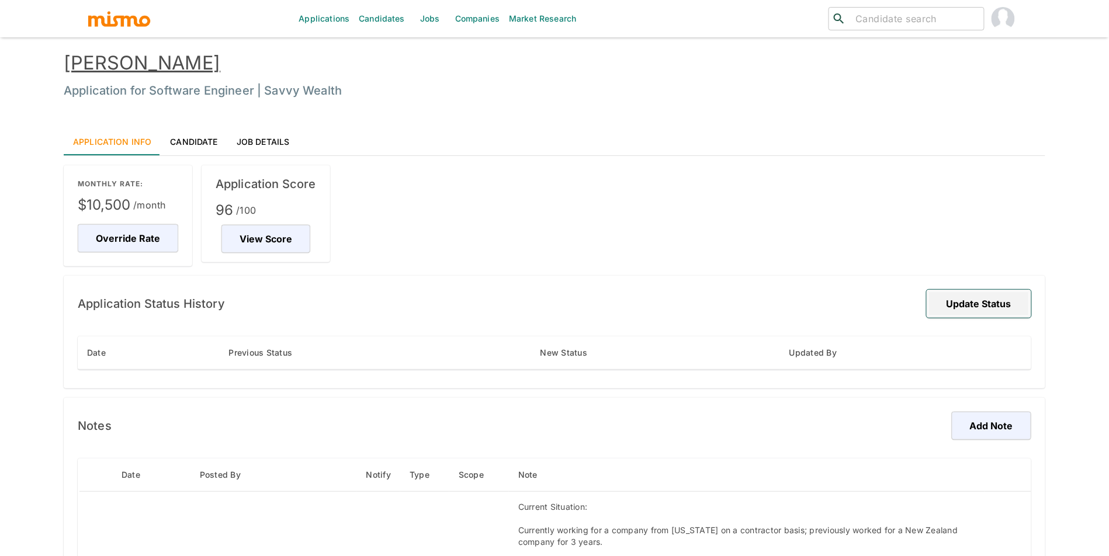
click at [941, 290] on button "Update Status" at bounding box center [978, 304] width 105 height 28
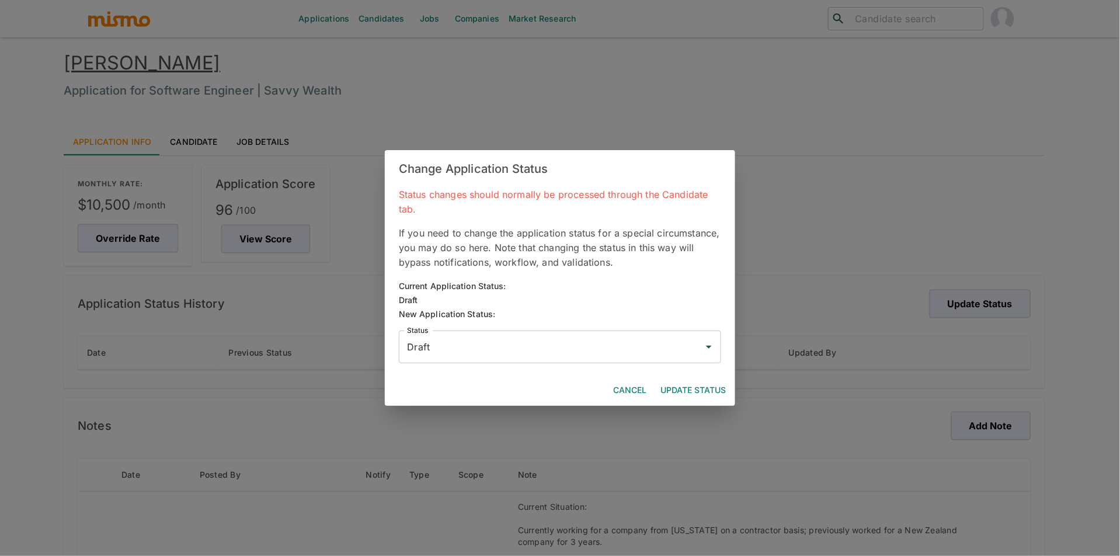
click at [640, 331] on div "Draft Status" at bounding box center [560, 347] width 322 height 33
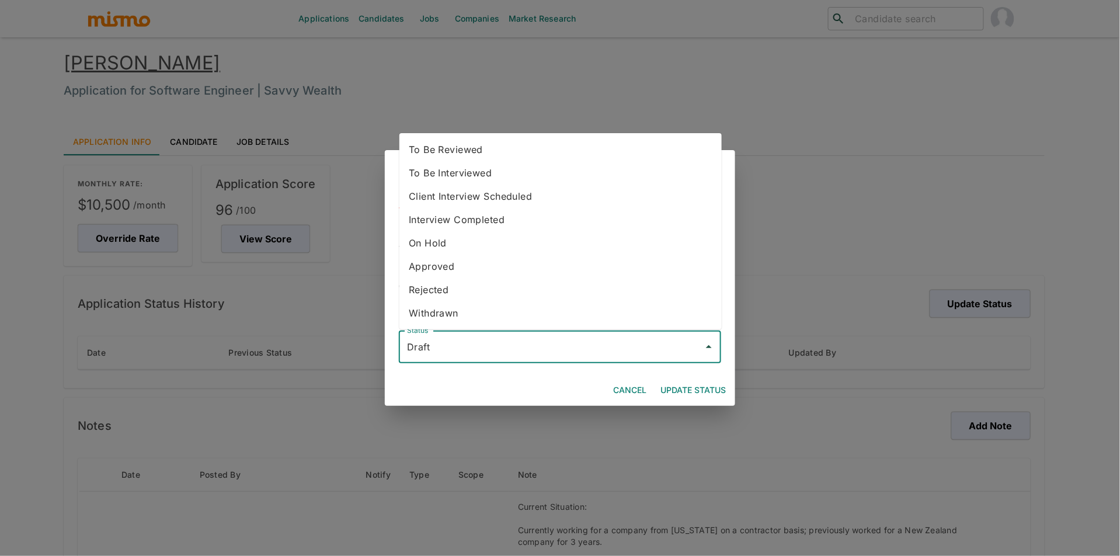
click at [562, 148] on li "To Be Reviewed" at bounding box center [560, 149] width 322 height 23
type input "To Be Reviewed"
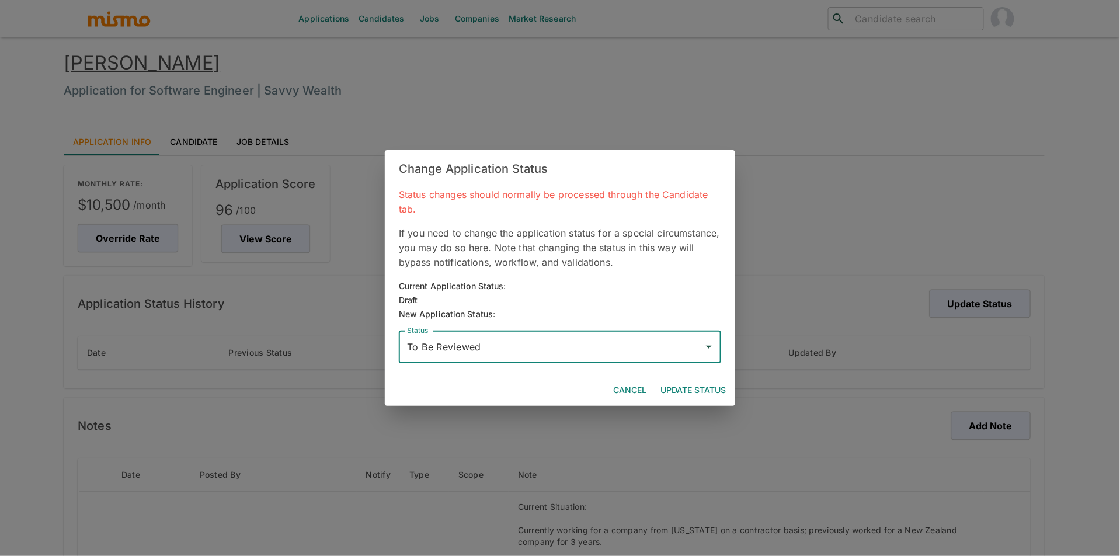
click at [670, 387] on button "Update Status" at bounding box center [693, 391] width 75 height 22
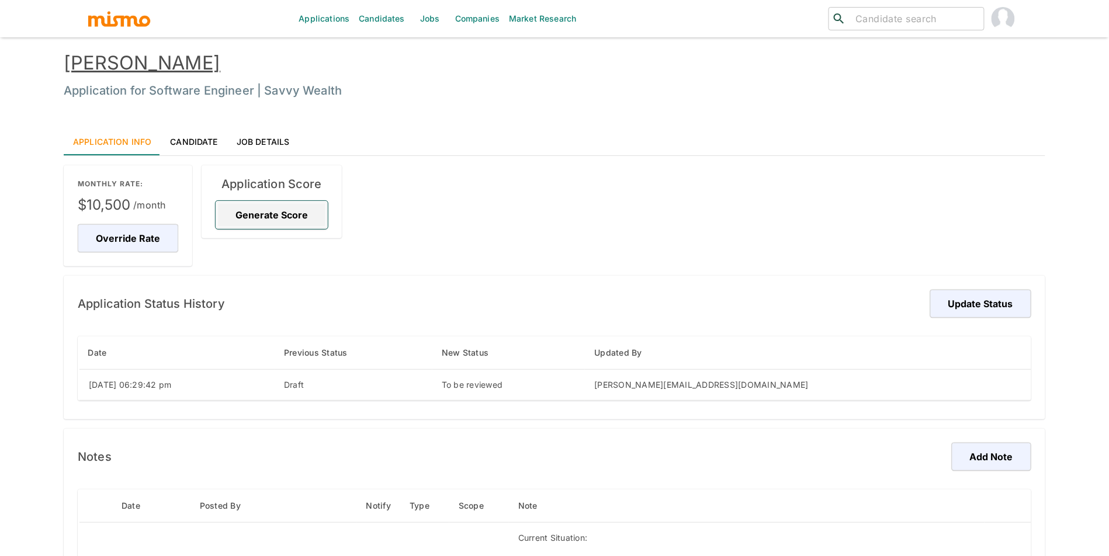
click at [290, 224] on button "Generate Score" at bounding box center [272, 215] width 112 height 28
